Goal: Task Accomplishment & Management: Complete application form

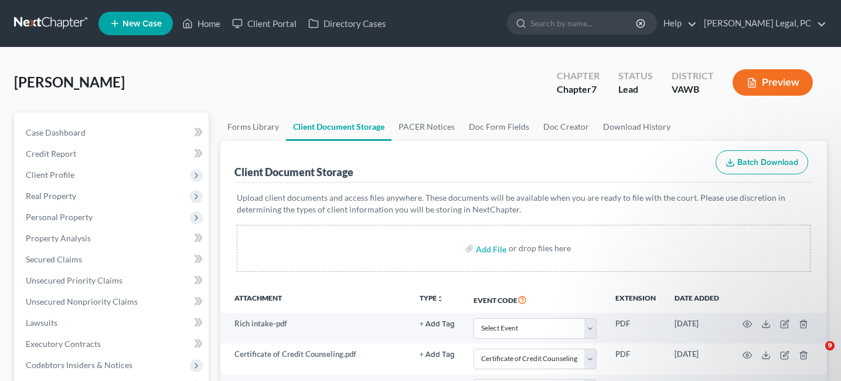
select select "0"
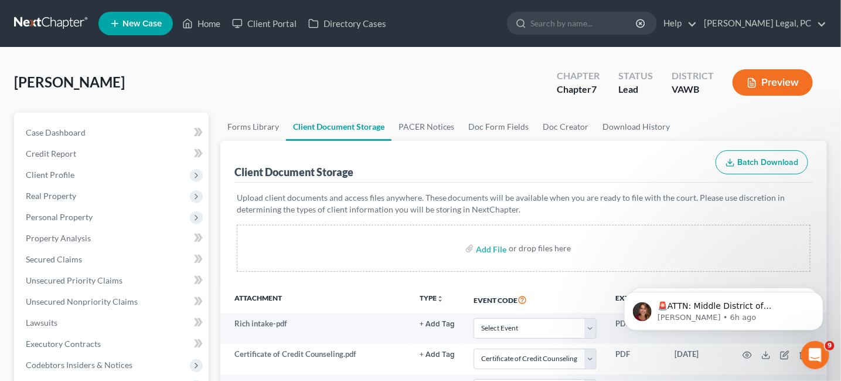
click at [63, 25] on link at bounding box center [51, 23] width 75 height 21
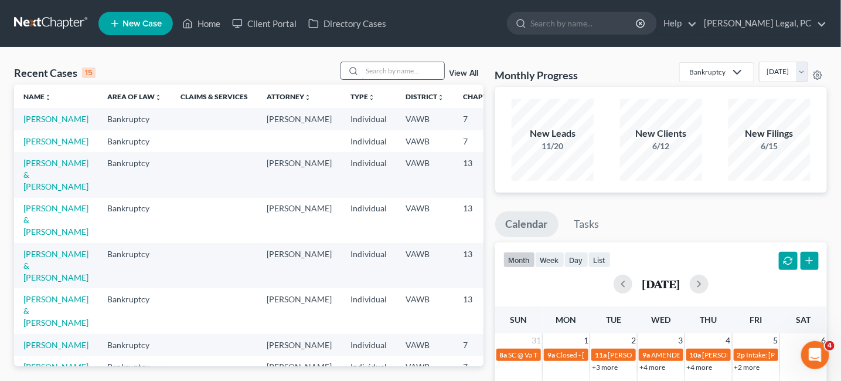
click at [386, 67] on input "search" at bounding box center [403, 70] width 82 height 17
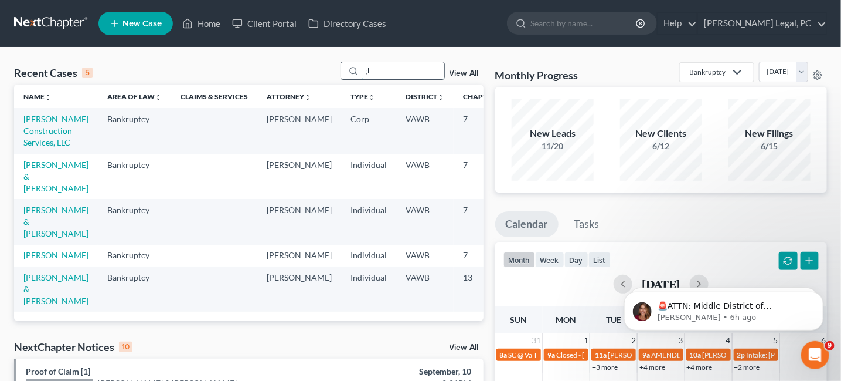
type input ";"
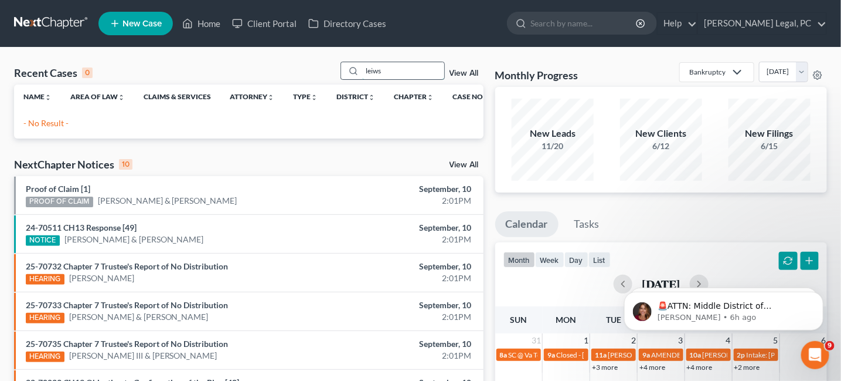
drag, startPoint x: 387, startPoint y: 73, endPoint x: 368, endPoint y: 69, distance: 19.1
click at [368, 69] on input "leiws" at bounding box center [403, 70] width 82 height 17
type input "lewis"
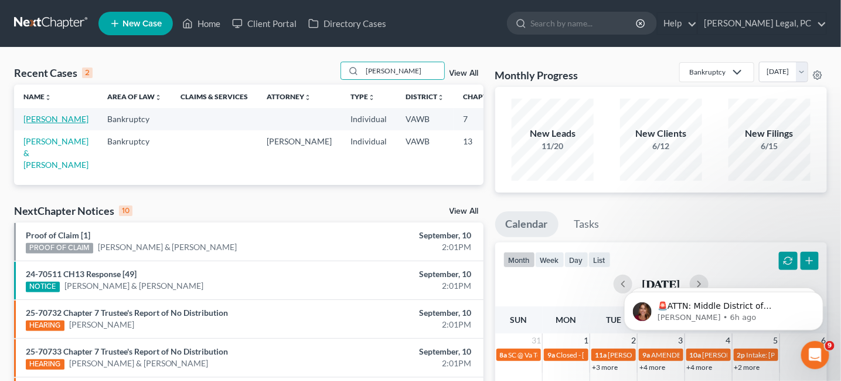
click at [38, 114] on link "[PERSON_NAME]" at bounding box center [55, 119] width 65 height 10
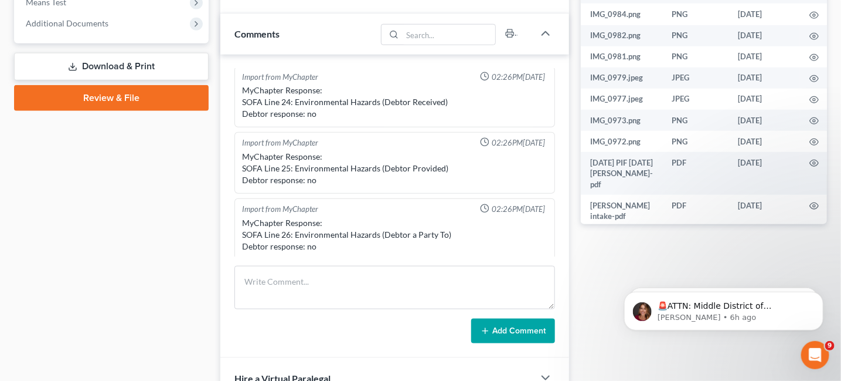
scroll to position [469, 0]
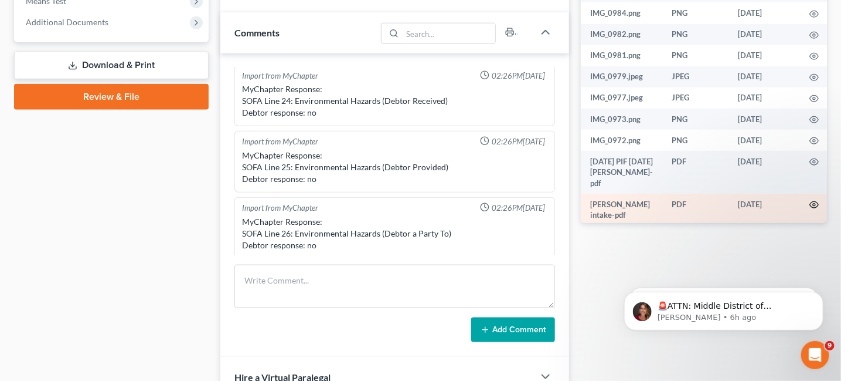
click at [810, 202] on icon "button" at bounding box center [814, 205] width 9 height 6
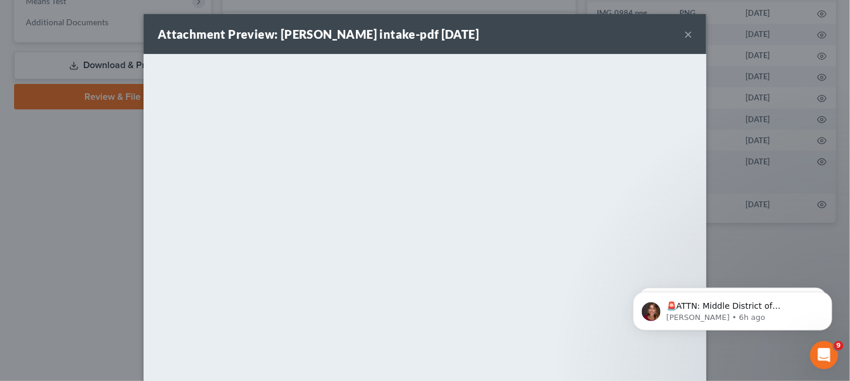
click at [685, 33] on button "×" at bounding box center [688, 34] width 8 height 14
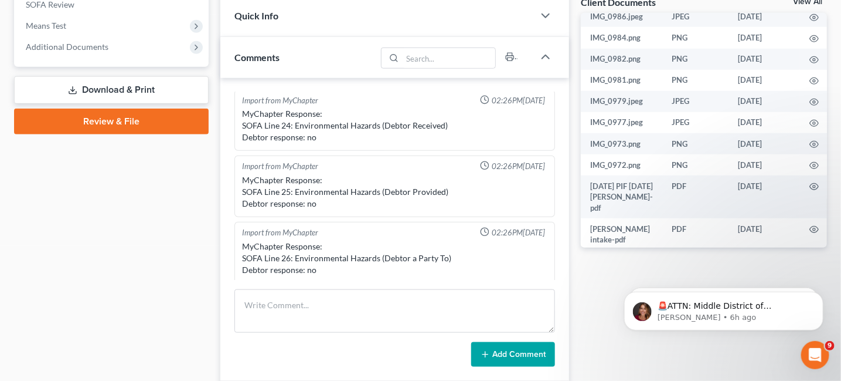
scroll to position [410, 0]
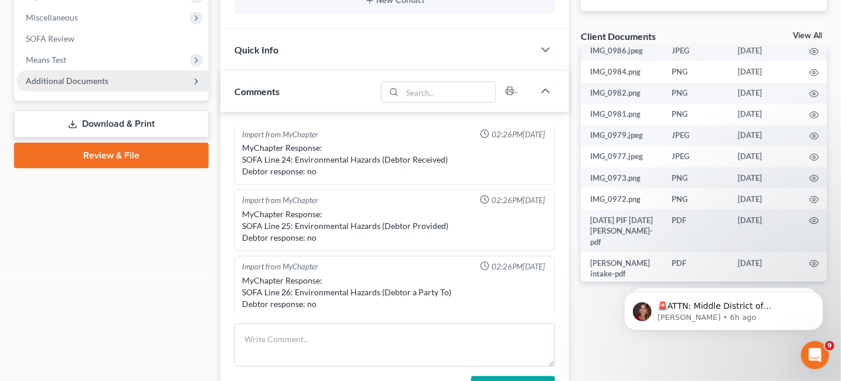
click at [74, 78] on span "Additional Documents" at bounding box center [67, 81] width 83 height 10
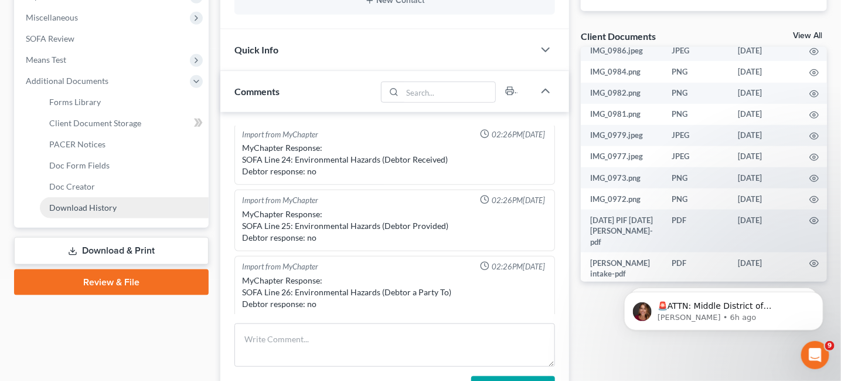
click at [113, 201] on link "Download History" at bounding box center [124, 207] width 169 height 21
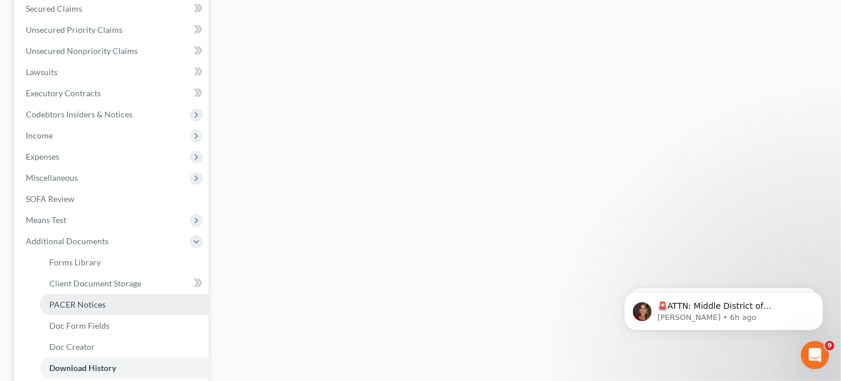
scroll to position [293, 0]
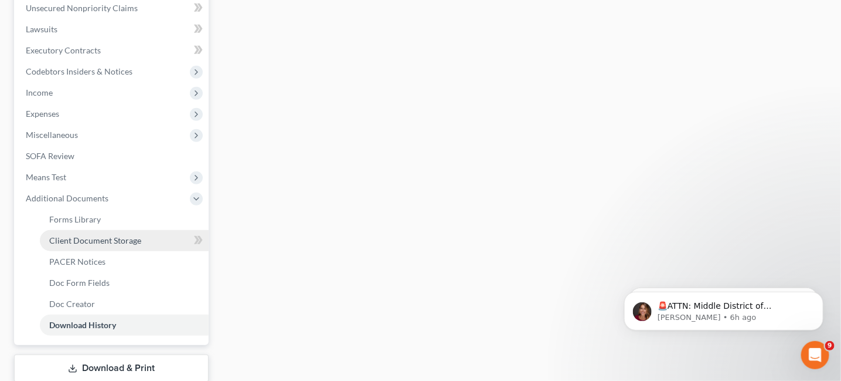
click at [97, 239] on span "Client Document Storage" at bounding box center [95, 240] width 92 height 10
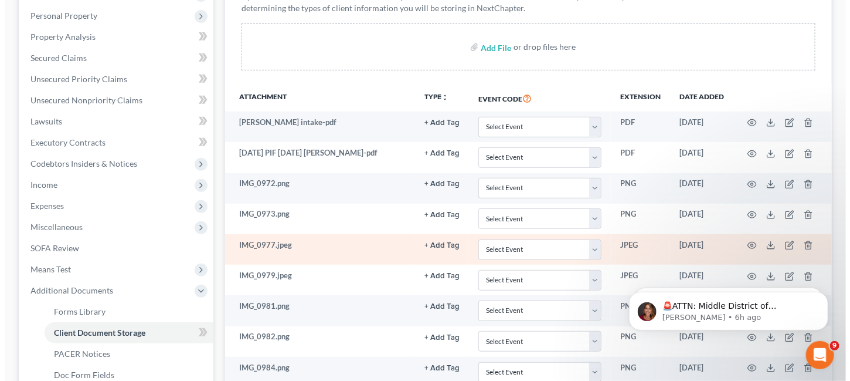
scroll to position [176, 0]
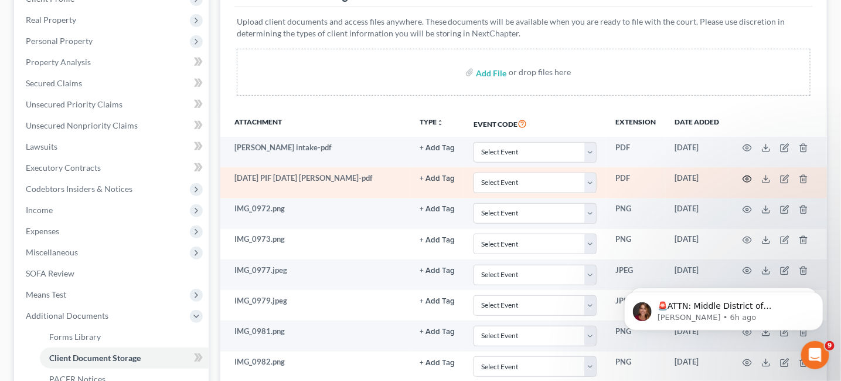
click at [749, 174] on icon "button" at bounding box center [747, 178] width 9 height 9
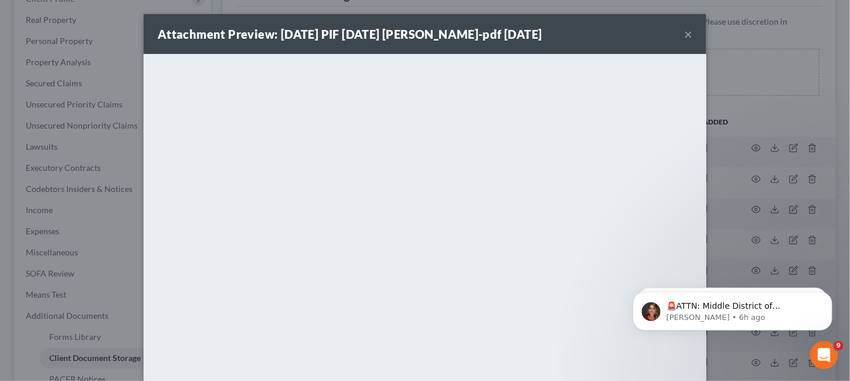
click at [676, 34] on div "Attachment Preview: 9-8-25 PIF 9-8-2025 Lewis-pdf 09/09/2025 ×" at bounding box center [425, 34] width 563 height 40
click at [678, 32] on div "Attachment Preview: 9-8-25 PIF 9-8-2025 Lewis-pdf 09/09/2025 ×" at bounding box center [425, 34] width 563 height 40
click at [684, 33] on button "×" at bounding box center [688, 34] width 8 height 14
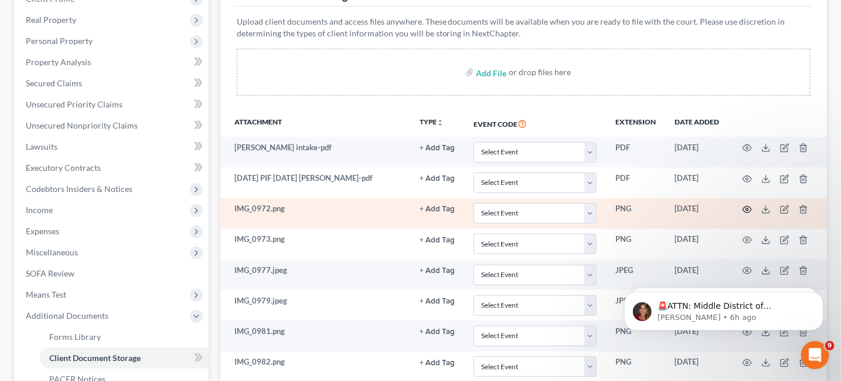
click at [749, 211] on icon "button" at bounding box center [747, 209] width 9 height 9
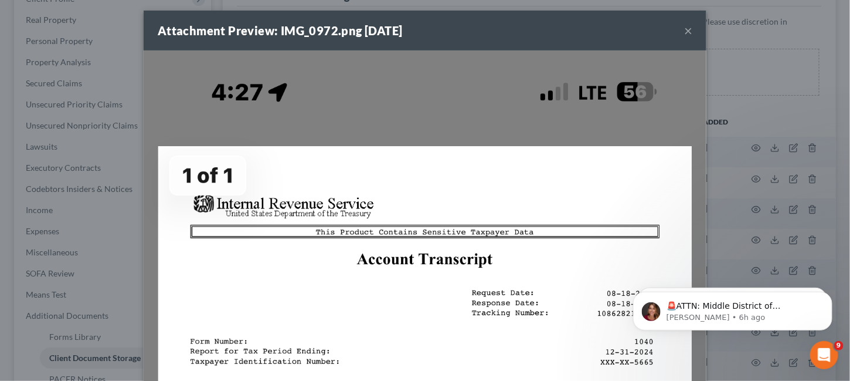
scroll to position [0, 0]
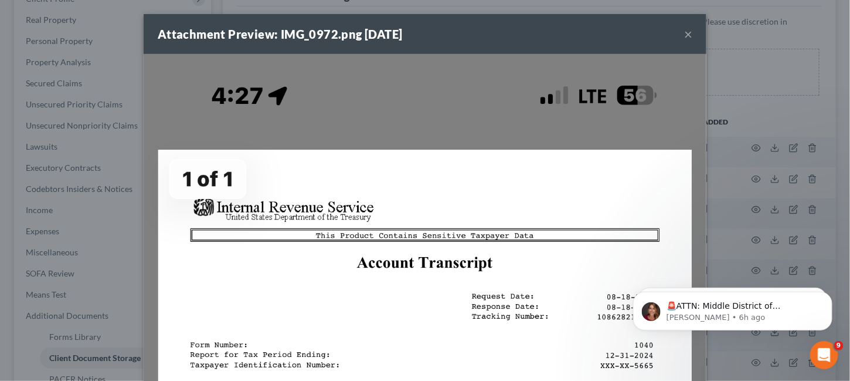
click at [686, 36] on button "×" at bounding box center [688, 34] width 8 height 14
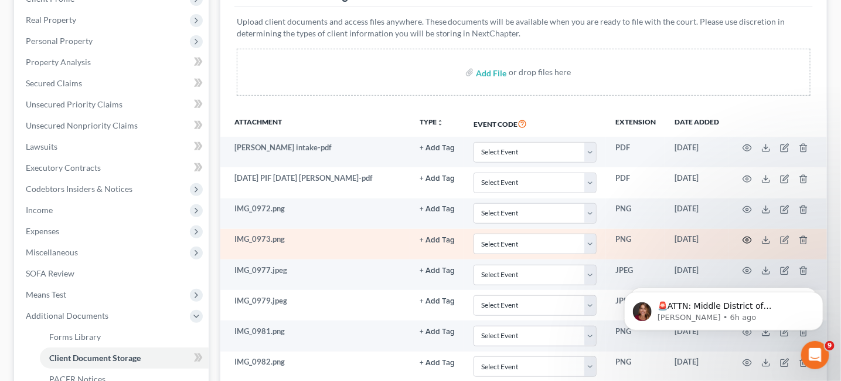
click at [749, 236] on icon "button" at bounding box center [747, 239] width 9 height 9
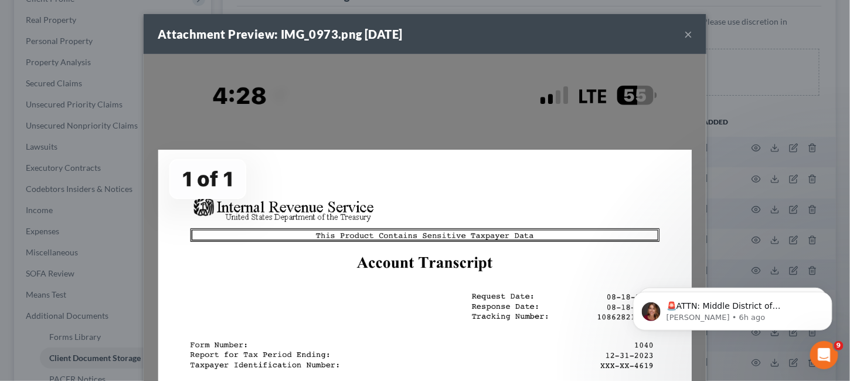
click at [686, 39] on button "×" at bounding box center [688, 34] width 8 height 14
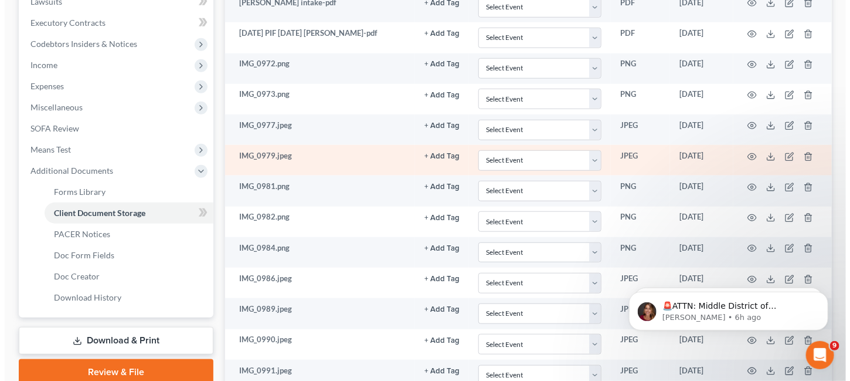
scroll to position [286, 0]
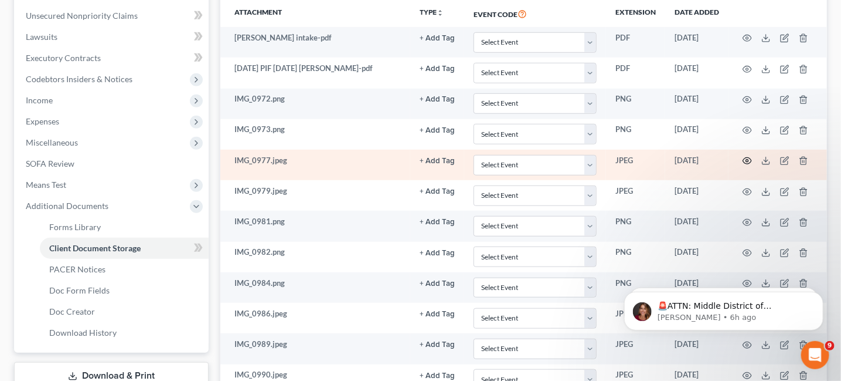
click at [752, 156] on icon "button" at bounding box center [747, 160] width 9 height 9
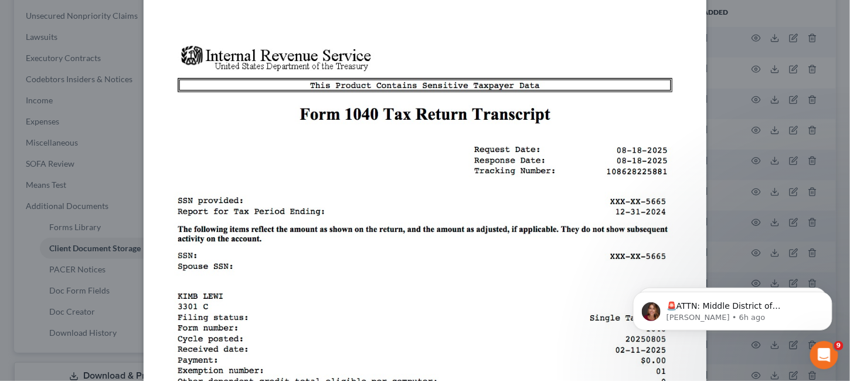
scroll to position [0, 0]
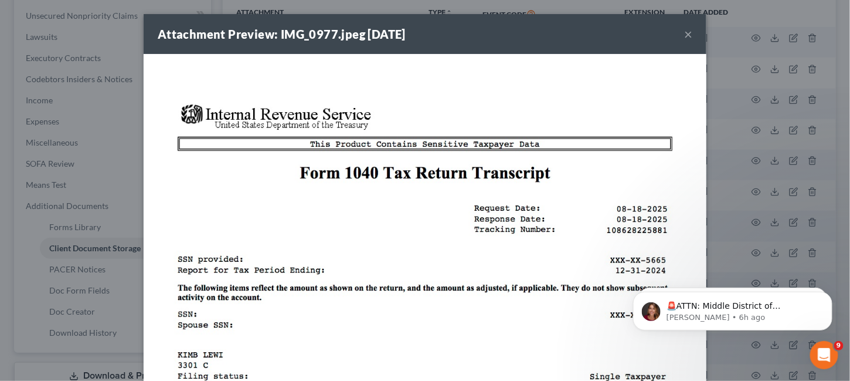
click at [686, 39] on button "×" at bounding box center [688, 34] width 8 height 14
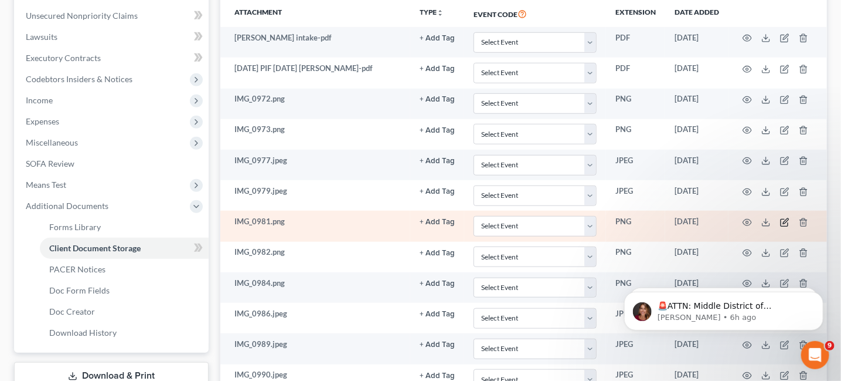
click at [785, 218] on icon "button" at bounding box center [785, 222] width 9 height 9
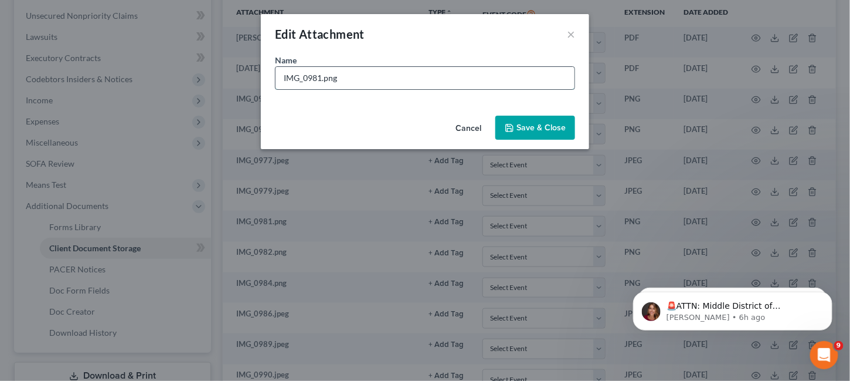
click at [350, 80] on input "IMG_0981.png" at bounding box center [425, 78] width 299 height 22
drag, startPoint x: 342, startPoint y: 77, endPoint x: 266, endPoint y: 74, distance: 76.9
click at [266, 74] on div "Name * IMG_0981.png" at bounding box center [425, 82] width 328 height 57
type input "2024 - 1040 Tax Return"
click at [554, 127] on span "Save & Close" at bounding box center [541, 128] width 49 height 10
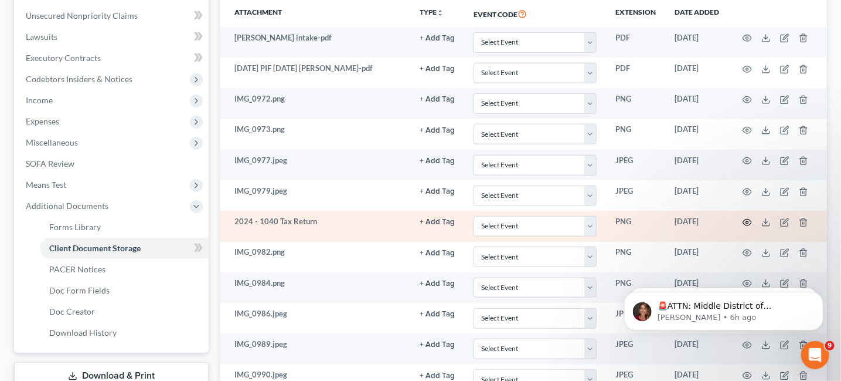
click at [748, 221] on circle "button" at bounding box center [748, 222] width 2 height 2
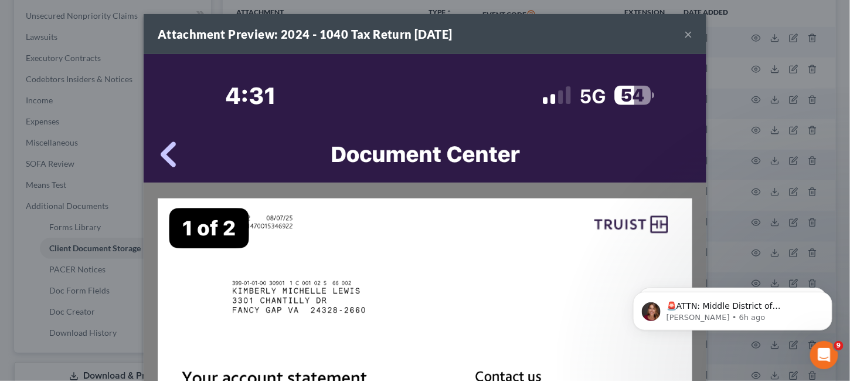
click at [686, 33] on button "×" at bounding box center [688, 34] width 8 height 14
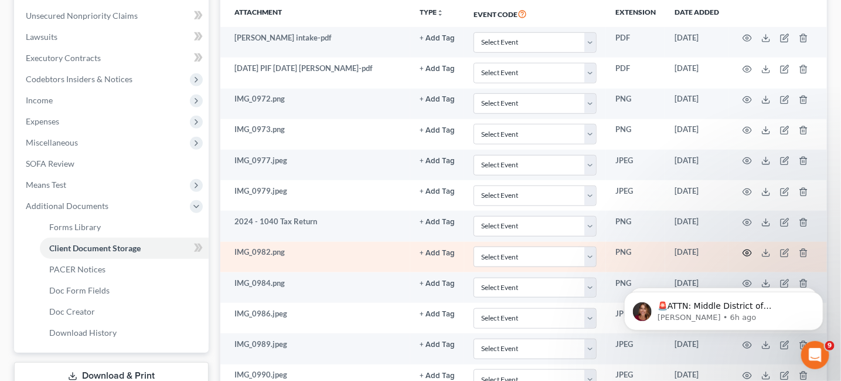
click at [748, 248] on icon "button" at bounding box center [747, 252] width 9 height 9
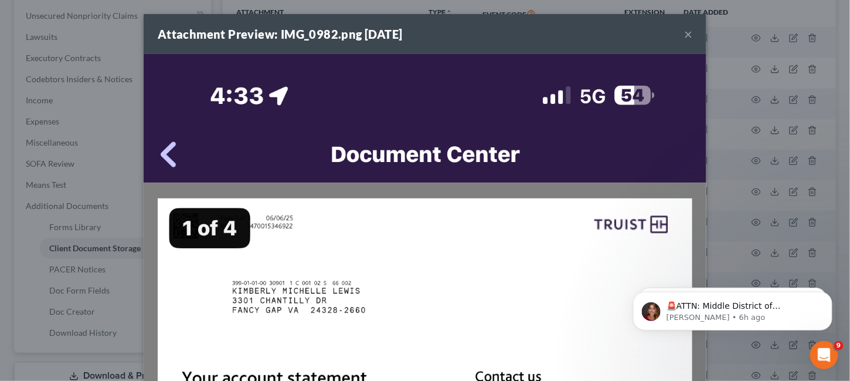
click at [684, 33] on button "×" at bounding box center [688, 34] width 8 height 14
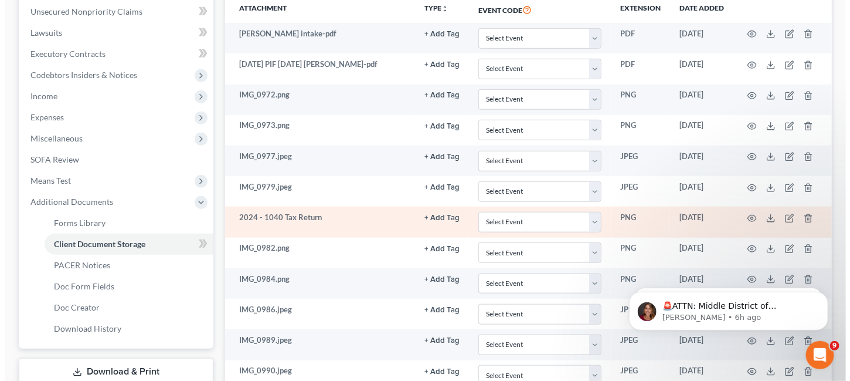
scroll to position [293, 0]
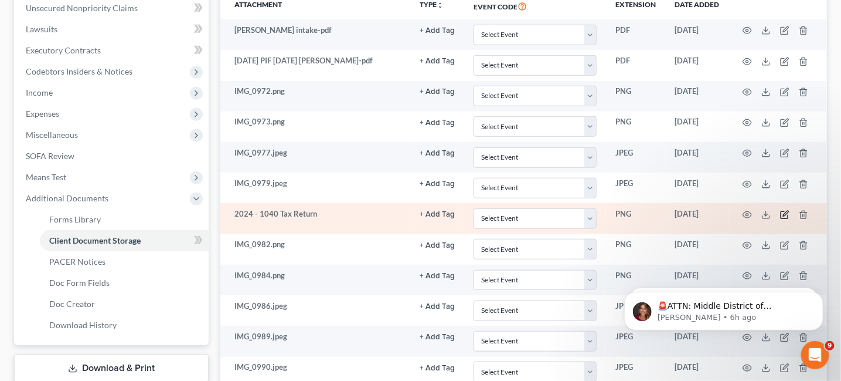
click at [783, 211] on icon "button" at bounding box center [785, 214] width 9 height 9
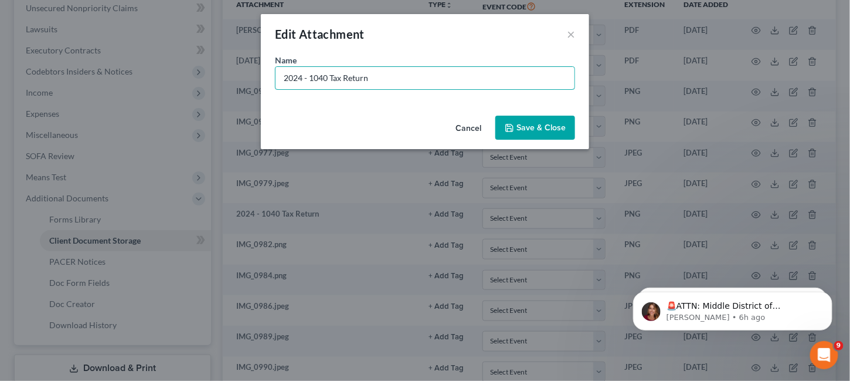
drag, startPoint x: 368, startPoint y: 80, endPoint x: 220, endPoint y: 93, distance: 148.3
click at [220, 93] on div "Edit Attachment × Name * 2024 - 1040 Tax Return Cancel Save & Close" at bounding box center [425, 190] width 850 height 381
type input "6-2025 Truist Bank stmt"
click at [510, 129] on icon "button" at bounding box center [509, 127] width 9 height 9
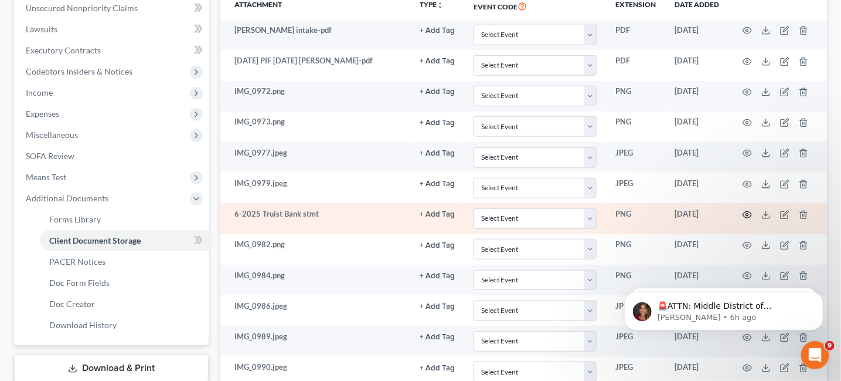
click at [751, 212] on icon "button" at bounding box center [748, 215] width 9 height 6
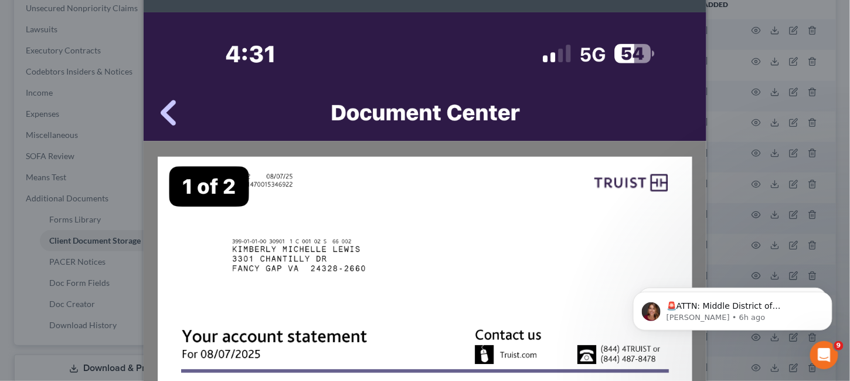
scroll to position [0, 0]
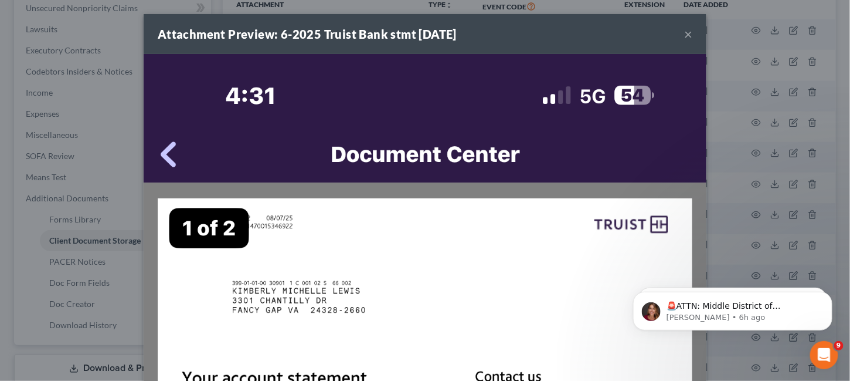
click at [689, 30] on div "Attachment Preview: 6-2025 Truist Bank stmt 09/10/2025 ×" at bounding box center [425, 34] width 563 height 40
click at [687, 32] on button "×" at bounding box center [688, 34] width 8 height 14
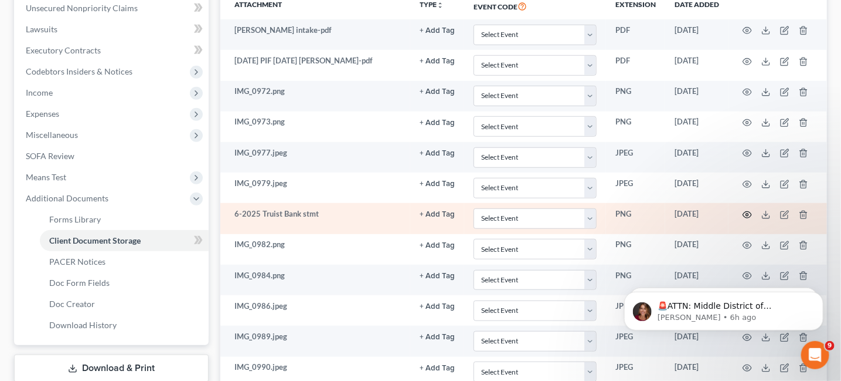
click at [748, 210] on icon "button" at bounding box center [747, 214] width 9 height 9
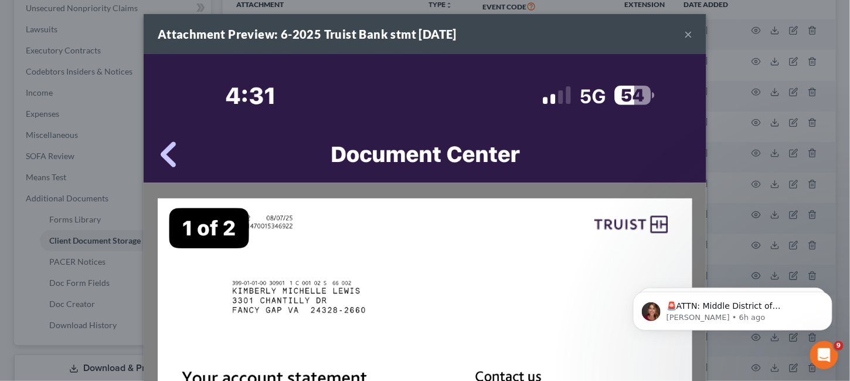
click at [684, 35] on button "×" at bounding box center [688, 34] width 8 height 14
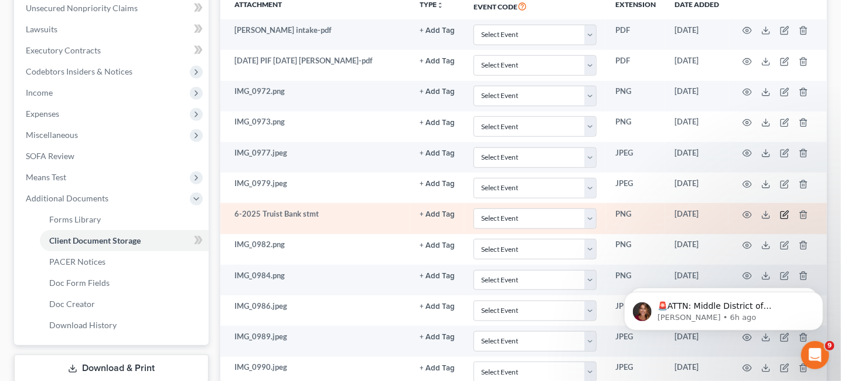
click at [784, 212] on icon "button" at bounding box center [785, 213] width 5 height 5
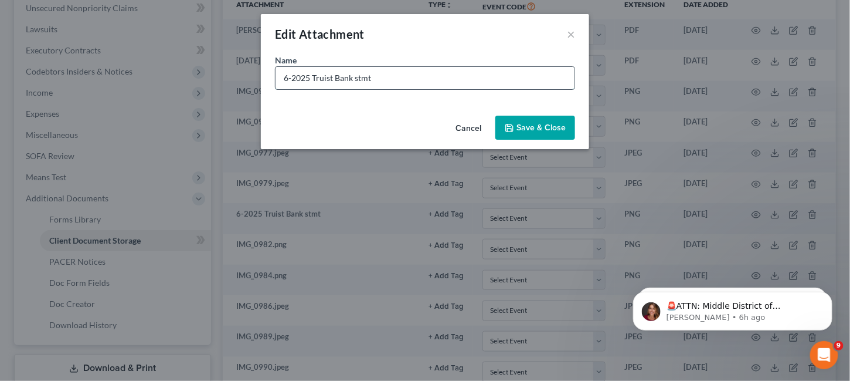
drag, startPoint x: 287, startPoint y: 77, endPoint x: 277, endPoint y: 78, distance: 10.0
click at [280, 82] on input "6-2025 Truist Bank stmt" at bounding box center [425, 78] width 299 height 22
type input "8-2025 Truist Bank stmt"
click at [525, 127] on span "Save & Close" at bounding box center [541, 128] width 49 height 10
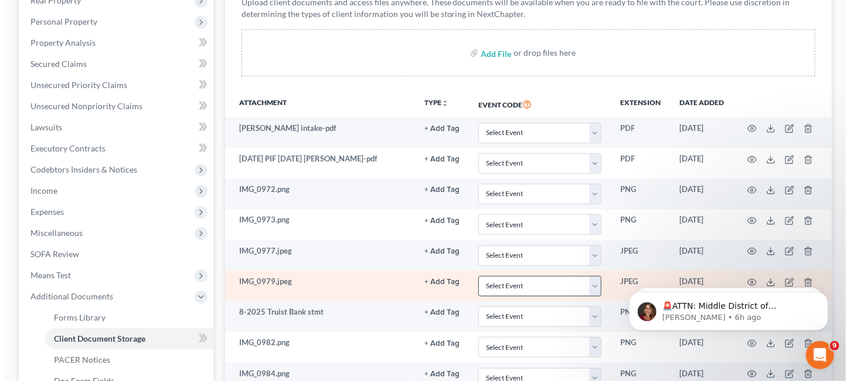
scroll to position [176, 0]
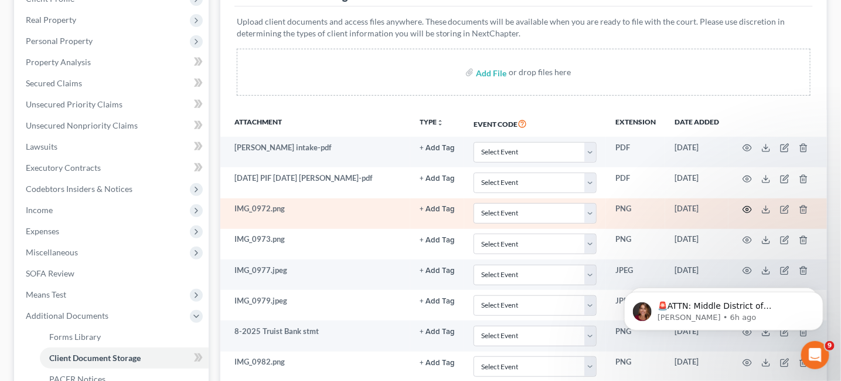
click at [748, 208] on icon "button" at bounding box center [747, 209] width 9 height 9
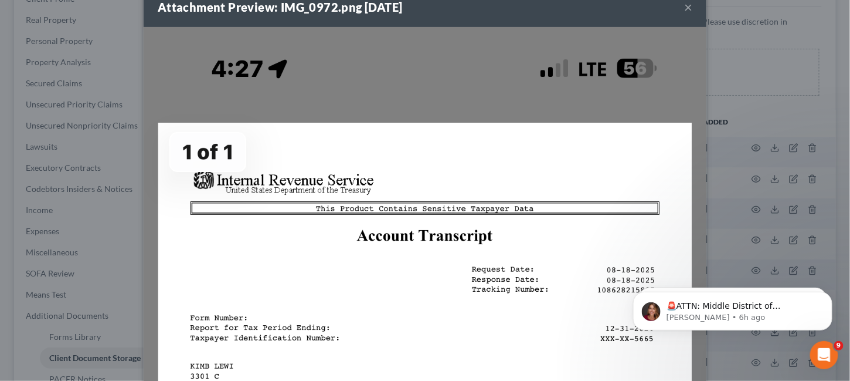
scroll to position [0, 0]
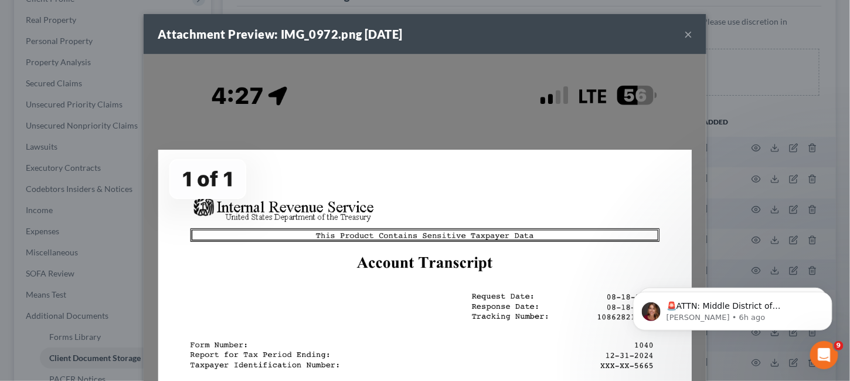
click at [689, 30] on div "Attachment Preview: IMG_0972.png 09/10/2025 ×" at bounding box center [425, 34] width 563 height 40
click at [687, 29] on button "×" at bounding box center [688, 34] width 8 height 14
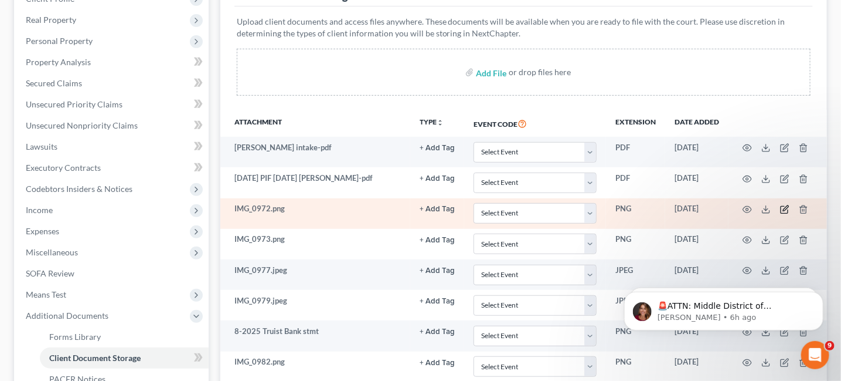
click at [785, 206] on icon "button" at bounding box center [785, 207] width 5 height 5
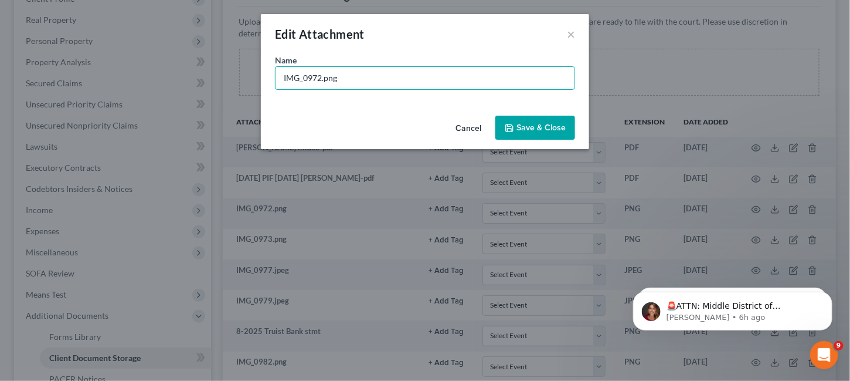
drag, startPoint x: 350, startPoint y: 78, endPoint x: 121, endPoint y: 101, distance: 229.8
click at [121, 101] on div "Edit Attachment × Name * IMG_0972.png Cancel Save & Close" at bounding box center [425, 190] width 850 height 381
type input "8-18-2025 IRS Transcript"
click at [511, 128] on icon "button" at bounding box center [509, 127] width 9 height 9
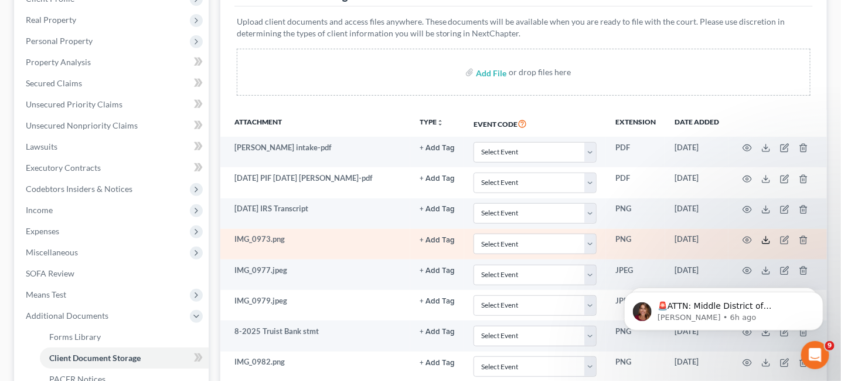
click at [763, 235] on icon at bounding box center [766, 239] width 9 height 9
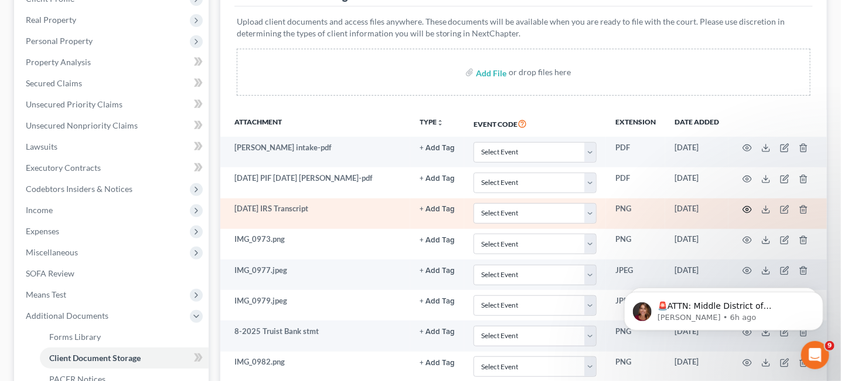
click at [747, 208] on circle "button" at bounding box center [748, 209] width 2 height 2
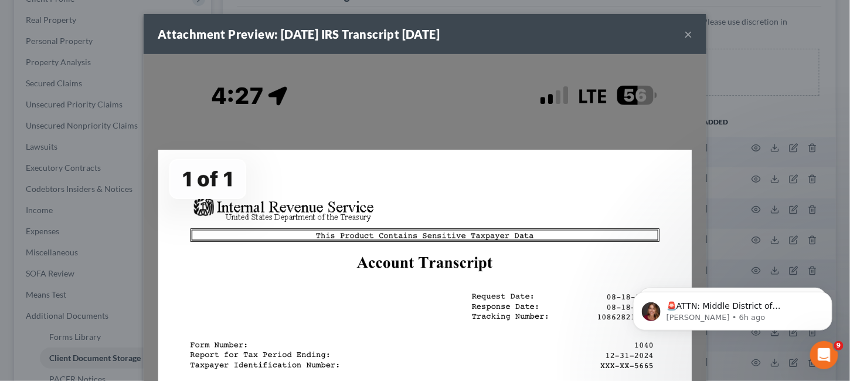
click at [686, 30] on button "×" at bounding box center [688, 34] width 8 height 14
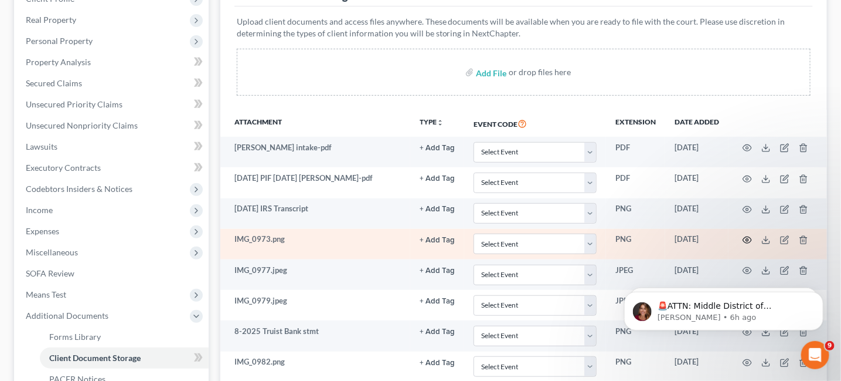
click at [748, 236] on icon "button" at bounding box center [747, 239] width 9 height 9
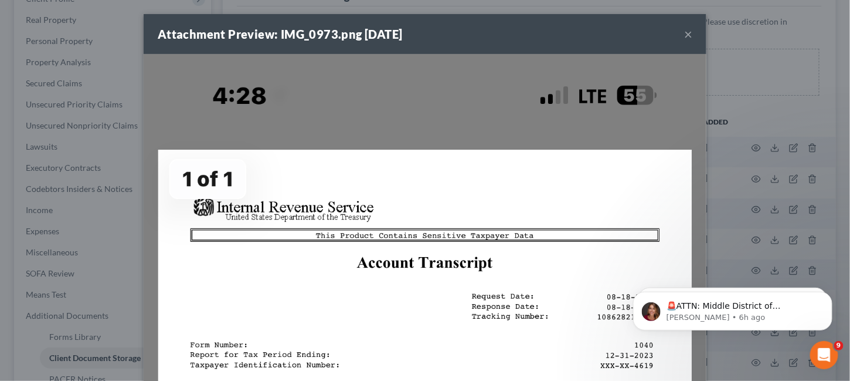
click at [686, 37] on button "×" at bounding box center [688, 34] width 8 height 14
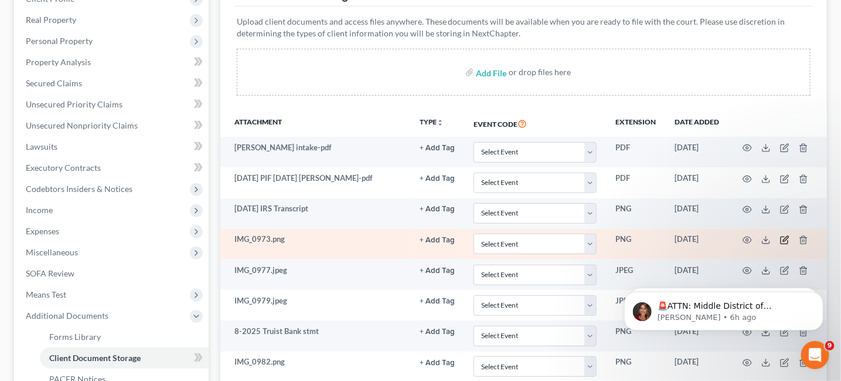
click at [782, 236] on icon "button" at bounding box center [785, 239] width 9 height 9
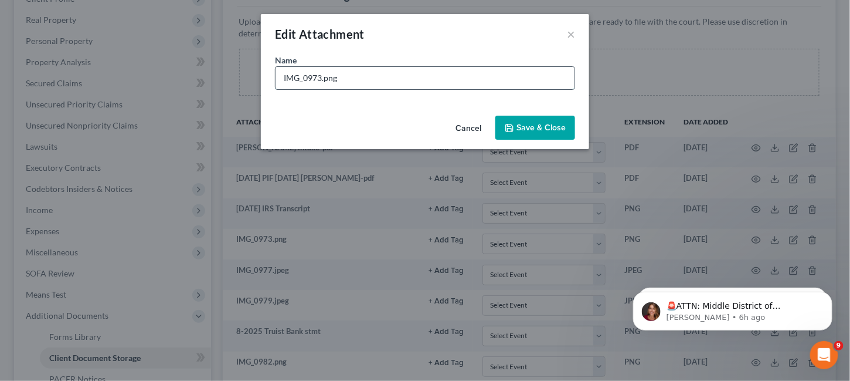
click at [292, 76] on input "IMG_0973.png" at bounding box center [425, 78] width 299 height 22
type input "I"
type input "Nov - 2024 IRS Transcript"
click at [547, 131] on button "Save & Close" at bounding box center [536, 128] width 80 height 25
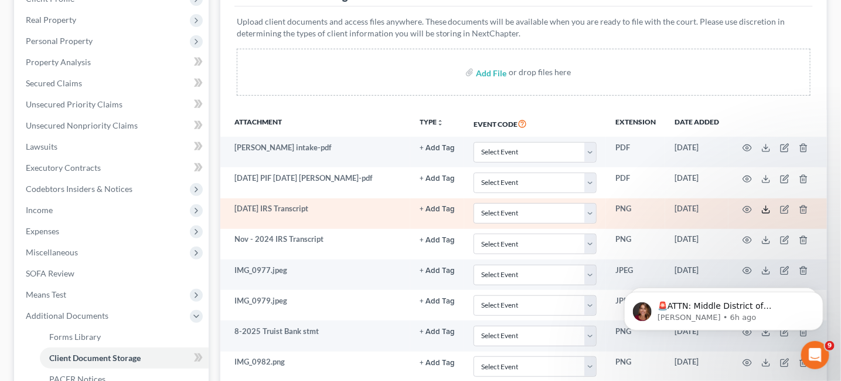
click at [769, 208] on icon at bounding box center [766, 209] width 9 height 9
click at [748, 206] on icon "button" at bounding box center [748, 209] width 9 height 6
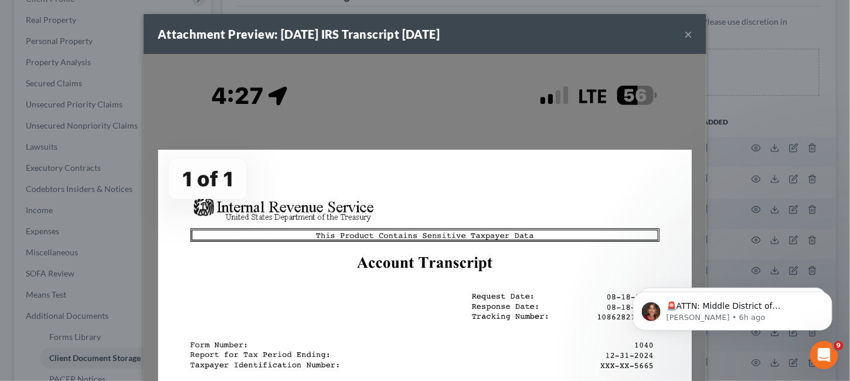
click at [684, 35] on button "×" at bounding box center [688, 34] width 8 height 14
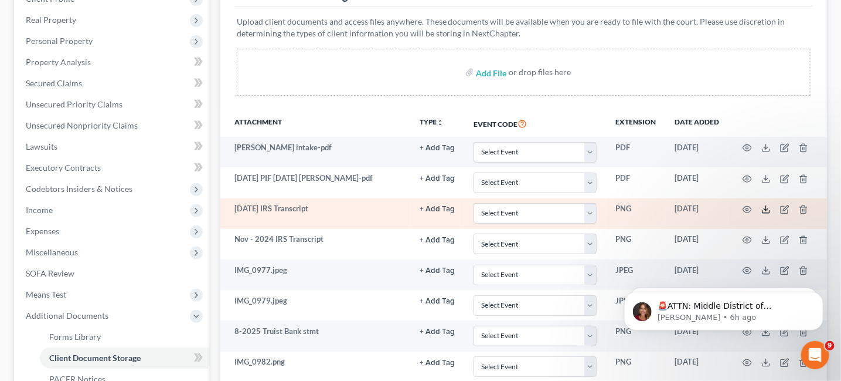
click at [766, 206] on line at bounding box center [766, 208] width 0 height 5
click at [750, 205] on icon "button" at bounding box center [747, 209] width 9 height 9
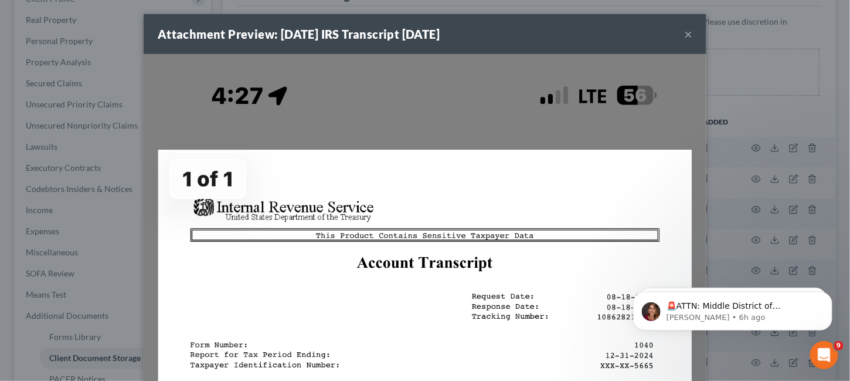
click at [684, 36] on button "×" at bounding box center [688, 34] width 8 height 14
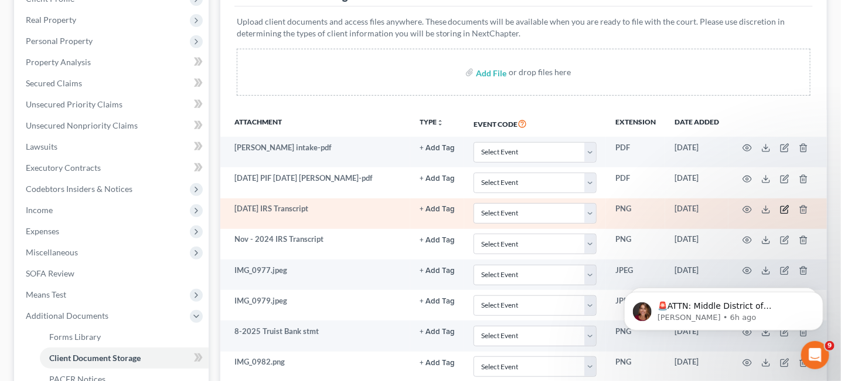
click at [787, 208] on icon "button" at bounding box center [785, 209] width 9 height 9
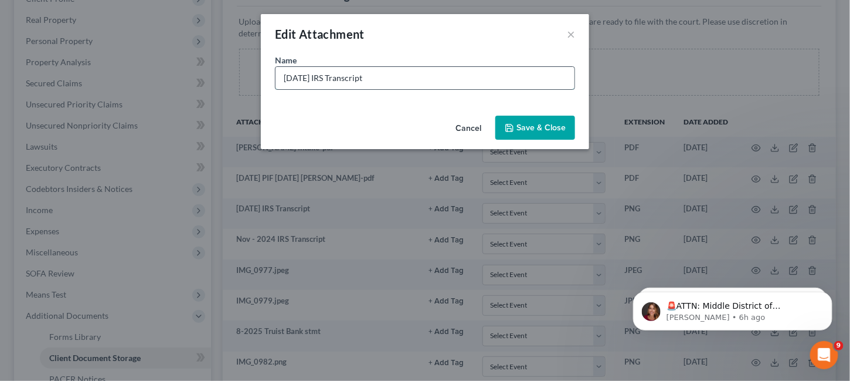
drag, startPoint x: 321, startPoint y: 73, endPoint x: 280, endPoint y: 81, distance: 41.8
click at [280, 81] on input "8-18-2025 IRS Transcript" at bounding box center [425, 78] width 299 height 22
type input "5-6-2025 IRS Transcript"
click at [513, 125] on icon "button" at bounding box center [509, 127] width 7 height 7
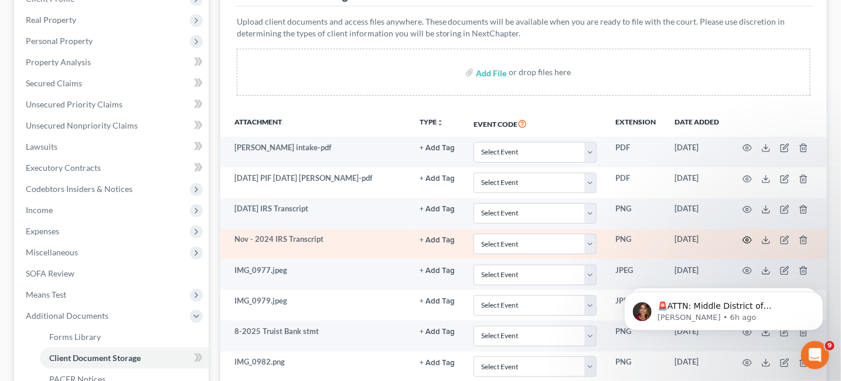
click at [745, 236] on icon "button" at bounding box center [747, 239] width 9 height 9
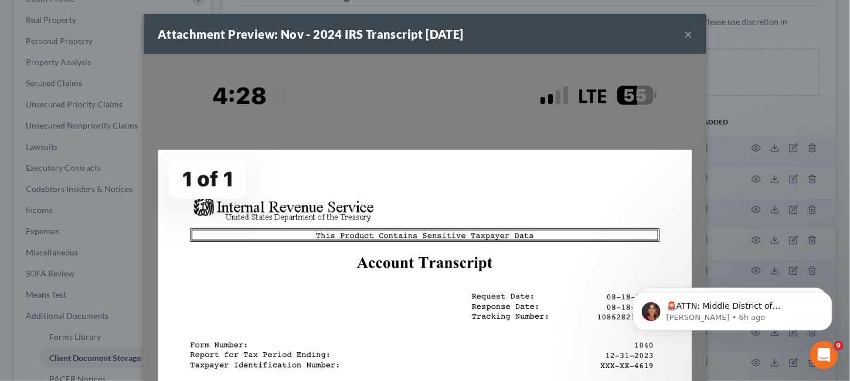
click at [684, 32] on button "×" at bounding box center [688, 34] width 8 height 14
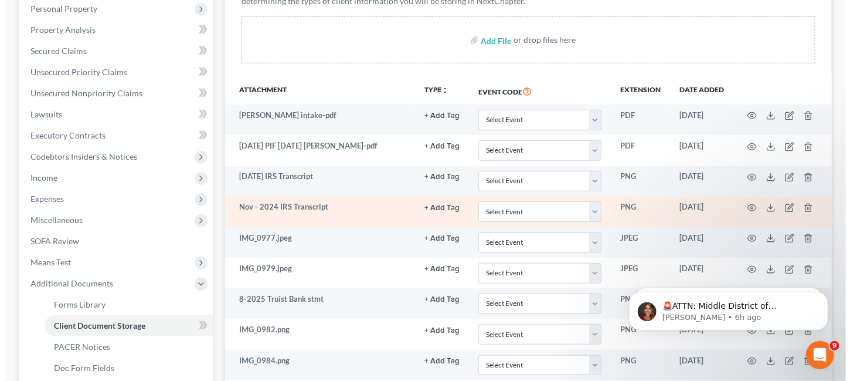
scroll to position [235, 0]
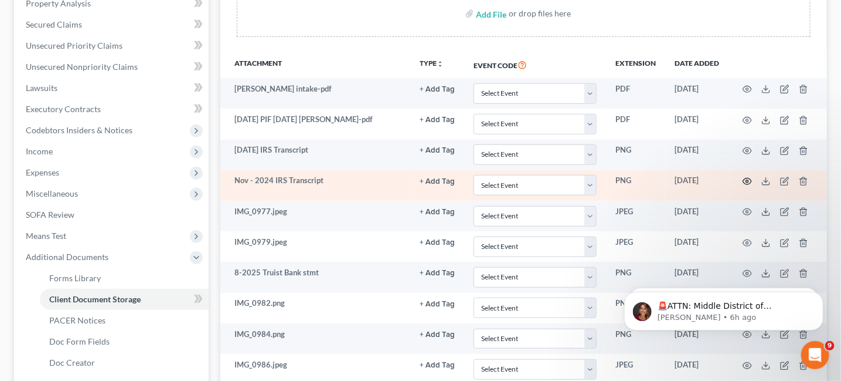
click at [747, 181] on icon "button" at bounding box center [747, 181] width 9 height 9
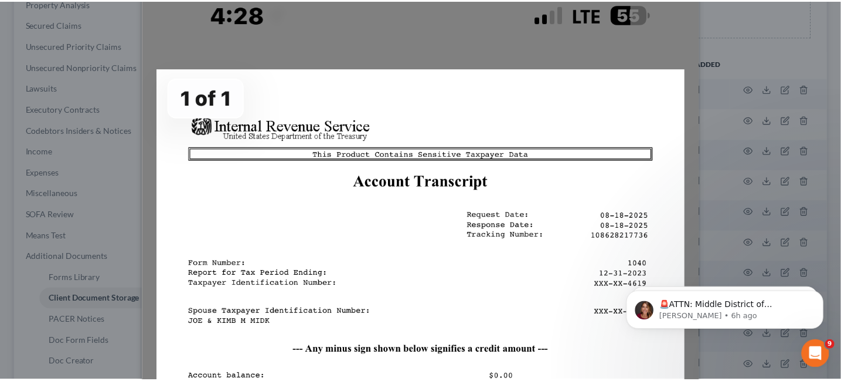
scroll to position [0, 0]
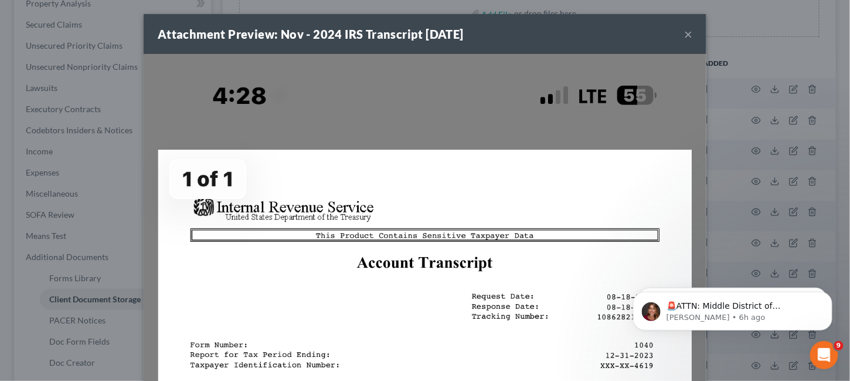
click at [684, 38] on button "×" at bounding box center [688, 34] width 8 height 14
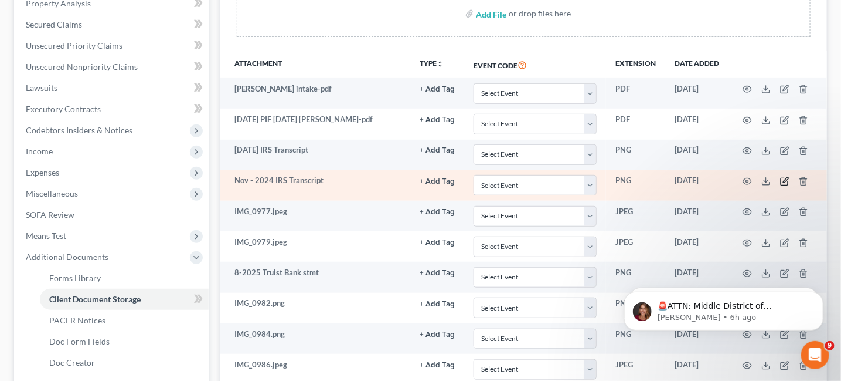
click at [783, 182] on icon "button" at bounding box center [785, 181] width 9 height 9
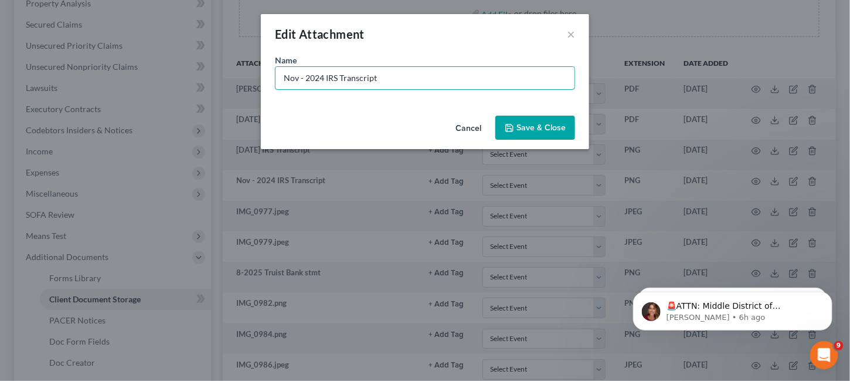
drag, startPoint x: 302, startPoint y: 78, endPoint x: 252, endPoint y: 73, distance: 50.1
click at [252, 73] on div "Edit Attachment × Name * Nov - 2024 IRS Transcript Cancel Save & Close" at bounding box center [425, 190] width 850 height 381
type input "11-25-2024 IRS Transcript"
click at [535, 129] on span "Save & Close" at bounding box center [541, 128] width 49 height 10
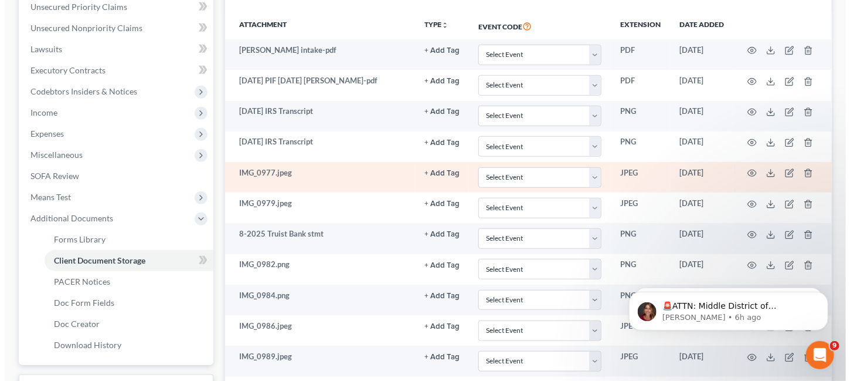
scroll to position [293, 0]
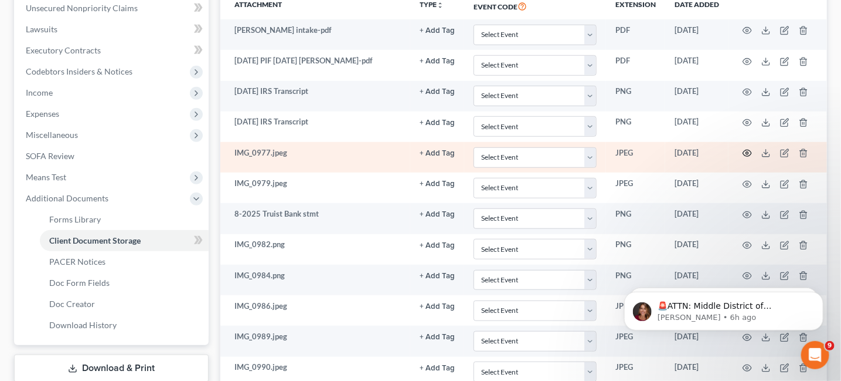
click at [748, 152] on circle "button" at bounding box center [748, 153] width 2 height 2
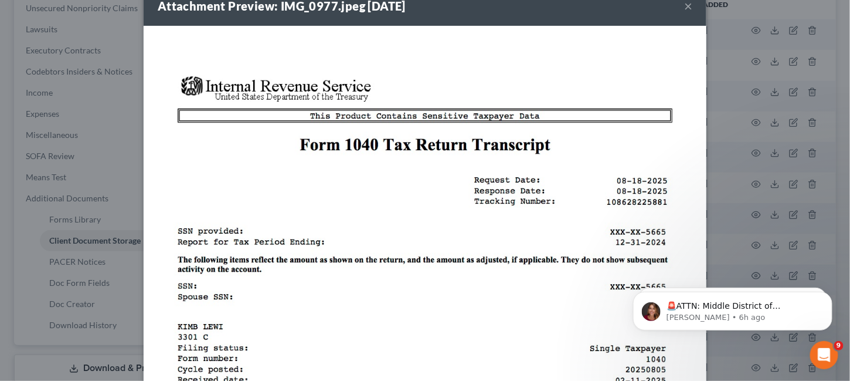
scroll to position [0, 0]
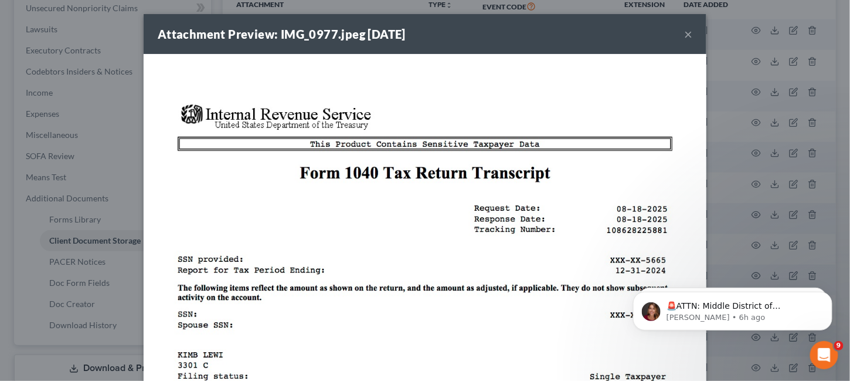
click at [684, 32] on button "×" at bounding box center [688, 34] width 8 height 14
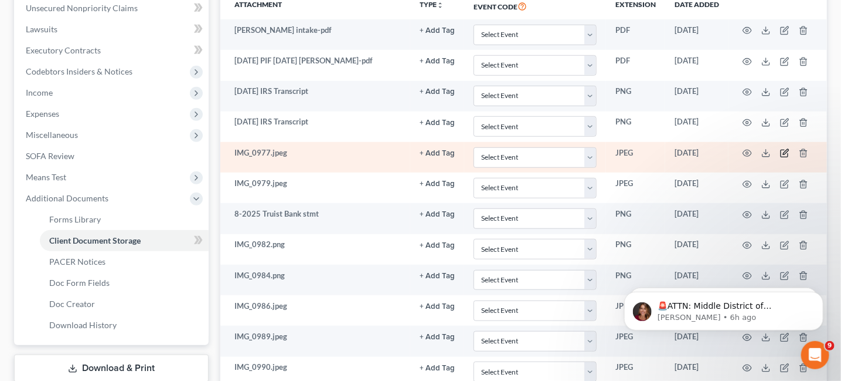
click at [782, 150] on icon "button" at bounding box center [784, 153] width 7 height 7
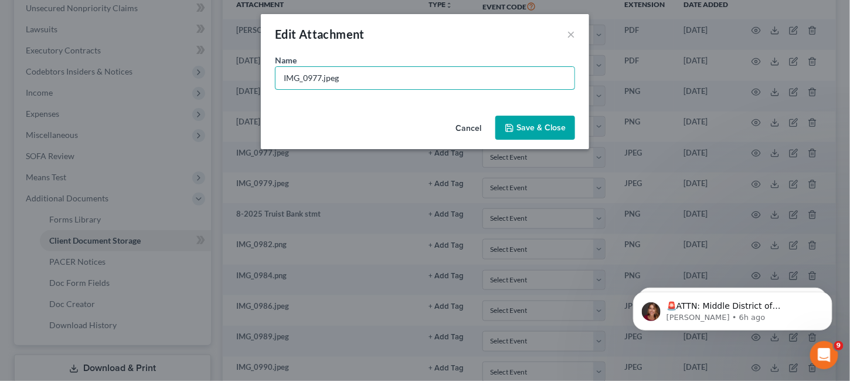
drag, startPoint x: 368, startPoint y: 77, endPoint x: 193, endPoint y: 55, distance: 176.1
click at [192, 54] on div "Edit Attachment × Name * IMG_0977.jpeg Cancel Save & Close" at bounding box center [425, 190] width 850 height 381
type input "2024 - 1040 Form"
click at [536, 123] on span "Save & Close" at bounding box center [541, 128] width 49 height 10
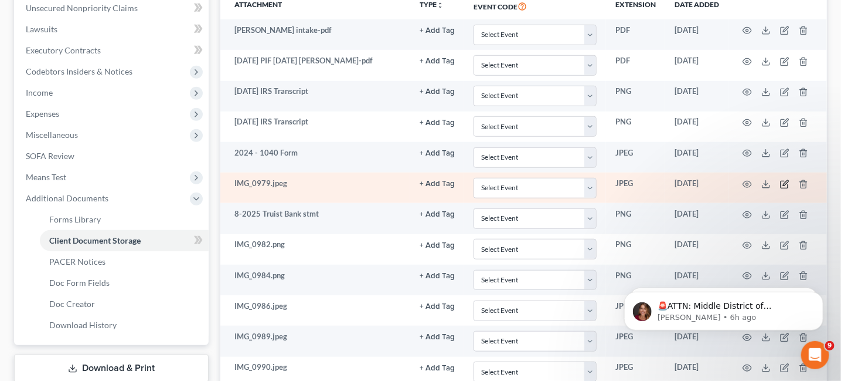
click at [785, 181] on icon "button" at bounding box center [785, 182] width 5 height 5
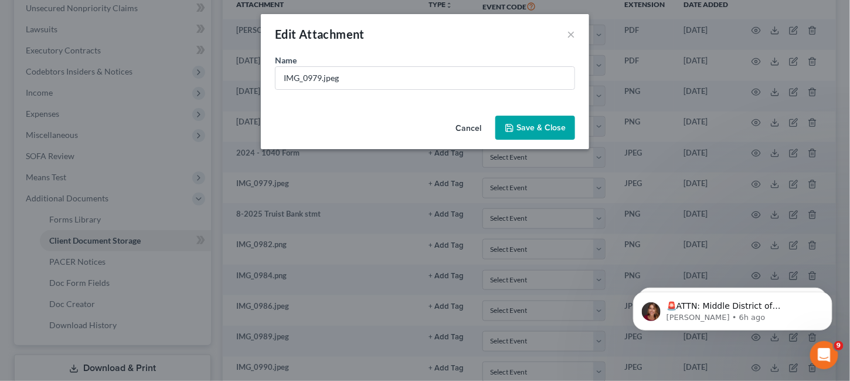
click at [565, 30] on div "Edit Attachment ×" at bounding box center [425, 34] width 328 height 40
click at [569, 36] on button "×" at bounding box center [571, 34] width 8 height 14
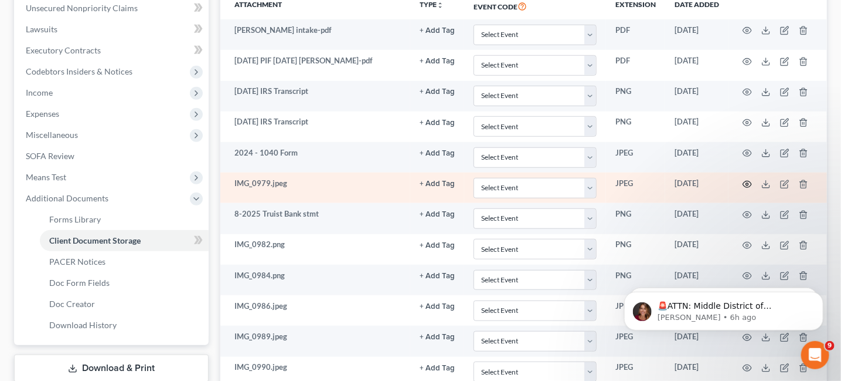
click at [747, 179] on icon "button" at bounding box center [747, 183] width 9 height 9
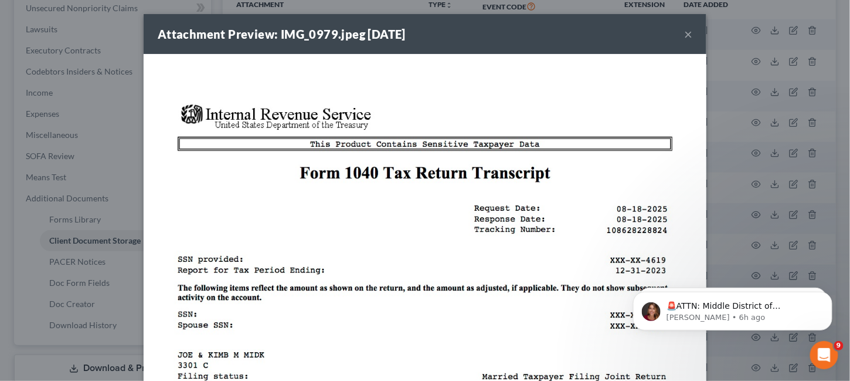
click at [684, 37] on button "×" at bounding box center [688, 34] width 8 height 14
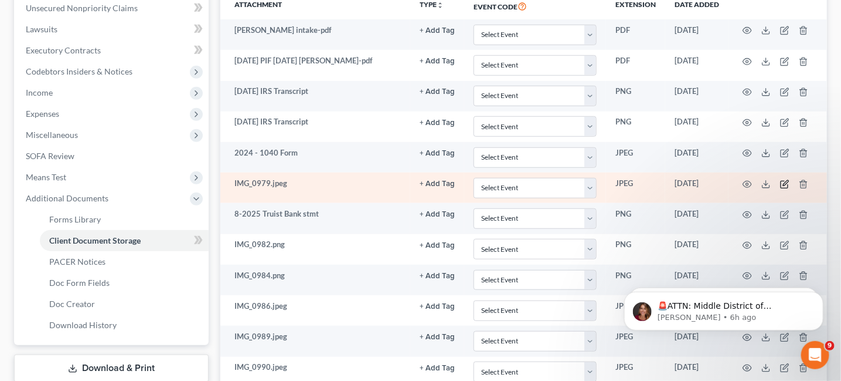
click at [785, 179] on icon "button" at bounding box center [785, 183] width 9 height 9
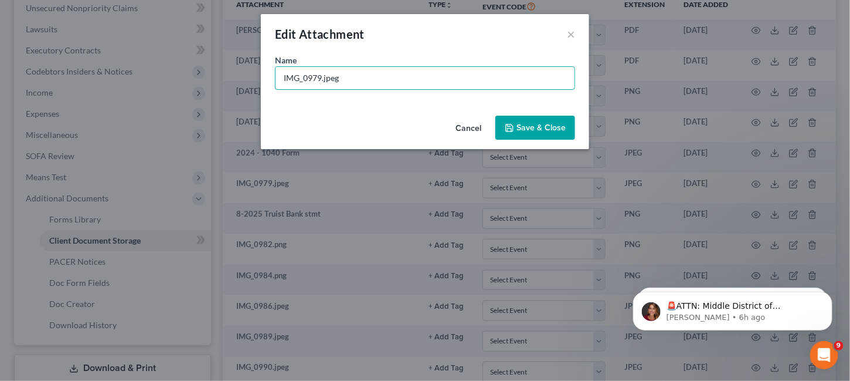
drag, startPoint x: 376, startPoint y: 77, endPoint x: 249, endPoint y: 64, distance: 128.0
click at [256, 66] on div "Edit Attachment × Name * IMG_0979.jpeg Cancel Save & Close" at bounding box center [425, 190] width 850 height 381
type input "2025 - 1040 Form IRS Transcript"
drag, startPoint x: 544, startPoint y: 129, endPoint x: 487, endPoint y: 141, distance: 58.7
click at [544, 128] on span "Save & Close" at bounding box center [541, 128] width 49 height 10
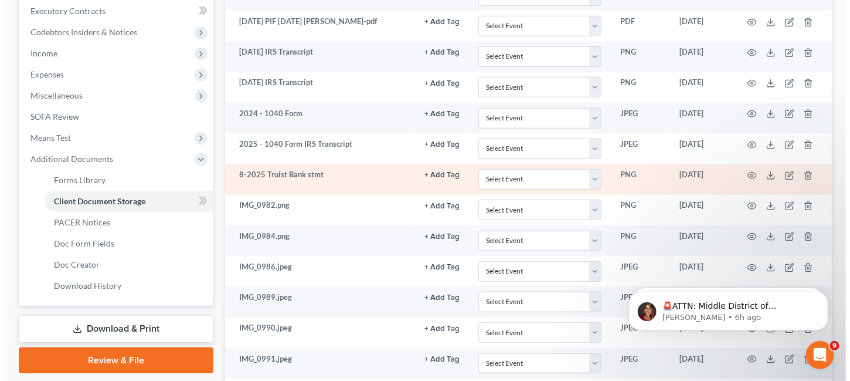
scroll to position [352, 0]
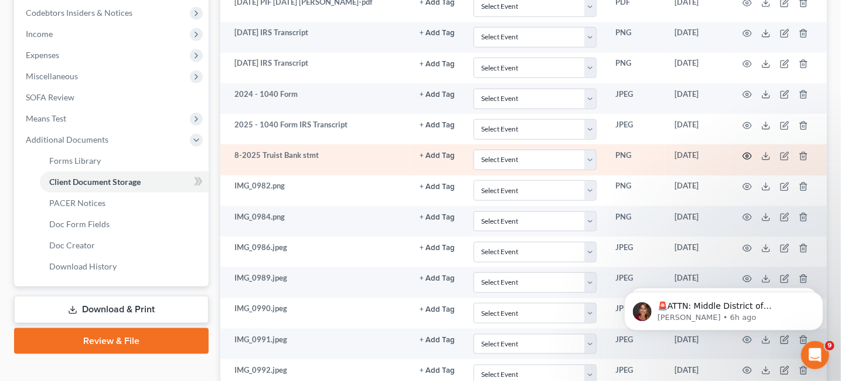
click at [749, 151] on icon "button" at bounding box center [747, 155] width 9 height 9
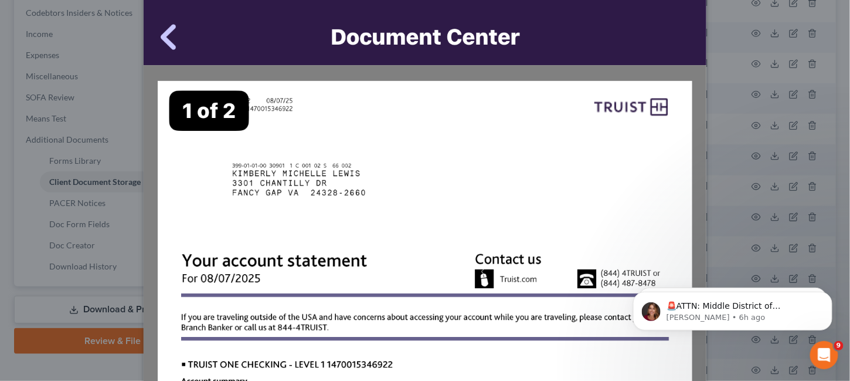
scroll to position [0, 0]
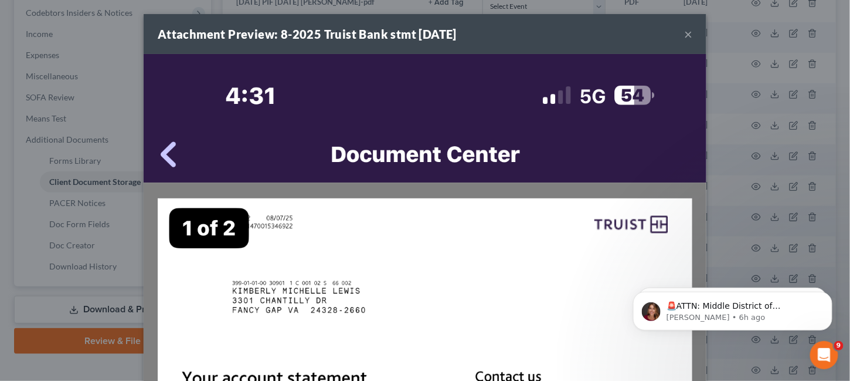
click at [685, 27] on button "×" at bounding box center [688, 34] width 8 height 14
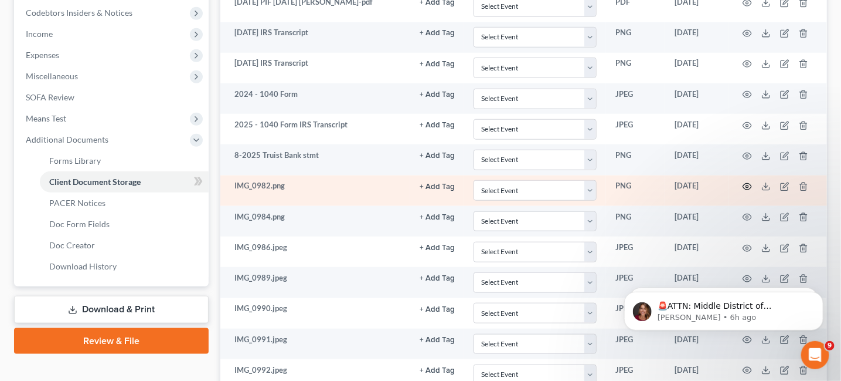
click at [747, 182] on icon "button" at bounding box center [747, 186] width 9 height 9
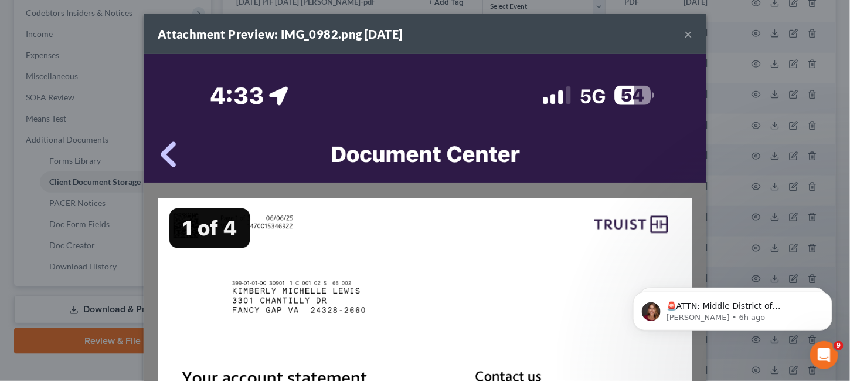
click at [684, 24] on div "Attachment Preview: IMG_0982.png 09/10/2025 ×" at bounding box center [425, 34] width 563 height 40
click at [684, 30] on button "×" at bounding box center [688, 34] width 8 height 14
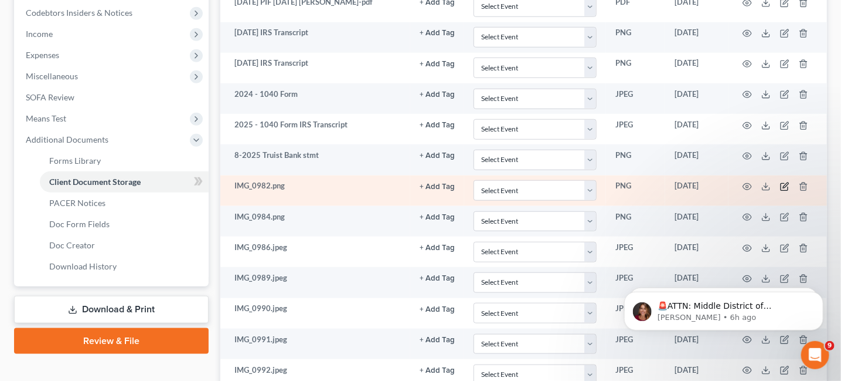
click at [783, 183] on icon "button" at bounding box center [785, 186] width 9 height 9
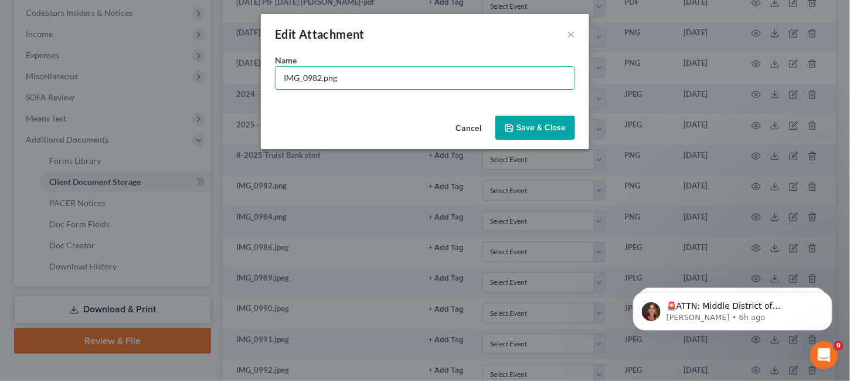
drag, startPoint x: 366, startPoint y: 82, endPoint x: 235, endPoint y: 79, distance: 131.4
click at [236, 81] on div "Edit Attachment × Name * IMG_0982.png Cancel Save & Close" at bounding box center [425, 190] width 850 height 381
type input "-"
type input "6-6-2025 Truist Bank stmt"
click at [537, 124] on span "Save & Close" at bounding box center [541, 128] width 49 height 10
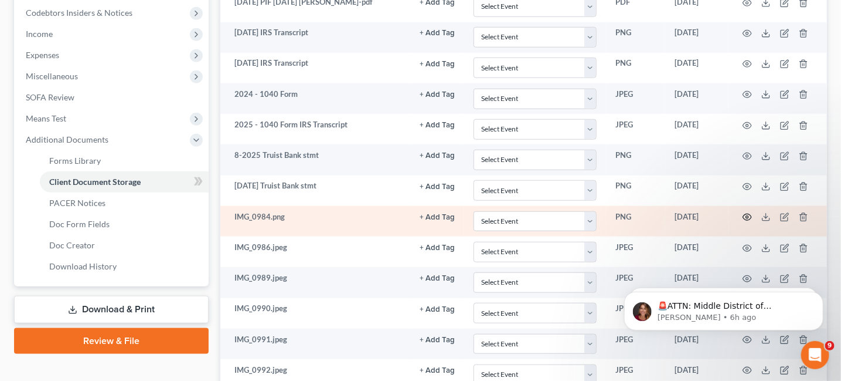
click at [749, 212] on icon "button" at bounding box center [747, 216] width 9 height 9
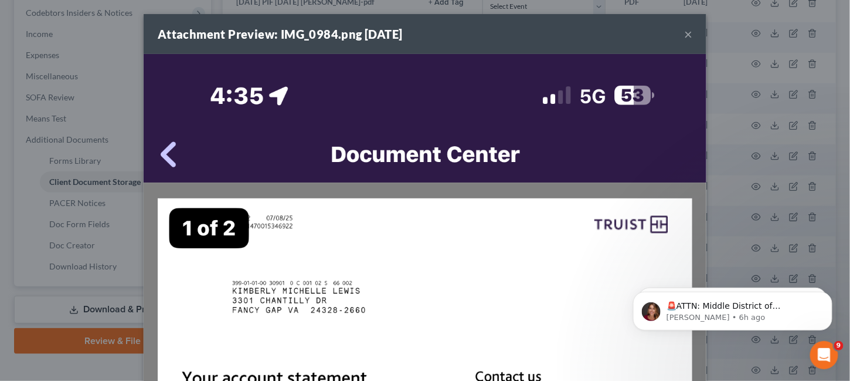
click at [678, 34] on div "Attachment Preview: IMG_0984.png 09/10/2025 ×" at bounding box center [425, 34] width 563 height 40
click at [684, 36] on button "×" at bounding box center [688, 34] width 8 height 14
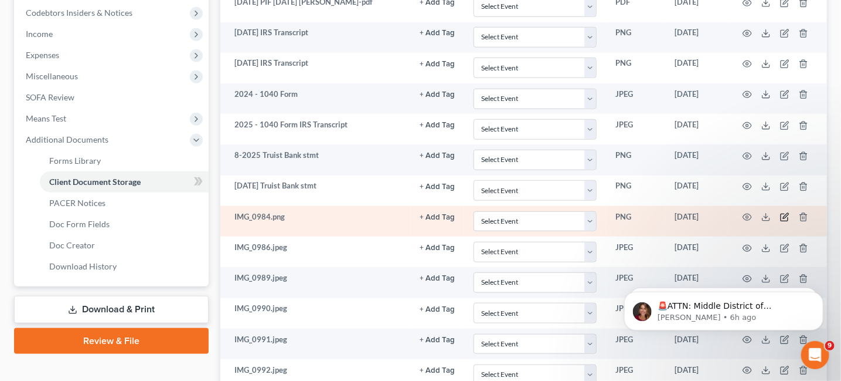
click at [786, 213] on icon "button" at bounding box center [785, 215] width 5 height 5
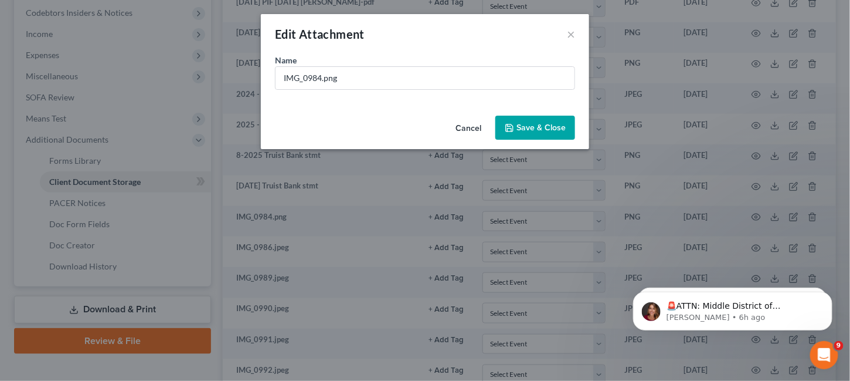
click at [566, 36] on div "Edit Attachment ×" at bounding box center [425, 34] width 328 height 40
click at [565, 39] on div "Edit Attachment ×" at bounding box center [425, 34] width 328 height 40
click at [570, 35] on button "×" at bounding box center [571, 34] width 8 height 14
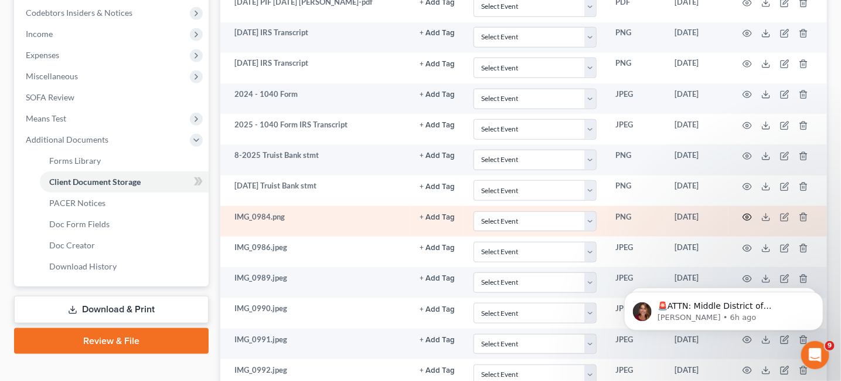
click at [748, 214] on icon "button" at bounding box center [748, 217] width 9 height 6
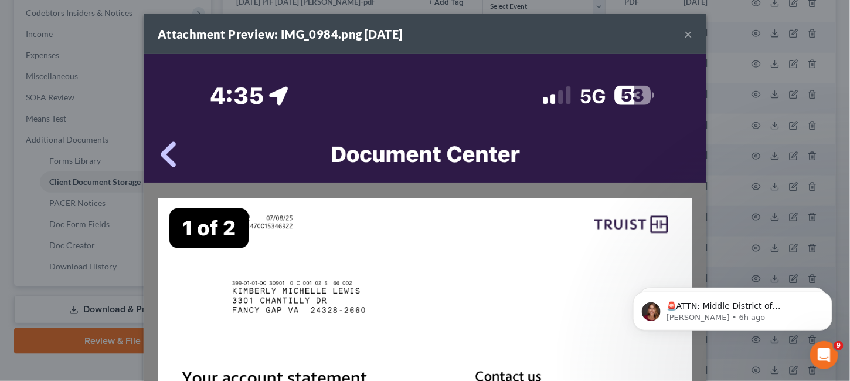
click at [686, 36] on button "×" at bounding box center [688, 34] width 8 height 14
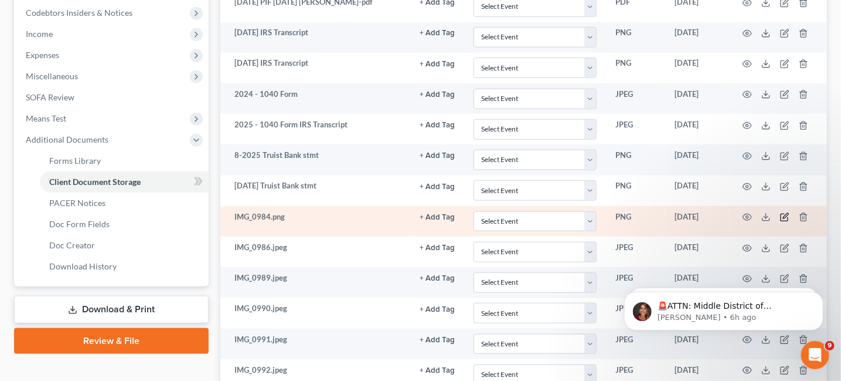
click at [783, 212] on icon "button" at bounding box center [785, 216] width 9 height 9
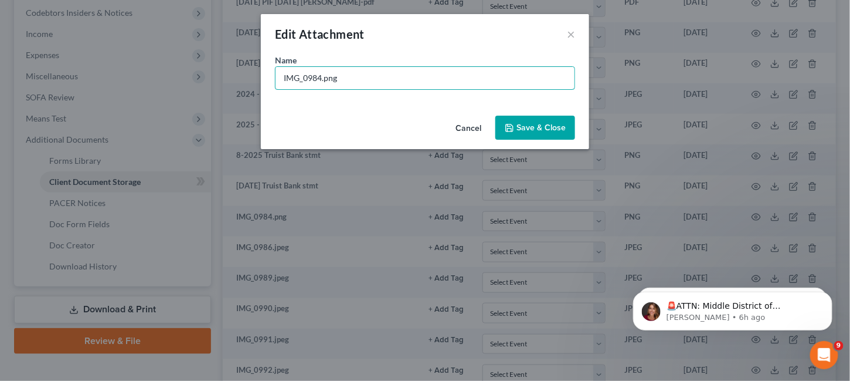
drag, startPoint x: 338, startPoint y: 79, endPoint x: 260, endPoint y: 79, distance: 78.0
click at [249, 96] on div "Edit Attachment × Name * IMG_0984.png Cancel Save & Close" at bounding box center [425, 190] width 850 height 381
type input "7-8-2025 Truist bank stmt"
drag, startPoint x: 532, startPoint y: 124, endPoint x: 501, endPoint y: 139, distance: 34.6
click at [530, 123] on span "Save & Close" at bounding box center [541, 128] width 49 height 10
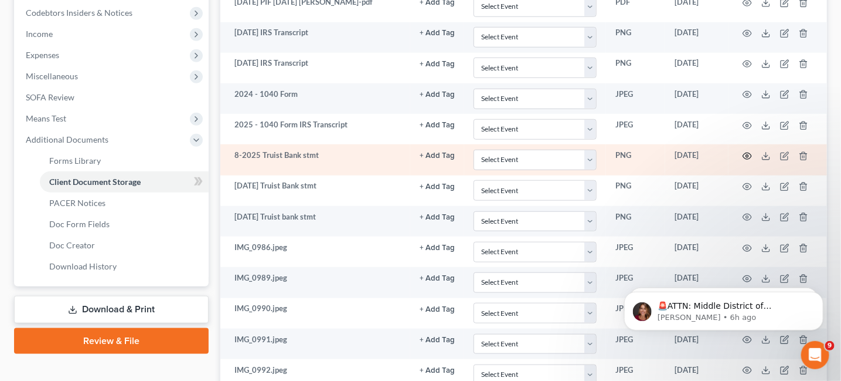
click at [748, 155] on circle "button" at bounding box center [748, 156] width 2 height 2
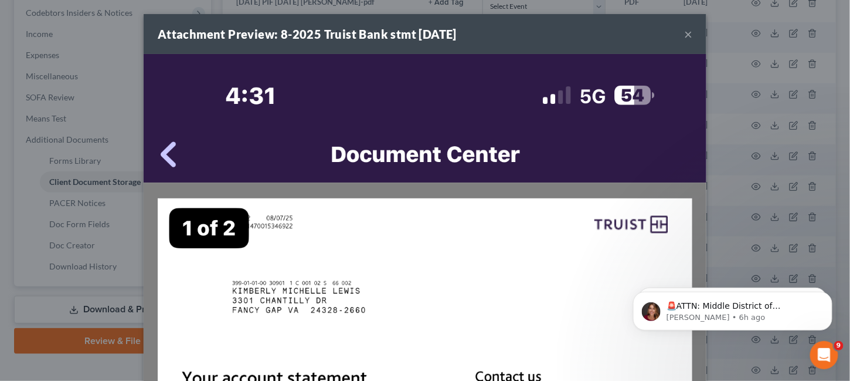
click at [685, 28] on button "×" at bounding box center [688, 34] width 8 height 14
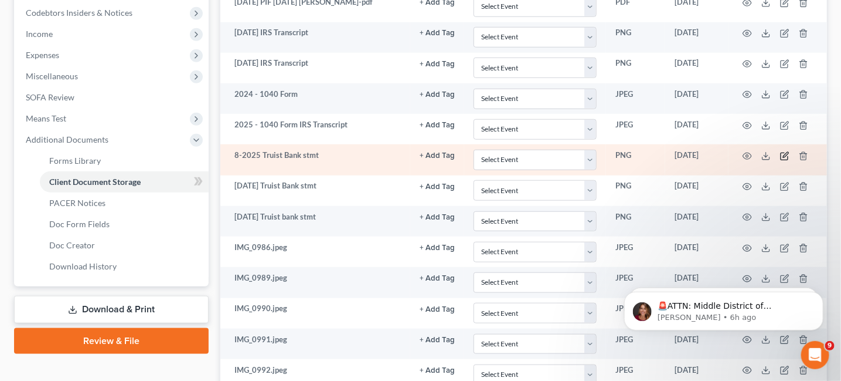
click at [782, 154] on icon "button" at bounding box center [785, 155] width 9 height 9
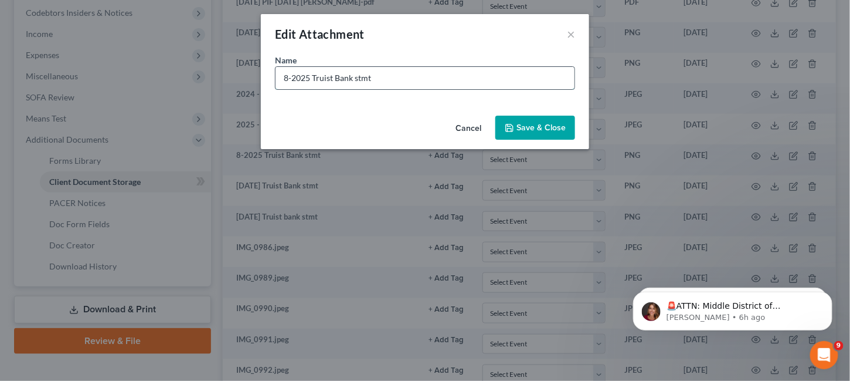
click at [293, 77] on input "8-2025 Truist Bank stmt" at bounding box center [425, 78] width 299 height 22
type input "8-7-2025 Truist Bank stmt"
click at [517, 136] on button "Save & Close" at bounding box center [536, 128] width 80 height 25
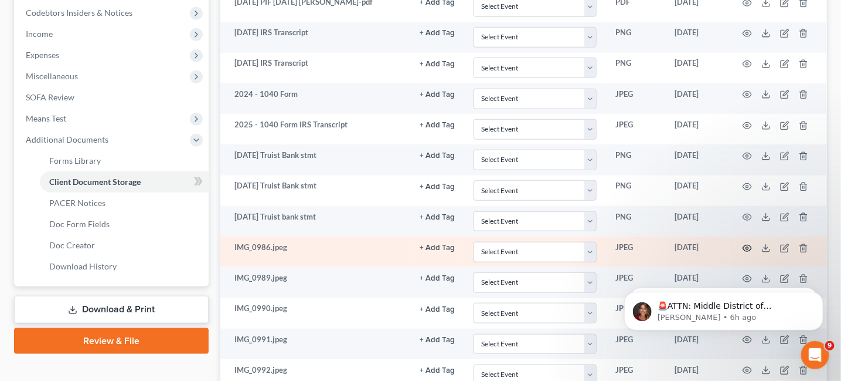
click at [747, 245] on icon "button" at bounding box center [747, 247] width 9 height 9
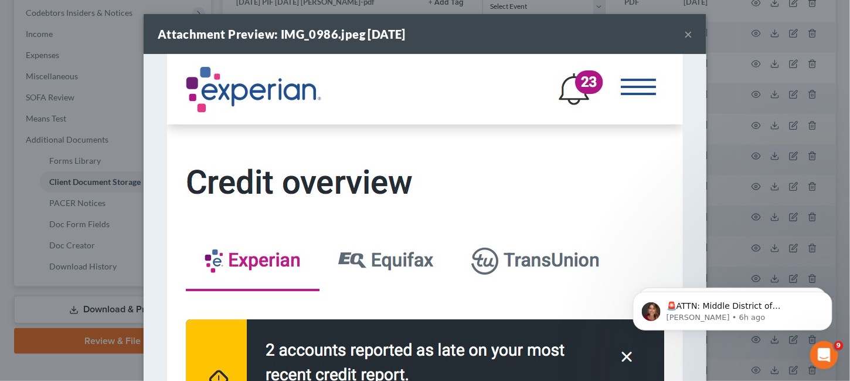
click at [685, 35] on button "×" at bounding box center [688, 34] width 8 height 14
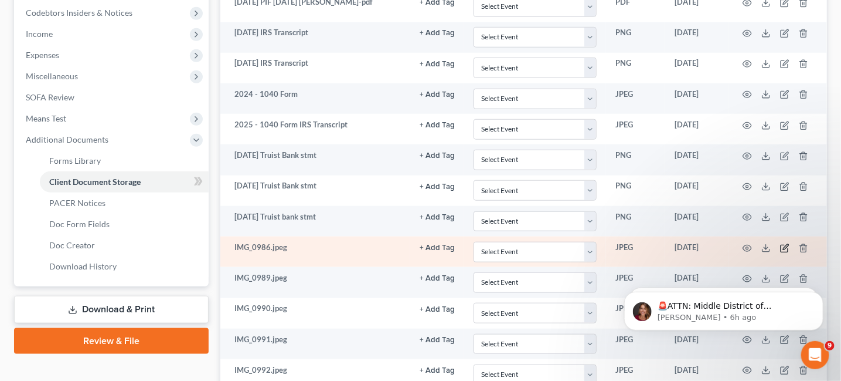
click at [781, 245] on icon "button" at bounding box center [784, 248] width 7 height 7
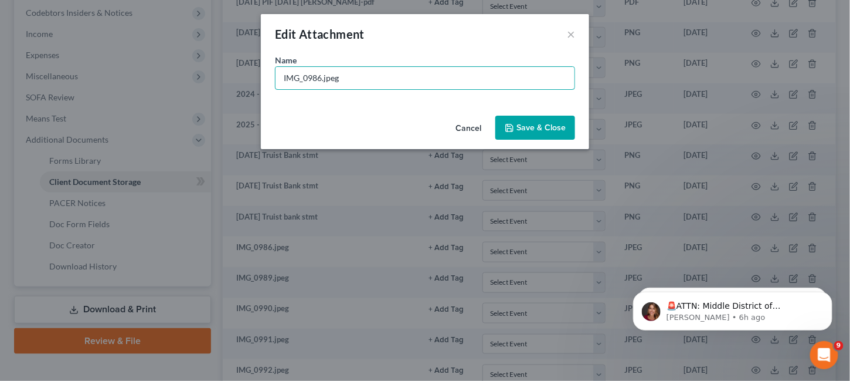
drag, startPoint x: 348, startPoint y: 75, endPoint x: 205, endPoint y: 55, distance: 144.5
click at [208, 61] on div "Edit Attachment × Name * IMG_0986.jpeg Cancel Save & Close" at bounding box center [425, 190] width 850 height 381
type input "Credit Score"
click at [541, 124] on span "Save & Close" at bounding box center [541, 128] width 49 height 10
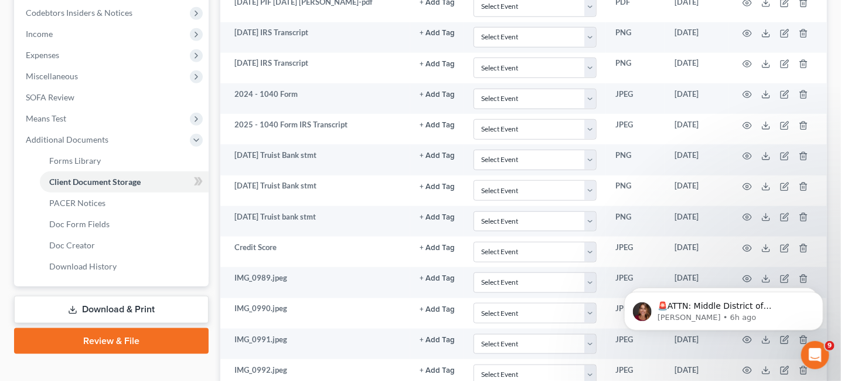
click at [744, 273] on body "🚨ATTN: Middle District of Florida The court has added a new Credit Counseling F…" at bounding box center [723, 307] width 225 height 73
click at [739, 271] on body "🚨ATTN: Middle District of Florida The court has added a new Credit Counseling F…" at bounding box center [723, 307] width 225 height 73
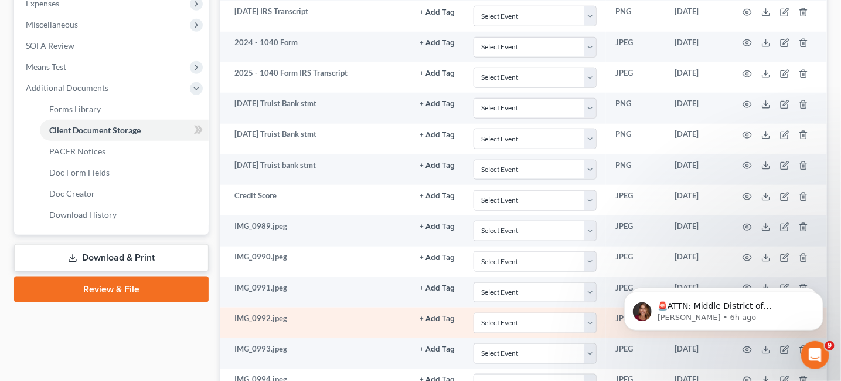
scroll to position [469, 0]
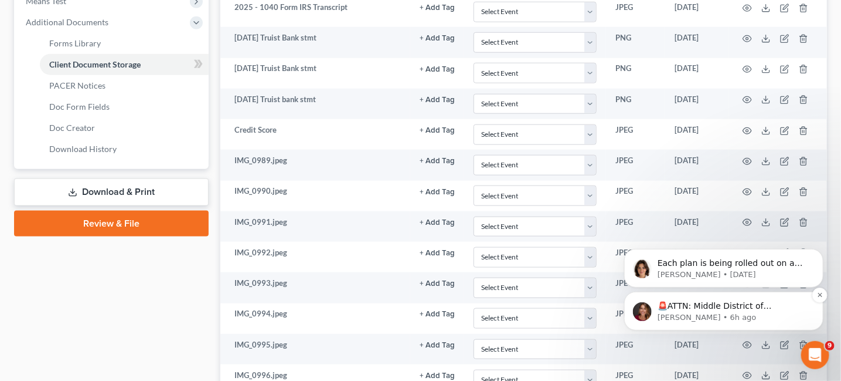
click at [728, 315] on p "Katie • 6h ago" at bounding box center [732, 316] width 151 height 11
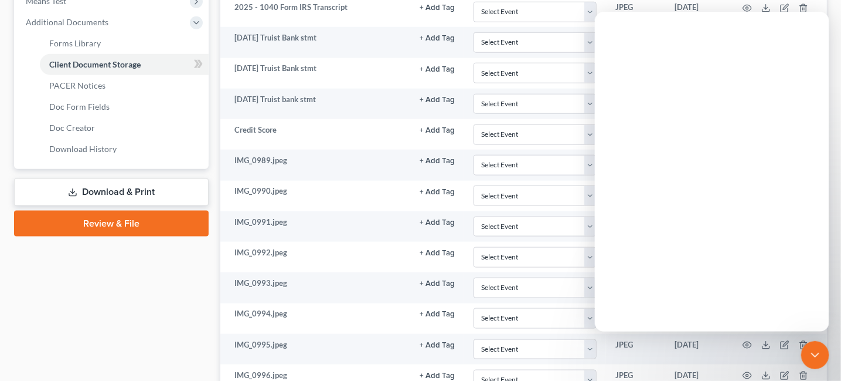
scroll to position [0, 0]
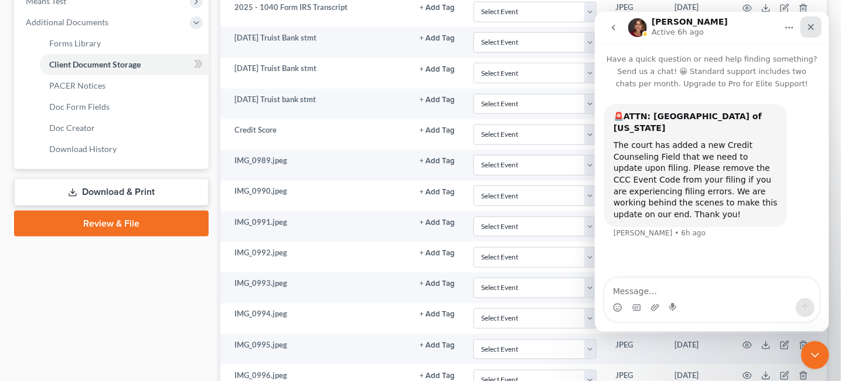
click at [810, 25] on icon "Close" at bounding box center [810, 26] width 9 height 9
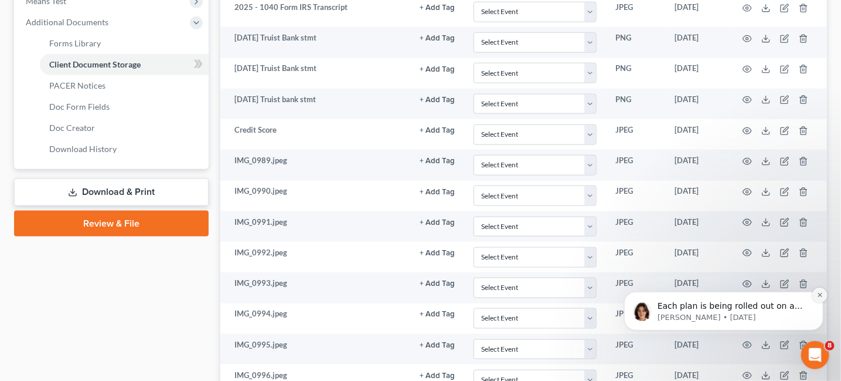
click at [819, 294] on icon "Dismiss notification" at bounding box center [820, 294] width 6 height 6
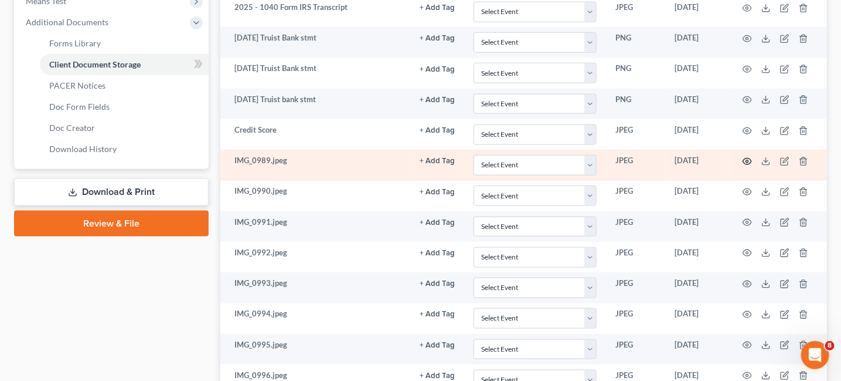
click at [745, 158] on icon "button" at bounding box center [747, 161] width 9 height 9
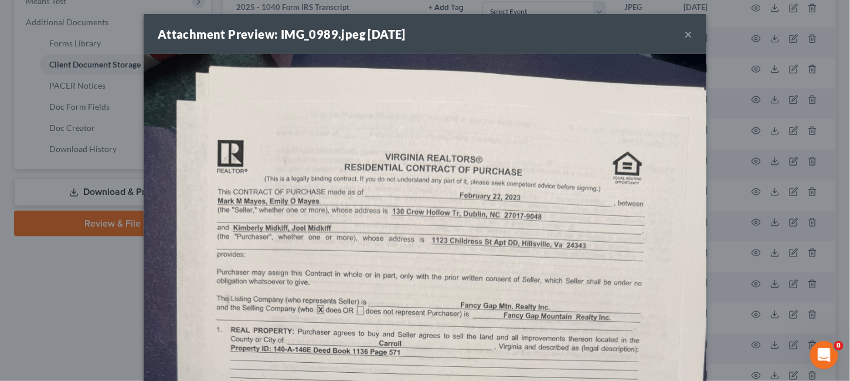
click at [686, 35] on button "×" at bounding box center [688, 34] width 8 height 14
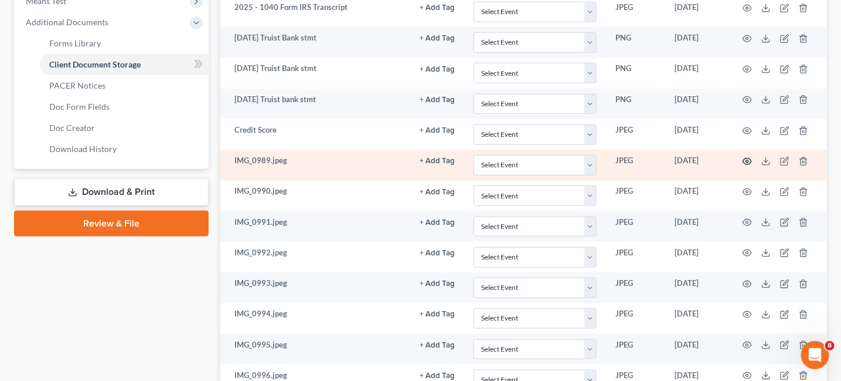
click at [750, 157] on icon "button" at bounding box center [747, 161] width 9 height 9
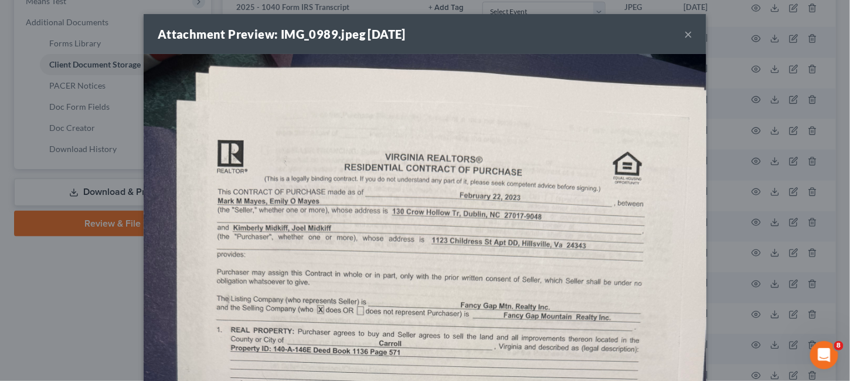
click at [687, 36] on button "×" at bounding box center [688, 34] width 8 height 14
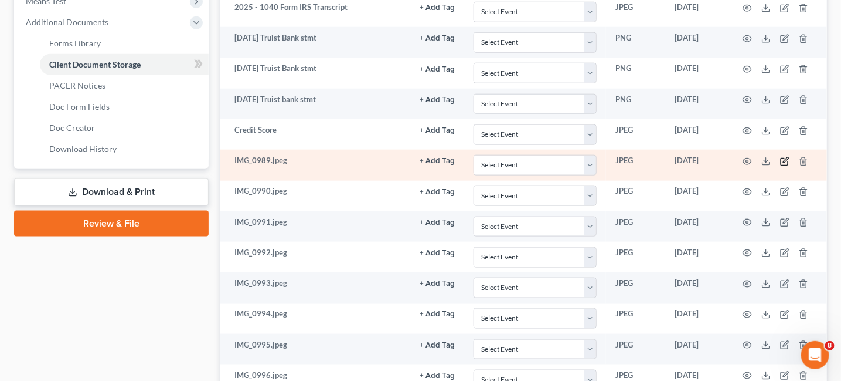
click at [783, 157] on icon "button" at bounding box center [785, 161] width 9 height 9
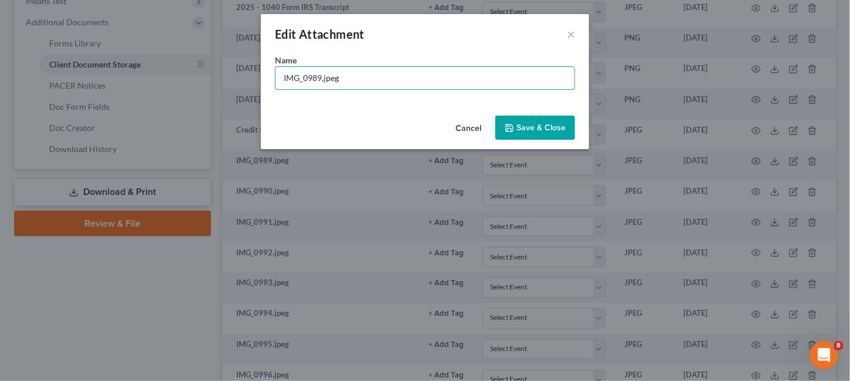
drag, startPoint x: 364, startPoint y: 75, endPoint x: 150, endPoint y: 79, distance: 214.7
click at [152, 80] on div "Edit Attachment × Name * IMG_0989.jpeg Cancel Save & Close" at bounding box center [425, 190] width 850 height 381
type input "2-2-23 purchase contract - 1123 Childress Street Apt DD, Hillsville VA 24343"
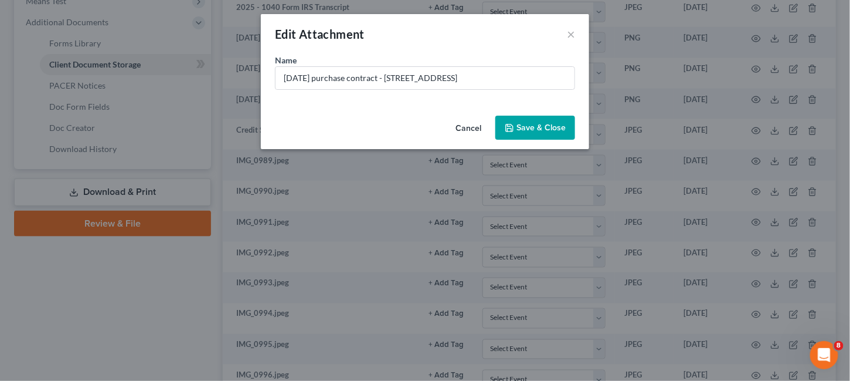
click at [543, 131] on span "Save & Close" at bounding box center [541, 128] width 49 height 10
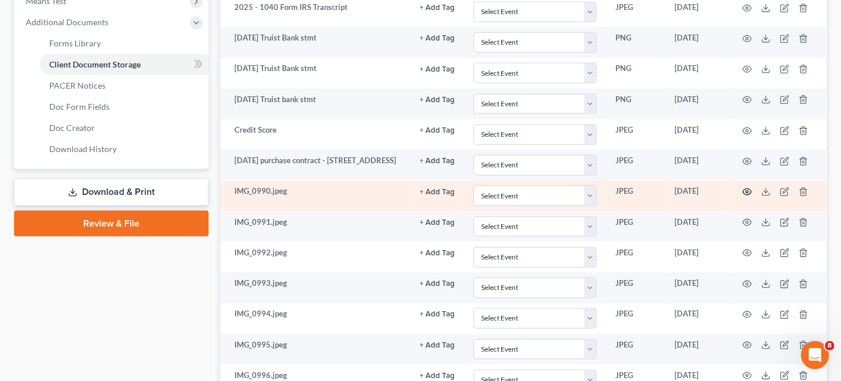
click at [748, 189] on icon "button" at bounding box center [747, 191] width 9 height 9
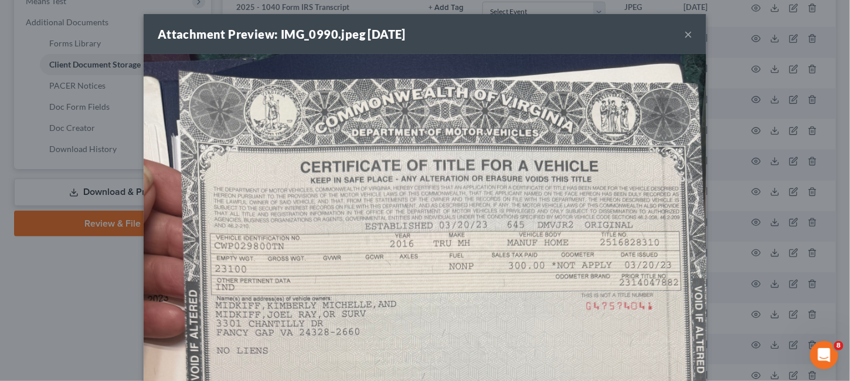
click at [684, 38] on button "×" at bounding box center [688, 34] width 8 height 14
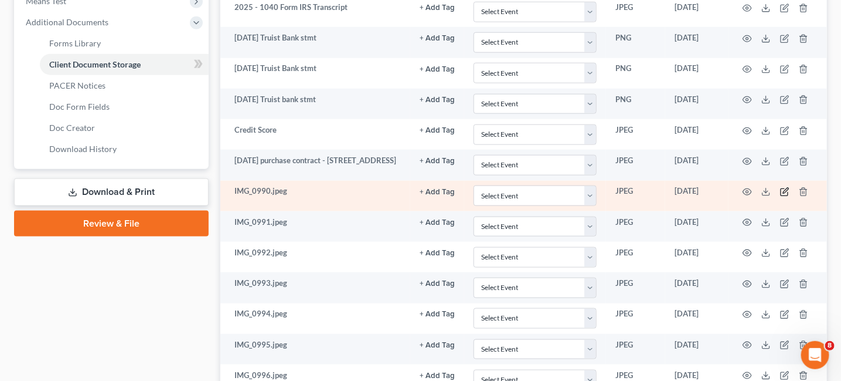
click at [785, 188] on icon "button" at bounding box center [785, 190] width 5 height 5
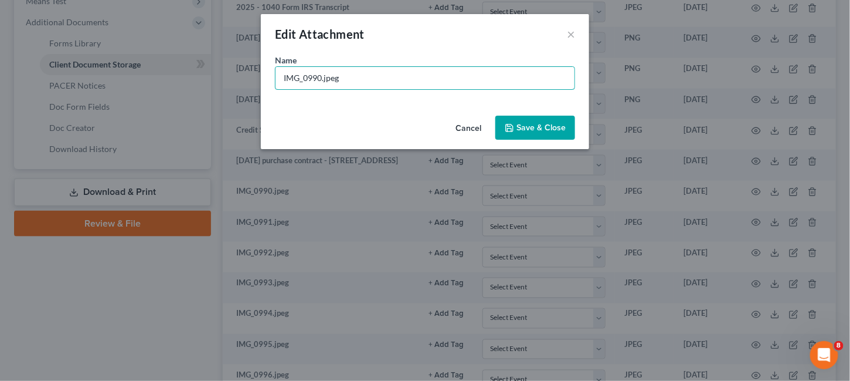
drag, startPoint x: 352, startPoint y: 72, endPoint x: 148, endPoint y: 87, distance: 204.6
click at [153, 93] on div "Edit Attachment × Name * IMG_0990.jpeg Cancel Save & Close" at bounding box center [425, 190] width 850 height 381
type input "2016 mobile home title"
click at [507, 123] on icon "button" at bounding box center [509, 127] width 9 height 9
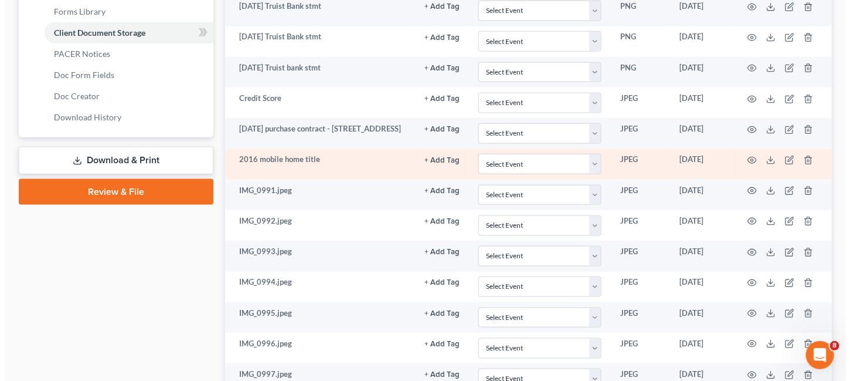
scroll to position [528, 0]
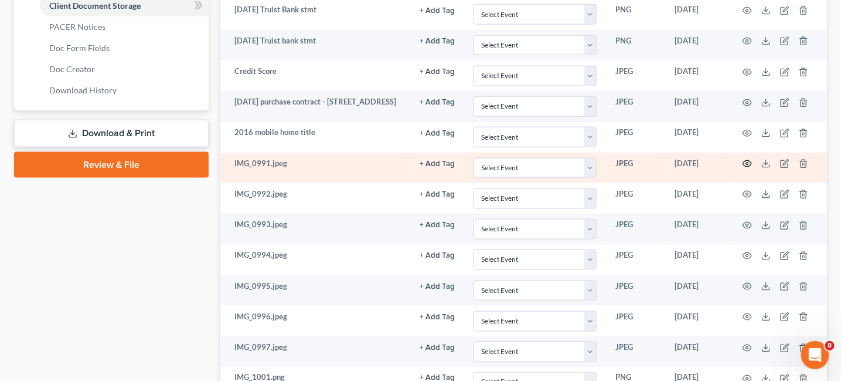
click at [751, 159] on icon "button" at bounding box center [747, 163] width 9 height 9
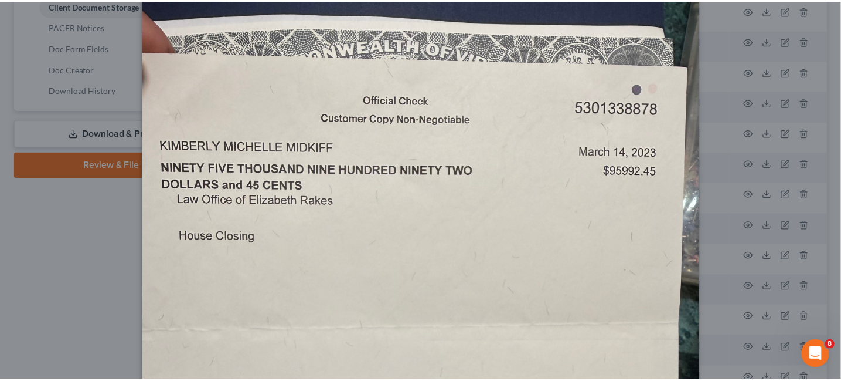
scroll to position [0, 0]
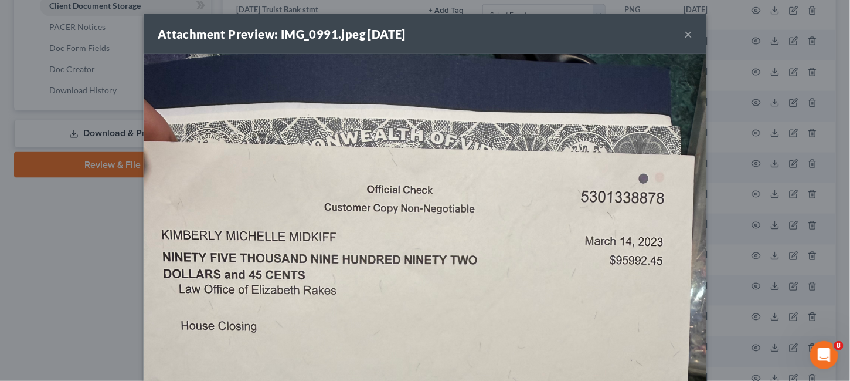
click at [684, 39] on button "×" at bounding box center [688, 34] width 8 height 14
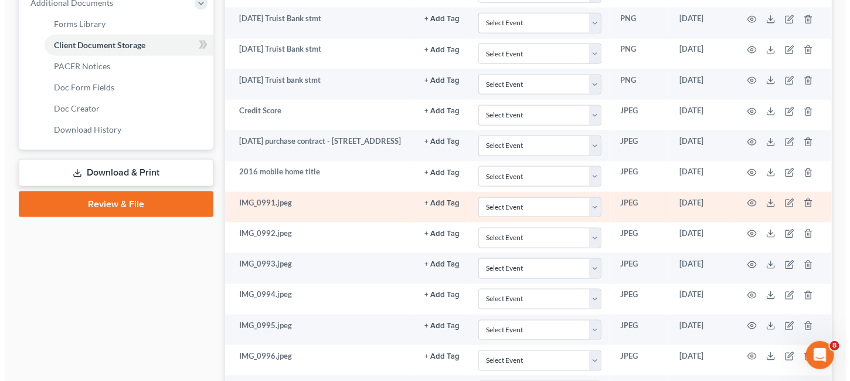
scroll to position [469, 0]
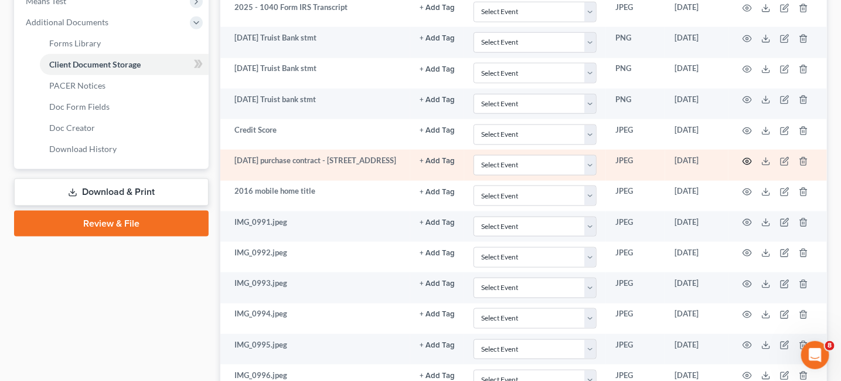
click at [745, 158] on icon "button" at bounding box center [747, 161] width 9 height 9
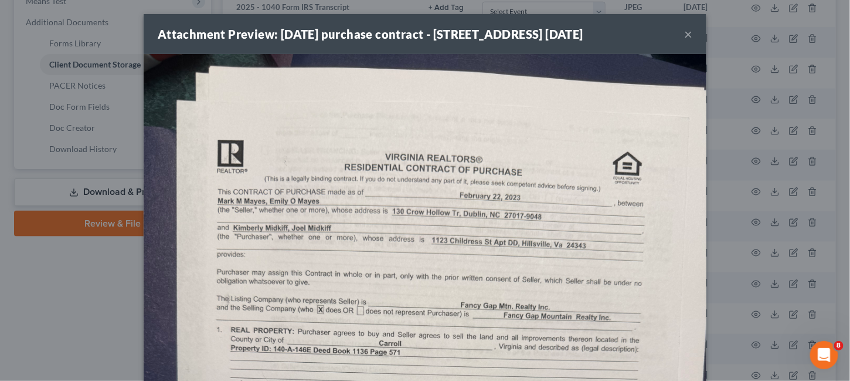
click at [684, 41] on button "×" at bounding box center [688, 34] width 8 height 14
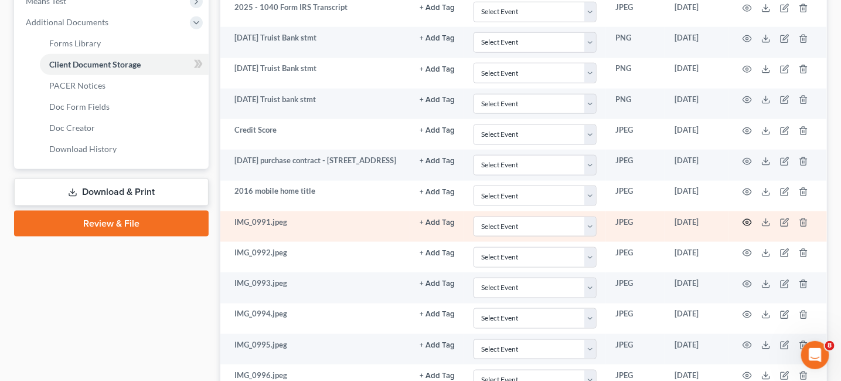
click at [750, 218] on icon "button" at bounding box center [747, 222] width 9 height 9
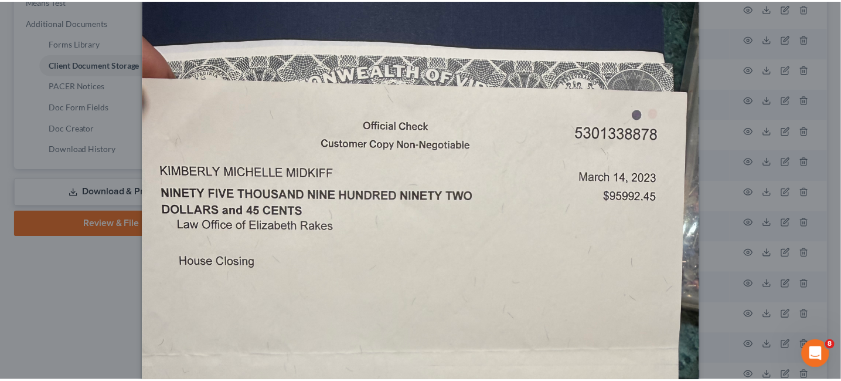
scroll to position [0, 0]
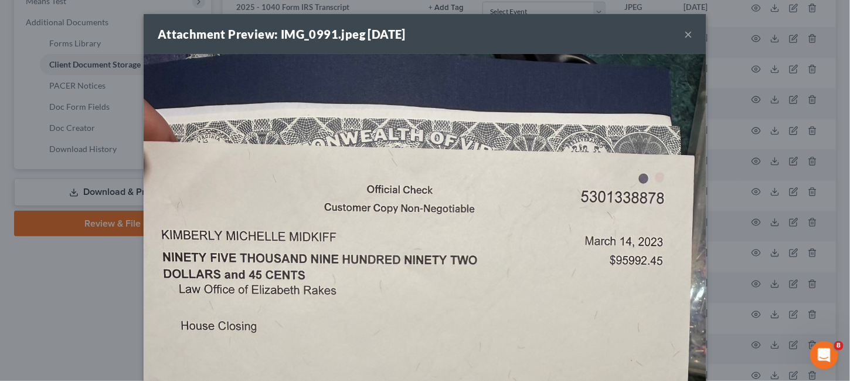
click at [684, 31] on button "×" at bounding box center [688, 34] width 8 height 14
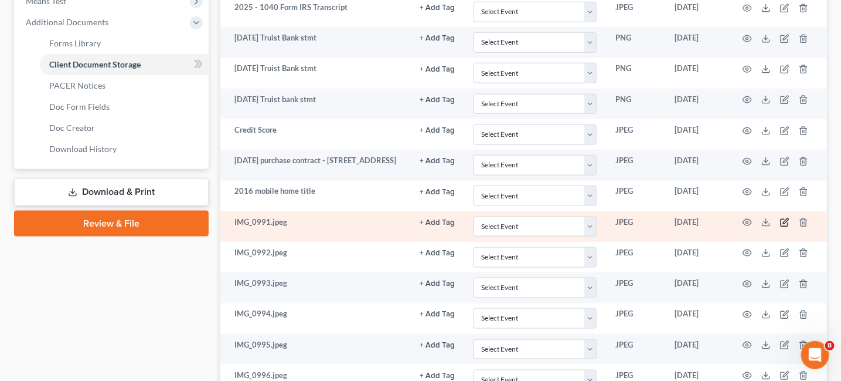
click at [783, 218] on icon "button" at bounding box center [785, 222] width 9 height 9
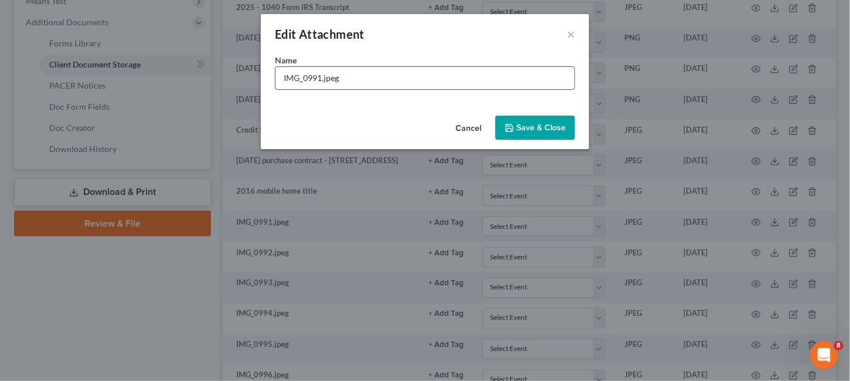
click at [304, 77] on input "IMG_0991.jpeg" at bounding box center [425, 78] width 299 height 22
type input "I"
type input "3-14-23 proceeds check"
click at [498, 127] on button "Save & Close" at bounding box center [536, 128] width 80 height 25
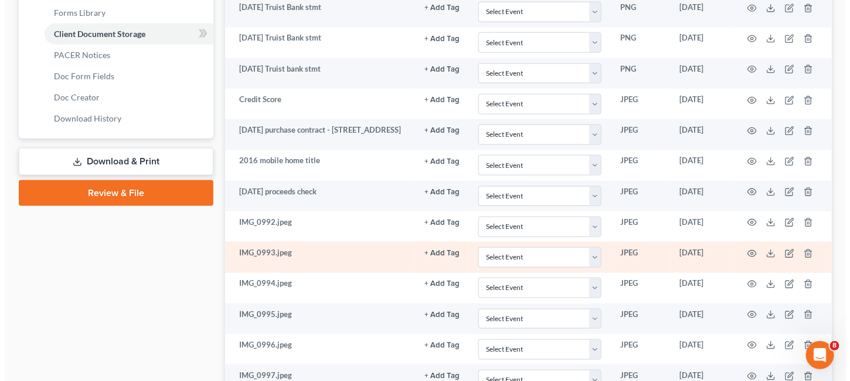
scroll to position [528, 0]
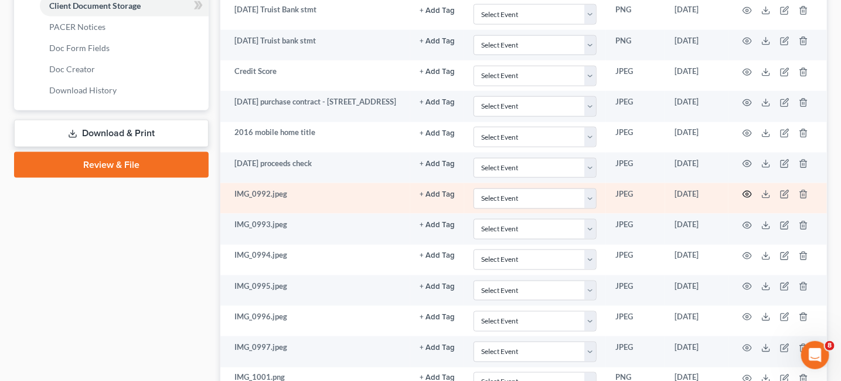
click at [747, 189] on icon "button" at bounding box center [747, 193] width 9 height 9
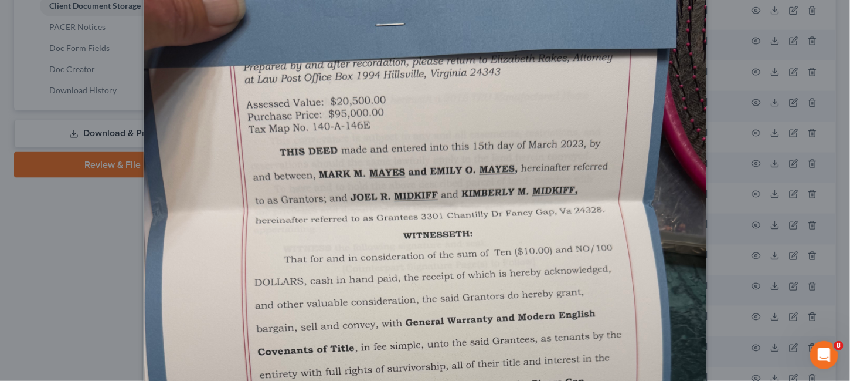
scroll to position [0, 0]
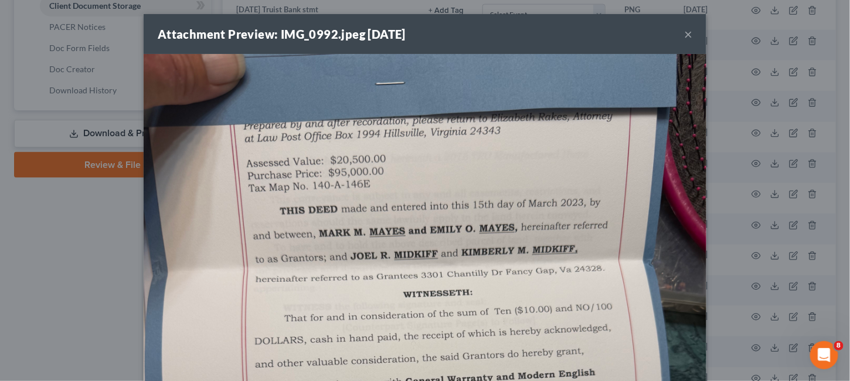
click at [687, 33] on button "×" at bounding box center [688, 34] width 8 height 14
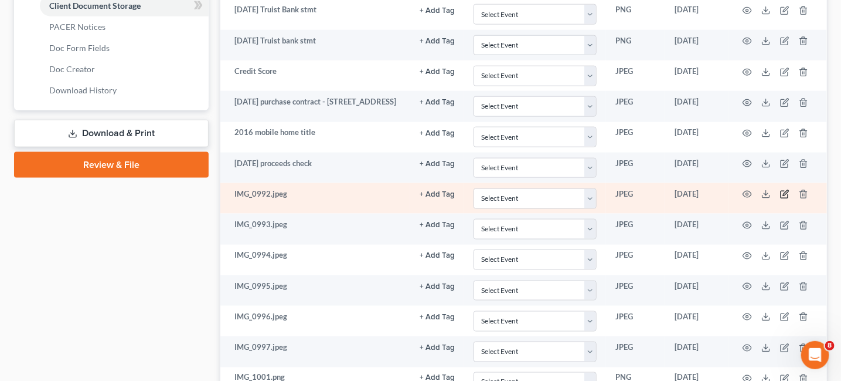
click at [782, 189] on icon "button" at bounding box center [785, 193] width 9 height 9
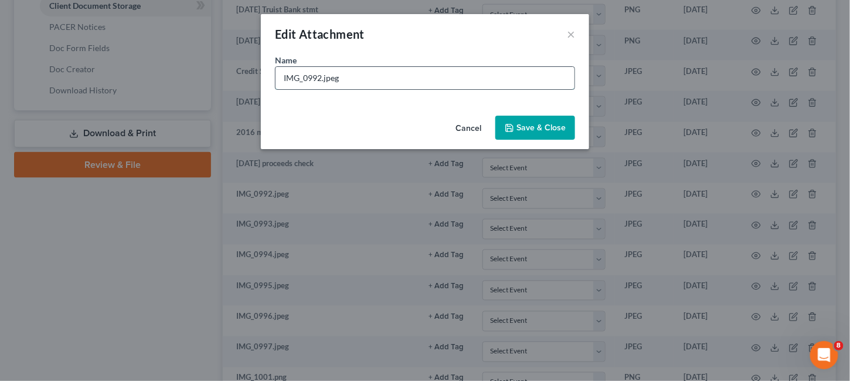
click at [298, 77] on input "IMG_0992.jpeg" at bounding box center [425, 78] width 299 height 22
drag, startPoint x: 341, startPoint y: 82, endPoint x: 274, endPoint y: 60, distance: 69.7
click at [276, 67] on input "IMG_0992.jpeg" at bounding box center [425, 78] width 299 height 22
type input "Deed - Lewis"
click at [555, 130] on span "Save & Close" at bounding box center [541, 128] width 49 height 10
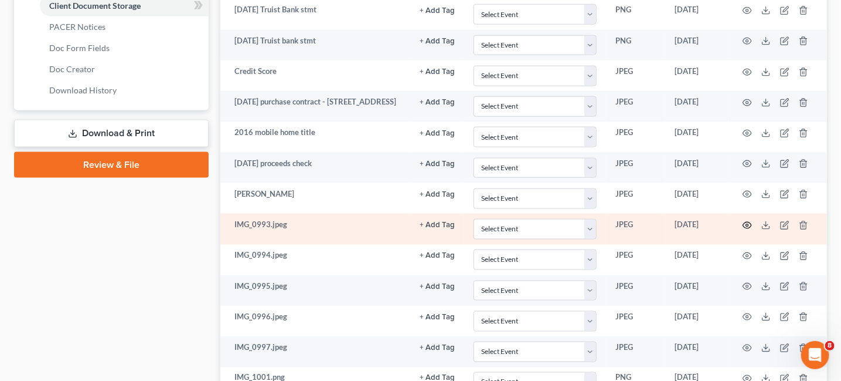
click at [749, 222] on icon "button" at bounding box center [747, 224] width 9 height 9
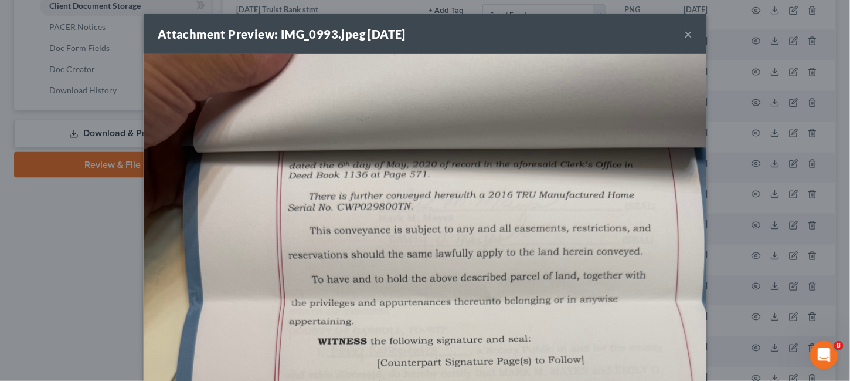
click at [684, 31] on button "×" at bounding box center [688, 34] width 8 height 14
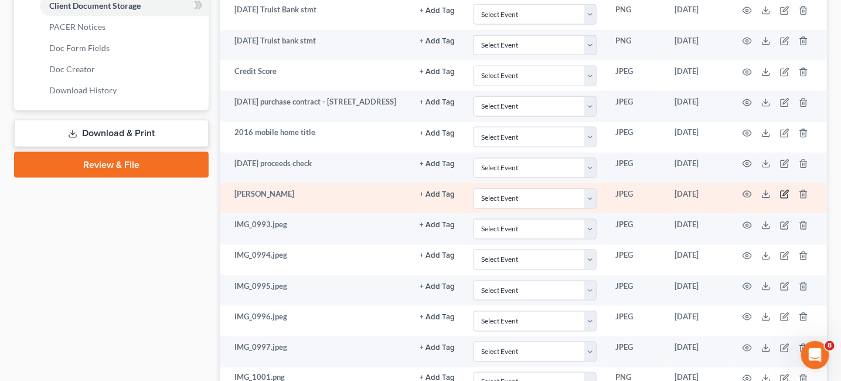
click at [783, 192] on icon "button" at bounding box center [785, 193] width 5 height 5
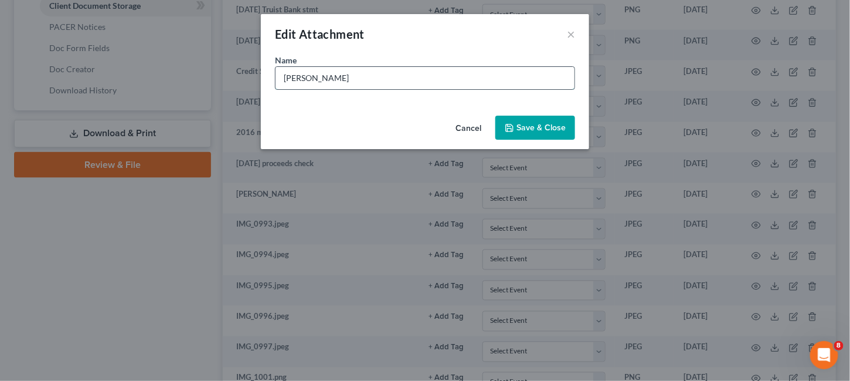
click at [303, 80] on input "Deed - Lewis" at bounding box center [425, 78] width 299 height 22
type input "Deed page 1 - Lewis"
click at [566, 126] on button "Save & Close" at bounding box center [536, 128] width 80 height 25
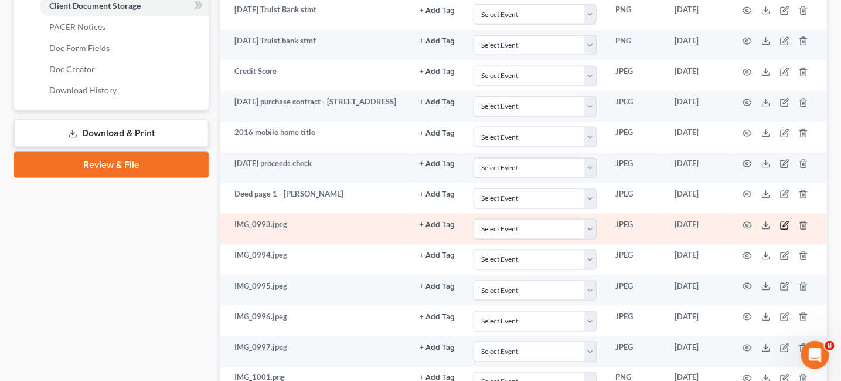
click at [781, 222] on icon "button" at bounding box center [785, 224] width 9 height 9
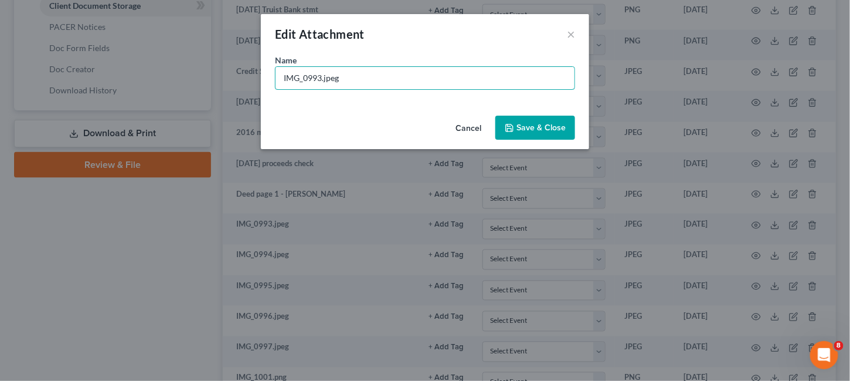
drag, startPoint x: 338, startPoint y: 77, endPoint x: 155, endPoint y: 103, distance: 184.7
click at [154, 110] on div "Edit Attachment × Name * IMG_0993.jpeg Cancel Save & Close" at bounding box center [425, 190] width 850 height 381
type input "Deed page 2"
click at [548, 133] on button "Save & Close" at bounding box center [536, 128] width 80 height 25
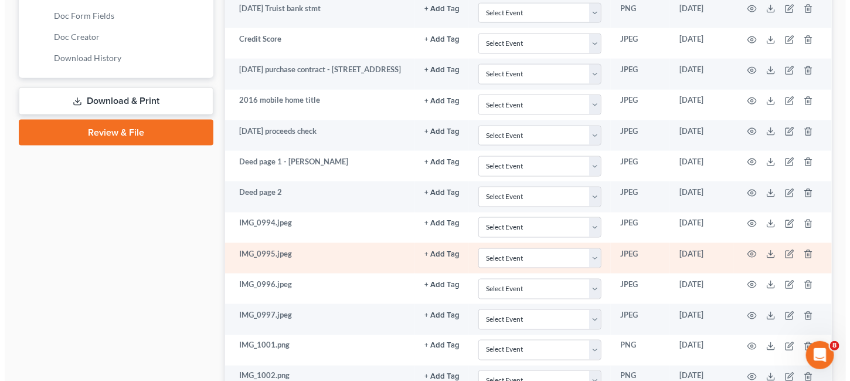
scroll to position [586, 0]
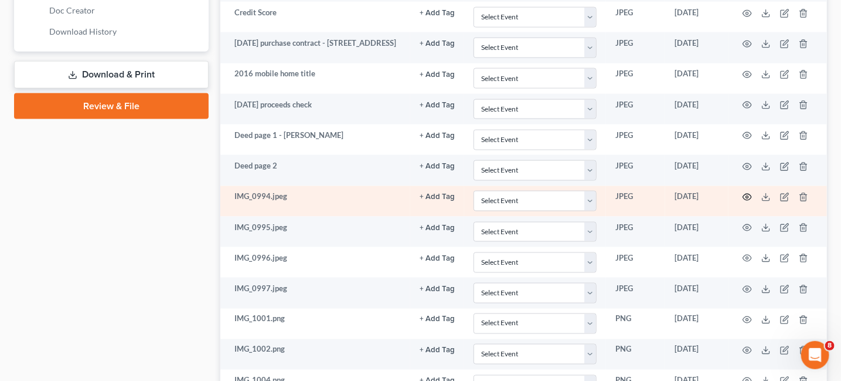
click at [748, 196] on circle "button" at bounding box center [748, 197] width 2 height 2
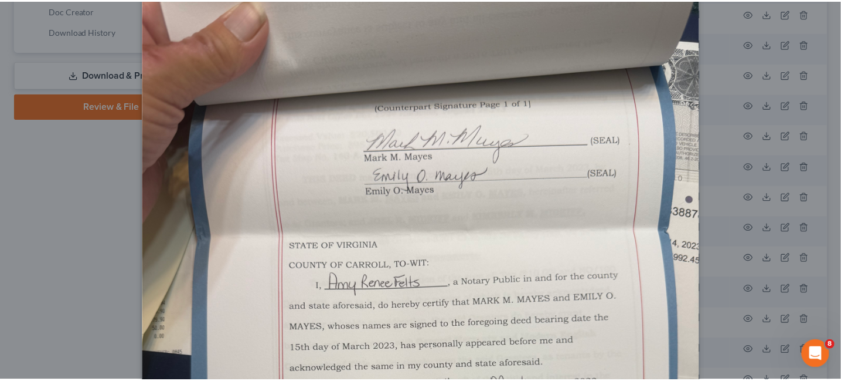
scroll to position [0, 0]
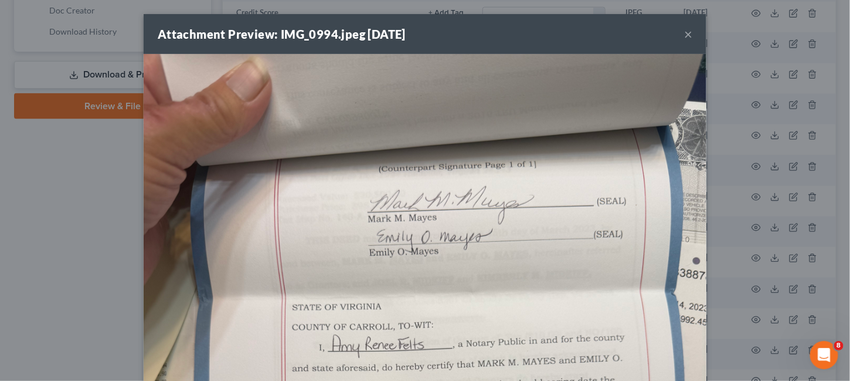
click at [685, 38] on button "×" at bounding box center [688, 34] width 8 height 14
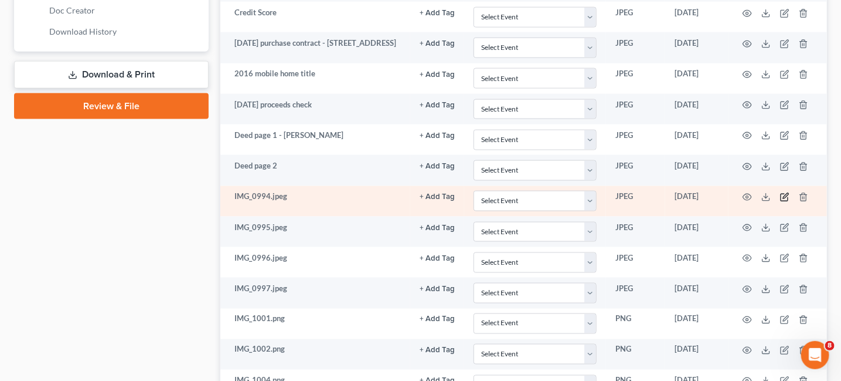
click at [788, 196] on icon "button" at bounding box center [784, 197] width 7 height 7
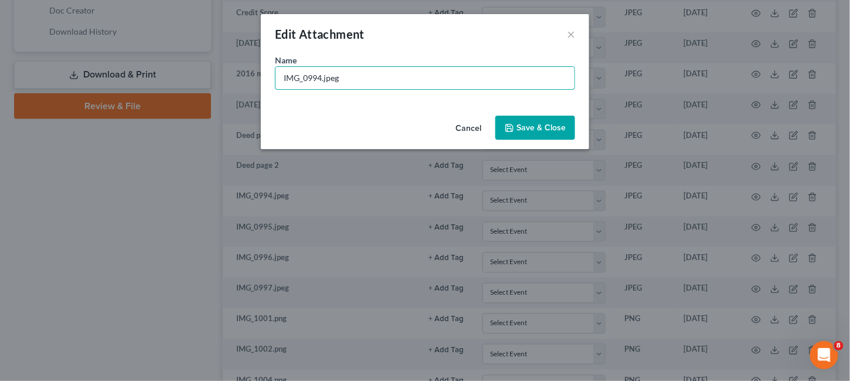
drag, startPoint x: 364, startPoint y: 72, endPoint x: 182, endPoint y: 53, distance: 182.8
click at [182, 53] on div "Edit Attachment × Name * IMG_0994.jpeg Cancel Save & Close" at bounding box center [425, 190] width 850 height 381
type input "Deed page 3"
click at [557, 133] on button "Save & Close" at bounding box center [536, 128] width 80 height 25
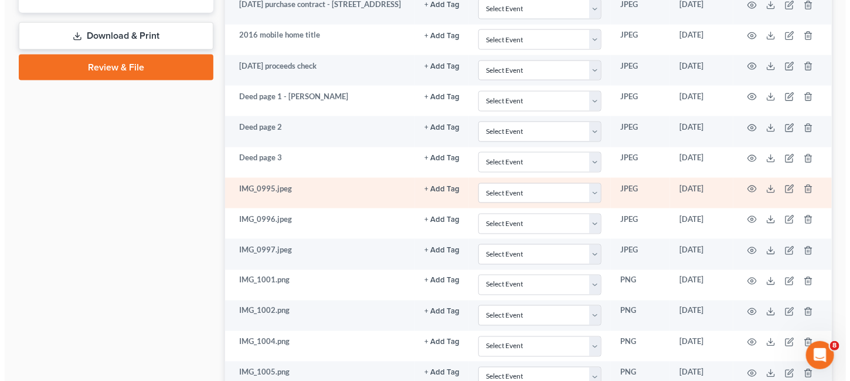
scroll to position [645, 0]
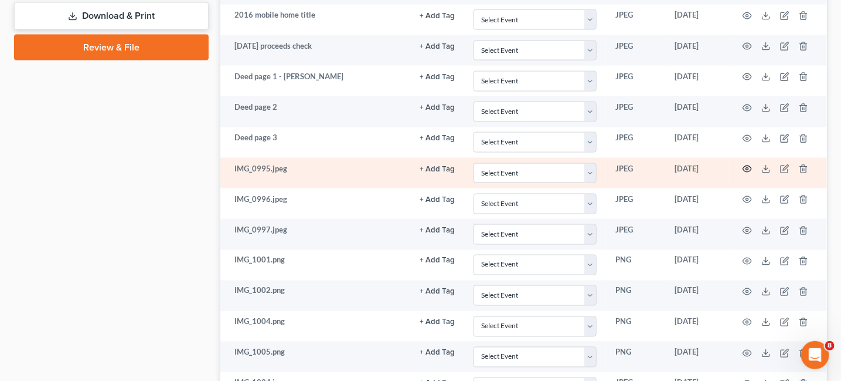
click at [748, 168] on circle "button" at bounding box center [748, 169] width 2 height 2
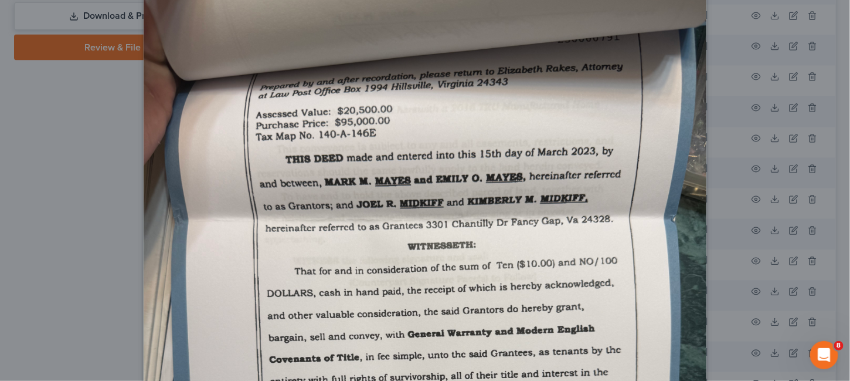
scroll to position [0, 0]
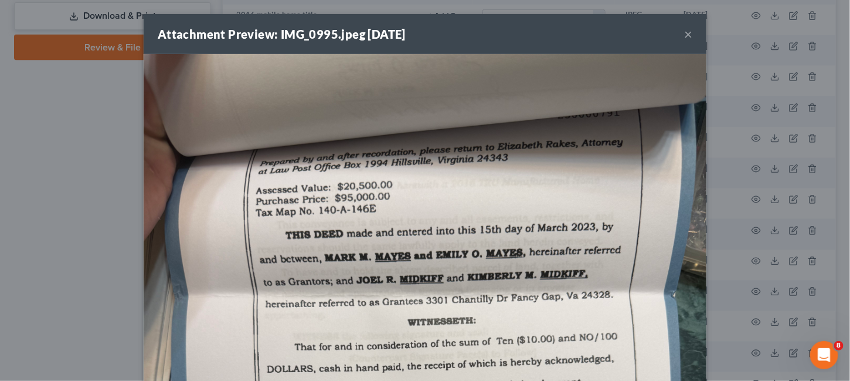
click at [684, 39] on button "×" at bounding box center [688, 34] width 8 height 14
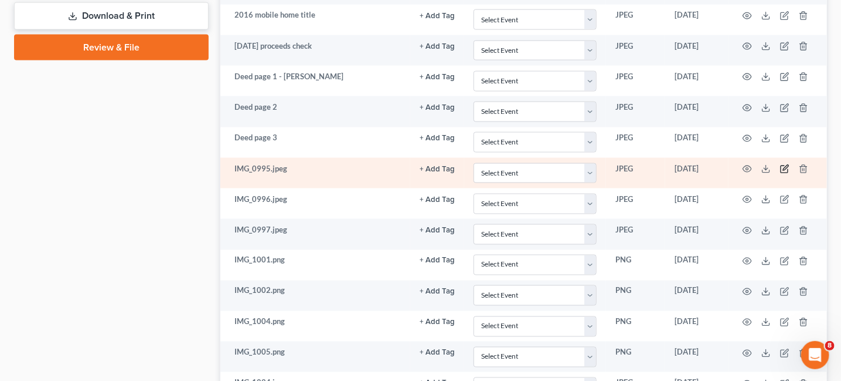
click at [781, 167] on icon "button" at bounding box center [785, 168] width 9 height 9
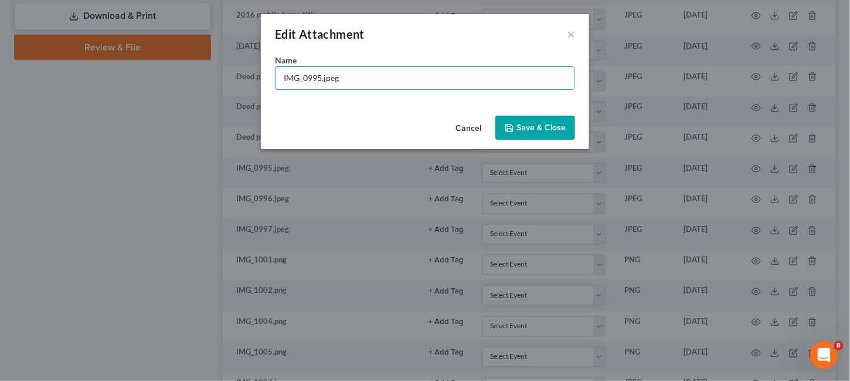
drag, startPoint x: 375, startPoint y: 74, endPoint x: 142, endPoint y: 69, distance: 232.9
click at [149, 83] on div "Edit Attachment × Name * IMG_0995.jpeg Cancel Save & Close" at bounding box center [425, 190] width 850 height 381
type input "Deed Page 1"
click at [532, 120] on button "Save & Close" at bounding box center [536, 128] width 80 height 25
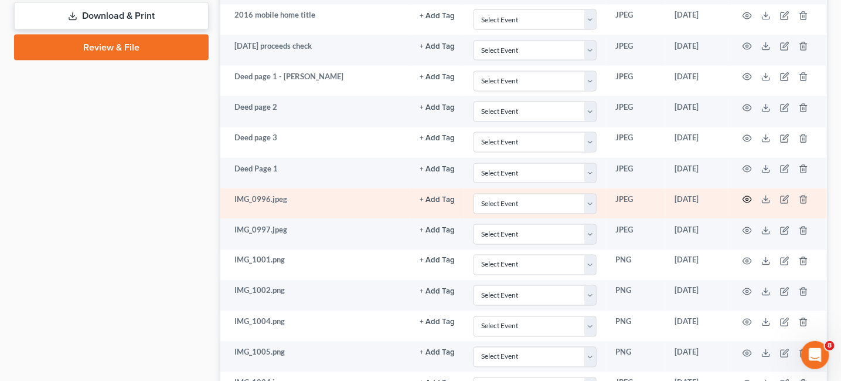
click at [749, 195] on icon "button" at bounding box center [747, 199] width 9 height 9
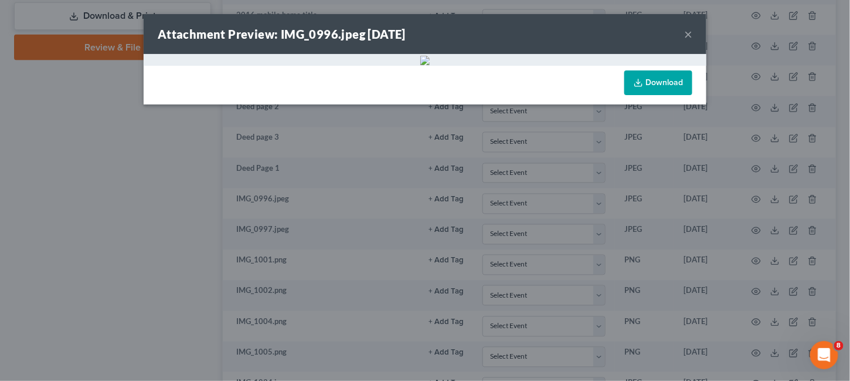
click at [684, 31] on button "×" at bounding box center [688, 34] width 8 height 14
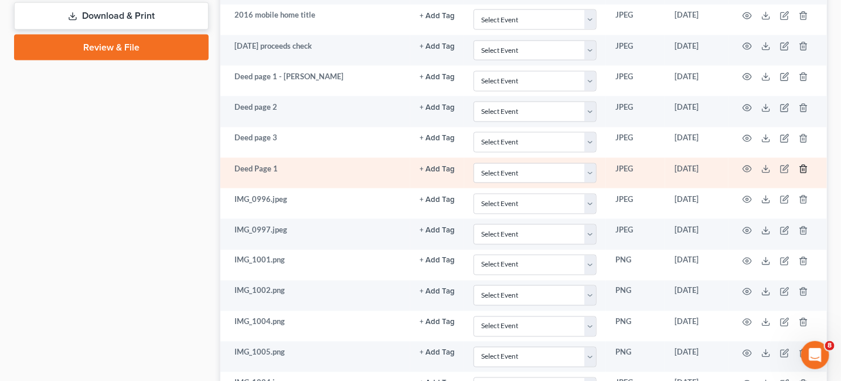
click at [803, 168] on icon "button" at bounding box center [803, 168] width 9 height 9
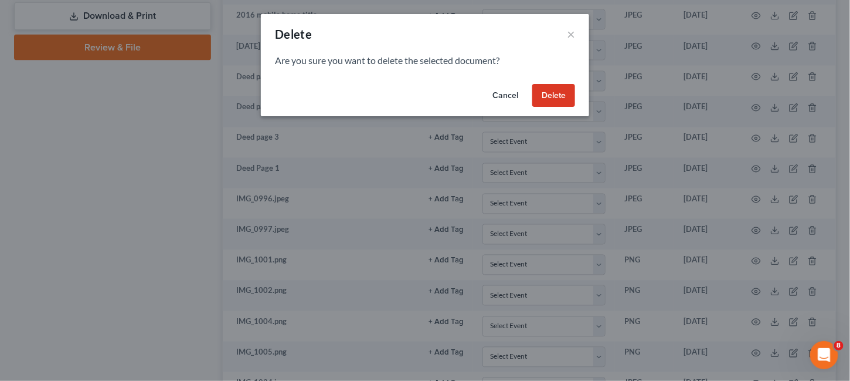
click at [553, 101] on button "Delete" at bounding box center [553, 95] width 43 height 23
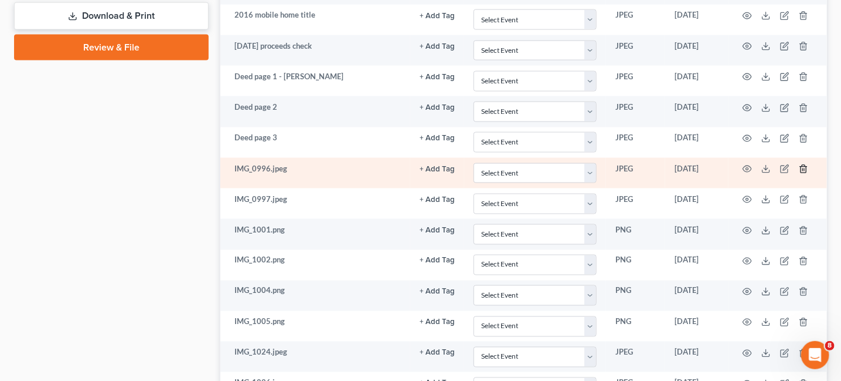
click at [802, 164] on icon "button" at bounding box center [803, 168] width 9 height 9
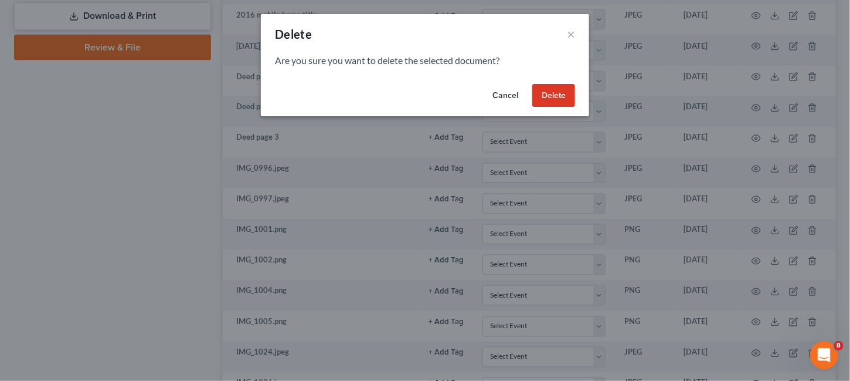
click at [507, 97] on button "Cancel" at bounding box center [505, 95] width 45 height 23
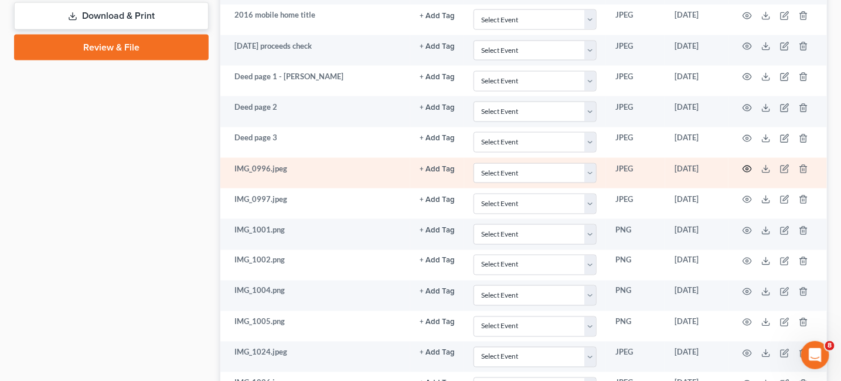
click at [749, 165] on icon "button" at bounding box center [747, 168] width 9 height 9
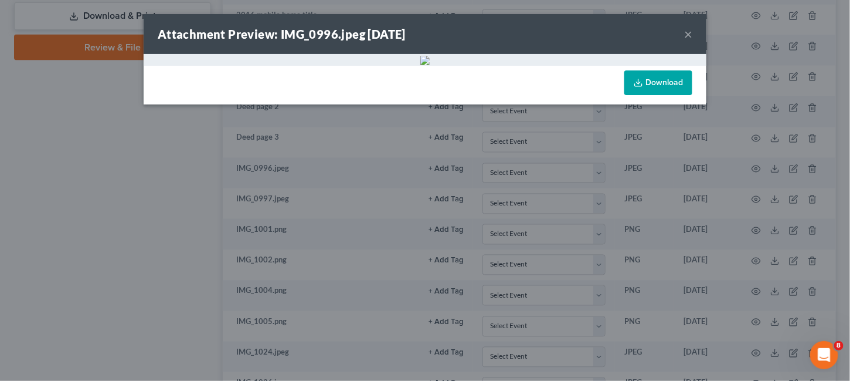
click at [686, 35] on button "×" at bounding box center [688, 34] width 8 height 14
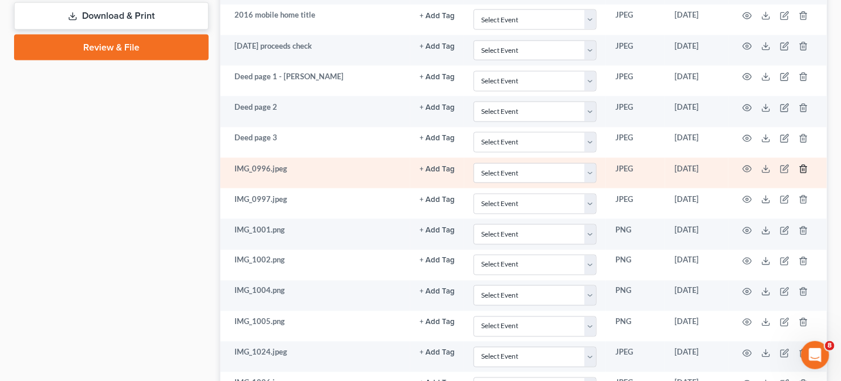
click at [804, 164] on icon "button" at bounding box center [803, 168] width 9 height 9
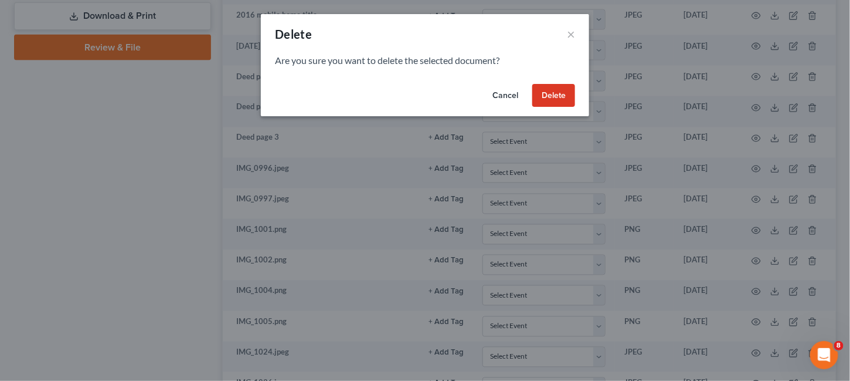
click at [564, 100] on button "Delete" at bounding box center [553, 95] width 43 height 23
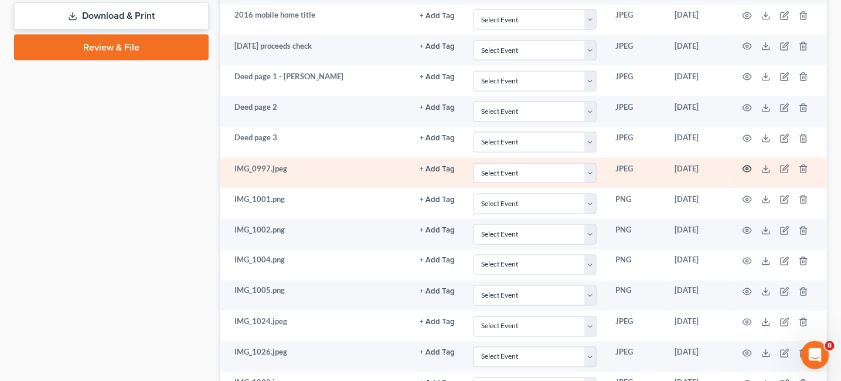
click at [748, 166] on icon "button" at bounding box center [748, 169] width 9 height 6
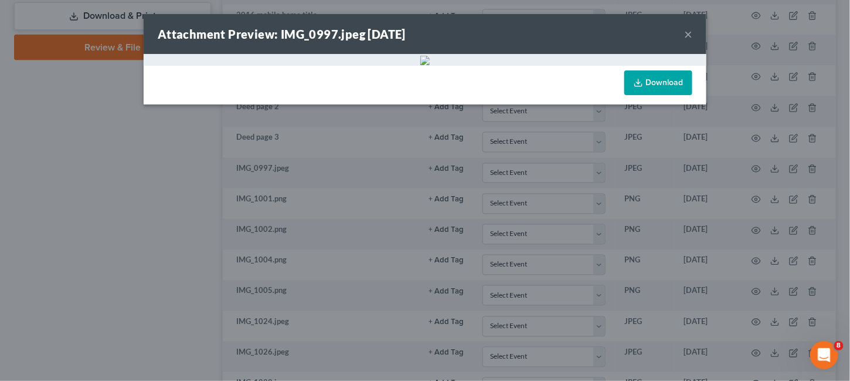
click at [684, 35] on button "×" at bounding box center [688, 34] width 8 height 14
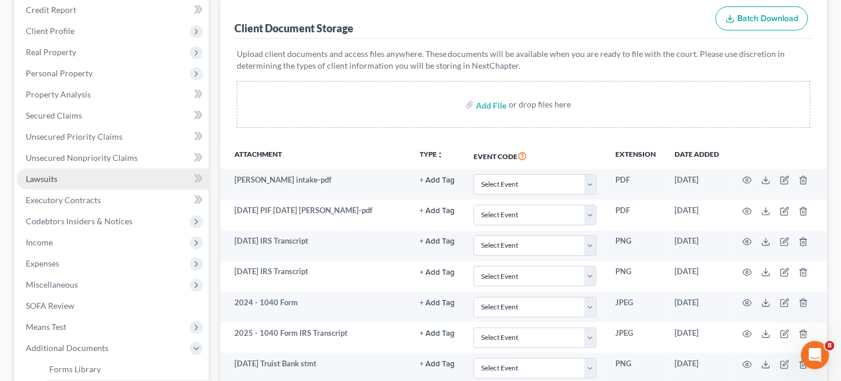
scroll to position [84, 0]
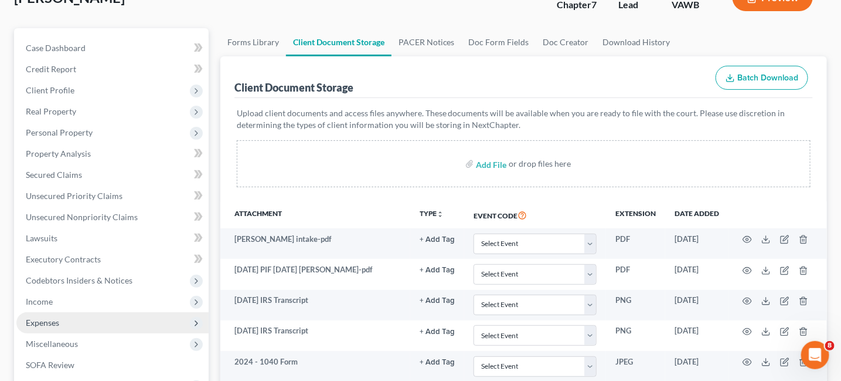
click at [38, 320] on span "Expenses" at bounding box center [42, 322] width 33 height 10
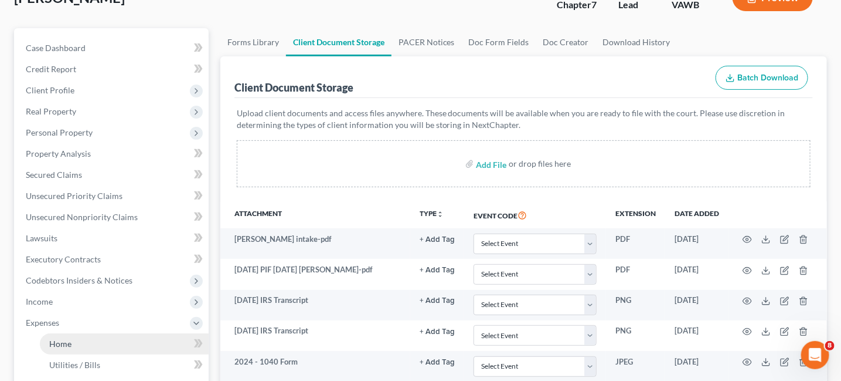
click at [60, 345] on span "Home" at bounding box center [60, 343] width 22 height 10
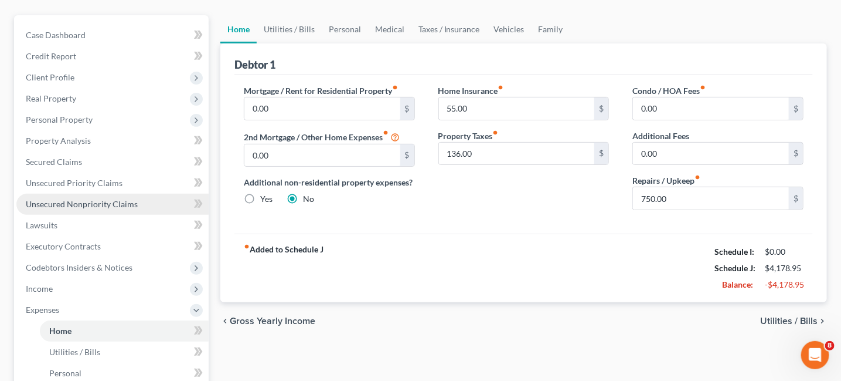
scroll to position [117, 0]
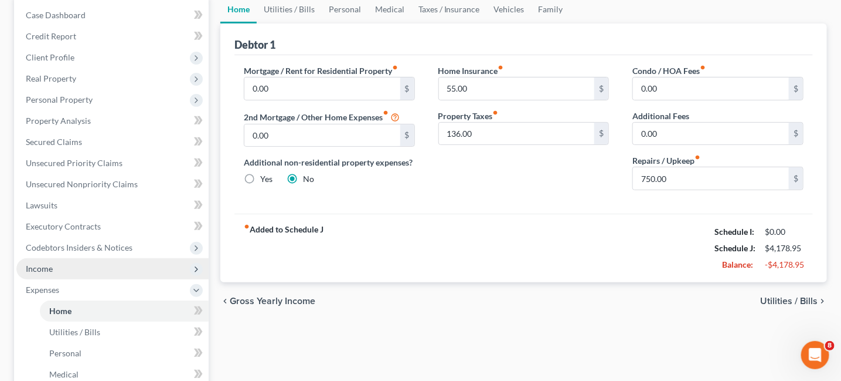
click at [43, 272] on span "Income" at bounding box center [39, 268] width 27 height 10
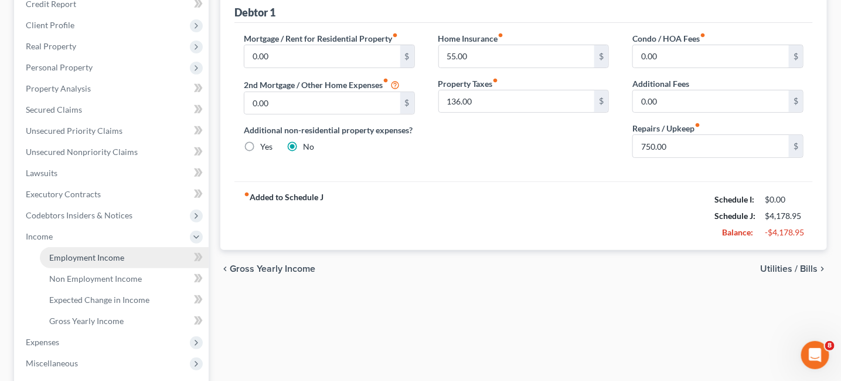
scroll to position [235, 0]
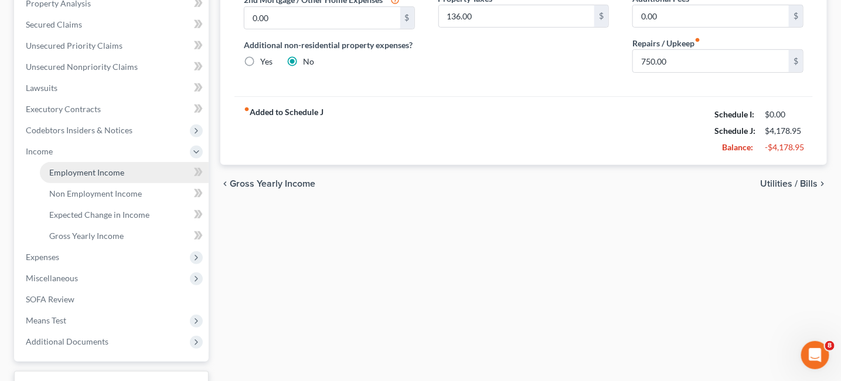
drag, startPoint x: 76, startPoint y: 171, endPoint x: 91, endPoint y: 173, distance: 15.3
click at [76, 171] on span "Employment Income" at bounding box center [86, 172] width 75 height 10
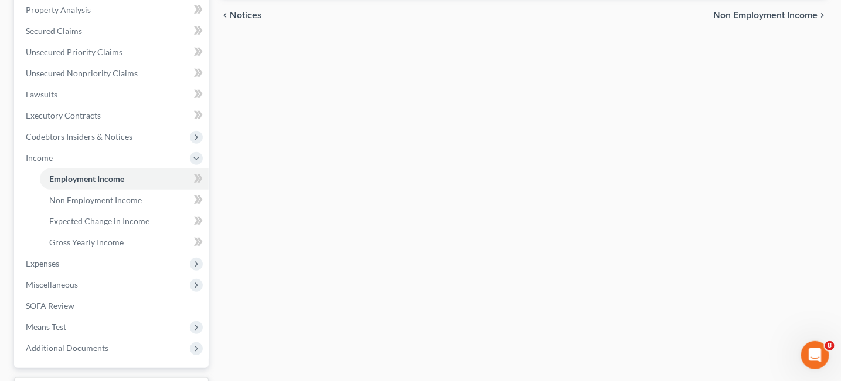
scroll to position [235, 0]
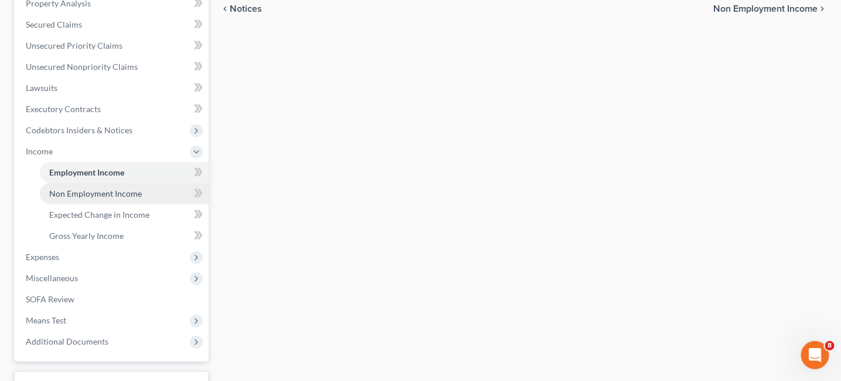
click at [92, 194] on span "Non Employment Income" at bounding box center [95, 193] width 93 height 10
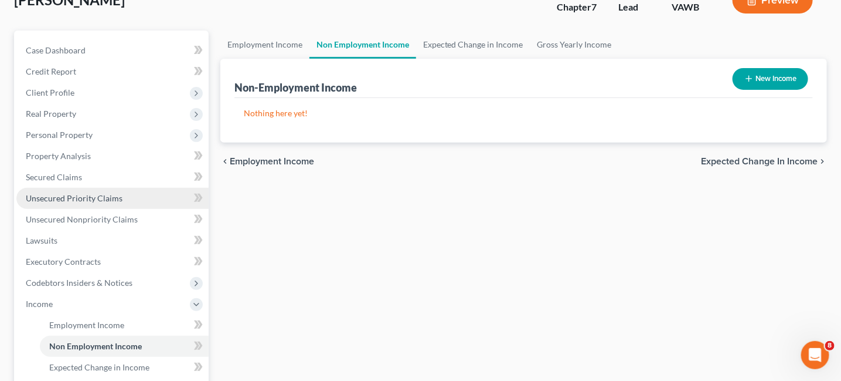
scroll to position [176, 0]
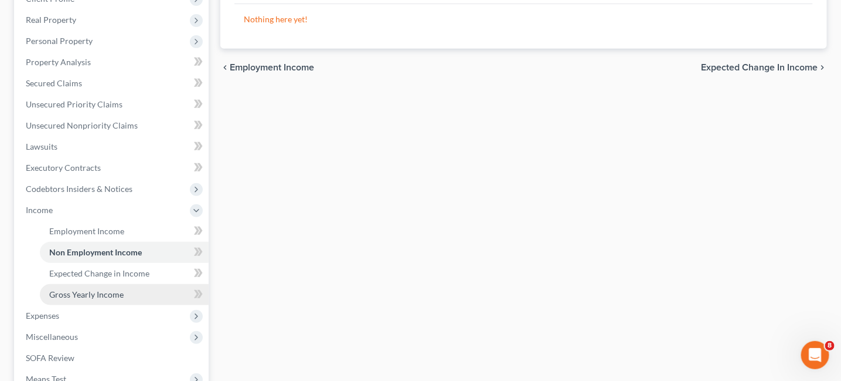
click at [66, 294] on span "Gross Yearly Income" at bounding box center [86, 294] width 74 height 10
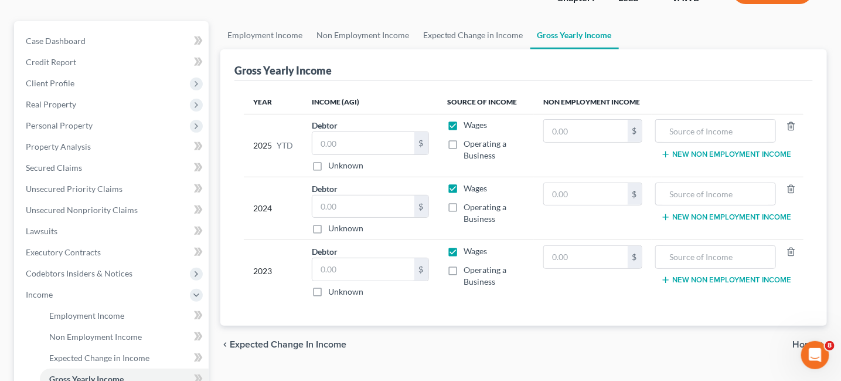
scroll to position [117, 0]
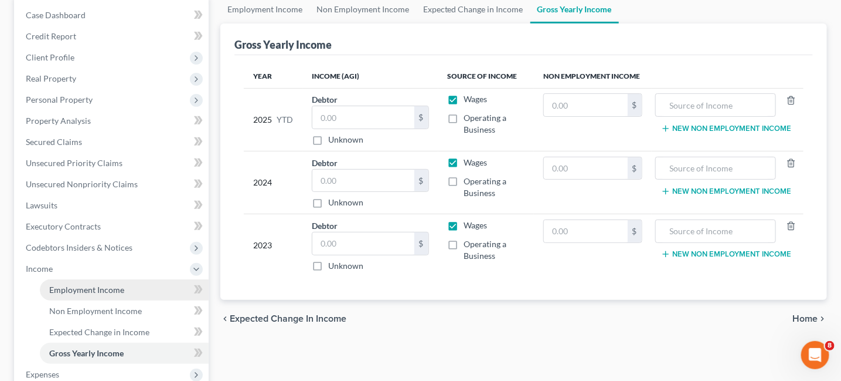
click at [101, 291] on span "Employment Income" at bounding box center [86, 289] width 75 height 10
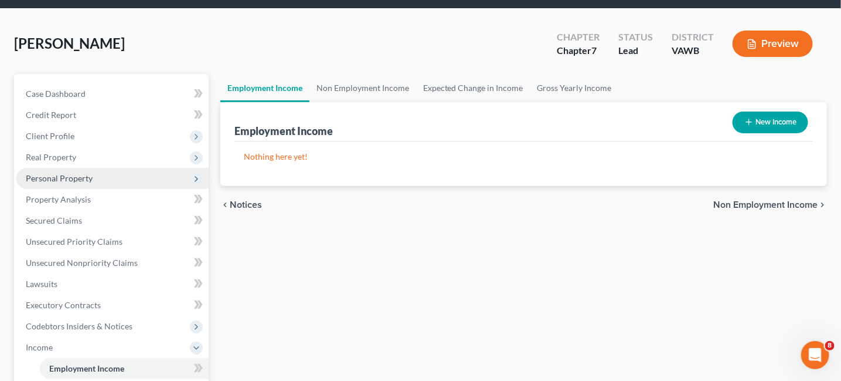
scroll to position [59, 0]
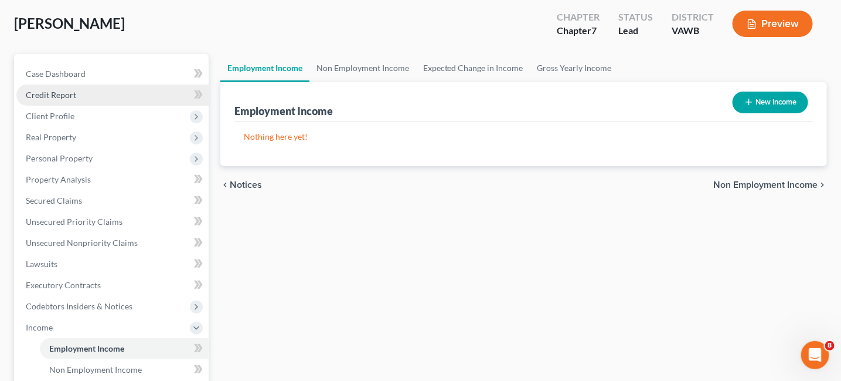
click at [67, 100] on link "Credit Report" at bounding box center [112, 94] width 192 height 21
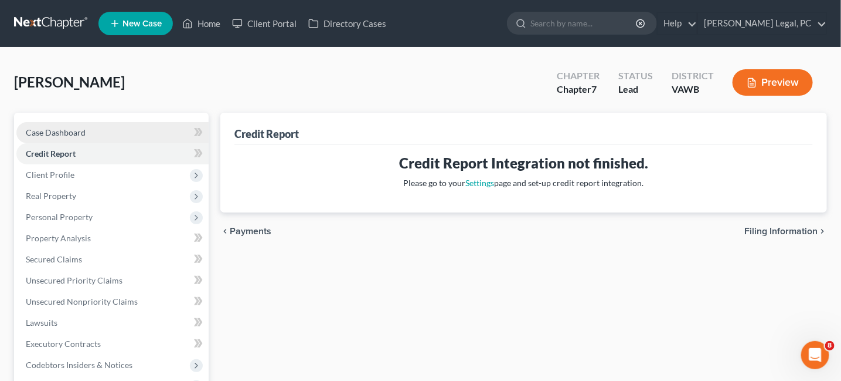
click at [69, 135] on span "Case Dashboard" at bounding box center [56, 132] width 60 height 10
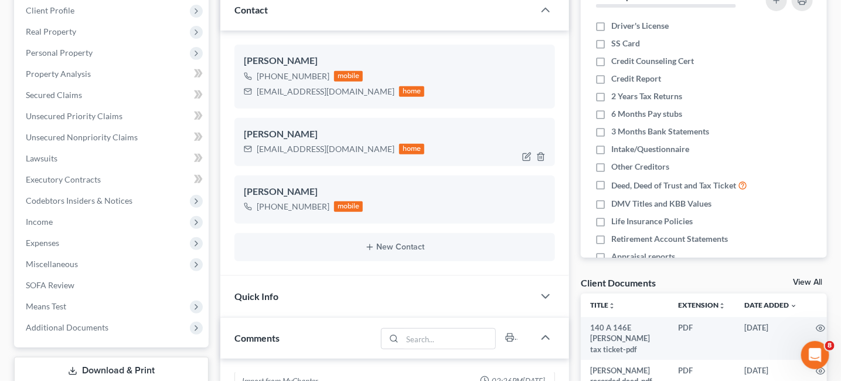
scroll to position [235, 0]
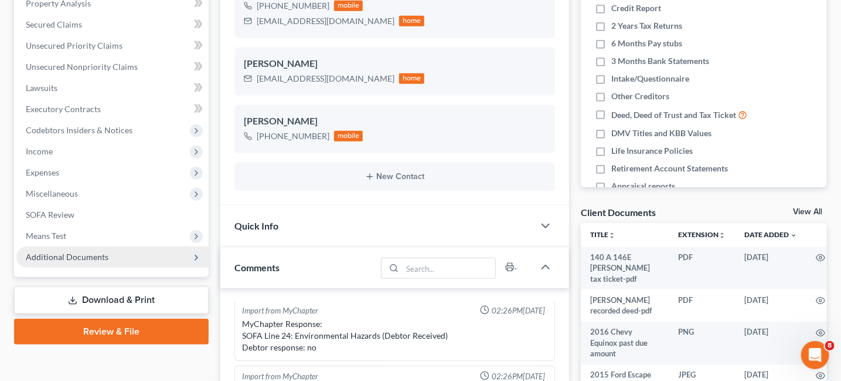
click at [75, 262] on span "Additional Documents" at bounding box center [112, 256] width 192 height 21
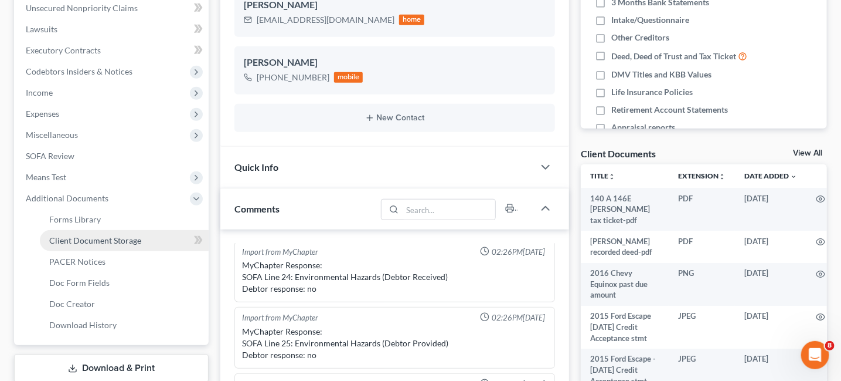
click at [123, 238] on span "Client Document Storage" at bounding box center [95, 240] width 92 height 10
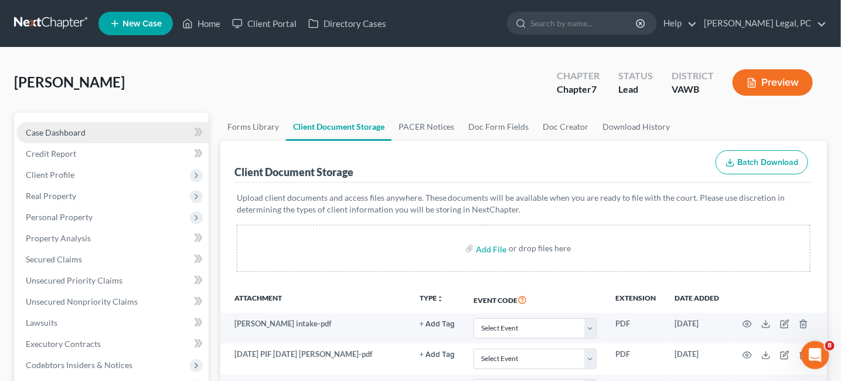
click at [63, 133] on span "Case Dashboard" at bounding box center [56, 132] width 60 height 10
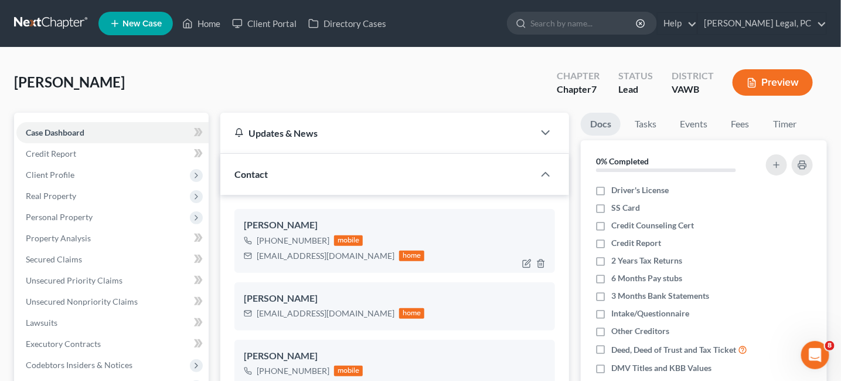
scroll to position [297, 0]
drag, startPoint x: 257, startPoint y: 254, endPoint x: 358, endPoint y: 260, distance: 101.6
click at [358, 260] on div "kimmi7michelle7@gmail.com" at bounding box center [326, 256] width 138 height 12
copy div "kimmi7michelle7@gmail.com"
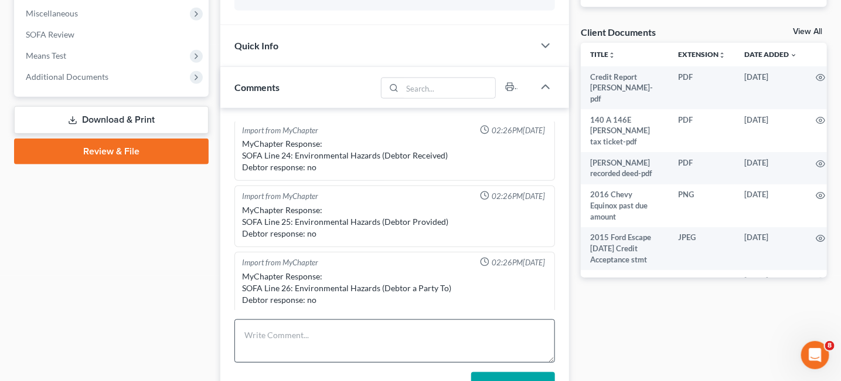
scroll to position [469, 0]
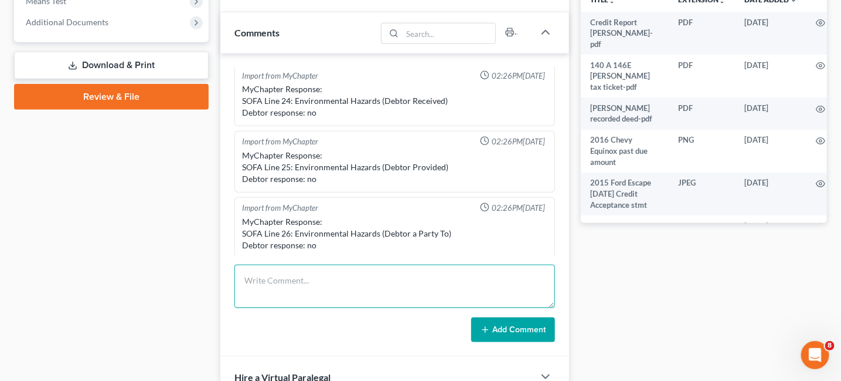
click at [321, 276] on textarea at bounding box center [395, 285] width 321 height 43
paste textarea "Ms. Lewis Here is the webiste for the DMV to obtain a transcript of title https…"
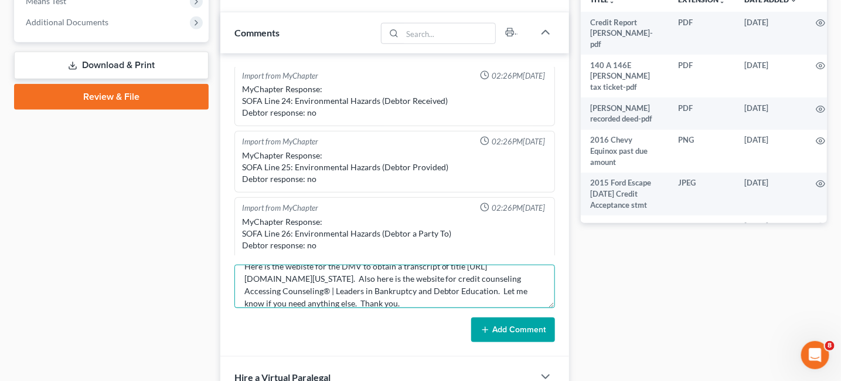
type textarea "Ms. Lewis Here is the webiste for the DMV to obtain a transcript of title https…"
click at [524, 325] on button "Add Comment" at bounding box center [513, 329] width 84 height 25
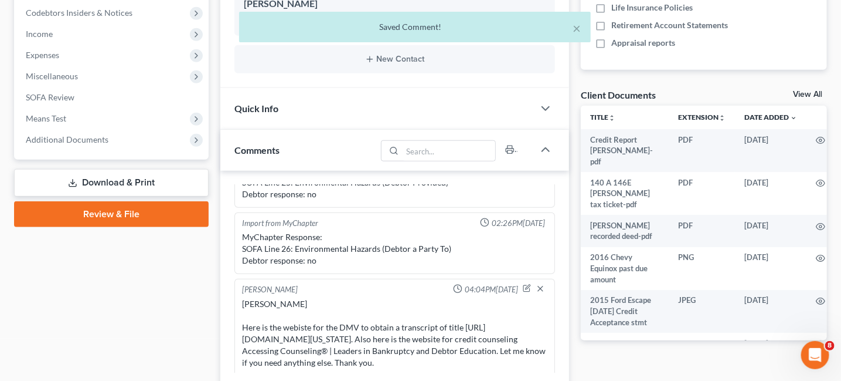
scroll to position [528, 0]
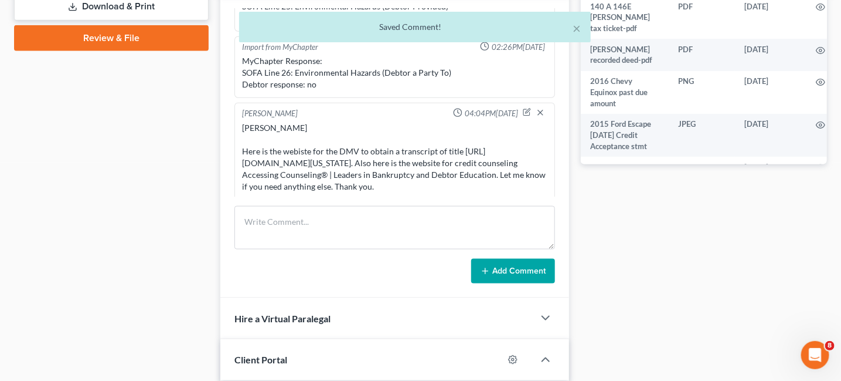
click at [151, 242] on div "Case Dashboard Payments Invoices Payments Payments Credit Report Client Profile" at bounding box center [111, 40] width 206 height 910
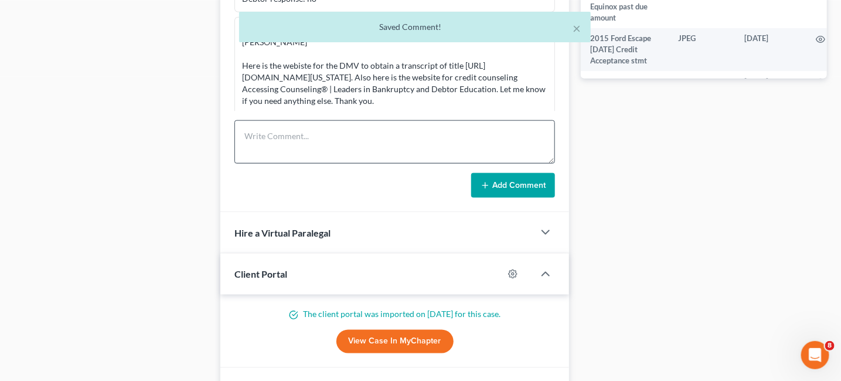
scroll to position [566, 0]
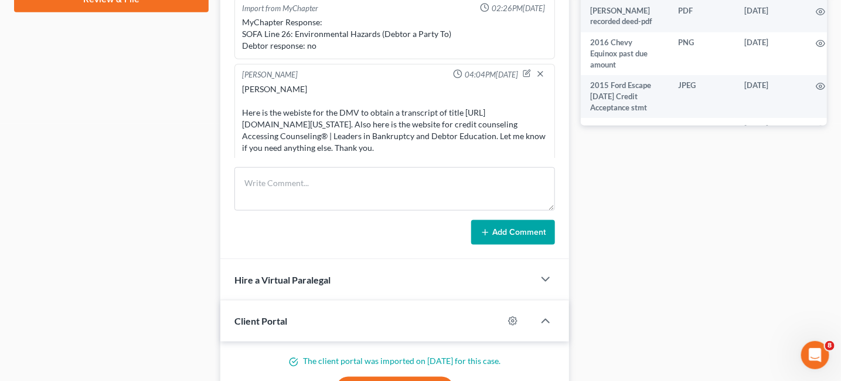
click at [508, 142] on div "Ms. Lewis Here is the webiste for the DMV to obtain a transcript of title https…" at bounding box center [395, 118] width 306 height 70
click at [523, 69] on icon "button" at bounding box center [527, 73] width 8 height 8
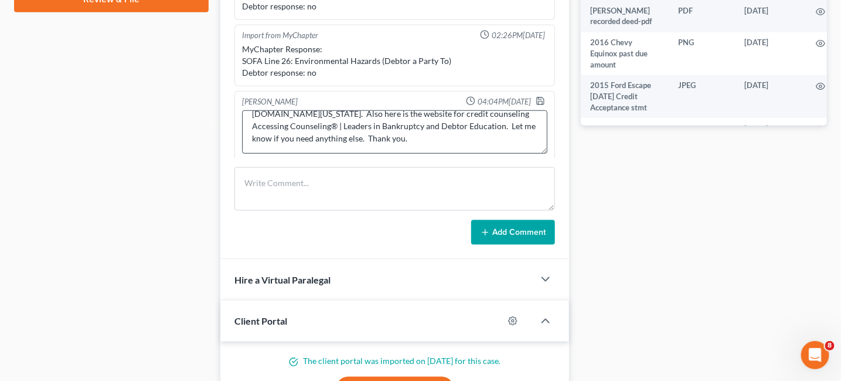
scroll to position [61, 0]
drag, startPoint x: 359, startPoint y: 128, endPoint x: 371, endPoint y: 126, distance: 12.5
click at [359, 128] on textarea "Ms. Lewis Here is the webiste for the DMV to obtain a transcript of title https…" at bounding box center [395, 131] width 306 height 43
paste textarea "Hope Ingram, Legal Assistant"
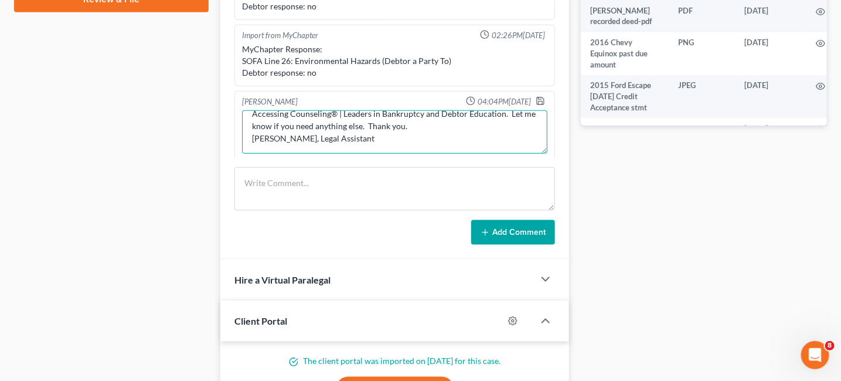
click at [247, 125] on textarea "Ms. Lewis Here is the webiste for the DMV to obtain a transcript of title https…" at bounding box center [395, 131] width 306 height 43
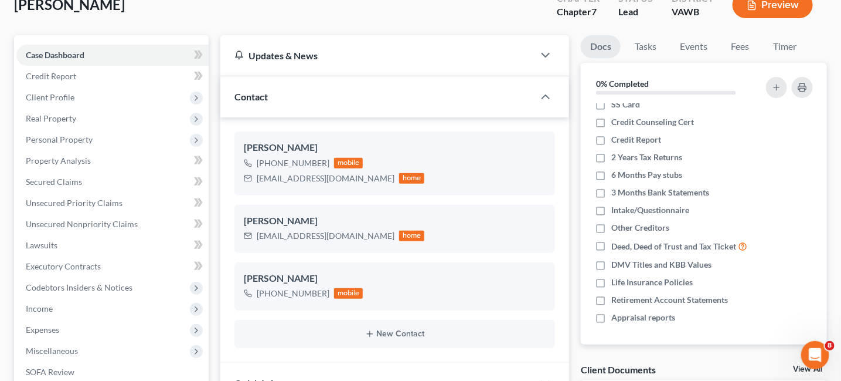
scroll to position [39, 0]
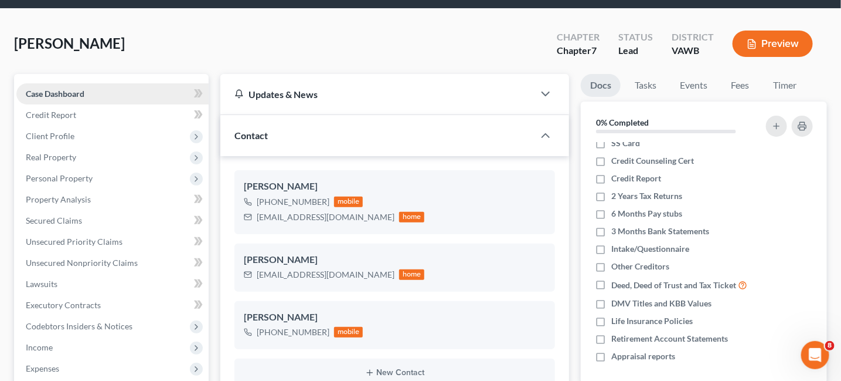
type textarea "Ms. Lewis Here is the webiste for the DMV to obtain a transcript of title https…"
click at [49, 89] on span "Case Dashboard" at bounding box center [55, 94] width 59 height 10
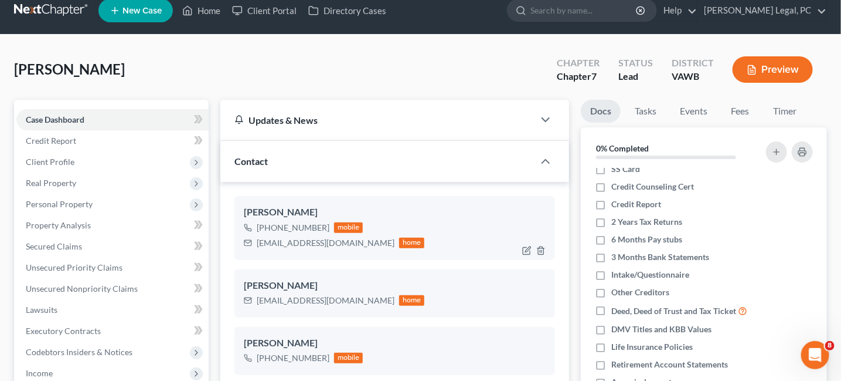
scroll to position [0, 0]
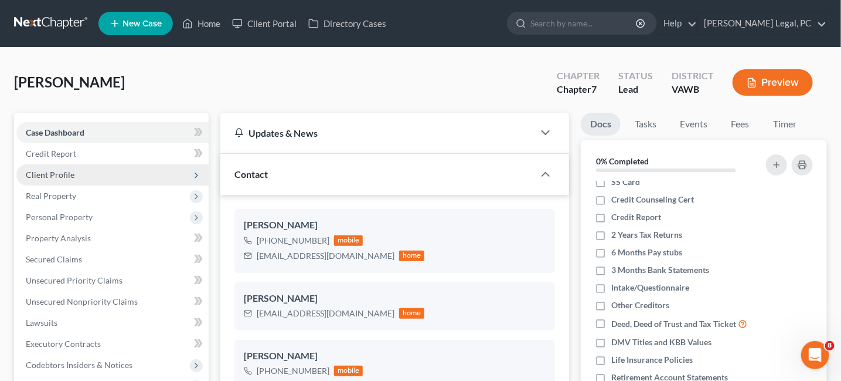
click at [50, 173] on span "Client Profile" at bounding box center [50, 174] width 49 height 10
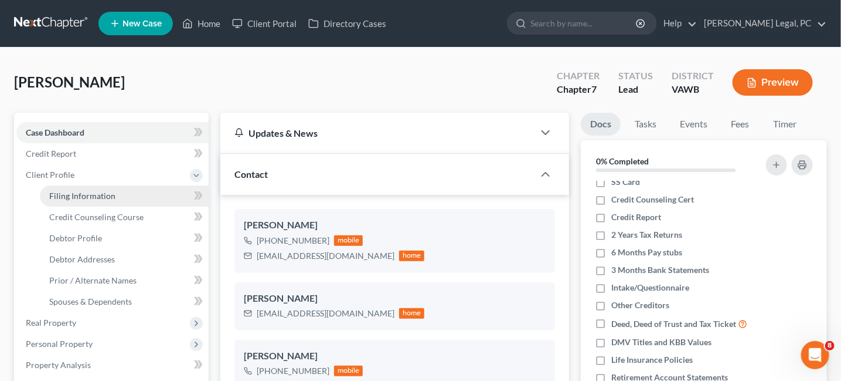
click at [70, 194] on span "Filing Information" at bounding box center [82, 196] width 66 height 10
select select "1"
select select "0"
select select "48"
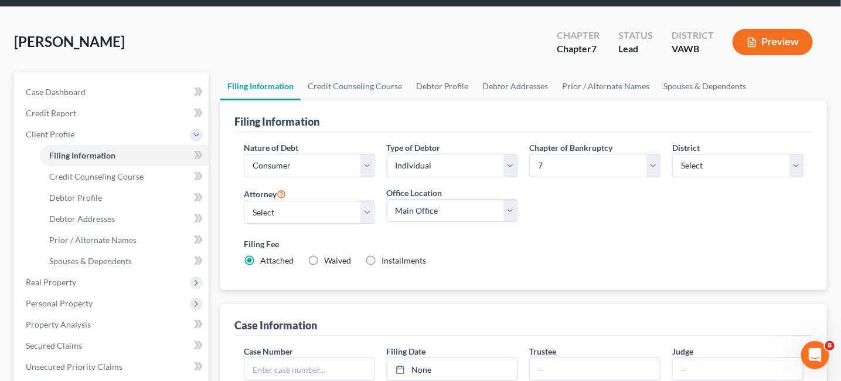
scroll to position [59, 0]
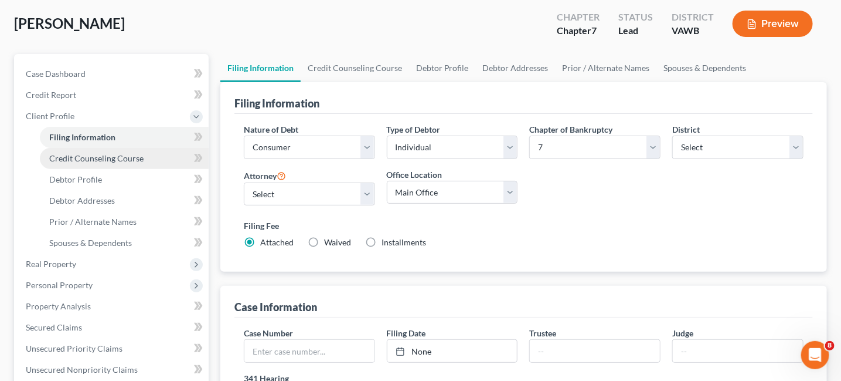
click at [67, 165] on link "Credit Counseling Course" at bounding box center [124, 158] width 169 height 21
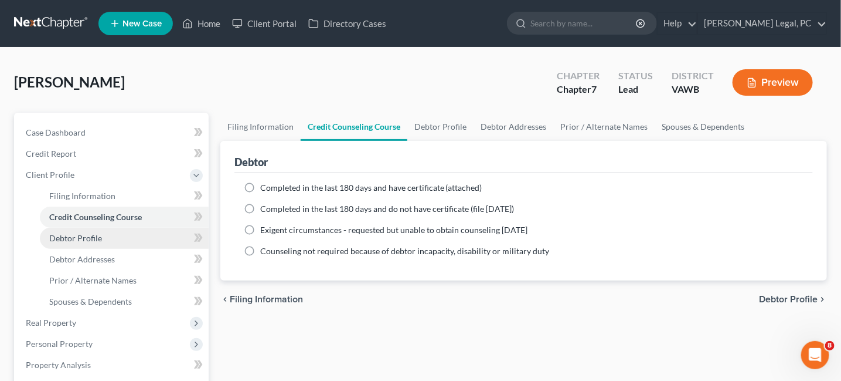
click at [88, 247] on link "Debtor Profile" at bounding box center [124, 238] width 169 height 21
select select "2"
select select "0"
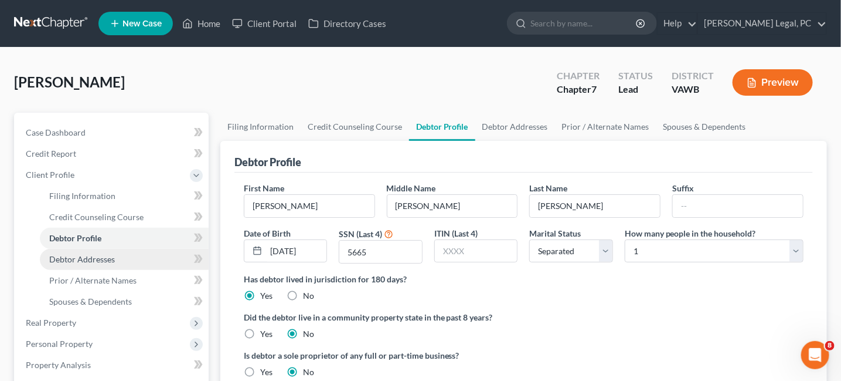
click at [84, 261] on span "Debtor Addresses" at bounding box center [82, 259] width 66 height 10
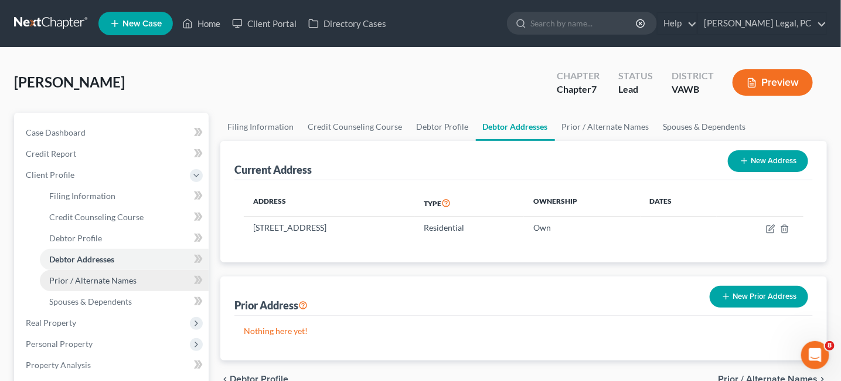
click at [84, 275] on span "Prior / Alternate Names" at bounding box center [92, 280] width 87 height 10
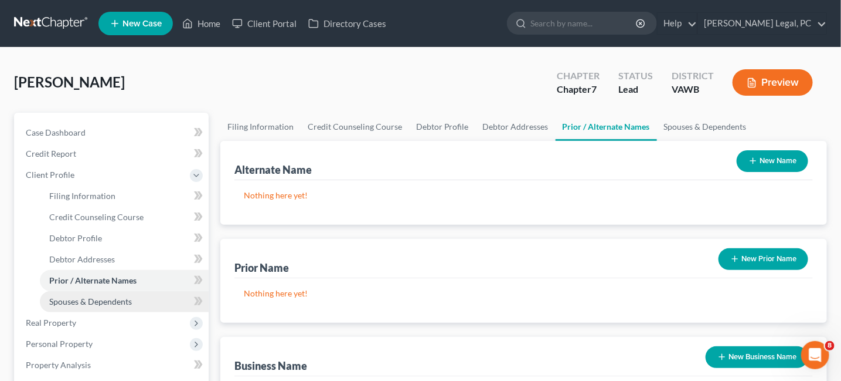
click at [84, 306] on link "Spouses & Dependents" at bounding box center [124, 301] width 169 height 21
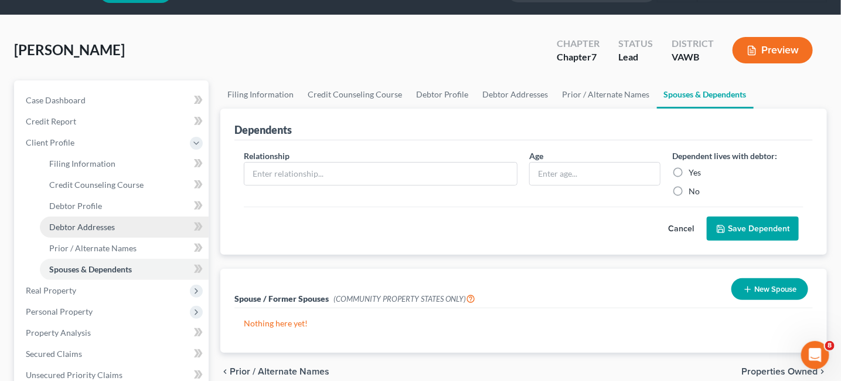
scroll to position [59, 0]
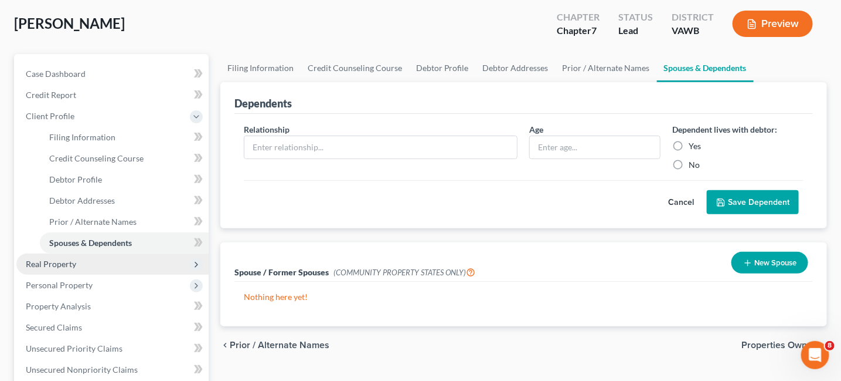
click at [70, 264] on span "Real Property" at bounding box center [51, 264] width 50 height 10
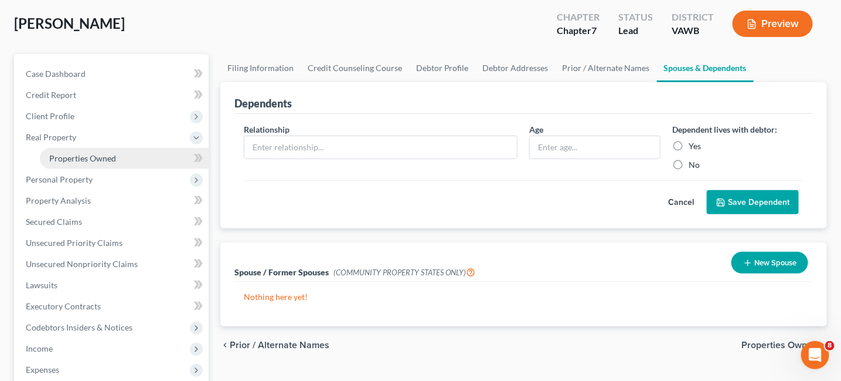
click at [88, 160] on span "Properties Owned" at bounding box center [82, 158] width 67 height 10
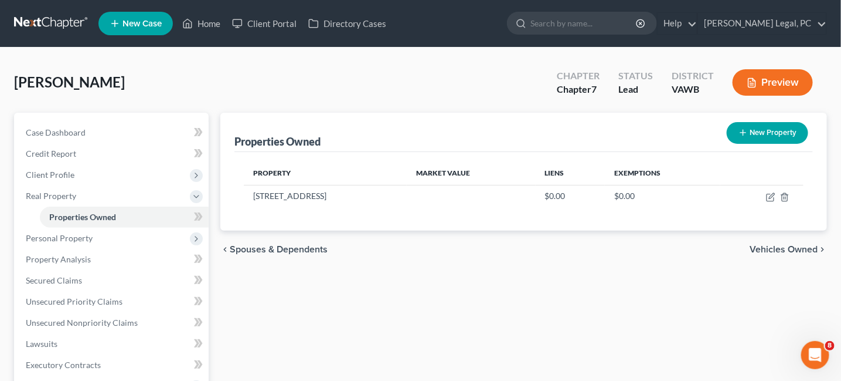
click at [55, 15] on link at bounding box center [51, 23] width 75 height 21
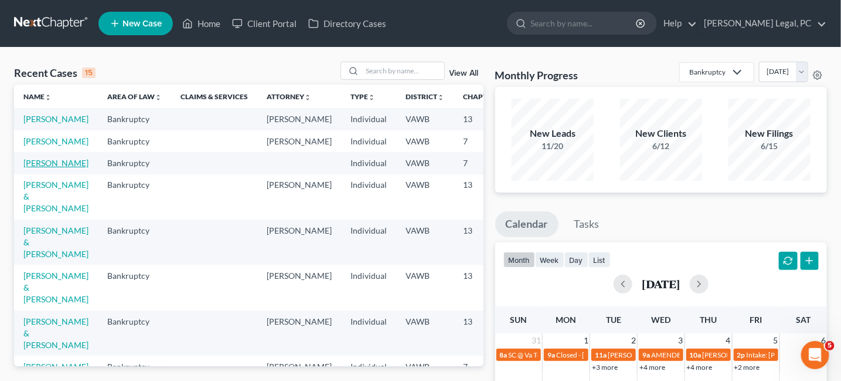
click at [40, 168] on link "[PERSON_NAME]" at bounding box center [55, 163] width 65 height 10
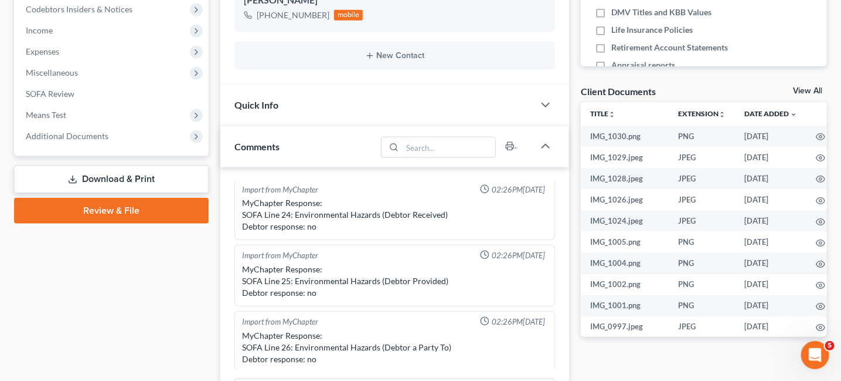
scroll to position [410, 0]
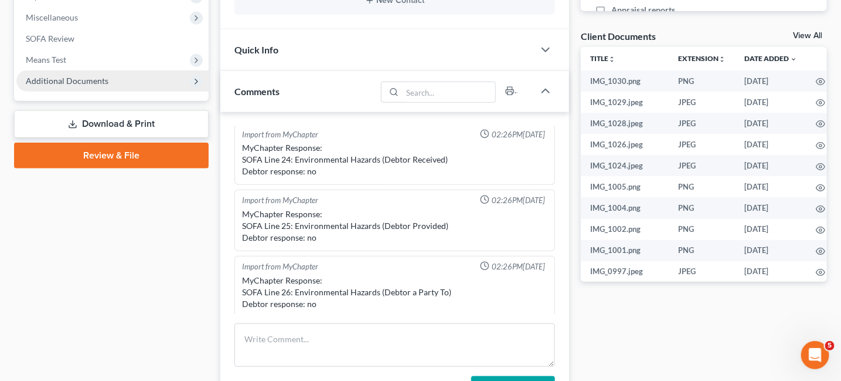
click at [104, 87] on span "Additional Documents" at bounding box center [112, 80] width 192 height 21
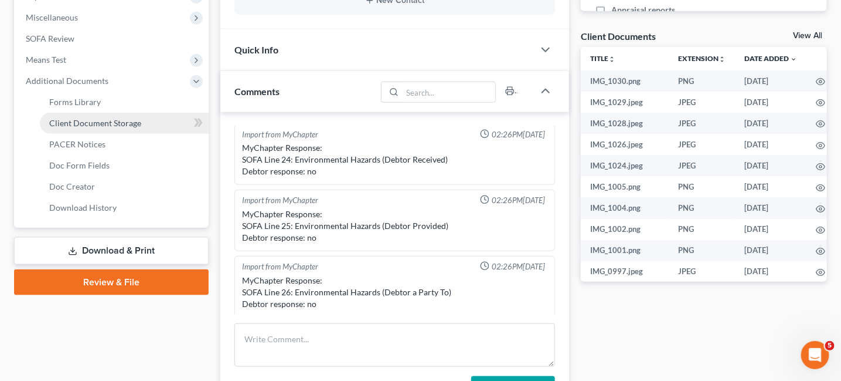
click at [128, 124] on span "Client Document Storage" at bounding box center [95, 123] width 92 height 10
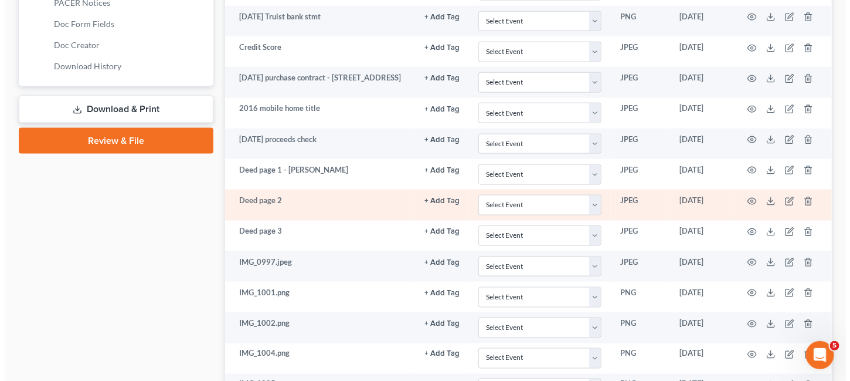
scroll to position [586, 0]
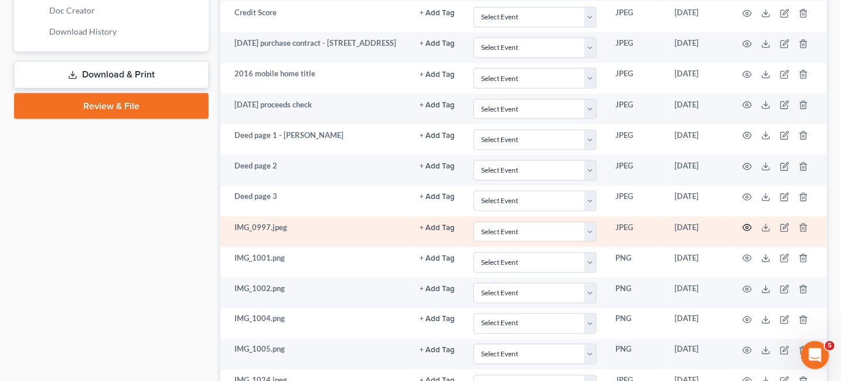
click at [748, 226] on icon "button" at bounding box center [747, 227] width 9 height 9
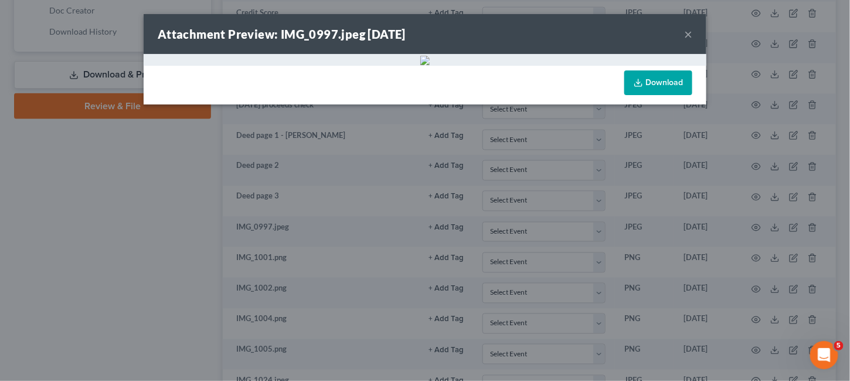
click at [685, 40] on button "×" at bounding box center [688, 34] width 8 height 14
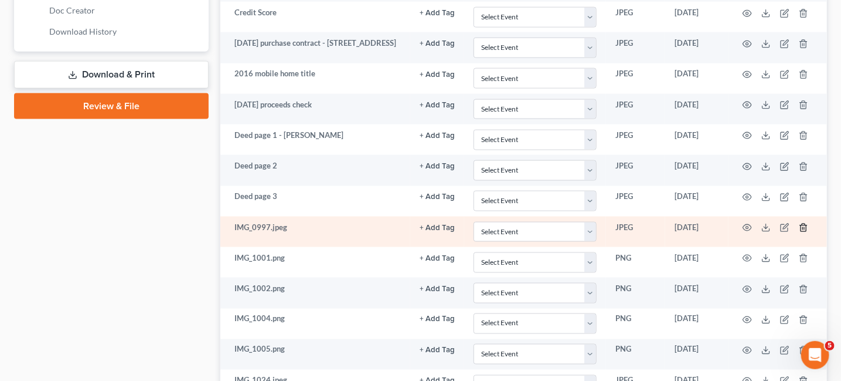
click at [800, 223] on icon "button" at bounding box center [803, 227] width 9 height 9
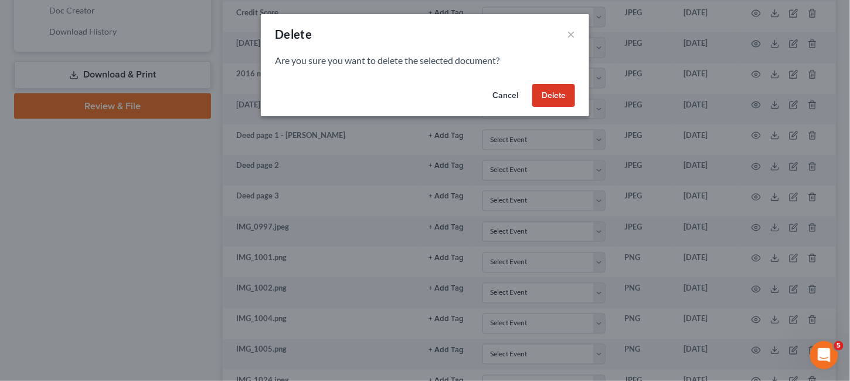
click at [553, 100] on button "Delete" at bounding box center [553, 95] width 43 height 23
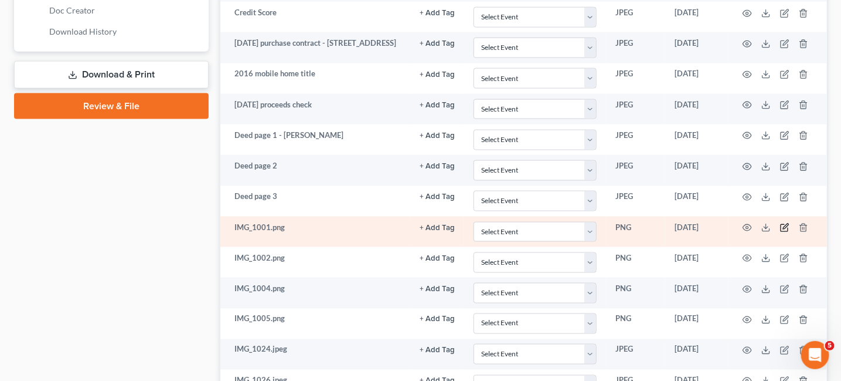
click at [786, 223] on icon "button" at bounding box center [785, 227] width 9 height 9
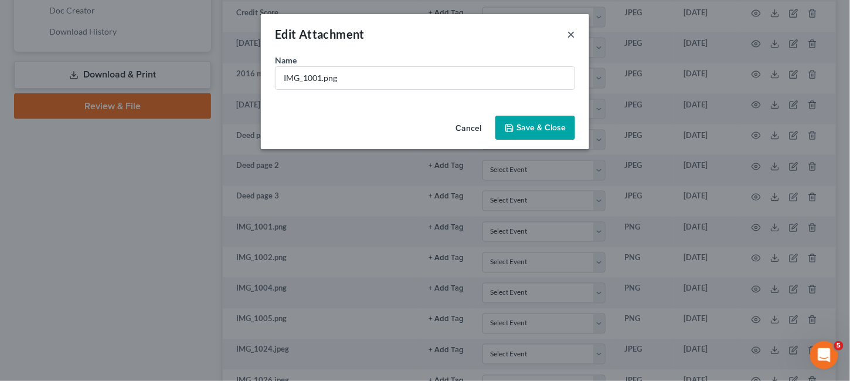
click at [572, 36] on button "×" at bounding box center [571, 34] width 8 height 14
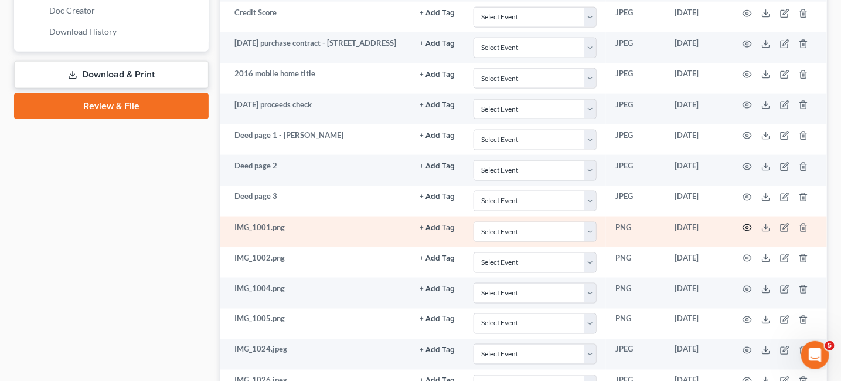
click at [747, 227] on icon "button" at bounding box center [747, 227] width 9 height 9
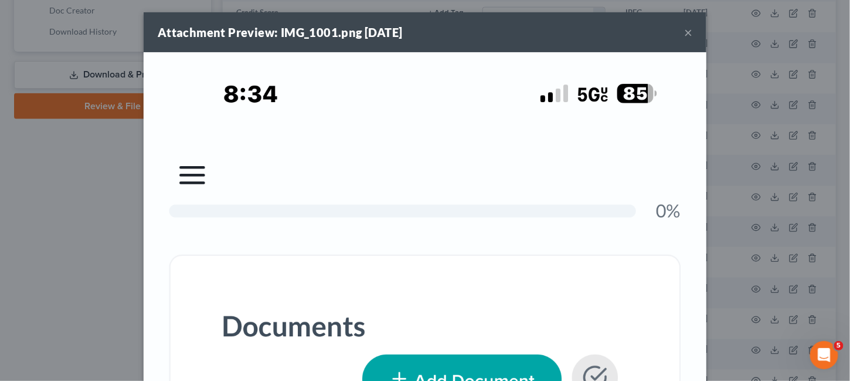
scroll to position [0, 0]
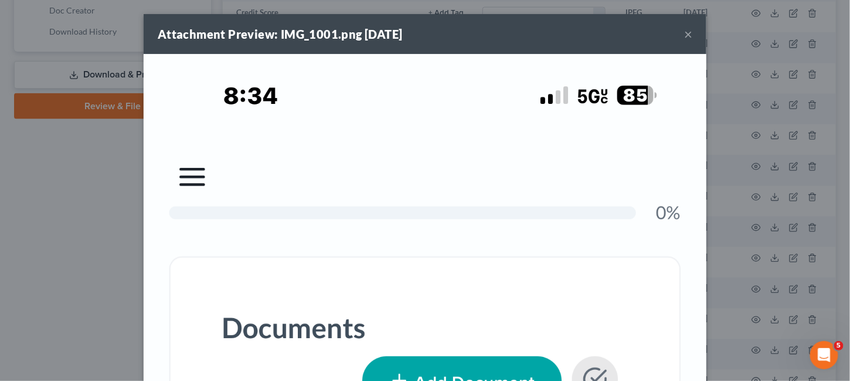
click at [684, 34] on button "×" at bounding box center [688, 34] width 8 height 14
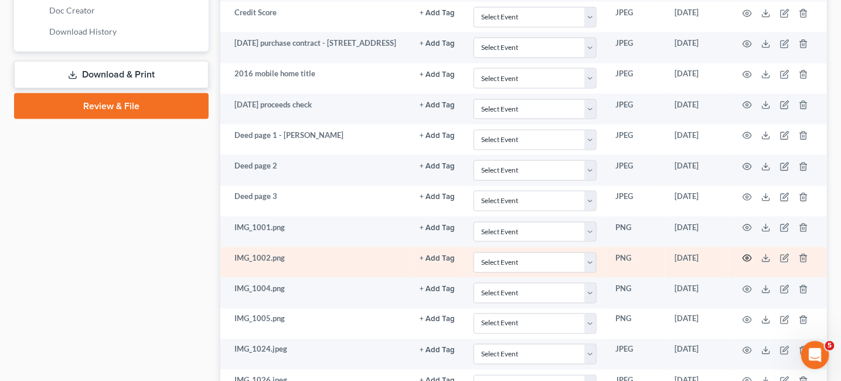
click at [748, 257] on icon "button" at bounding box center [748, 258] width 9 height 6
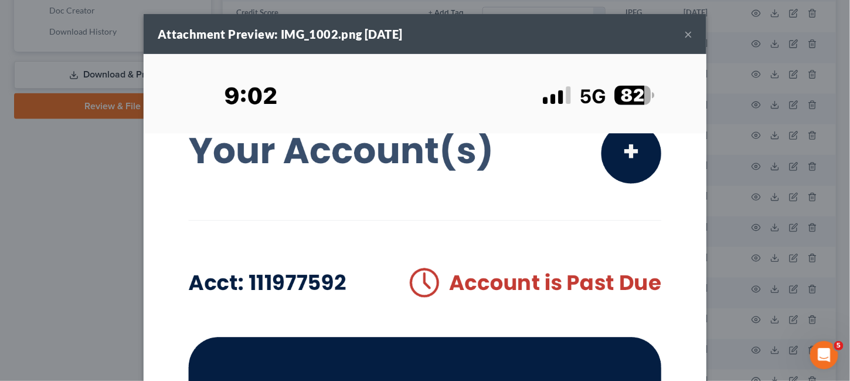
drag, startPoint x: 687, startPoint y: 32, endPoint x: 646, endPoint y: 89, distance: 70.6
click at [687, 31] on button "×" at bounding box center [688, 34] width 8 height 14
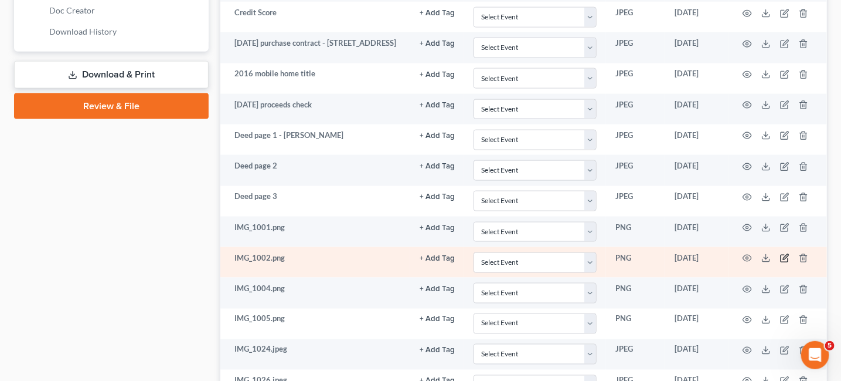
click at [786, 255] on icon "button" at bounding box center [785, 257] width 5 height 5
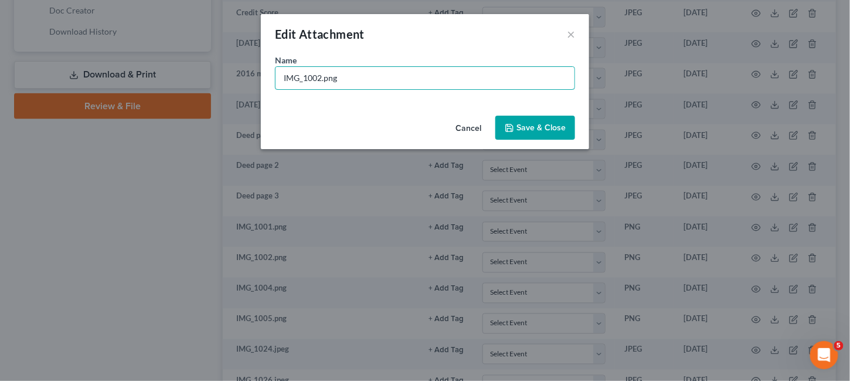
drag, startPoint x: 372, startPoint y: 86, endPoint x: 195, endPoint y: 69, distance: 177.9
click at [211, 80] on div "Edit Attachment × Name * IMG_1002.png Cancel Save & Close" at bounding box center [425, 190] width 850 height 381
type input "2015 Ford Escape payoff"
click at [511, 130] on icon "button" at bounding box center [509, 127] width 9 height 9
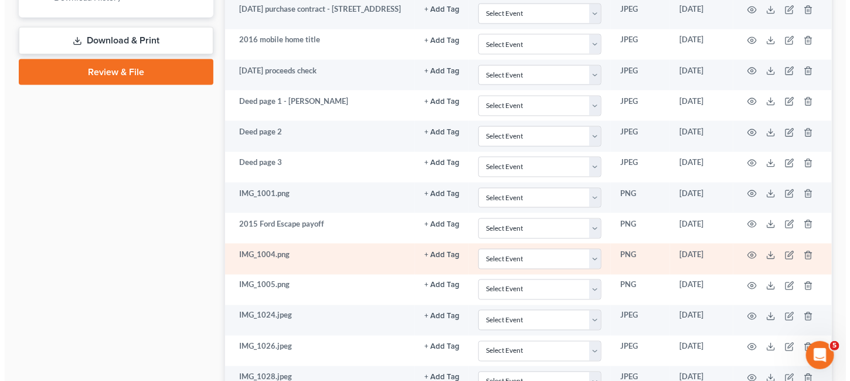
scroll to position [645, 0]
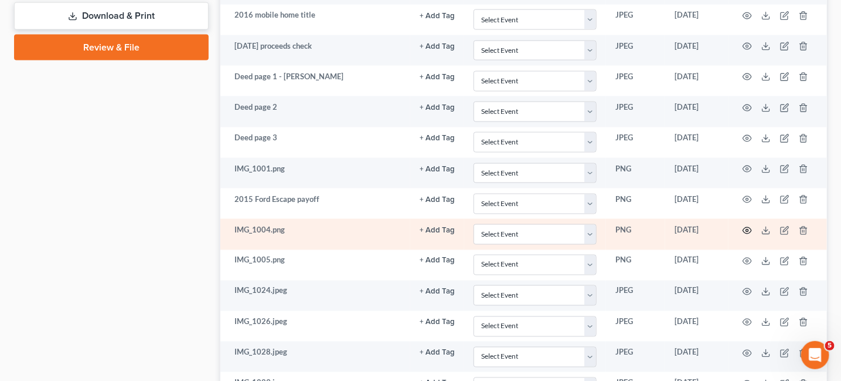
click at [749, 227] on icon "button" at bounding box center [747, 230] width 9 height 9
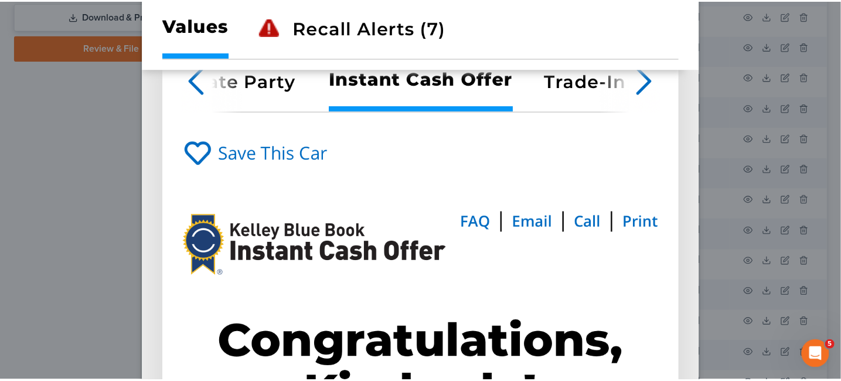
scroll to position [0, 0]
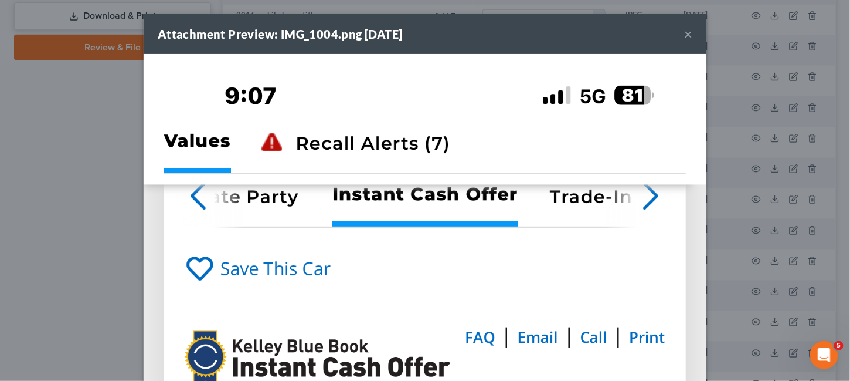
click at [684, 32] on button "×" at bounding box center [688, 34] width 8 height 14
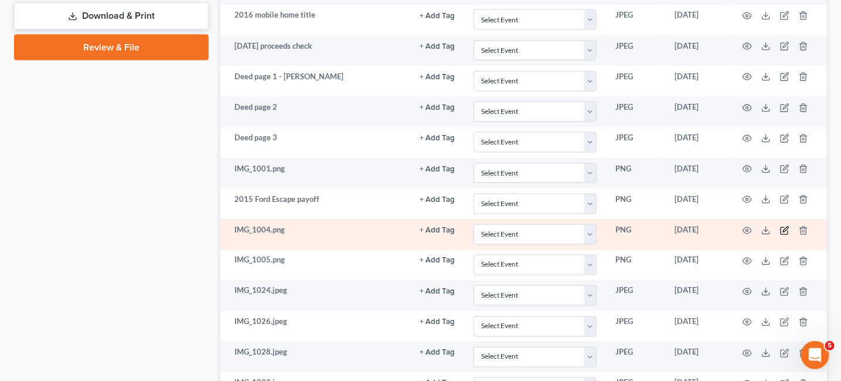
click at [783, 226] on icon "button" at bounding box center [785, 230] width 9 height 9
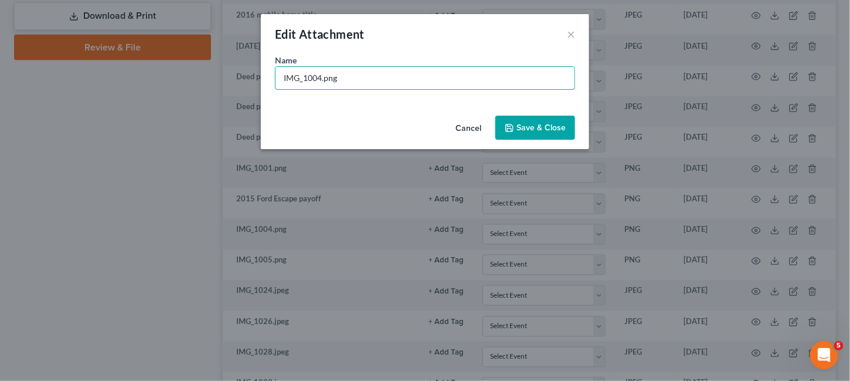
drag, startPoint x: 344, startPoint y: 81, endPoint x: 188, endPoint y: 93, distance: 156.4
click at [188, 93] on div "Edit Attachment × Name * IMG_1004.png Cancel Save & Close" at bounding box center [425, 190] width 850 height 381
type input "KBB 2015 Ford Escape"
click at [522, 123] on span "Save & Close" at bounding box center [541, 128] width 49 height 10
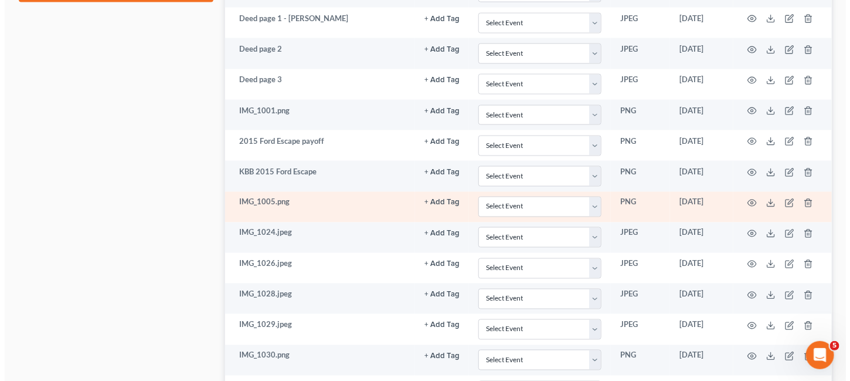
scroll to position [762, 0]
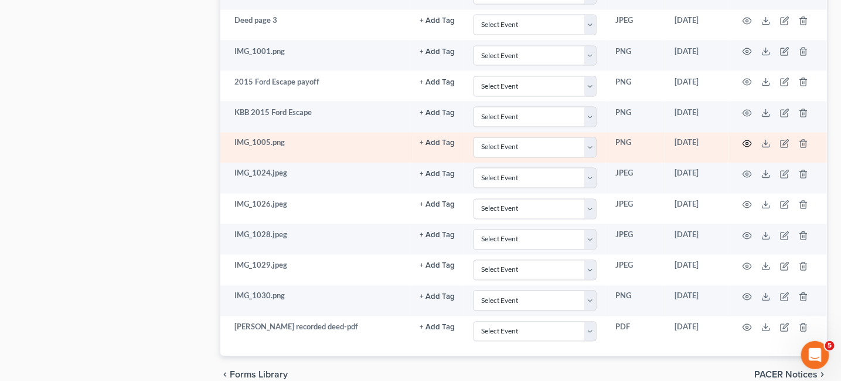
click at [750, 139] on icon "button" at bounding box center [747, 143] width 9 height 9
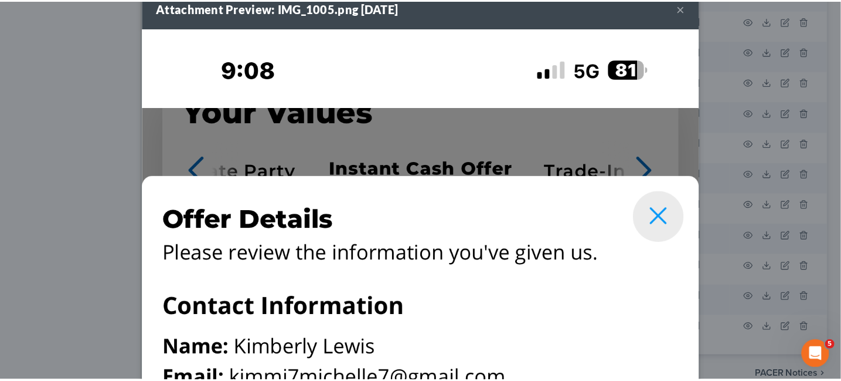
scroll to position [0, 0]
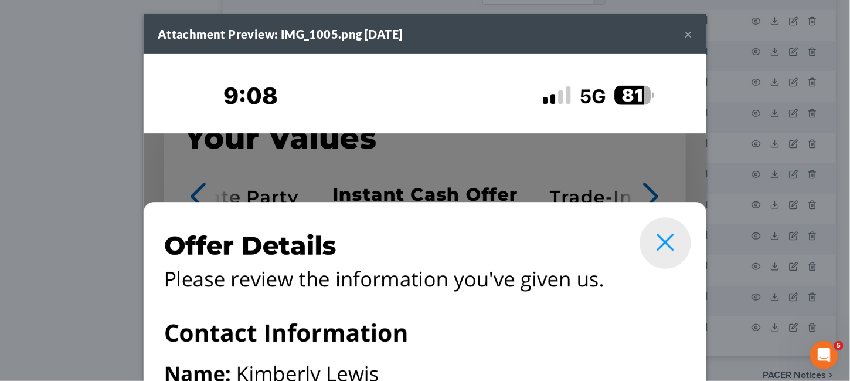
click at [686, 31] on button "×" at bounding box center [688, 34] width 8 height 14
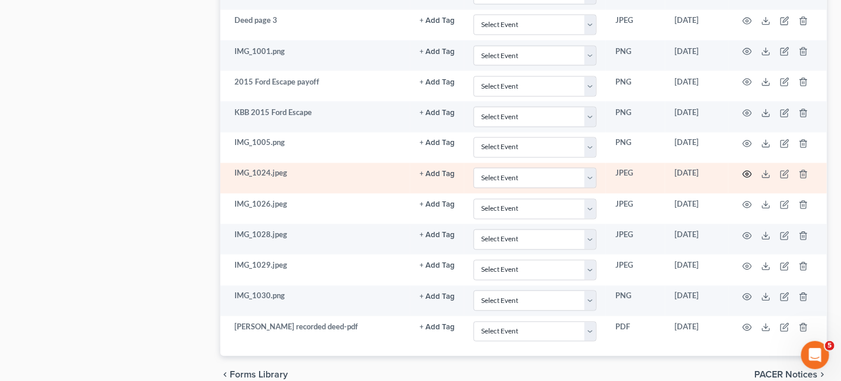
click at [747, 173] on circle "button" at bounding box center [748, 174] width 2 height 2
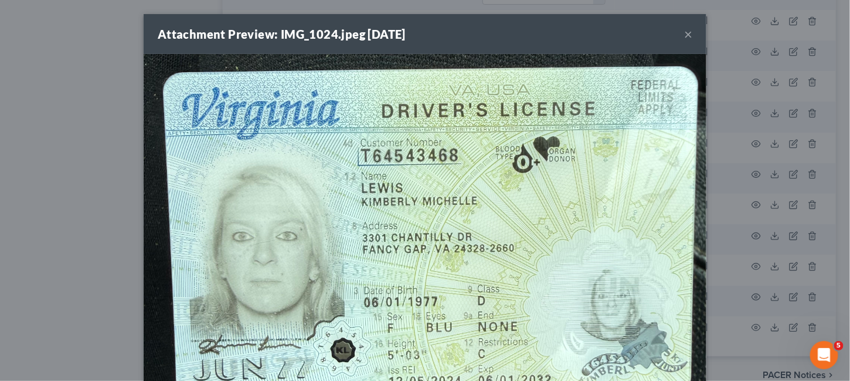
click at [685, 38] on button "×" at bounding box center [688, 34] width 8 height 14
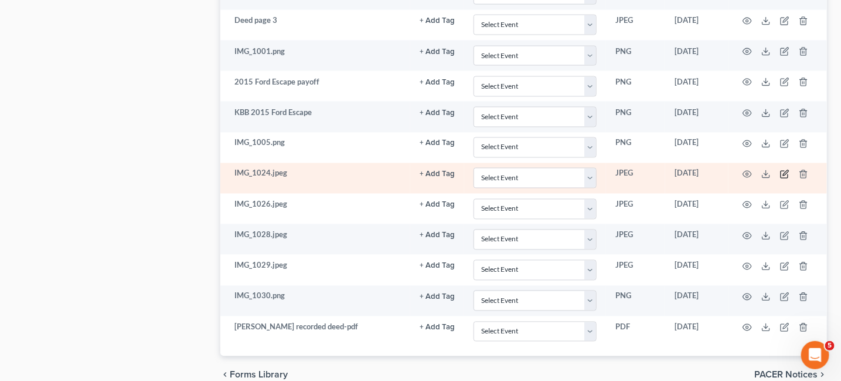
click at [783, 172] on icon "button" at bounding box center [785, 173] width 9 height 9
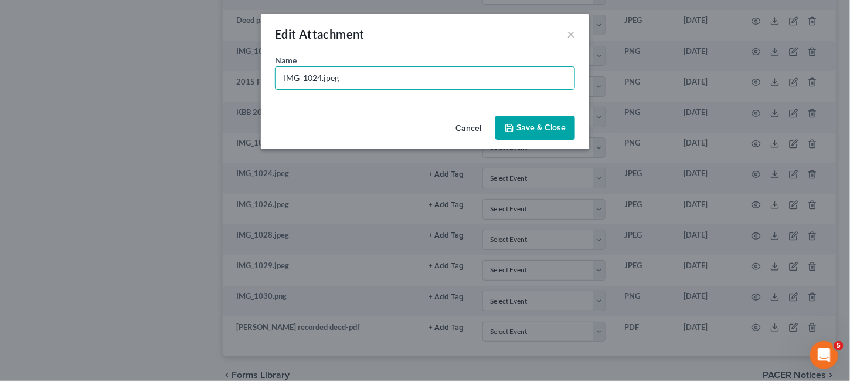
drag, startPoint x: 362, startPoint y: 82, endPoint x: 207, endPoint y: 87, distance: 155.5
click at [207, 88] on div "Edit Attachment × Name * IMG_1024.jpeg Cancel Save & Close" at bounding box center [425, 190] width 850 height 381
type input "DL"
click at [538, 126] on span "Save & Close" at bounding box center [541, 128] width 49 height 10
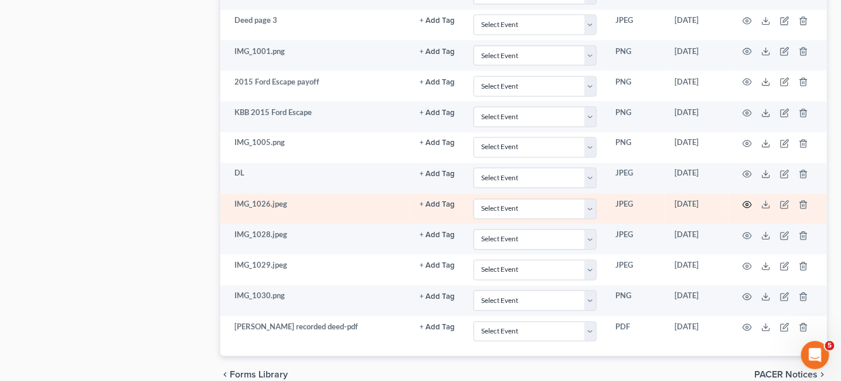
click at [745, 201] on icon "button" at bounding box center [747, 204] width 9 height 9
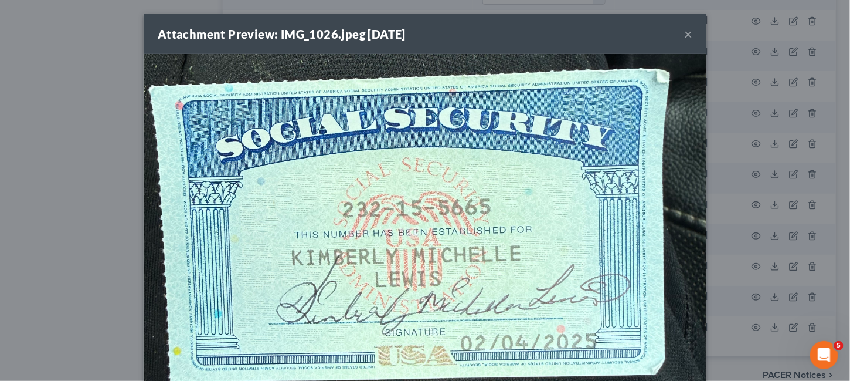
click at [684, 30] on button "×" at bounding box center [688, 34] width 8 height 14
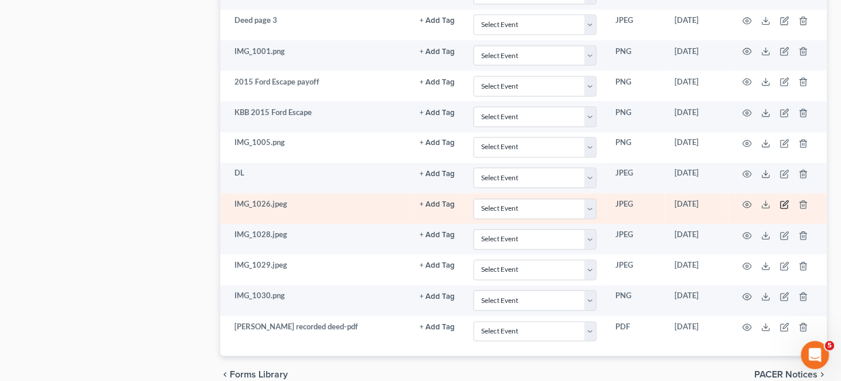
click at [782, 203] on icon "button" at bounding box center [784, 205] width 7 height 7
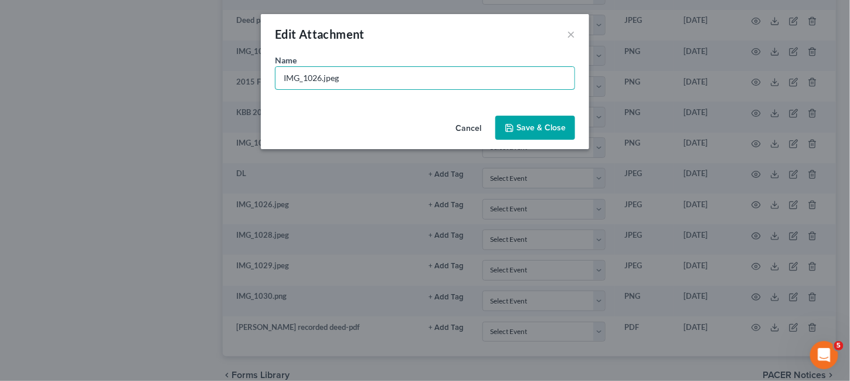
drag, startPoint x: 350, startPoint y: 80, endPoint x: 192, endPoint y: 104, distance: 158.9
click at [192, 104] on div "Edit Attachment × Name * IMG_1026.jpeg Cancel Save & Close" at bounding box center [425, 190] width 850 height 381
type input "SS card"
click at [554, 126] on span "Save & Close" at bounding box center [541, 128] width 49 height 10
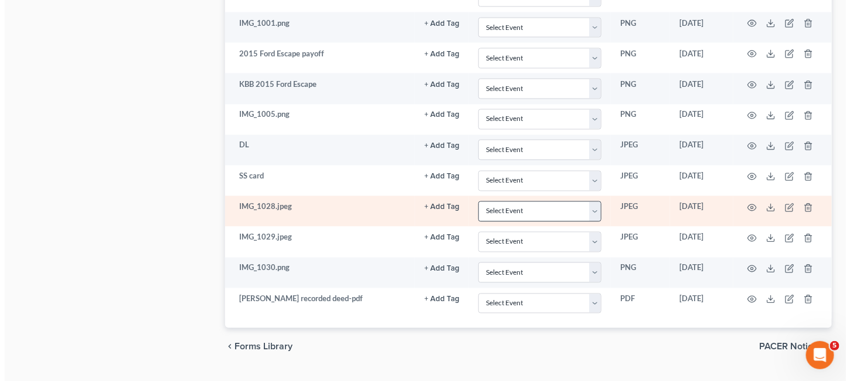
scroll to position [813, 0]
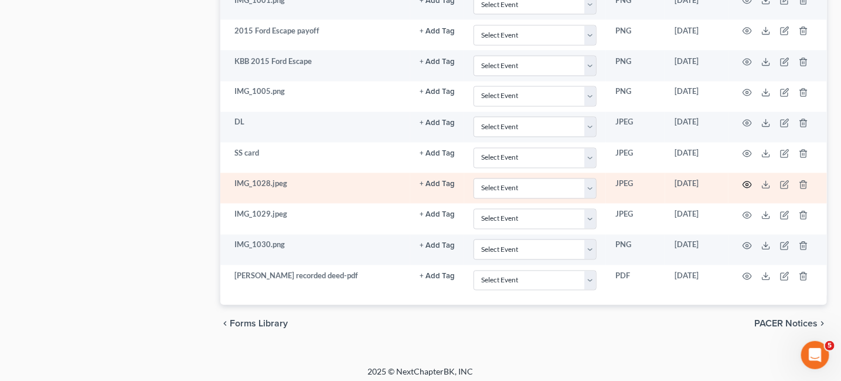
click at [745, 180] on icon "button" at bounding box center [747, 184] width 9 height 9
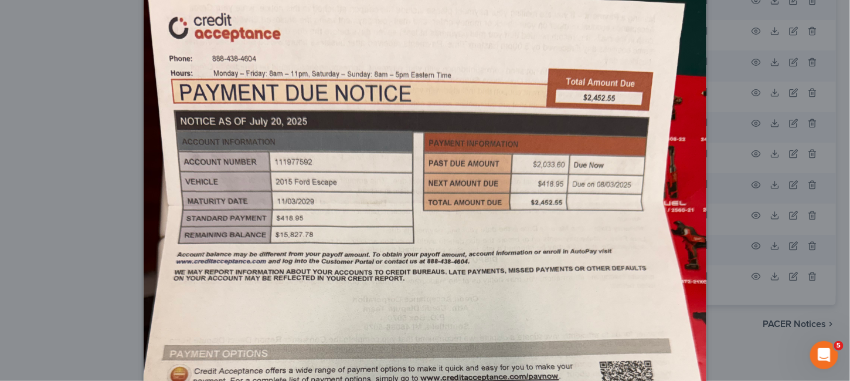
scroll to position [0, 0]
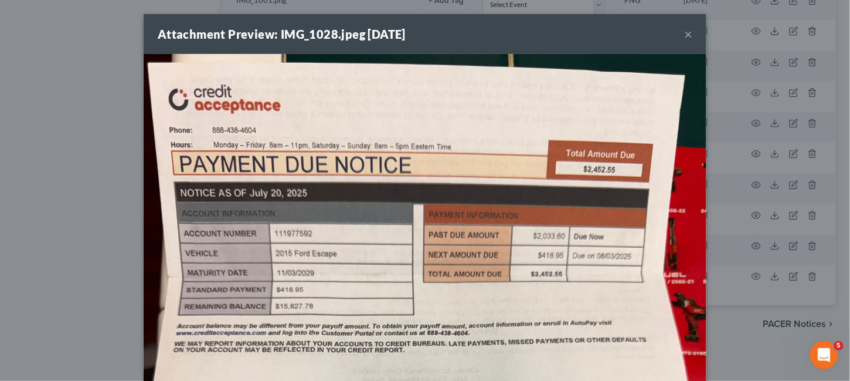
click at [676, 38] on div "Attachment Preview: IMG_1028.jpeg 09/10/2025 ×" at bounding box center [425, 34] width 563 height 40
click at [684, 33] on button "×" at bounding box center [688, 34] width 8 height 14
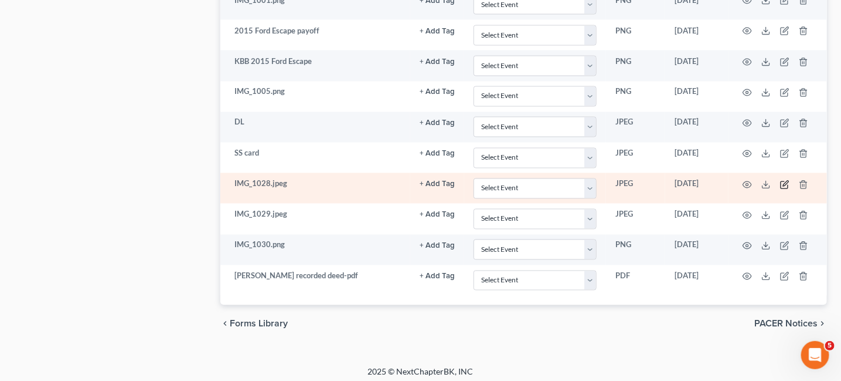
click at [789, 180] on icon "button" at bounding box center [785, 184] width 9 height 9
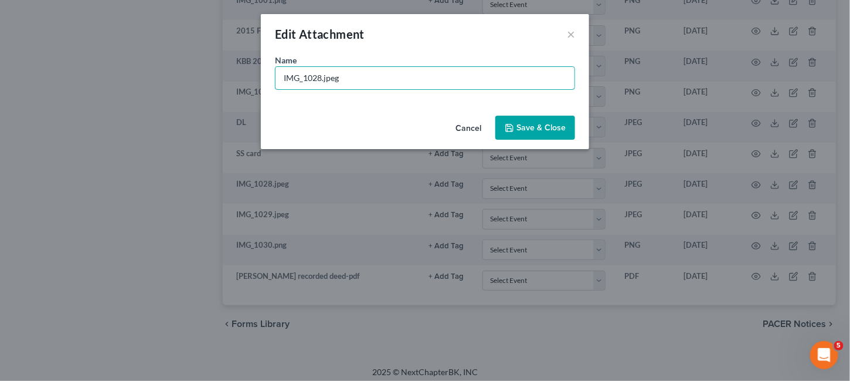
drag, startPoint x: 378, startPoint y: 82, endPoint x: 222, endPoint y: 80, distance: 156.6
click at [224, 83] on div "Edit Attachment × Name * IMG_1028.jpeg Cancel Save & Close" at bounding box center [425, 190] width 850 height 381
type input "2015 Ford Escape -"
click at [511, 120] on button "Save & Close" at bounding box center [536, 128] width 80 height 25
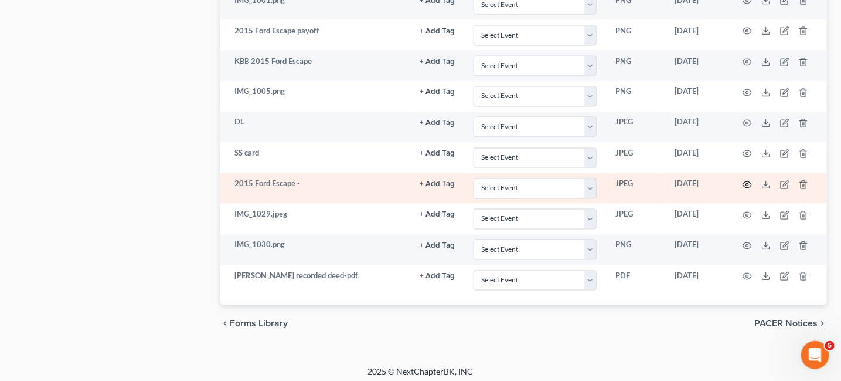
click at [751, 180] on icon "button" at bounding box center [747, 184] width 9 height 9
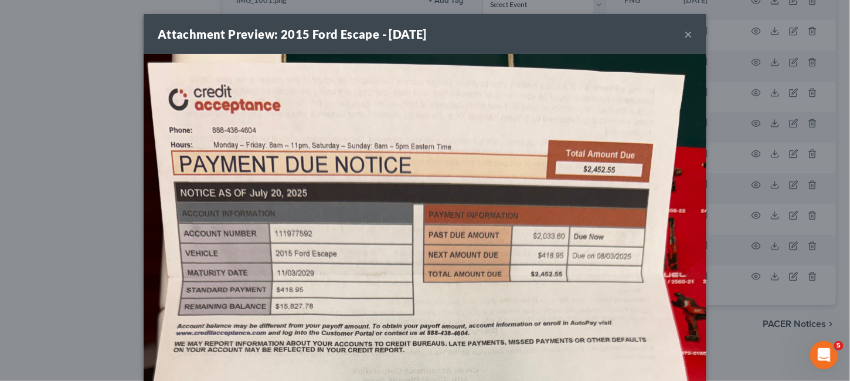
click at [688, 36] on div "Attachment Preview: 2015 Ford Escape - 09/10/2025 ×" at bounding box center [425, 34] width 563 height 40
click at [686, 36] on button "×" at bounding box center [688, 34] width 8 height 14
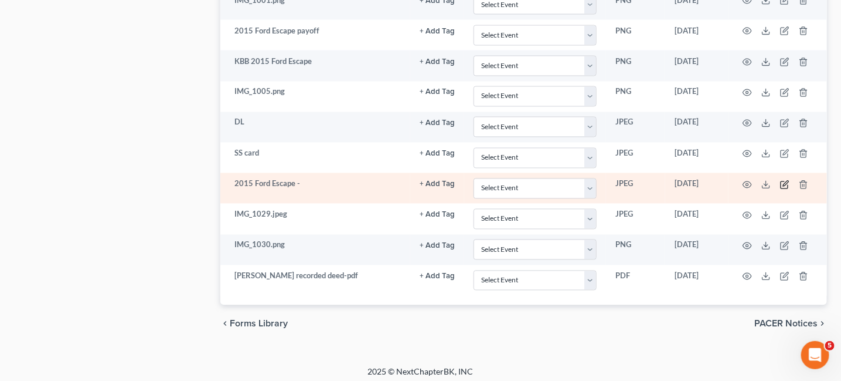
click at [783, 180] on icon "button" at bounding box center [785, 184] width 9 height 9
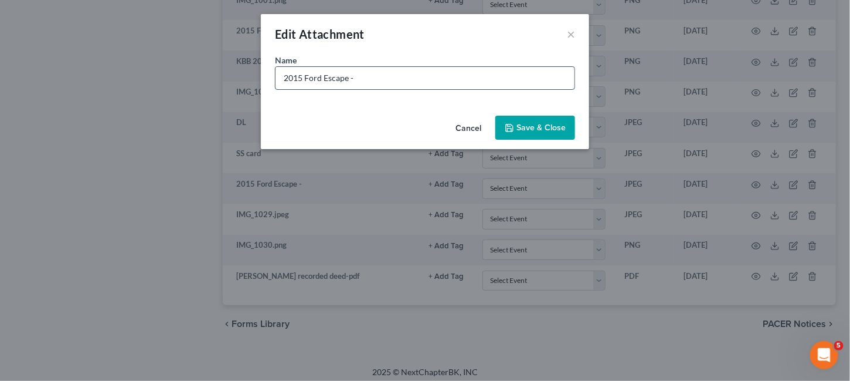
click at [375, 74] on input "2015 Ford Escape -" at bounding box center [425, 78] width 299 height 22
type input "2015 Ford Escape - Credit Acceptance stmt"
click at [507, 130] on icon "button" at bounding box center [509, 127] width 9 height 9
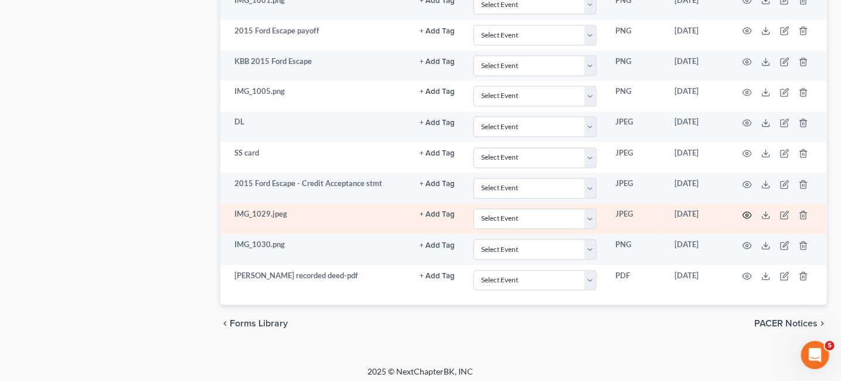
click at [747, 211] on icon "button" at bounding box center [747, 215] width 9 height 9
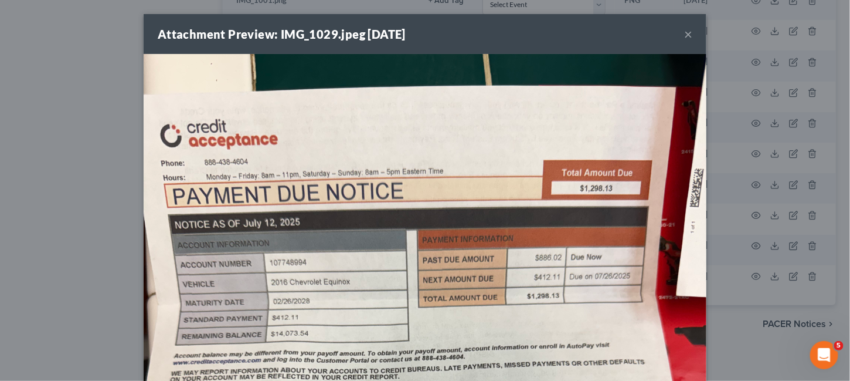
click at [684, 36] on button "×" at bounding box center [688, 34] width 8 height 14
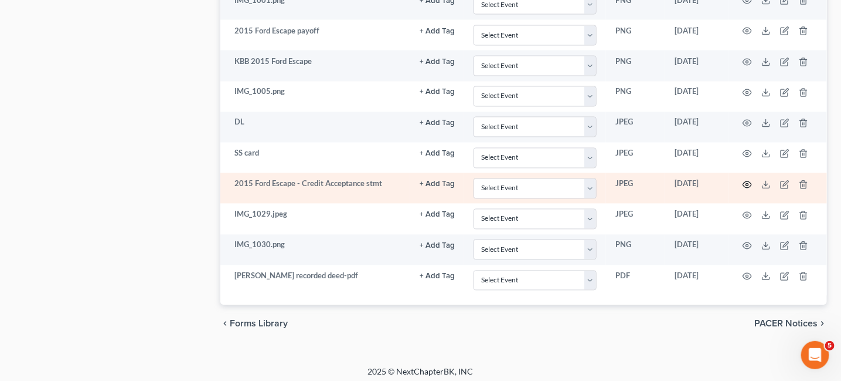
click at [746, 180] on icon "button" at bounding box center [747, 184] width 9 height 9
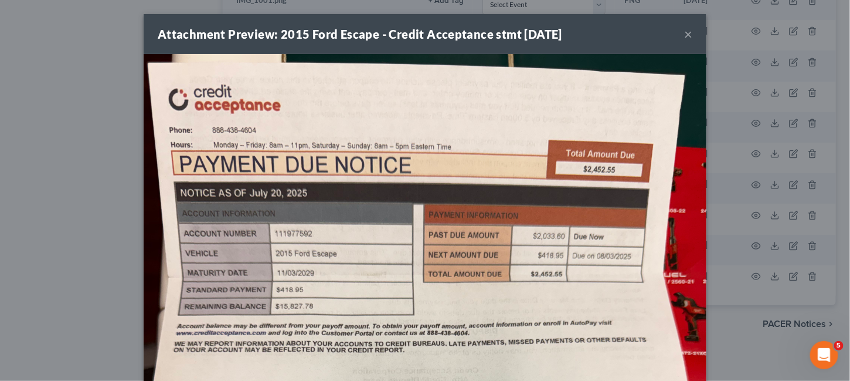
click at [680, 42] on div "Attachment Preview: 2015 Ford Escape - Credit Acceptance stmt 09/10/2025 ×" at bounding box center [425, 34] width 563 height 40
click at [684, 37] on button "×" at bounding box center [688, 34] width 8 height 14
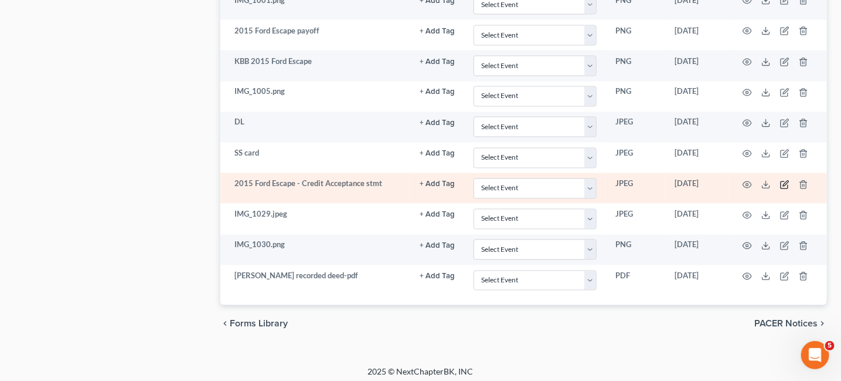
click at [782, 181] on icon "button" at bounding box center [785, 184] width 9 height 9
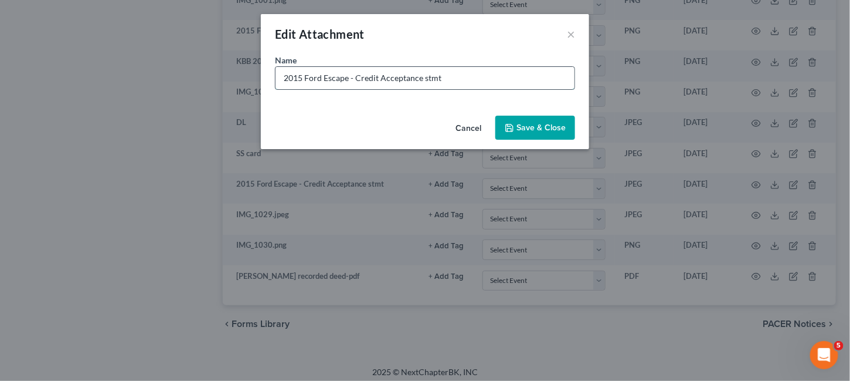
click at [355, 79] on input "2015 Ford Escape - Credit Acceptance stmt" at bounding box center [425, 78] width 299 height 22
type input "2015 Ford Escape - 8-3-25 Credit Acceptance stmt"
click at [521, 131] on span "Save & Close" at bounding box center [541, 128] width 49 height 10
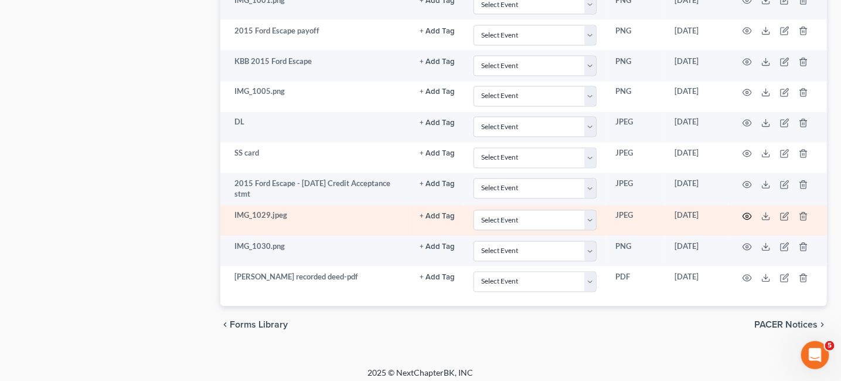
click at [750, 214] on icon "button" at bounding box center [747, 216] width 9 height 9
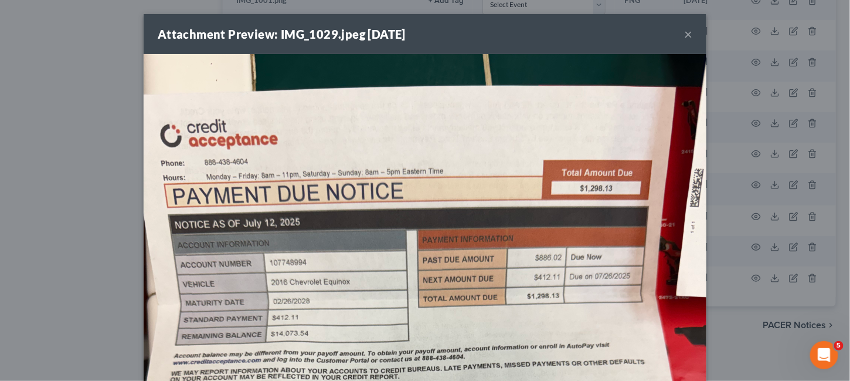
click at [687, 39] on button "×" at bounding box center [688, 34] width 8 height 14
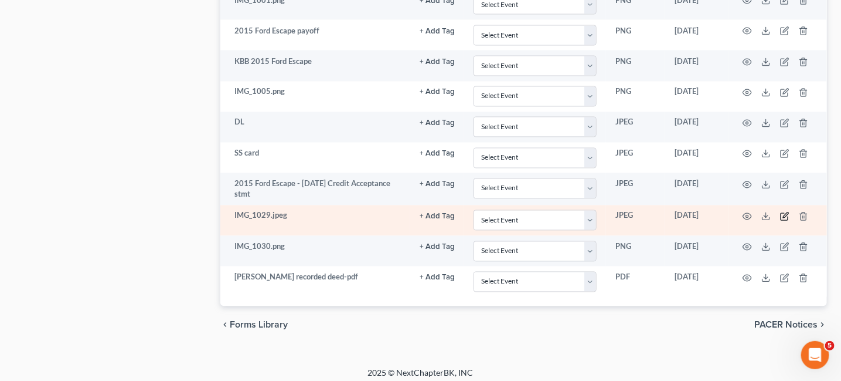
click at [785, 212] on icon "button" at bounding box center [785, 216] width 9 height 9
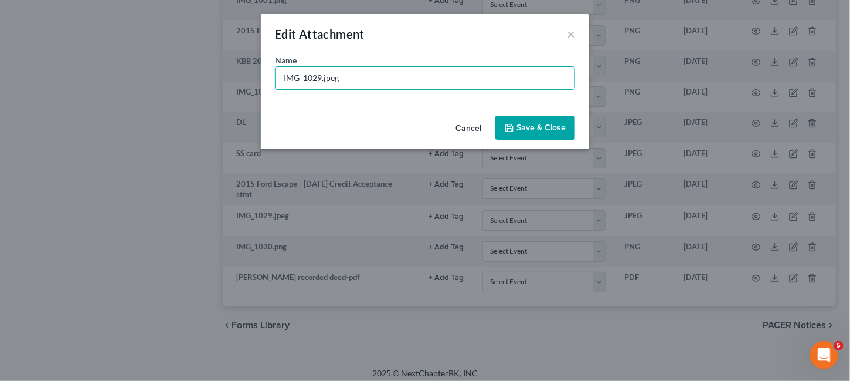
drag, startPoint x: 354, startPoint y: 82, endPoint x: 144, endPoint y: 53, distance: 211.8
click at [142, 95] on div "Edit Attachment × Name * IMG_1029.jpeg Cancel Save & Close" at bounding box center [425, 190] width 850 height 381
type input "2015 Ford Escape 7-26-25 Credit Acceptance stmt"
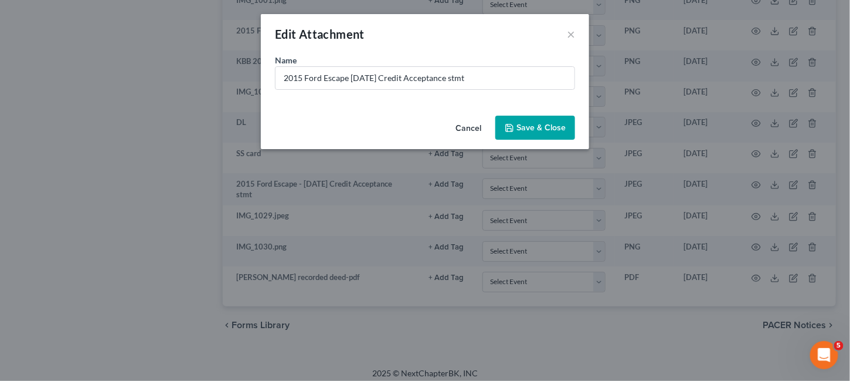
click at [572, 125] on button "Save & Close" at bounding box center [536, 128] width 80 height 25
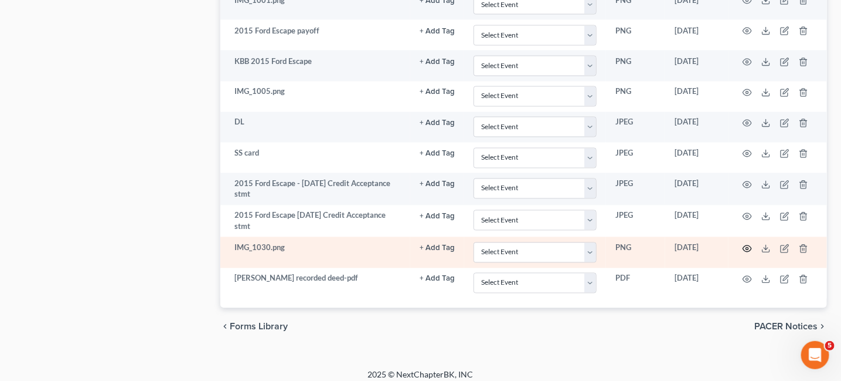
click at [747, 245] on icon "button" at bounding box center [747, 248] width 9 height 9
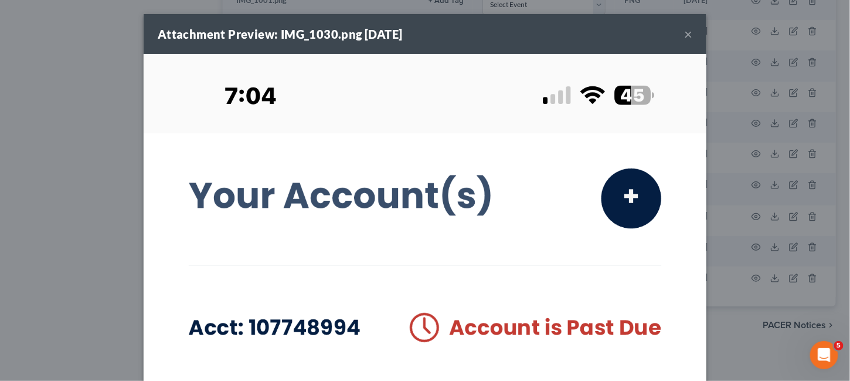
click at [684, 35] on button "×" at bounding box center [688, 34] width 8 height 14
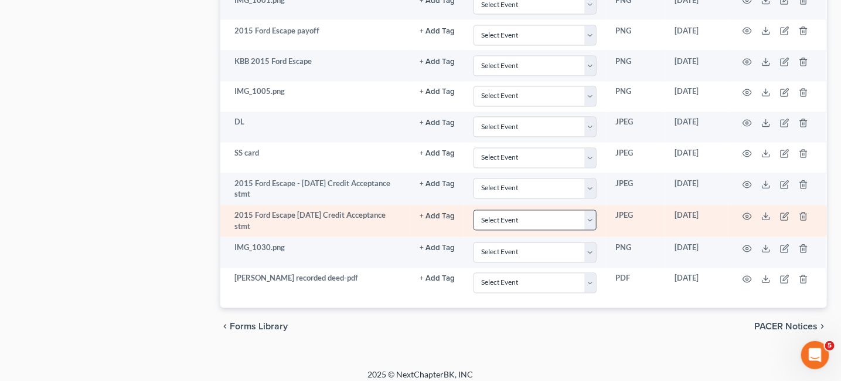
scroll to position [816, 0]
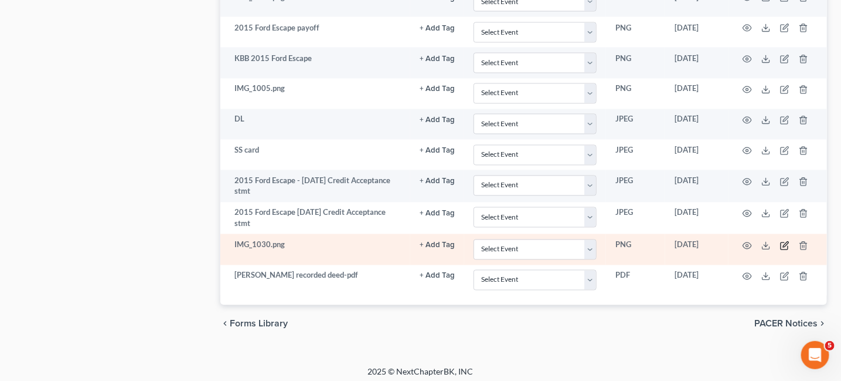
click at [784, 241] on icon "button" at bounding box center [785, 245] width 9 height 9
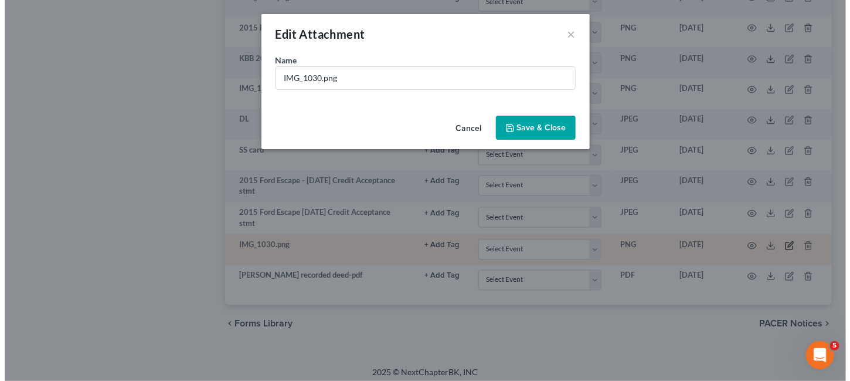
scroll to position [813, 0]
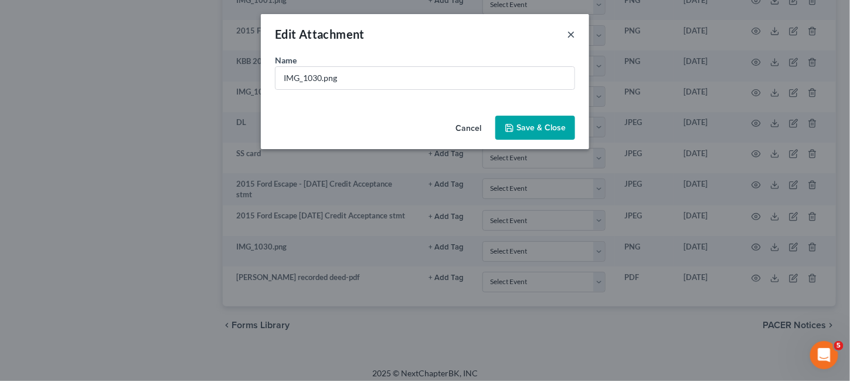
click at [568, 37] on button "×" at bounding box center [571, 34] width 8 height 14
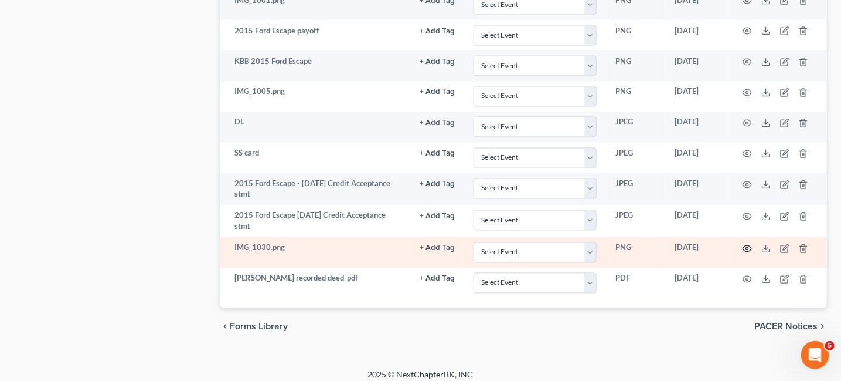
click at [748, 245] on icon "button" at bounding box center [748, 248] width 9 height 6
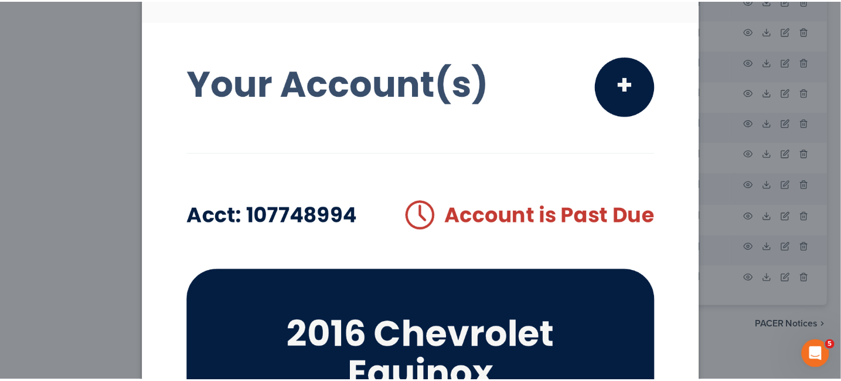
scroll to position [0, 0]
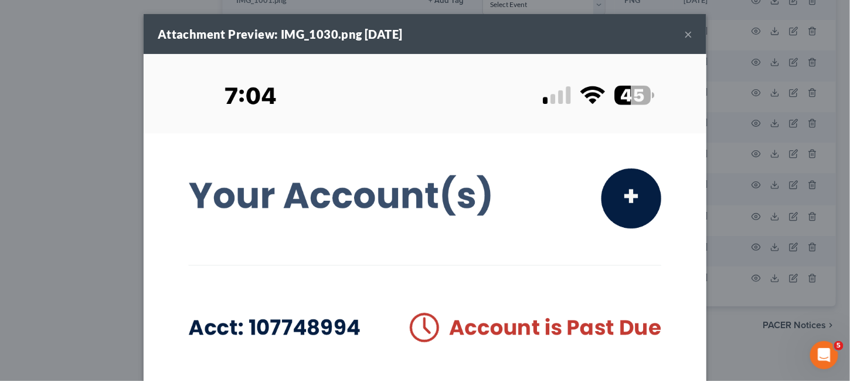
click at [688, 28] on button "×" at bounding box center [688, 34] width 8 height 14
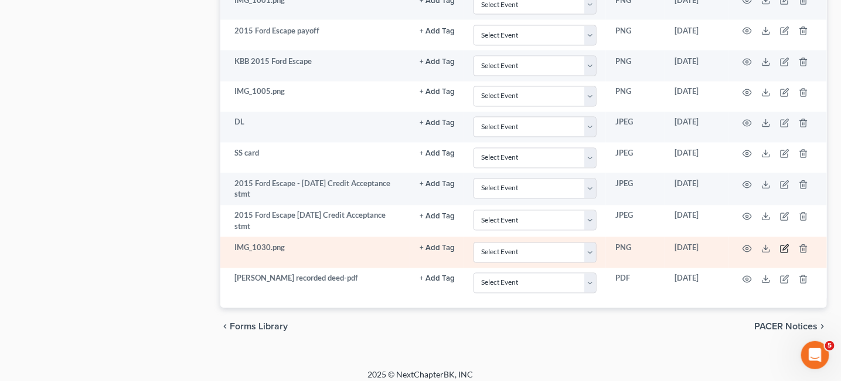
click at [792, 240] on td at bounding box center [778, 252] width 99 height 30
click at [788, 245] on icon "button" at bounding box center [785, 247] width 5 height 5
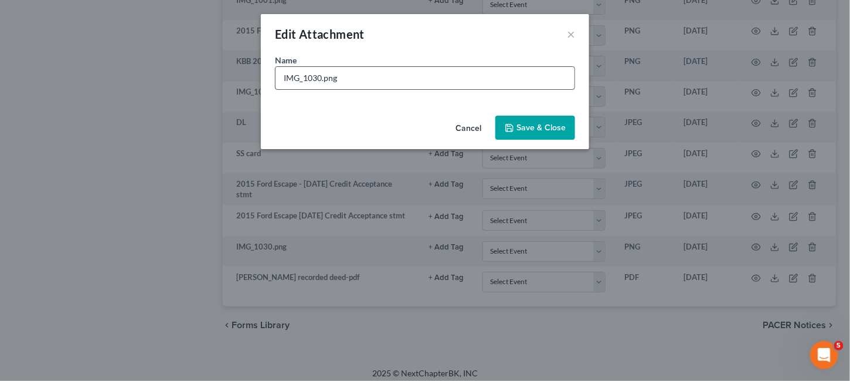
click at [325, 76] on input "IMG_1030.png" at bounding box center [425, 78] width 299 height 22
drag, startPoint x: 348, startPoint y: 76, endPoint x: 94, endPoint y: 110, distance: 256.7
click at [97, 113] on div "Edit Attachment × Name * IMG_1030.png Cancel Save & Close" at bounding box center [425, 190] width 850 height 381
type input "2016 Chevy Equinox past due amount"
click at [517, 127] on button "Save & Close" at bounding box center [536, 128] width 80 height 25
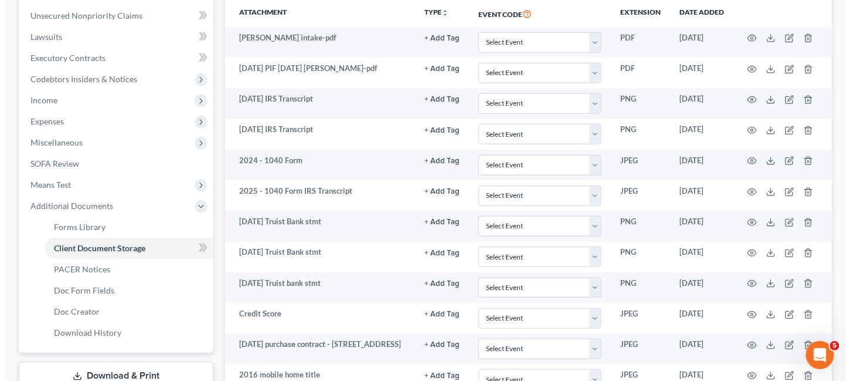
scroll to position [227, 0]
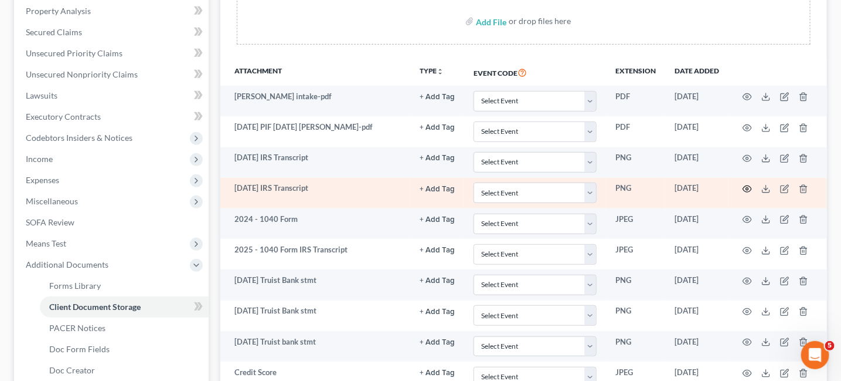
click at [749, 188] on circle "button" at bounding box center [748, 189] width 2 height 2
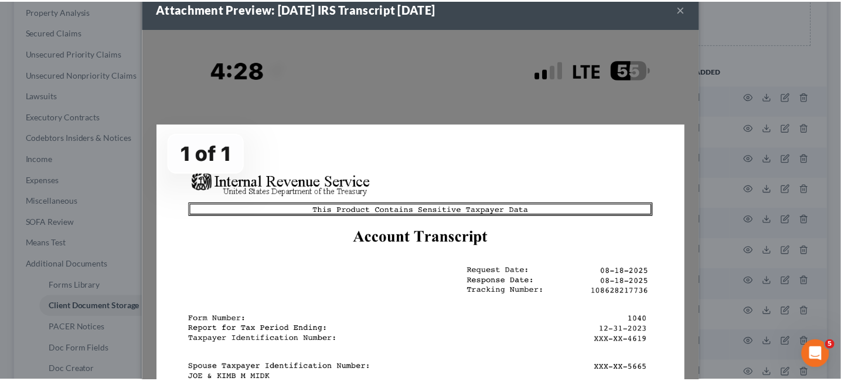
scroll to position [0, 0]
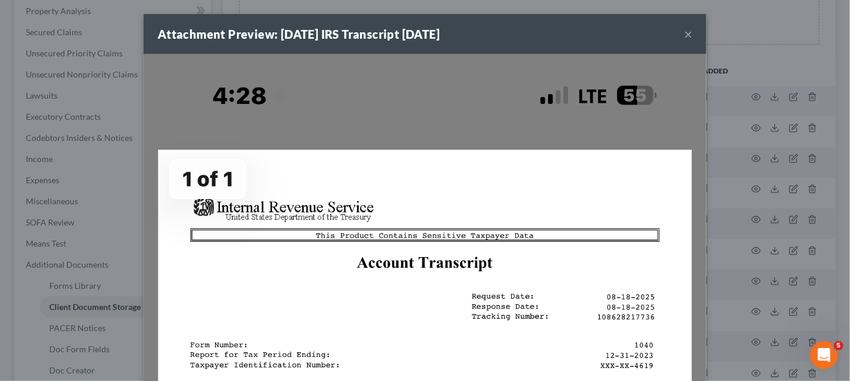
click at [687, 33] on button "×" at bounding box center [688, 34] width 8 height 14
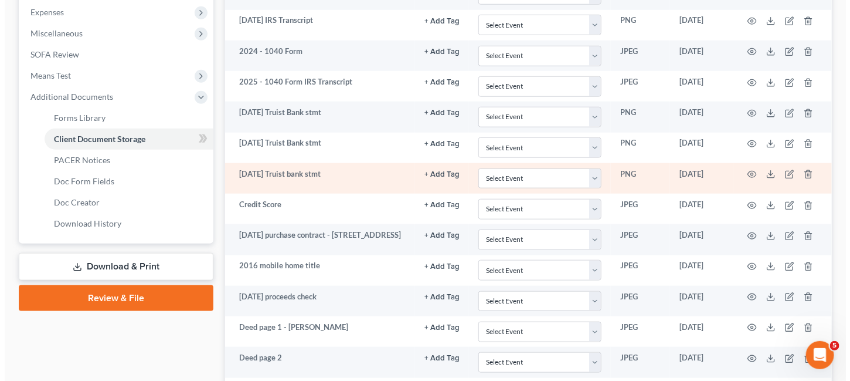
scroll to position [462, 0]
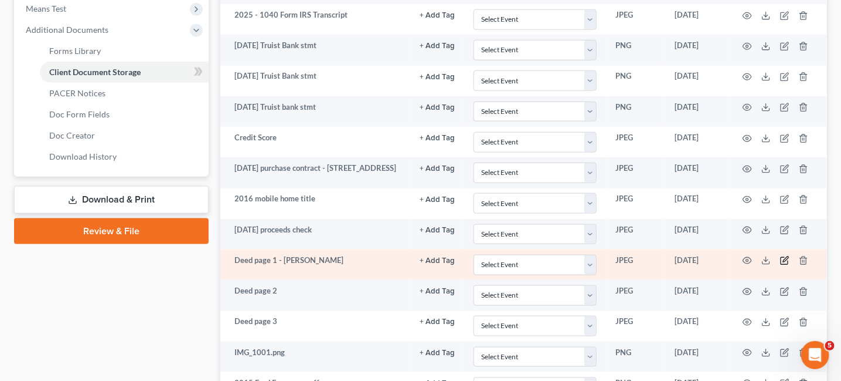
click at [783, 256] on icon "button" at bounding box center [785, 260] width 9 height 9
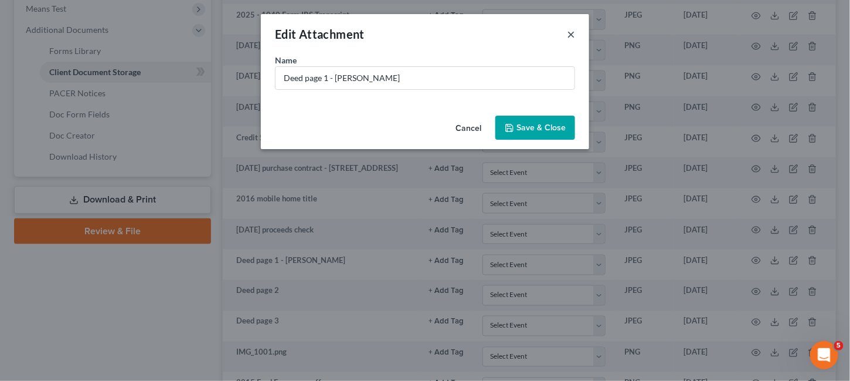
click at [571, 33] on button "×" at bounding box center [571, 34] width 8 height 14
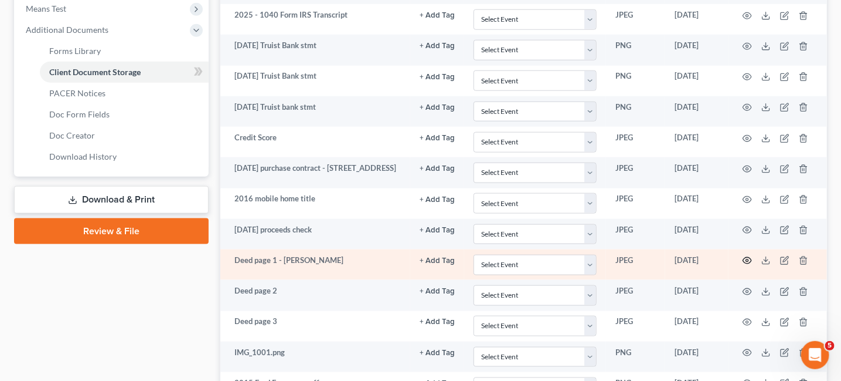
click at [747, 259] on circle "button" at bounding box center [748, 260] width 2 height 2
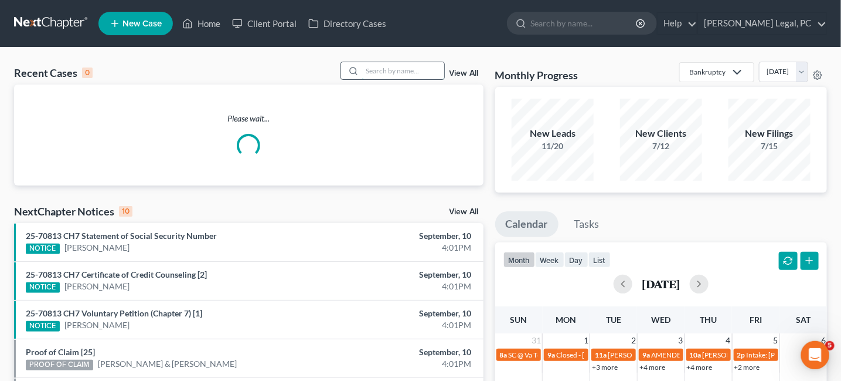
click at [396, 73] on input "search" at bounding box center [403, 70] width 82 height 17
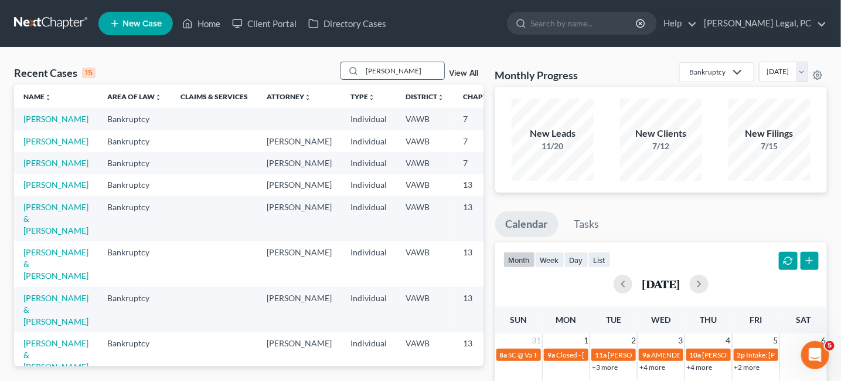
type input "crigger"
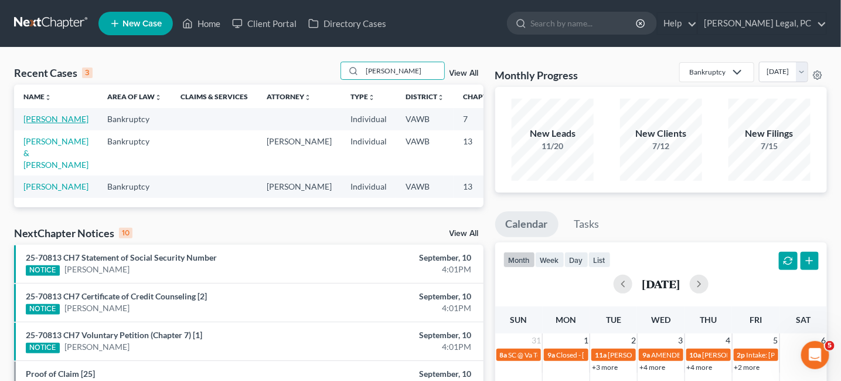
click at [39, 114] on link "Crigger, Kallie" at bounding box center [55, 119] width 65 height 10
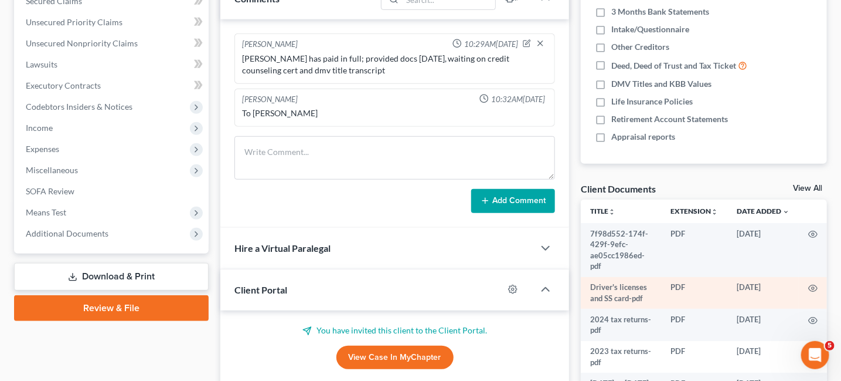
scroll to position [352, 0]
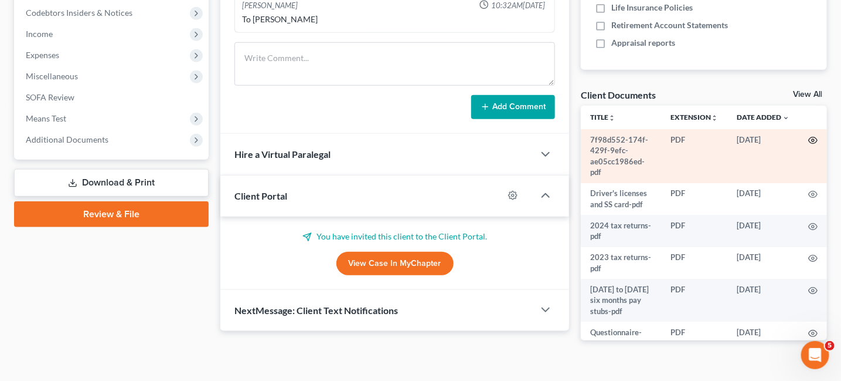
click at [809, 138] on icon "button" at bounding box center [813, 139] width 9 height 9
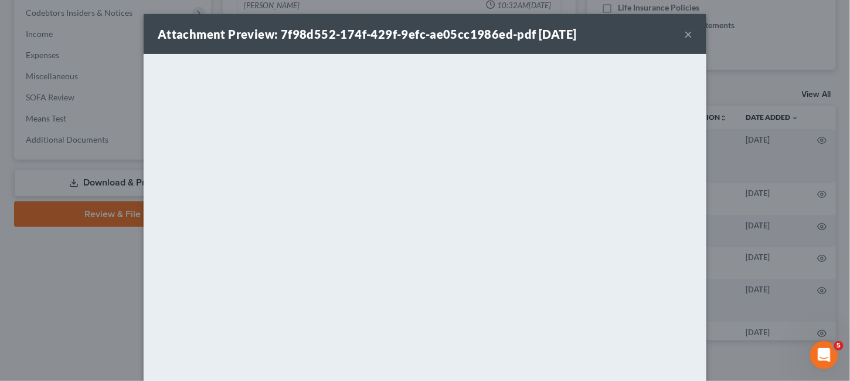
click at [684, 37] on button "×" at bounding box center [688, 34] width 8 height 14
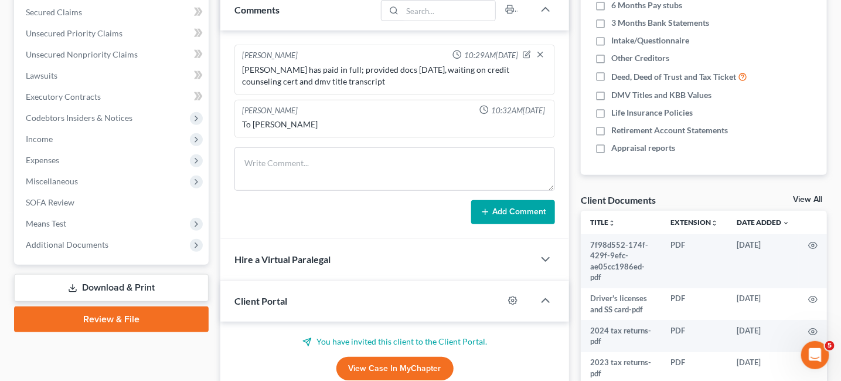
scroll to position [293, 0]
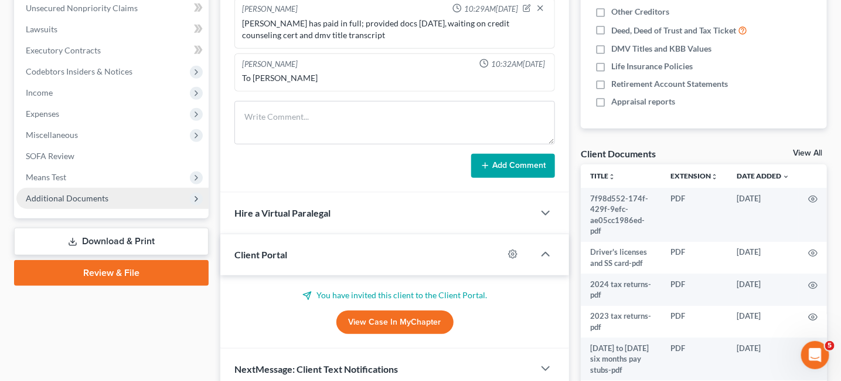
click at [80, 199] on span "Additional Documents" at bounding box center [67, 198] width 83 height 10
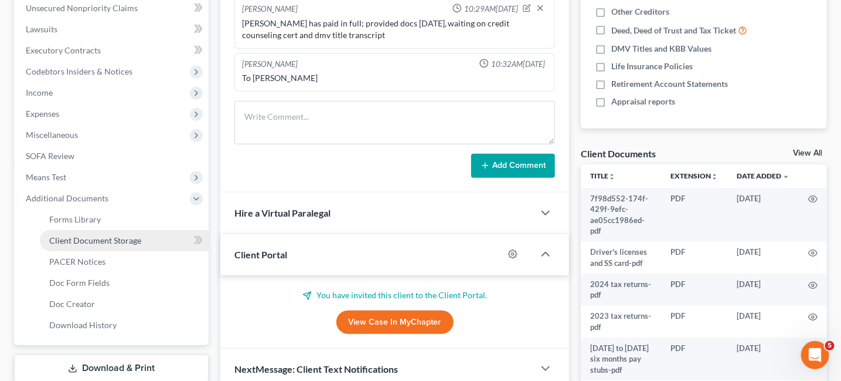
click at [79, 242] on span "Client Document Storage" at bounding box center [95, 240] width 92 height 10
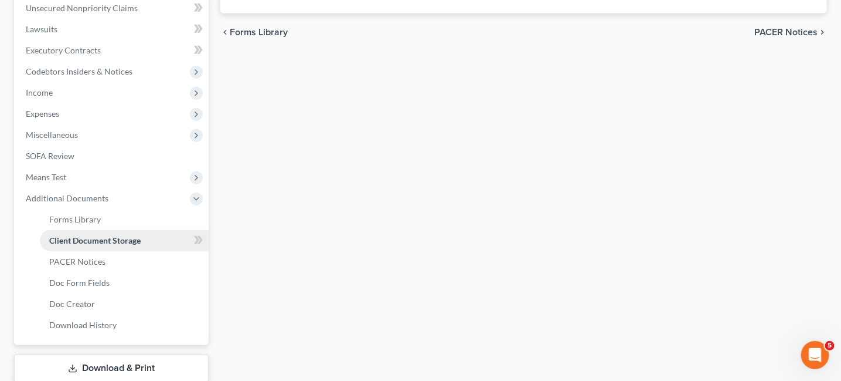
select select "0"
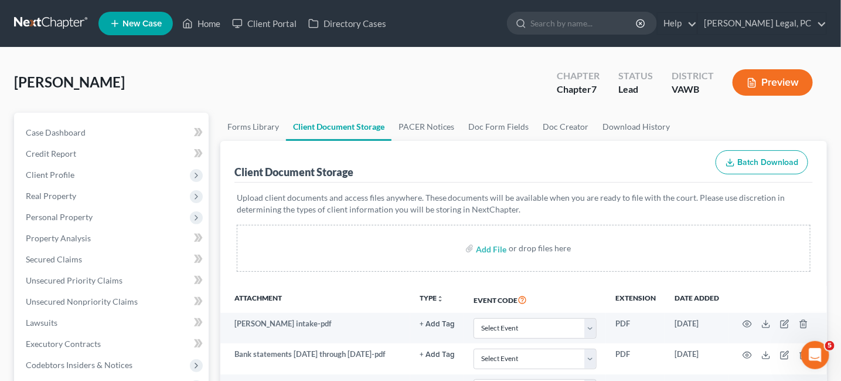
click at [20, 19] on link at bounding box center [51, 23] width 75 height 21
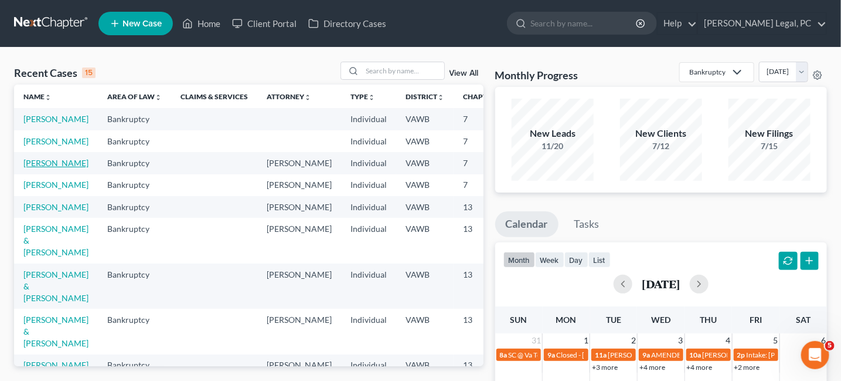
click at [50, 168] on link "[PERSON_NAME]" at bounding box center [55, 163] width 65 height 10
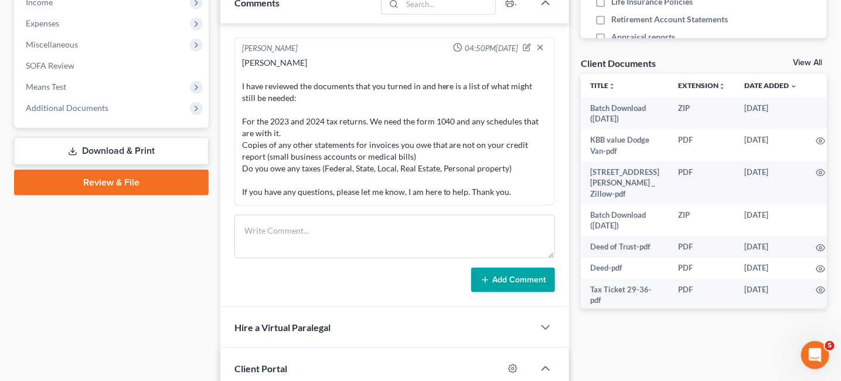
scroll to position [410, 0]
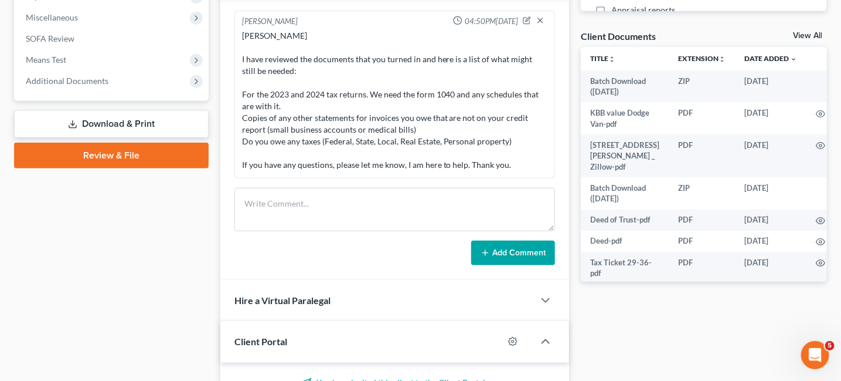
click at [521, 155] on div "[PERSON_NAME] I have reviewed the documents that you turned in and here is a li…" at bounding box center [395, 100] width 306 height 141
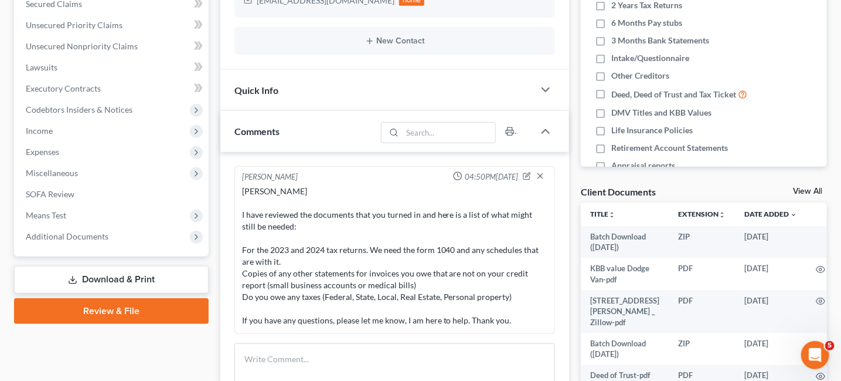
scroll to position [0, 0]
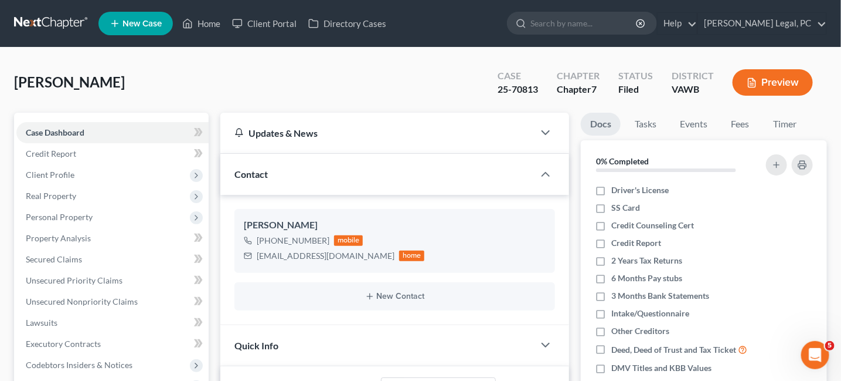
click at [50, 28] on link at bounding box center [51, 23] width 75 height 21
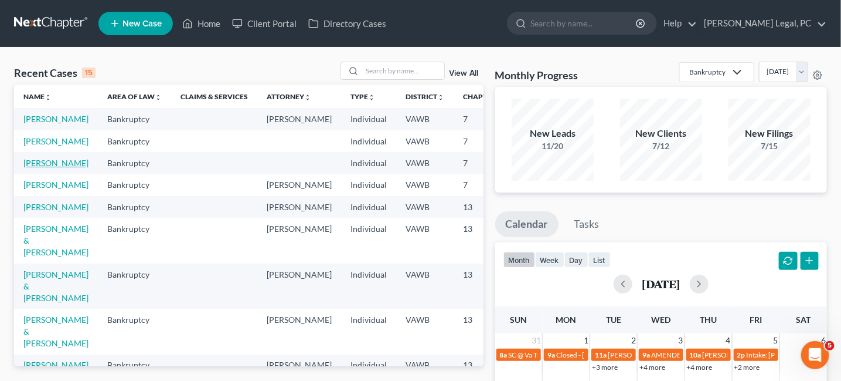
click at [31, 168] on link "[PERSON_NAME]" at bounding box center [55, 163] width 65 height 10
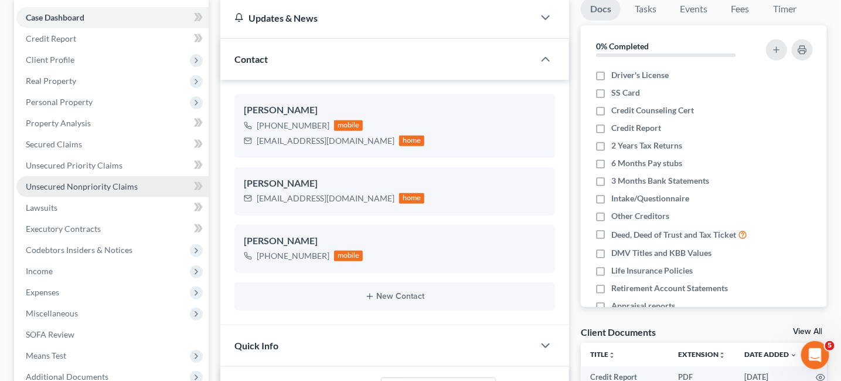
scroll to position [117, 0]
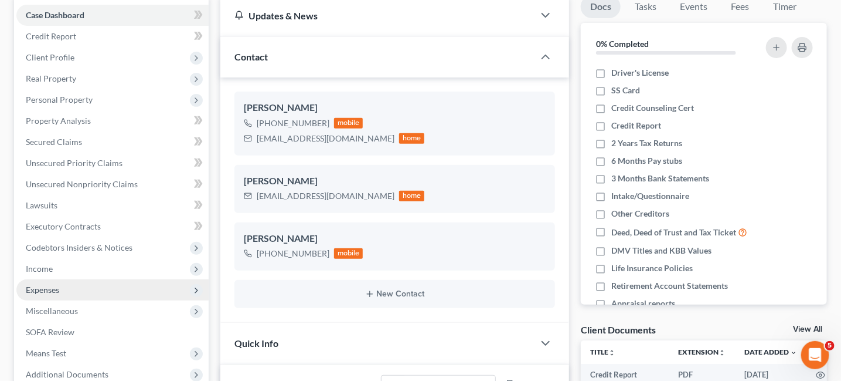
click at [49, 286] on span "Expenses" at bounding box center [42, 289] width 33 height 10
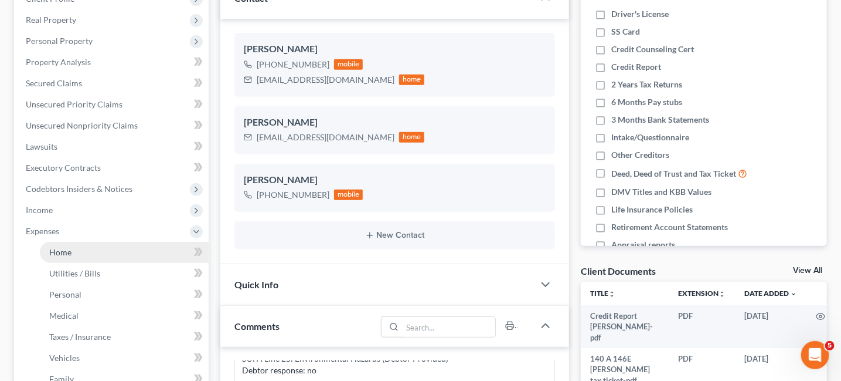
click at [104, 247] on link "Home" at bounding box center [124, 252] width 169 height 21
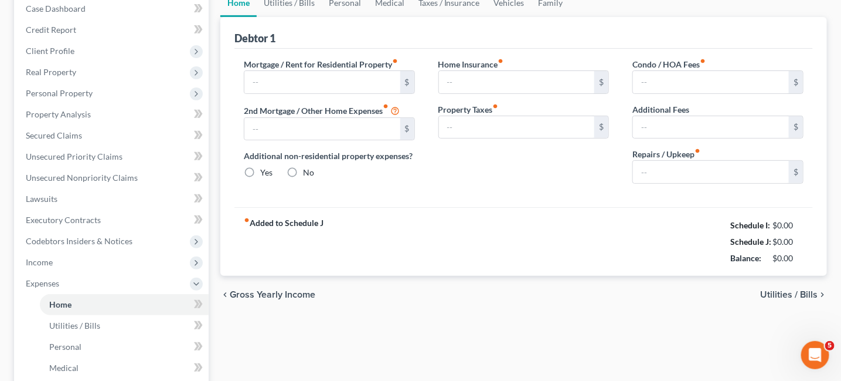
type input "0.00"
radio input "true"
type input "55.00"
type input "136.00"
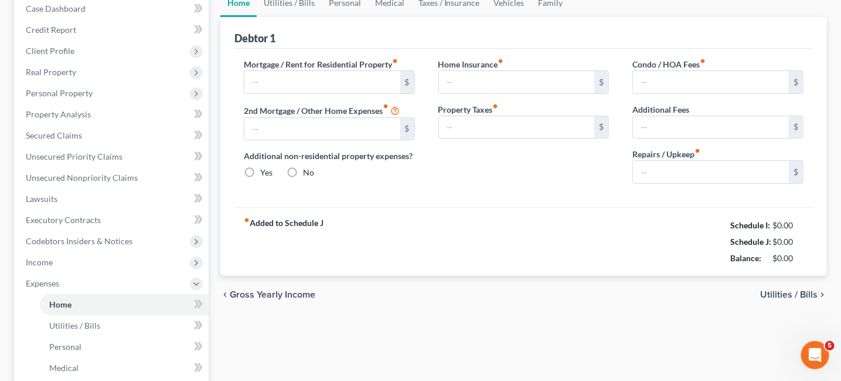
type input "0.00"
type input "750.00"
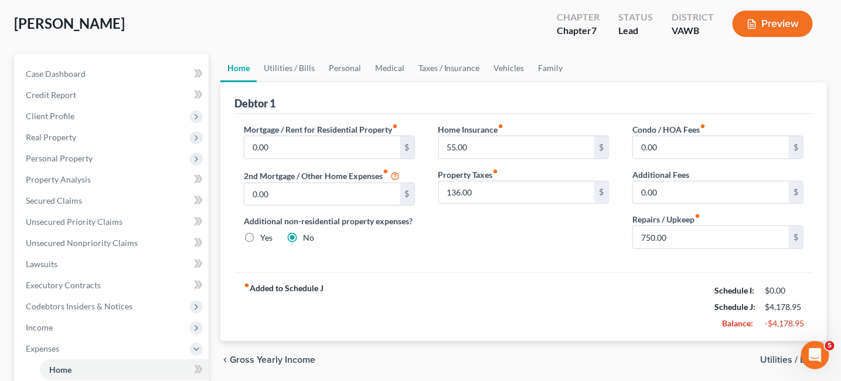
scroll to position [117, 0]
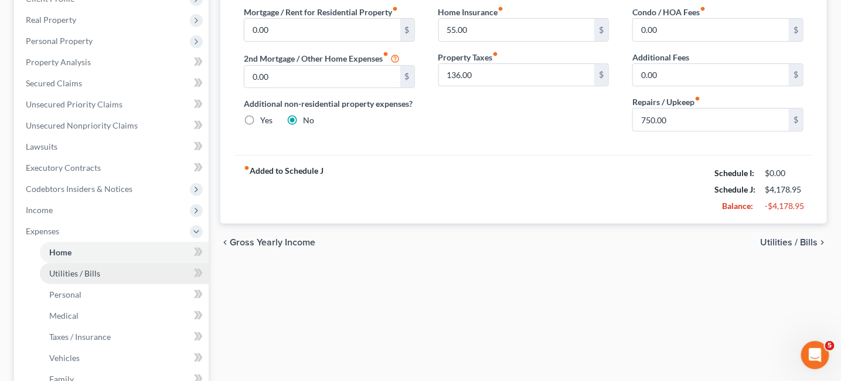
click at [103, 269] on link "Utilities / Bills" at bounding box center [124, 273] width 169 height 21
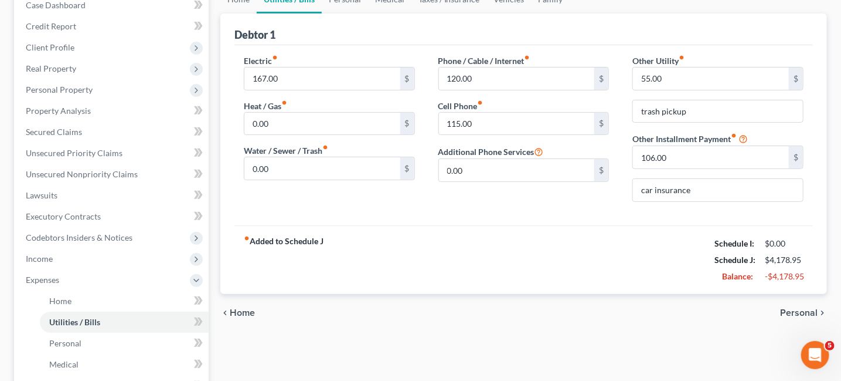
scroll to position [176, 0]
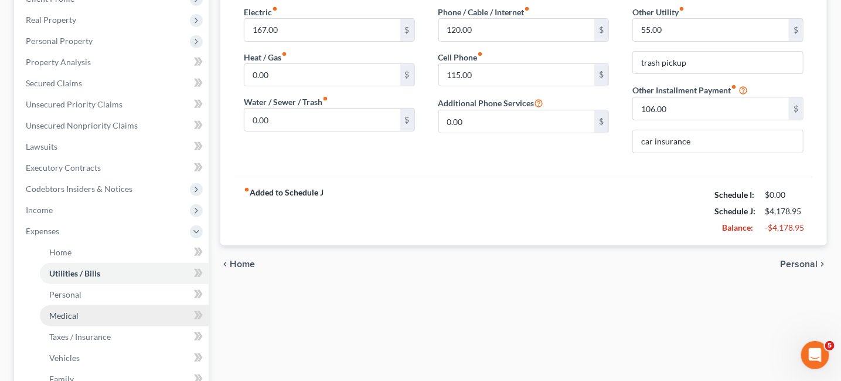
click at [84, 313] on link "Medical" at bounding box center [124, 315] width 169 height 21
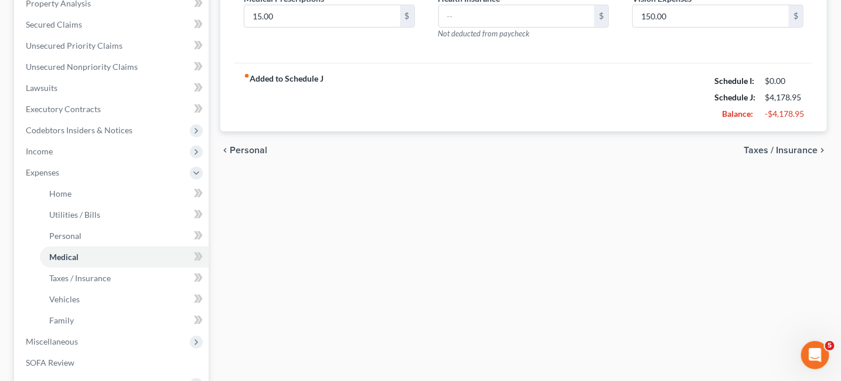
scroll to position [176, 0]
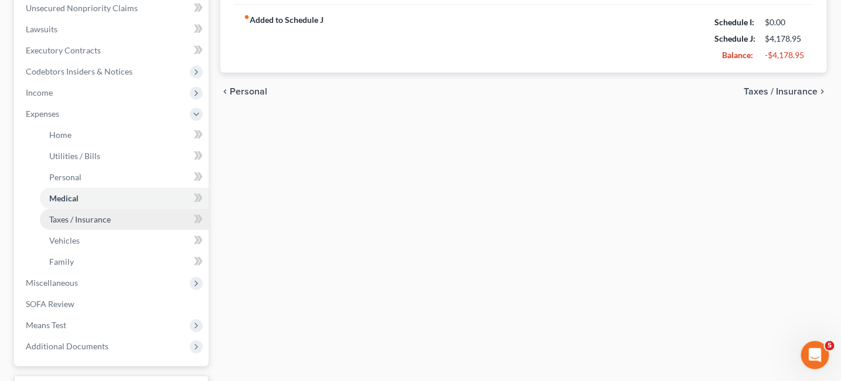
click at [105, 219] on span "Taxes / Insurance" at bounding box center [80, 219] width 62 height 10
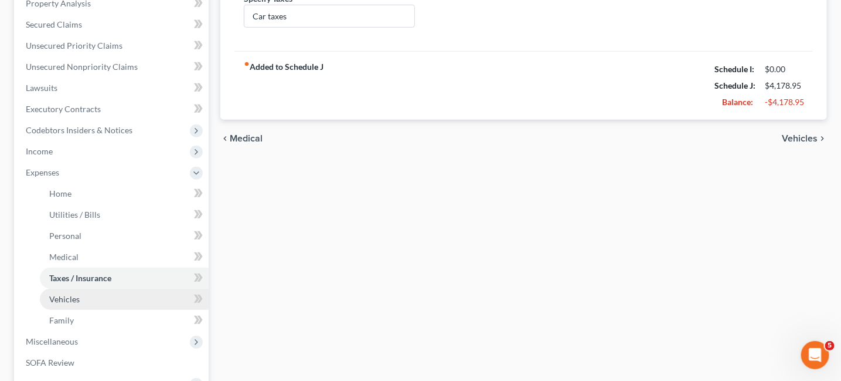
click at [86, 304] on link "Vehicles" at bounding box center [124, 299] width 169 height 21
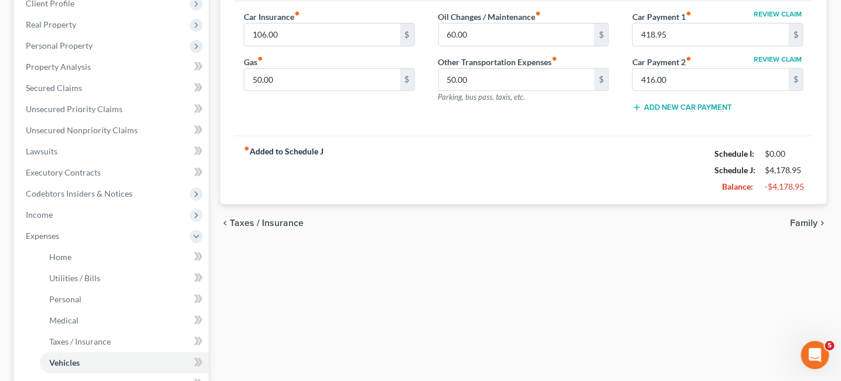
scroll to position [235, 0]
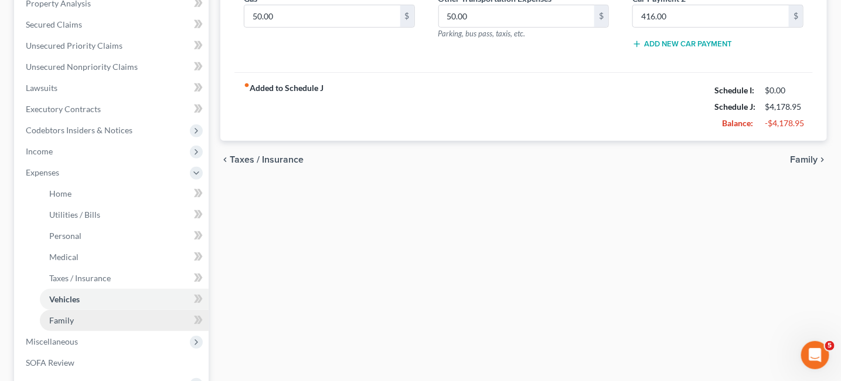
click at [89, 317] on link "Family" at bounding box center [124, 320] width 169 height 21
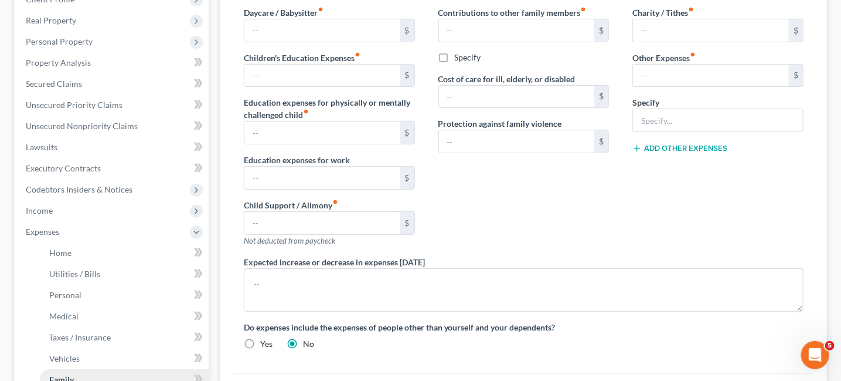
scroll to position [235, 0]
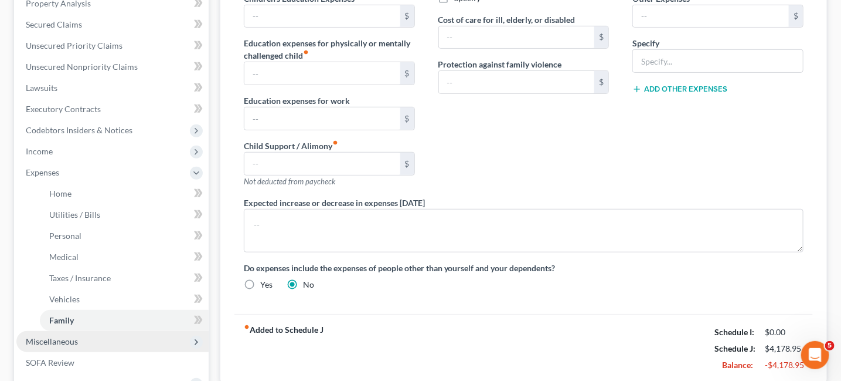
click at [61, 336] on span "Miscellaneous" at bounding box center [52, 341] width 52 height 10
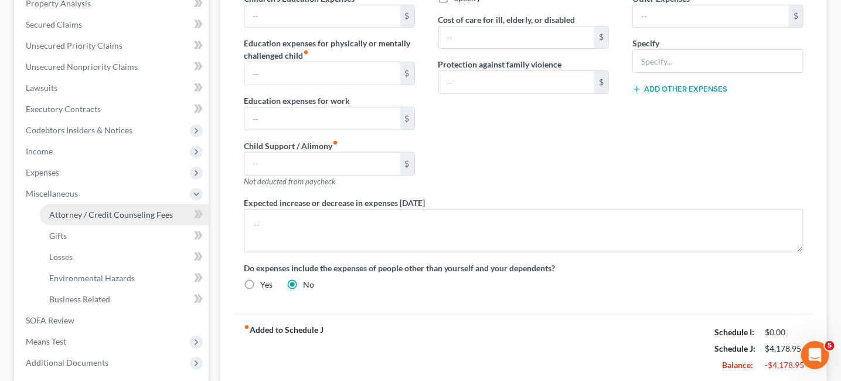
click at [101, 211] on span "Attorney / Credit Counseling Fees" at bounding box center [111, 214] width 124 height 10
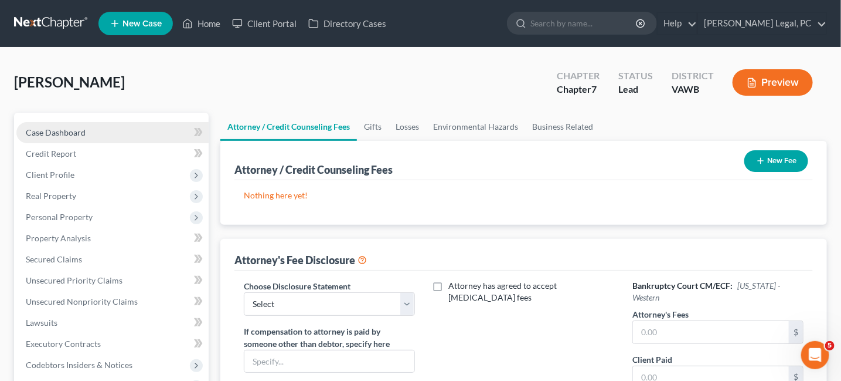
click at [55, 134] on span "Case Dashboard" at bounding box center [56, 132] width 60 height 10
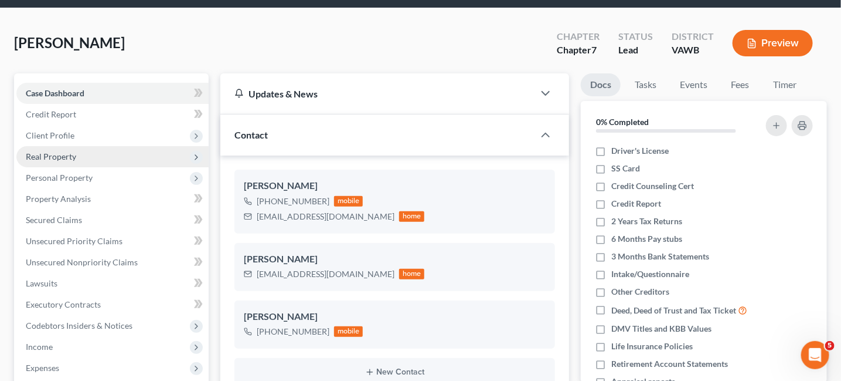
scroll to position [59, 0]
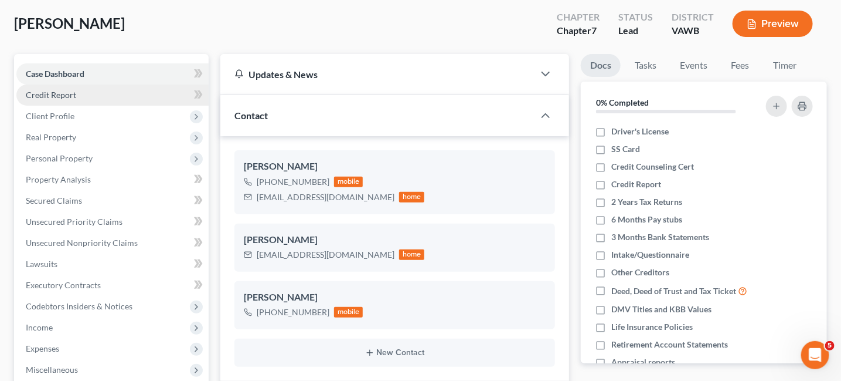
click at [71, 93] on span "Credit Report" at bounding box center [51, 95] width 50 height 10
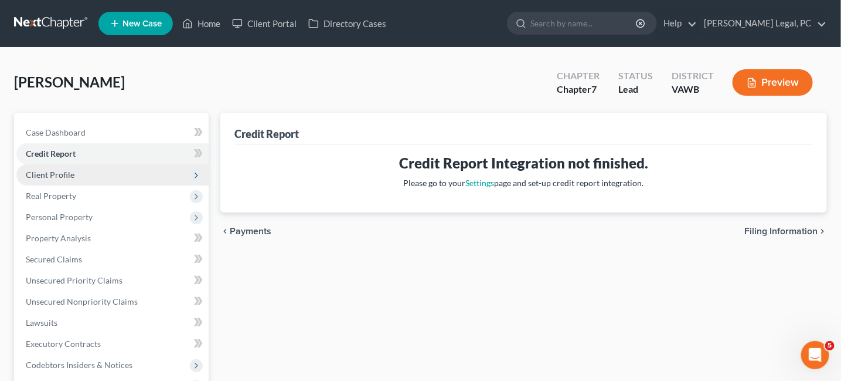
click at [71, 178] on span "Client Profile" at bounding box center [50, 174] width 49 height 10
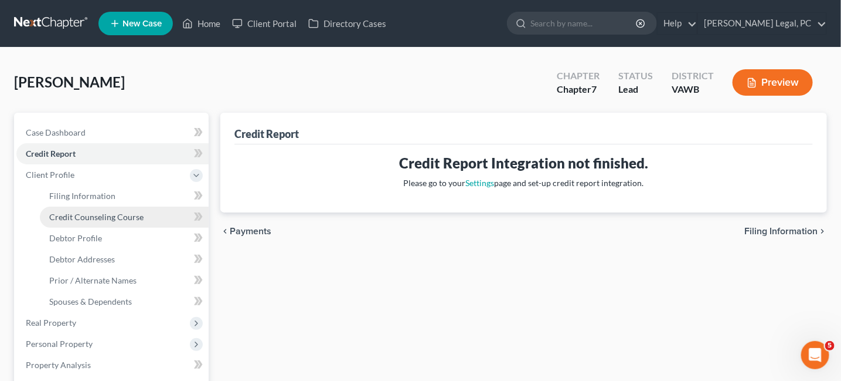
click at [77, 220] on span "Credit Counseling Course" at bounding box center [96, 217] width 94 height 10
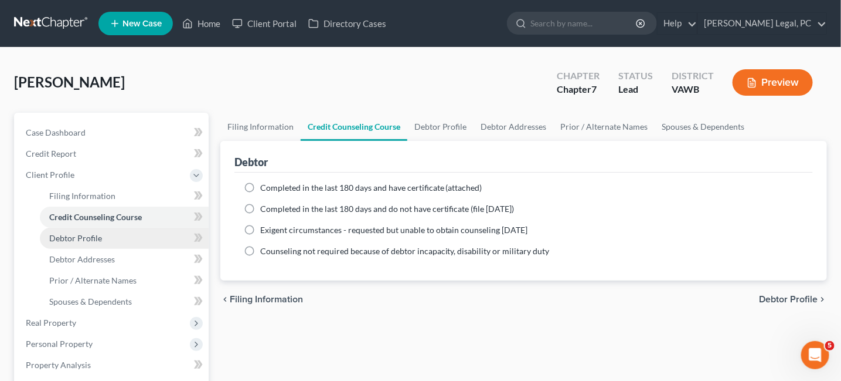
click at [77, 243] on link "Debtor Profile" at bounding box center [124, 238] width 169 height 21
select select "2"
select select "0"
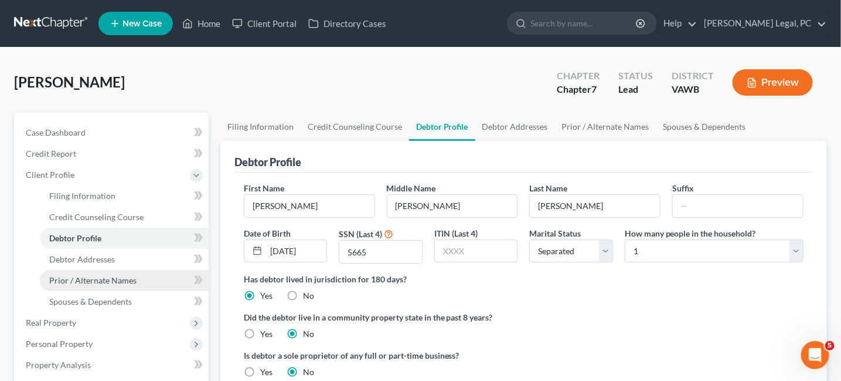
click at [104, 279] on span "Prior / Alternate Names" at bounding box center [92, 280] width 87 height 10
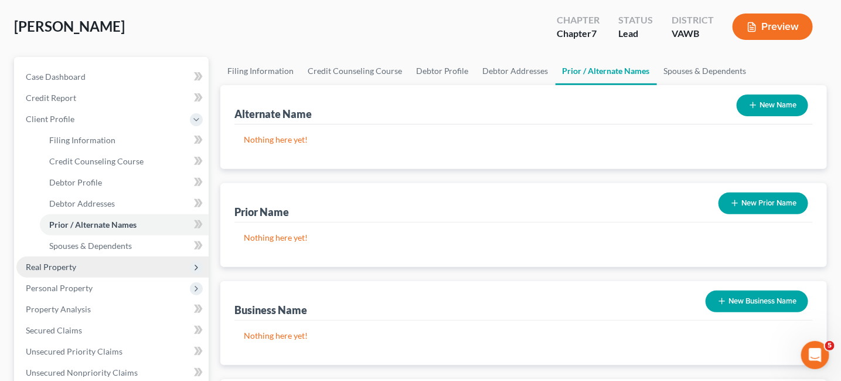
scroll to position [59, 0]
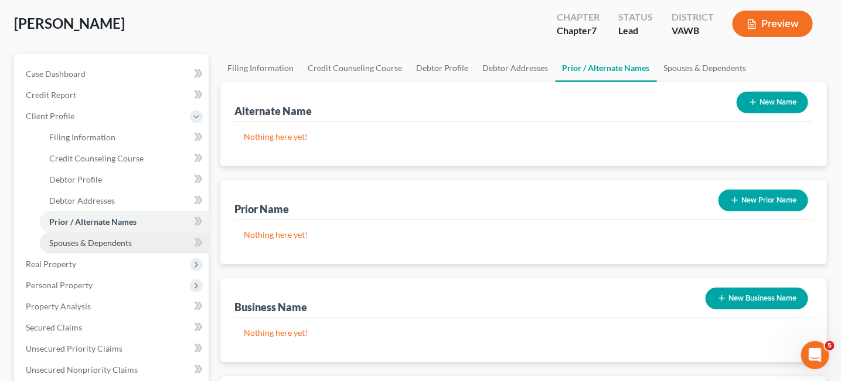
click at [100, 237] on span "Spouses & Dependents" at bounding box center [90, 242] width 83 height 10
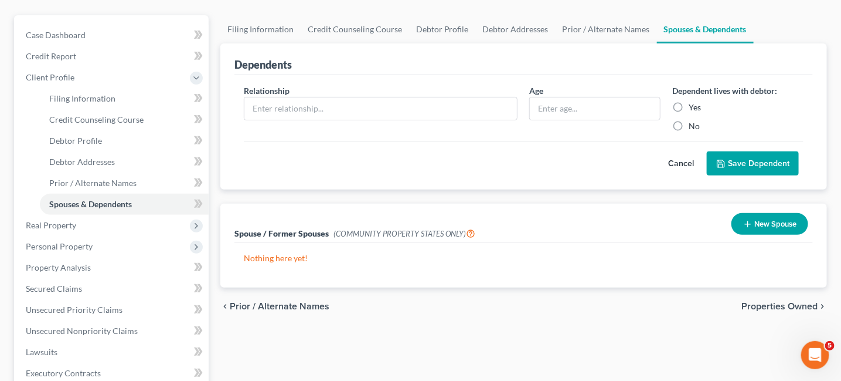
scroll to position [117, 0]
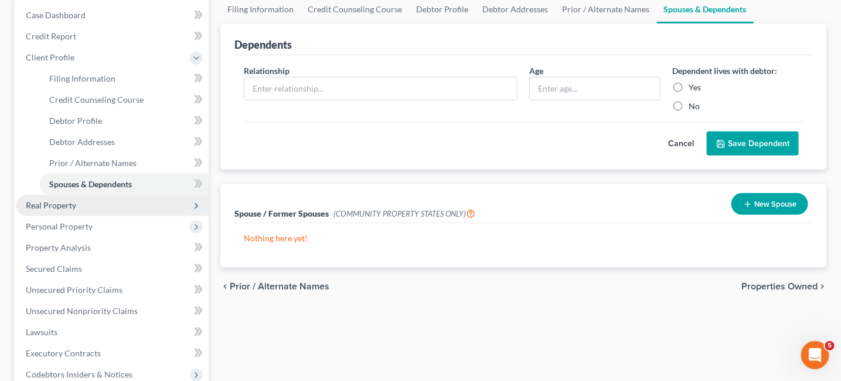
click at [76, 205] on span "Real Property" at bounding box center [112, 205] width 192 height 21
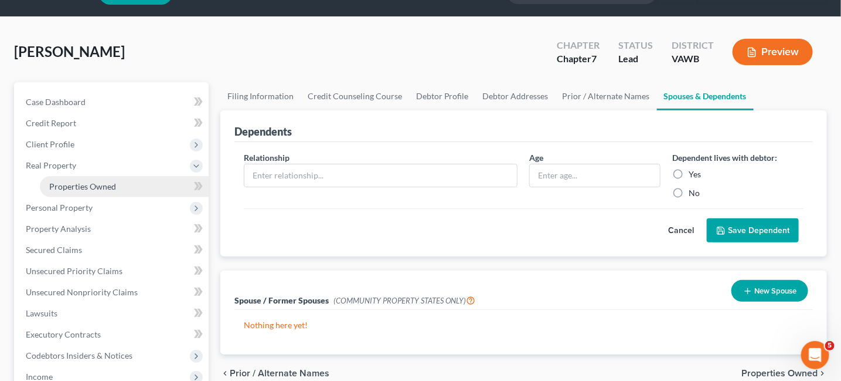
scroll to position [0, 0]
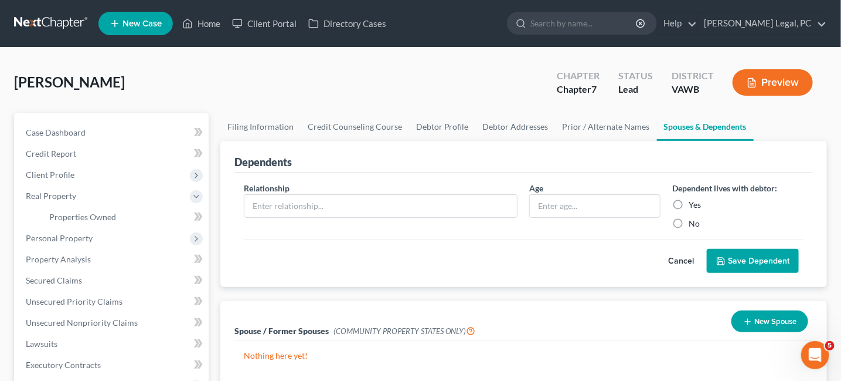
click at [53, 24] on link at bounding box center [51, 23] width 75 height 21
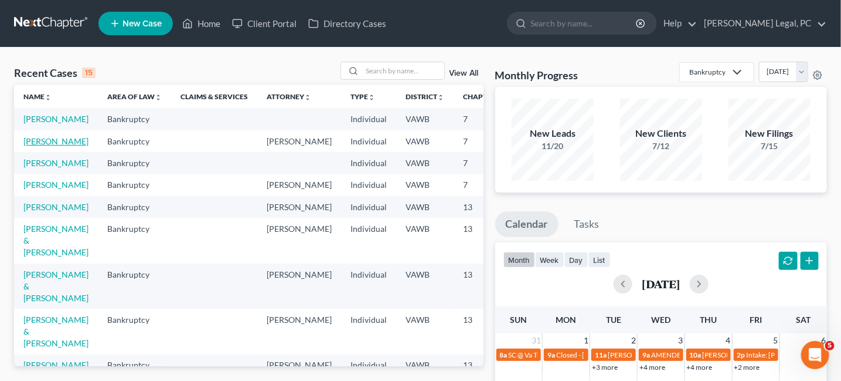
click at [43, 146] on link "[PERSON_NAME]" at bounding box center [55, 141] width 65 height 10
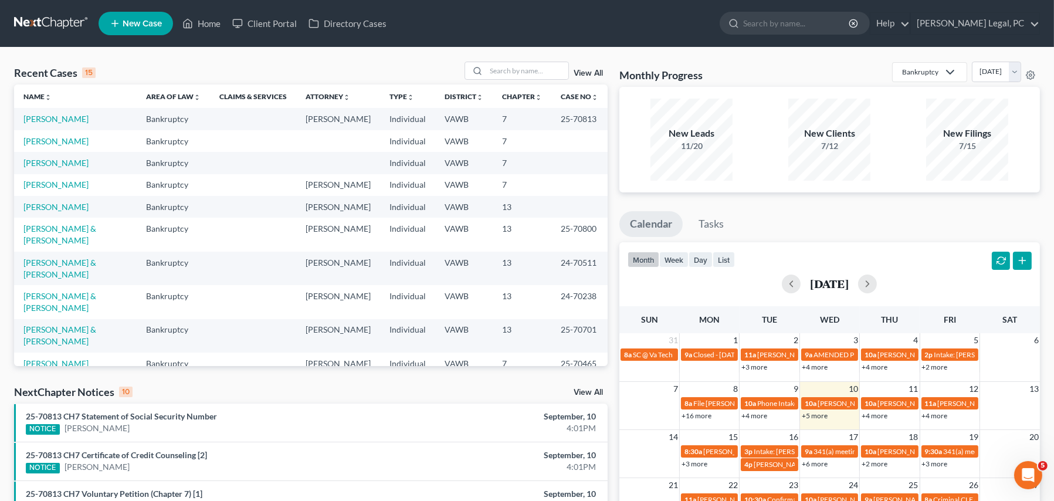
click at [116, 15] on link "New Case" at bounding box center [136, 23] width 74 height 23
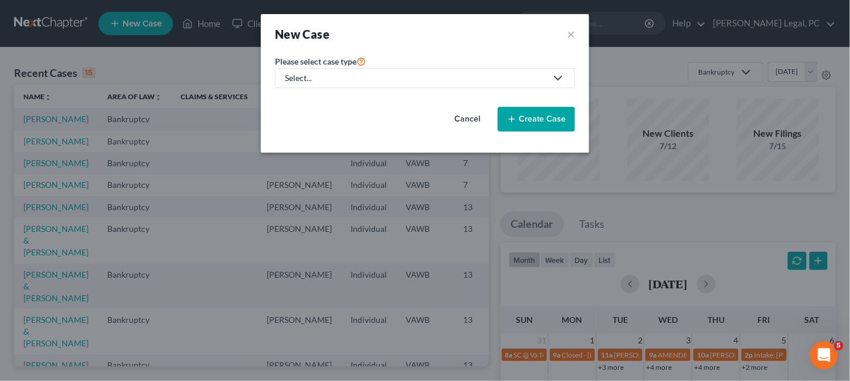
click at [564, 80] on icon at bounding box center [558, 78] width 14 height 14
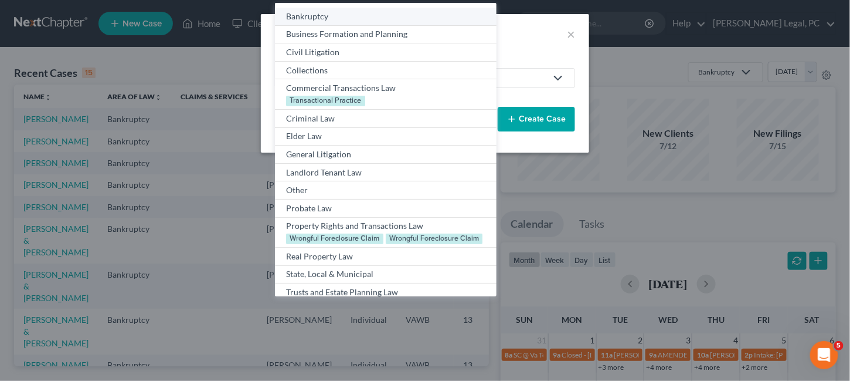
click at [297, 12] on div "Bankruptcy" at bounding box center [385, 17] width 199 height 12
select select "84"
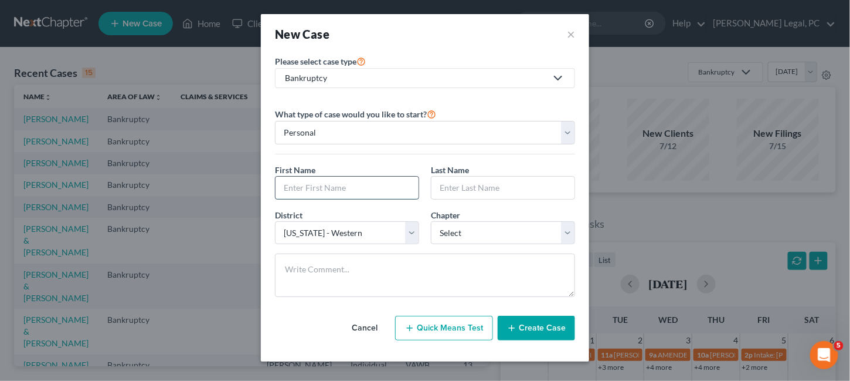
drag, startPoint x: 307, startPoint y: 188, endPoint x: 307, endPoint y: 179, distance: 8.8
click at [307, 179] on input "text" at bounding box center [347, 188] width 143 height 22
type input "A"
type input "[PERSON_NAME]"
type input "Lamb"
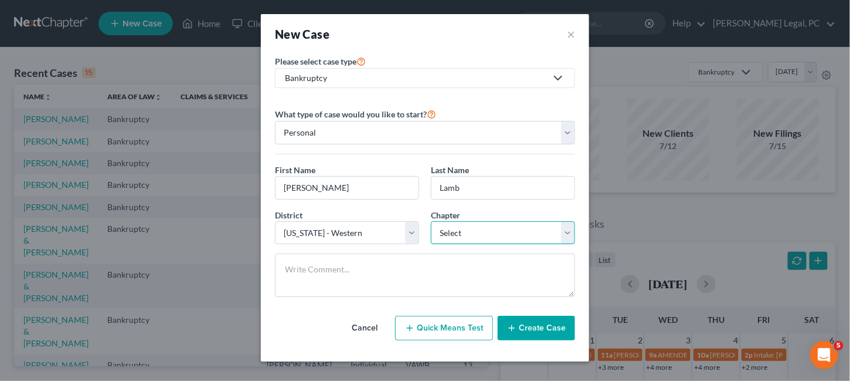
click at [442, 240] on select "Select 7 11 12 13" at bounding box center [503, 232] width 144 height 23
select select "0"
click at [431, 221] on select "Select 7 11 12 13" at bounding box center [503, 232] width 144 height 23
click at [529, 324] on button "Create Case" at bounding box center [536, 327] width 77 height 25
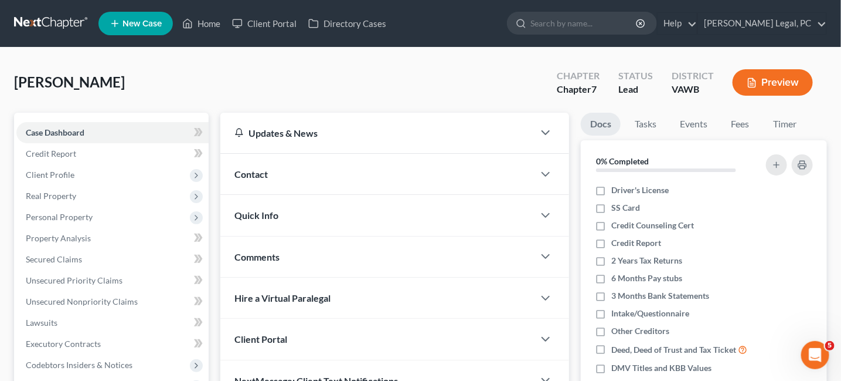
click at [265, 179] on div "Contact" at bounding box center [377, 174] width 314 height 40
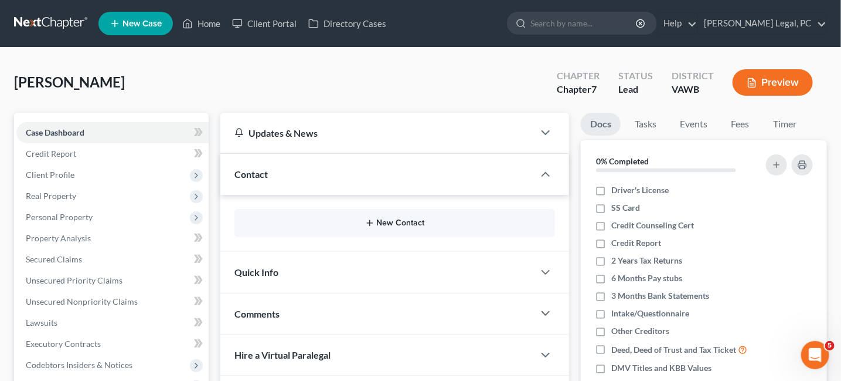
click at [403, 224] on button "New Contact" at bounding box center [395, 222] width 303 height 9
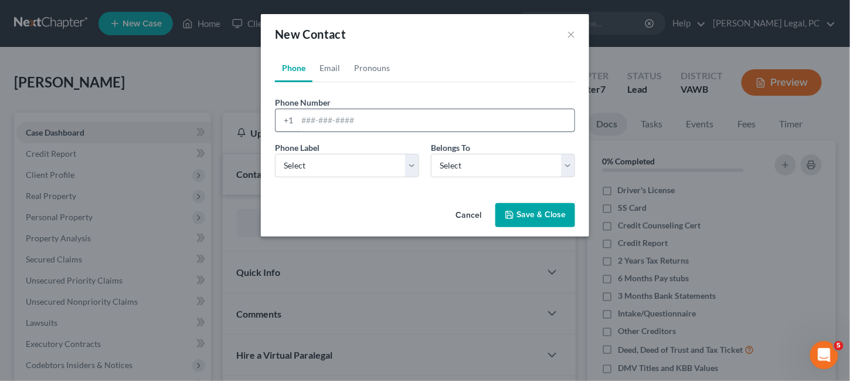
click at [320, 117] on input "tel" at bounding box center [435, 120] width 277 height 22
click at [320, 117] on input "2767339034" at bounding box center [435, 120] width 277 height 22
click at [314, 121] on input "2767339034" at bounding box center [435, 120] width 277 height 22
click at [334, 119] on input "276-7339034" at bounding box center [435, 120] width 277 height 22
type input "276-733-9034"
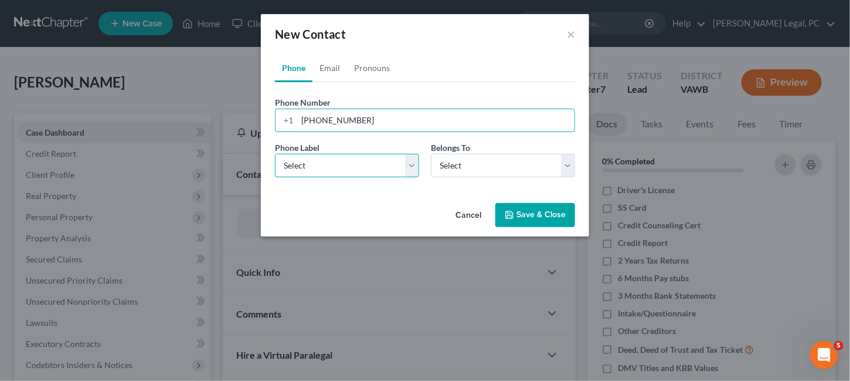
click at [405, 165] on select "Select Mobile Home Work Other" at bounding box center [347, 165] width 144 height 23
select select "0"
click at [275, 154] on select "Select Mobile Home Work Other" at bounding box center [347, 165] width 144 height 23
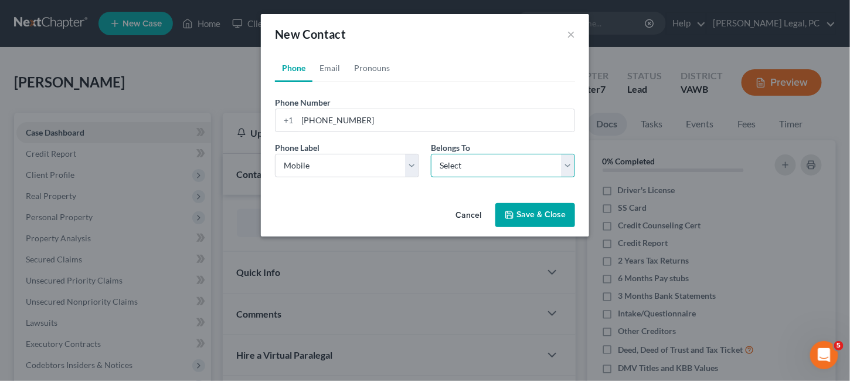
click at [446, 169] on select "Select Client Other" at bounding box center [503, 165] width 144 height 23
select select "0"
click at [431, 154] on select "Select Client Other" at bounding box center [503, 165] width 144 height 23
select select "0"
drag, startPoint x: 335, startPoint y: 65, endPoint x: 332, endPoint y: 75, distance: 10.6
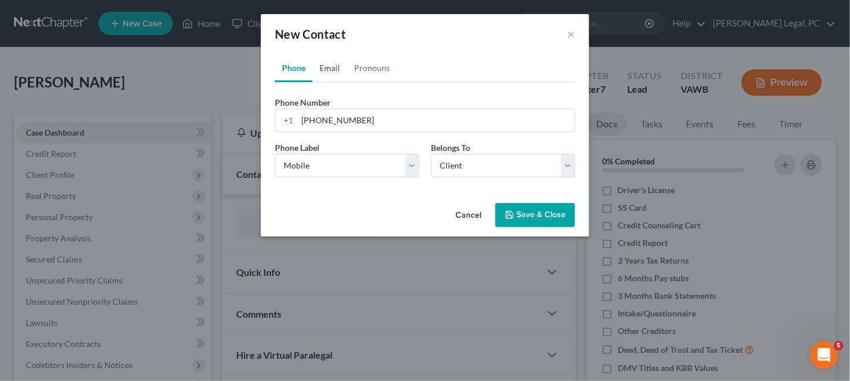
click at [335, 65] on link "Email" at bounding box center [330, 68] width 35 height 28
click at [319, 121] on input "email" at bounding box center [435, 120] width 277 height 22
click at [549, 211] on button "Save & Close" at bounding box center [536, 215] width 80 height 25
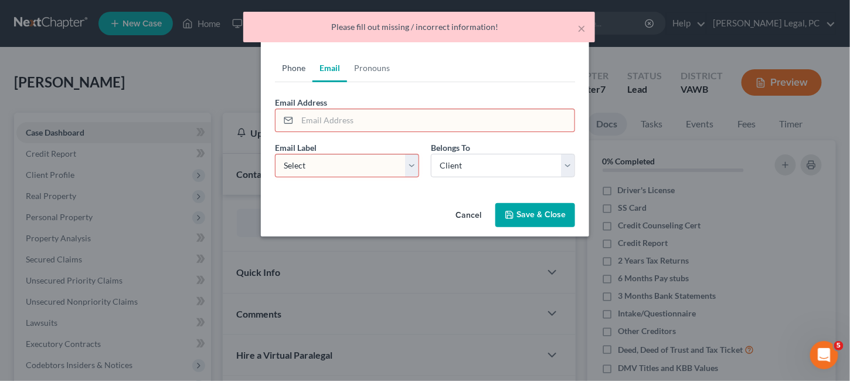
click at [291, 66] on link "Phone" at bounding box center [294, 68] width 38 height 28
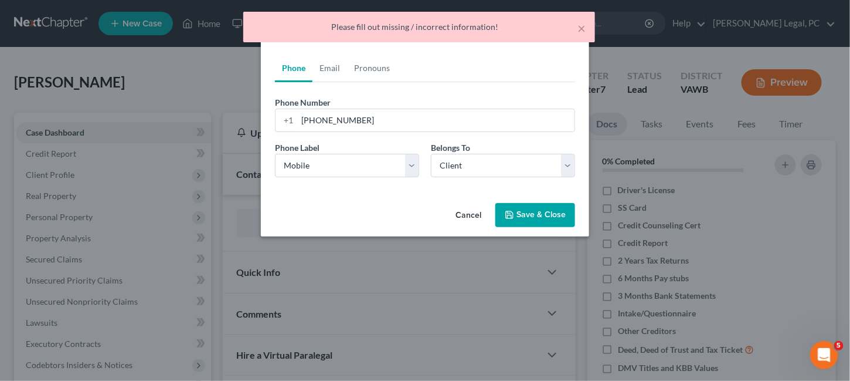
click at [515, 218] on button "Save & Close" at bounding box center [536, 215] width 80 height 25
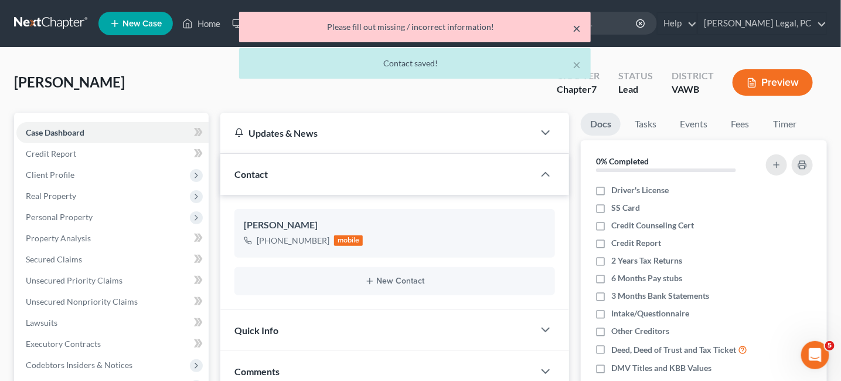
drag, startPoint x: 575, startPoint y: 27, endPoint x: 431, endPoint y: 83, distance: 154.6
click at [575, 27] on button "×" at bounding box center [578, 28] width 8 height 14
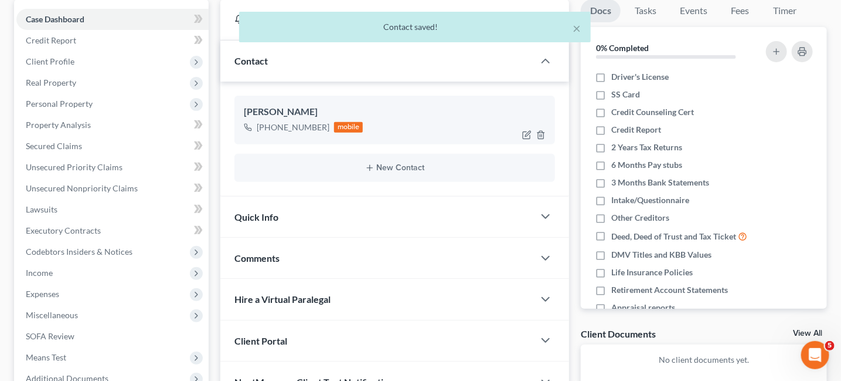
scroll to position [117, 0]
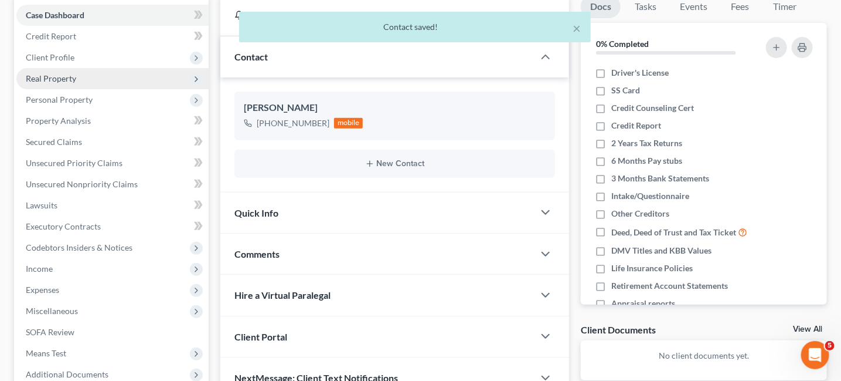
click at [56, 75] on span "Real Property" at bounding box center [51, 78] width 50 height 10
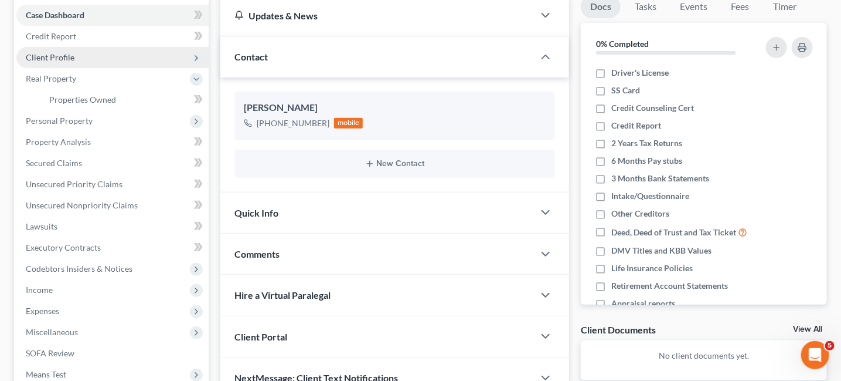
click at [68, 57] on span "Client Profile" at bounding box center [50, 57] width 49 height 10
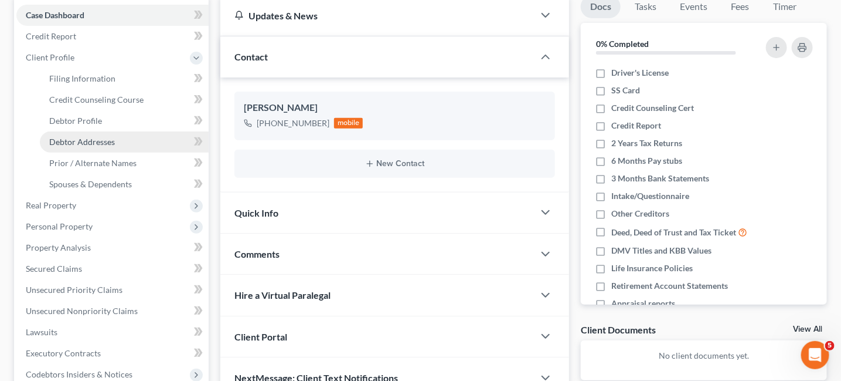
click at [84, 141] on span "Debtor Addresses" at bounding box center [82, 142] width 66 height 10
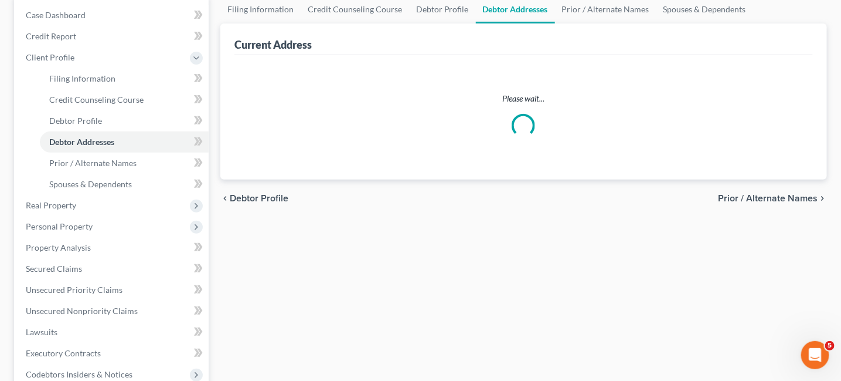
select select "0"
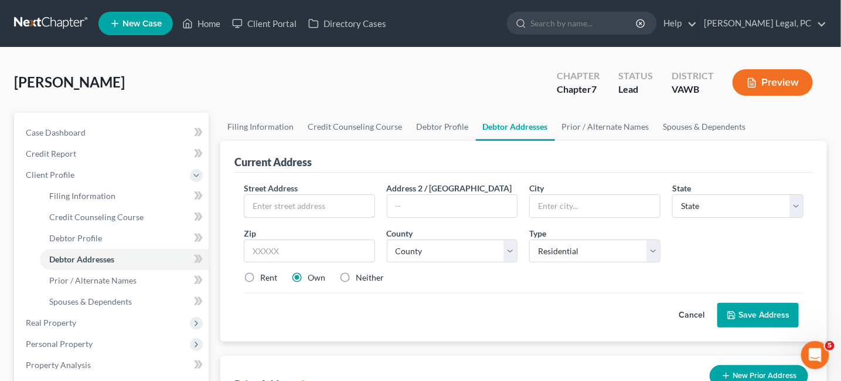
drag, startPoint x: 283, startPoint y: 195, endPoint x: 296, endPoint y: 165, distance: 32.6
click at [283, 185] on div "Street Address *" at bounding box center [309, 200] width 143 height 36
type input "162 Pure County Lane"
click at [568, 196] on input "text" at bounding box center [595, 206] width 130 height 22
type input "Hillsville"
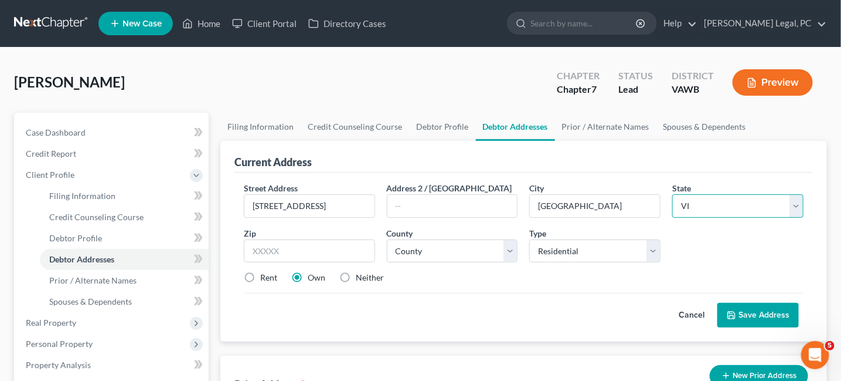
click at [795, 203] on select "State AL AK AR AZ CA CO CT DE DC FL GA GU HI ID IL IN IA KS KY LA ME MD MA MI M…" at bounding box center [738, 205] width 131 height 23
select select "48"
click at [673, 194] on select "State AL AK AR AZ CA CO CT DE DC FL GA GU HI ID IL IN IA KS KY LA ME MD MA MI M…" at bounding box center [738, 205] width 131 height 23
click at [279, 250] on input "text" at bounding box center [309, 250] width 131 height 23
type input "24343"
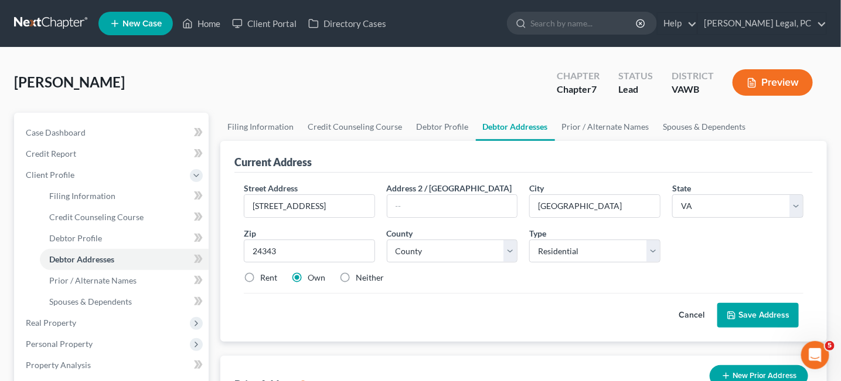
click at [758, 317] on button "Save Address" at bounding box center [759, 315] width 82 height 25
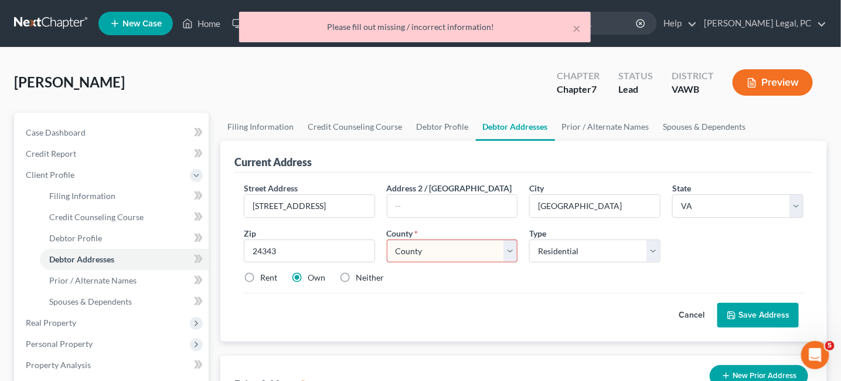
click at [427, 255] on select "County Accomack County Albemarle County Alexandria city Alleghany County Amelia…" at bounding box center [452, 250] width 131 height 23
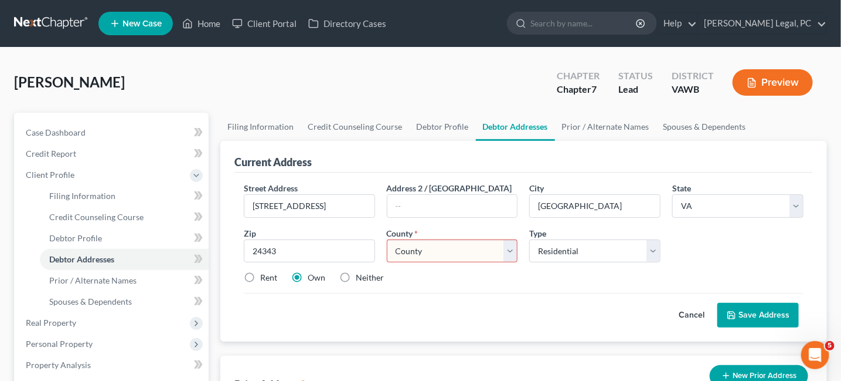
select select "21"
click at [387, 239] on select "County Accomack County Albemarle County Alexandria city Alleghany County Amelia…" at bounding box center [452, 250] width 131 height 23
click at [744, 317] on button "Save Address" at bounding box center [759, 315] width 82 height 25
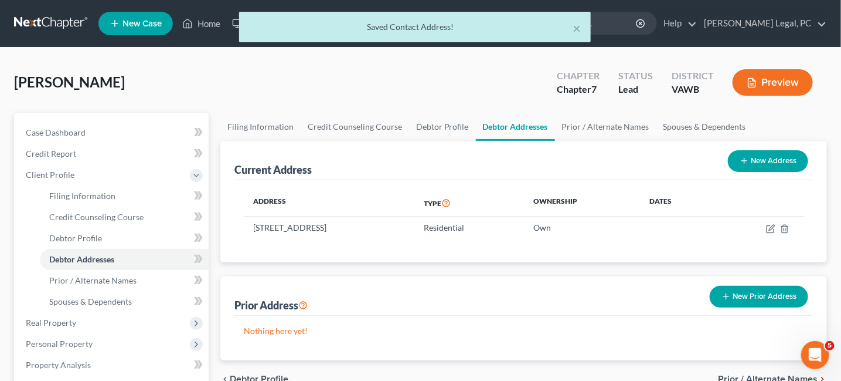
click at [27, 31] on div "× Saved Contact Address!" at bounding box center [414, 30] width 841 height 36
click at [57, 25] on div "× Saved Contact Address!" at bounding box center [414, 30] width 841 height 36
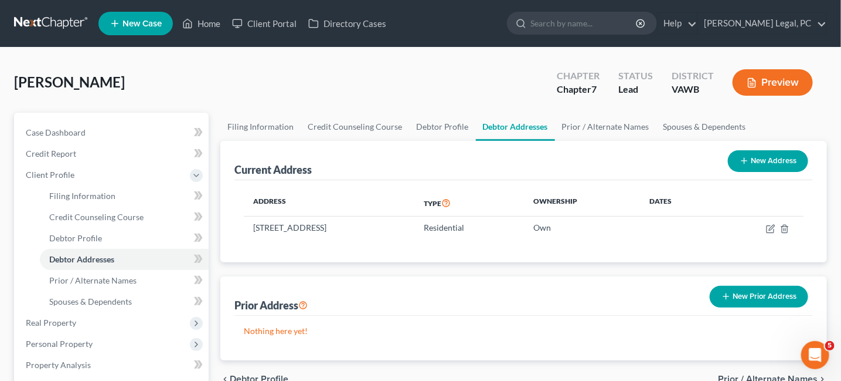
click at [57, 25] on link at bounding box center [51, 23] width 75 height 21
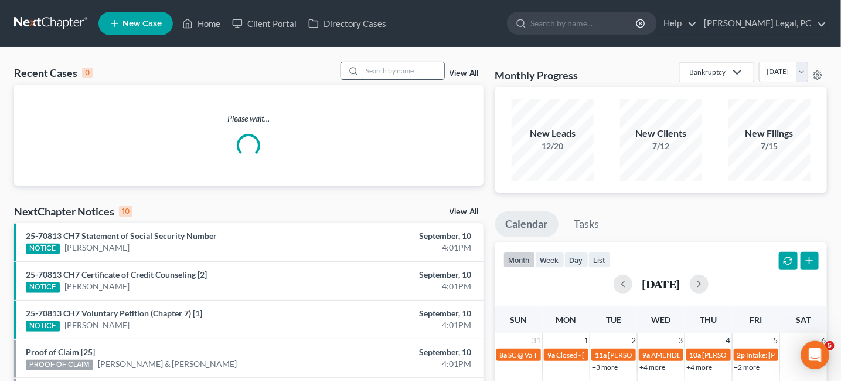
click at [409, 70] on input "search" at bounding box center [403, 70] width 82 height 17
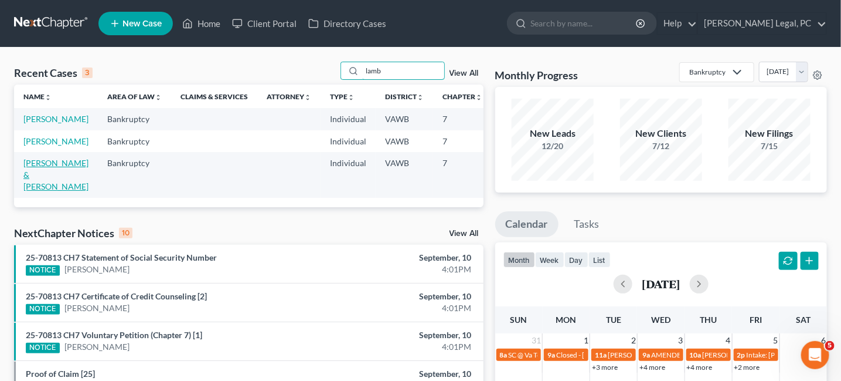
type input "lamb"
drag, startPoint x: 43, startPoint y: 206, endPoint x: 447, endPoint y: 209, distance: 404.6
click at [447, 197] on td "7" at bounding box center [462, 174] width 59 height 45
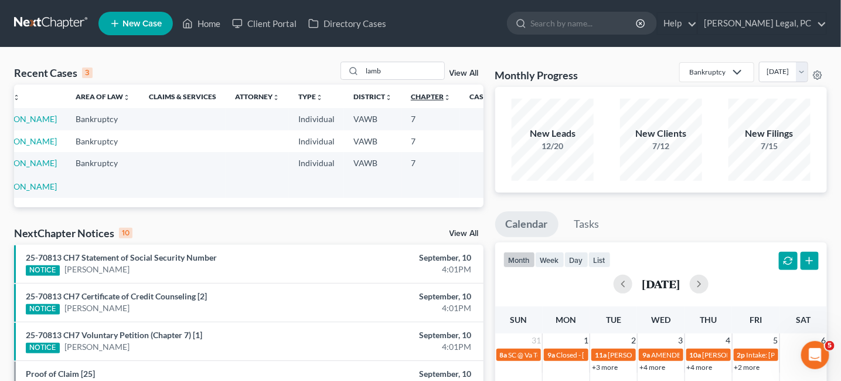
click at [444, 97] on icon "unfold_more" at bounding box center [447, 97] width 7 height 7
click at [445, 100] on icon "expand_less" at bounding box center [448, 97] width 7 height 7
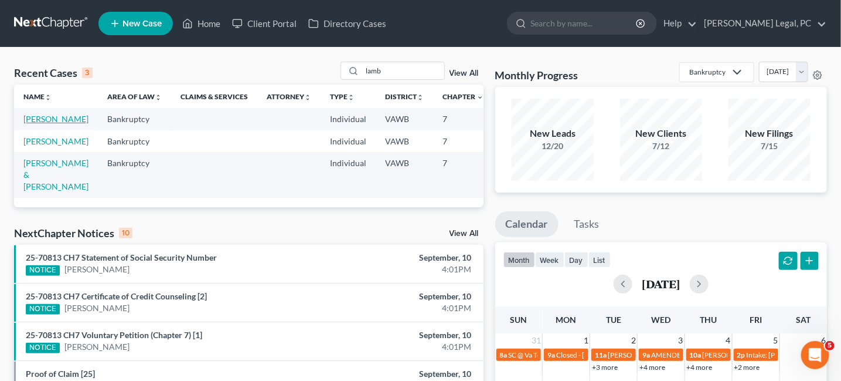
click at [26, 118] on link "[PERSON_NAME]" at bounding box center [55, 119] width 65 height 10
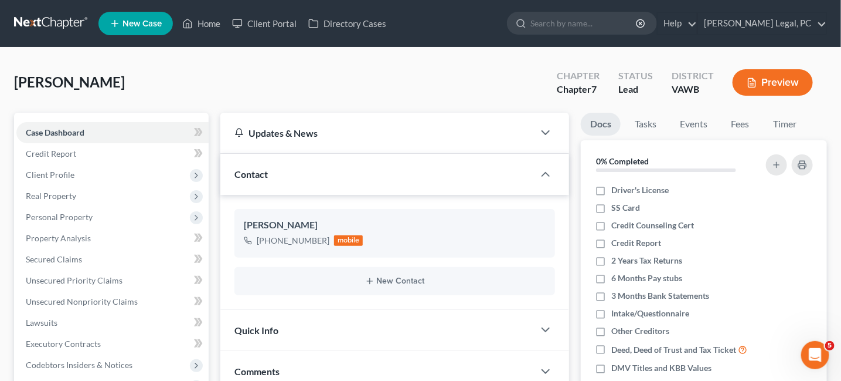
click at [38, 25] on link at bounding box center [51, 23] width 75 height 21
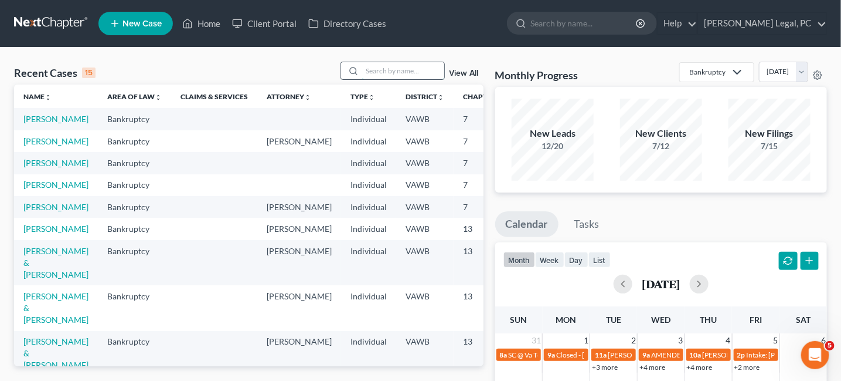
click at [409, 69] on input "search" at bounding box center [403, 70] width 82 height 17
type input "lamb"
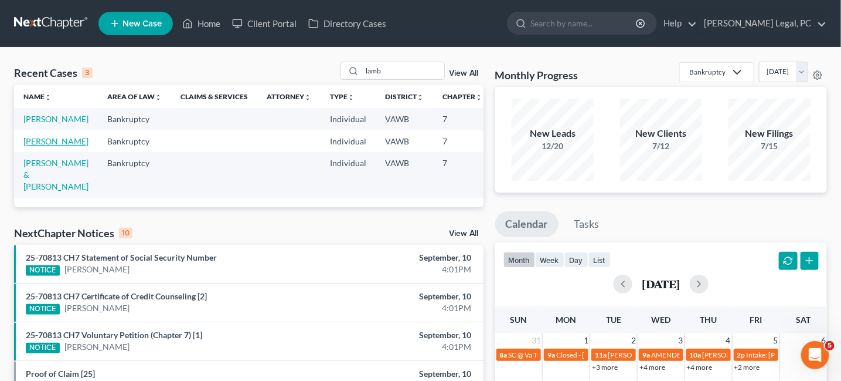
click at [39, 146] on link "[PERSON_NAME]" at bounding box center [55, 141] width 65 height 10
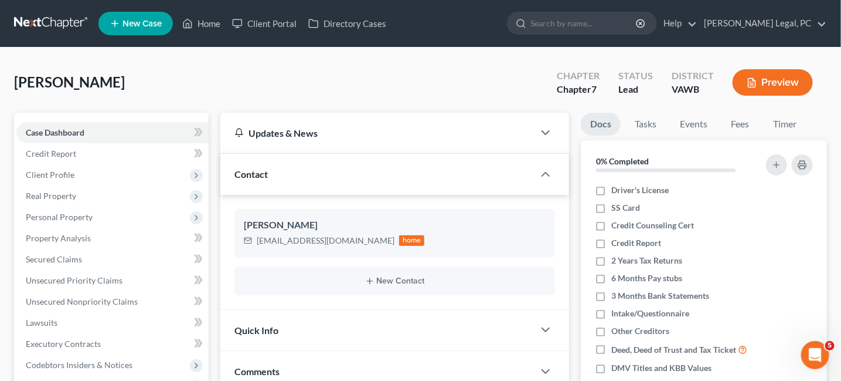
click at [76, 19] on link at bounding box center [51, 23] width 75 height 21
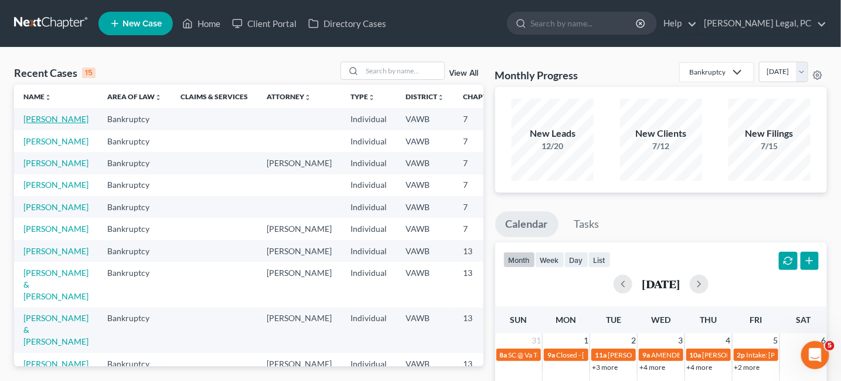
click at [35, 121] on link "[PERSON_NAME]" at bounding box center [55, 119] width 65 height 10
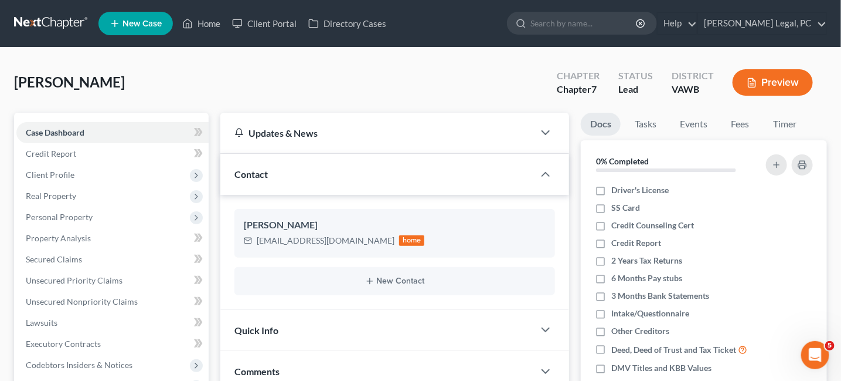
click at [53, 25] on link at bounding box center [51, 23] width 75 height 21
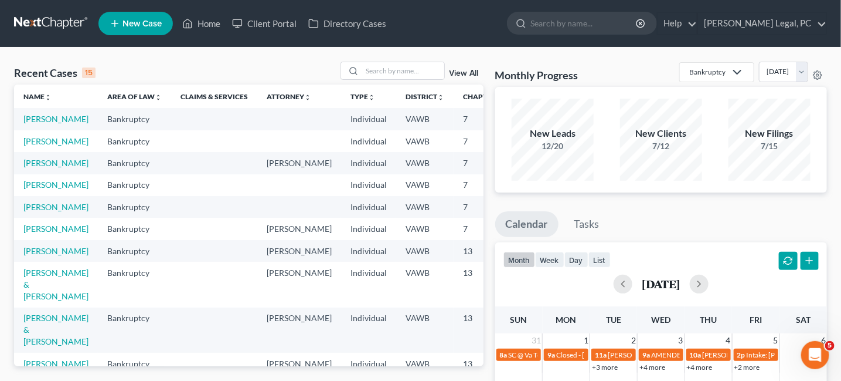
click at [469, 73] on link "View All" at bounding box center [464, 73] width 29 height 8
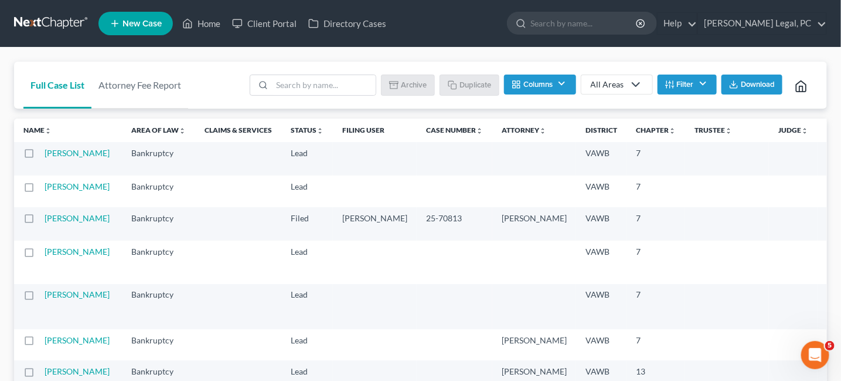
drag, startPoint x: 31, startPoint y: 151, endPoint x: 27, endPoint y: 174, distance: 23.2
click at [40, 156] on label at bounding box center [40, 156] width 0 height 0
click at [45, 152] on input "checkbox" at bounding box center [49, 151] width 8 height 8
checkbox input "true"
click at [40, 189] on label at bounding box center [40, 189] width 0 height 0
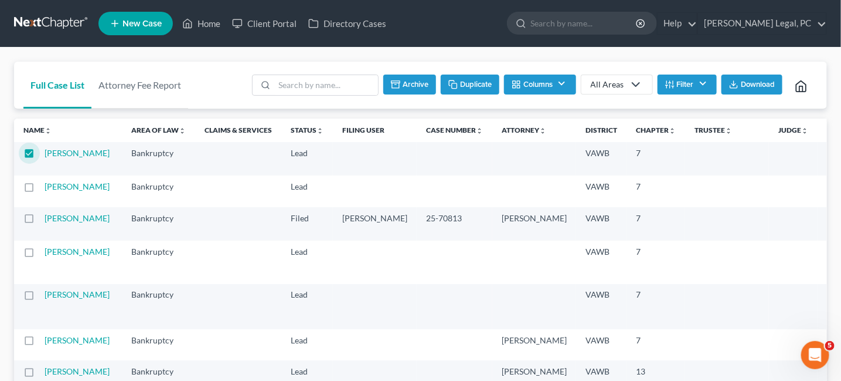
click at [45, 183] on input "checkbox" at bounding box center [49, 185] width 8 height 8
checkbox input "true"
click at [406, 79] on button "Archive" at bounding box center [408, 84] width 53 height 20
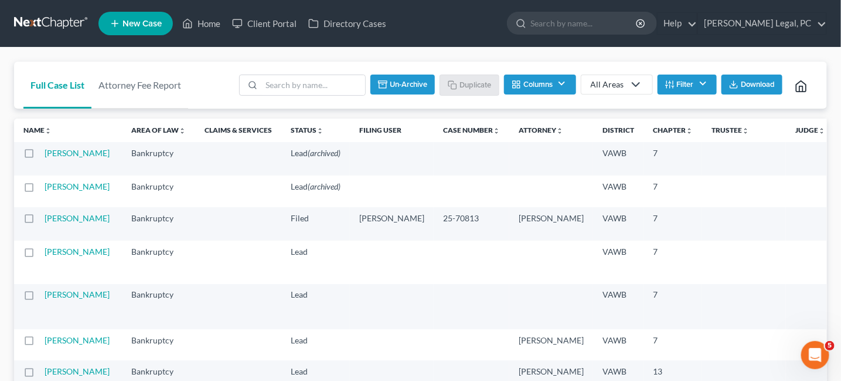
checkbox input "false"
click at [45, 28] on link at bounding box center [51, 23] width 75 height 21
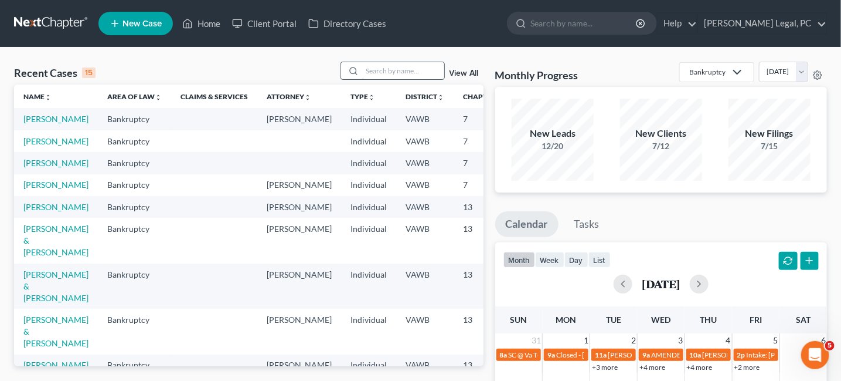
click at [419, 69] on input "search" at bounding box center [403, 70] width 82 height 17
type input "[PERSON_NAME]"
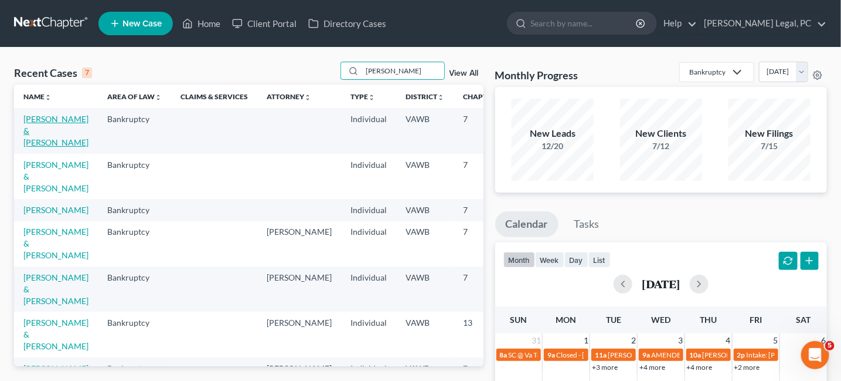
drag, startPoint x: 39, startPoint y: 119, endPoint x: 49, endPoint y: 118, distance: 9.4
click at [39, 118] on link "[PERSON_NAME] & [PERSON_NAME]" at bounding box center [55, 130] width 65 height 33
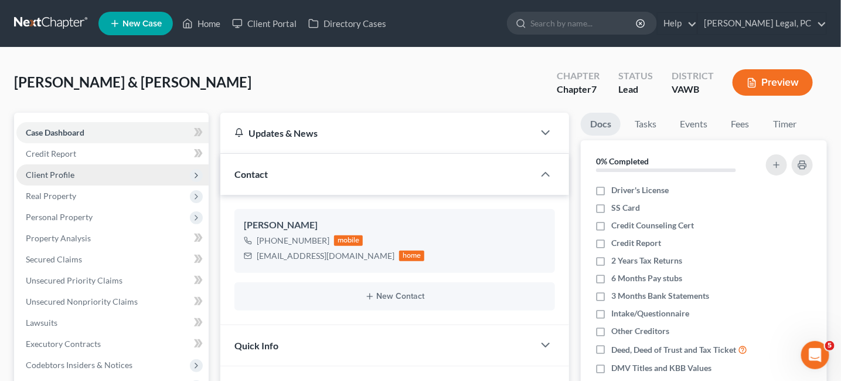
click at [54, 175] on span "Client Profile" at bounding box center [50, 174] width 49 height 10
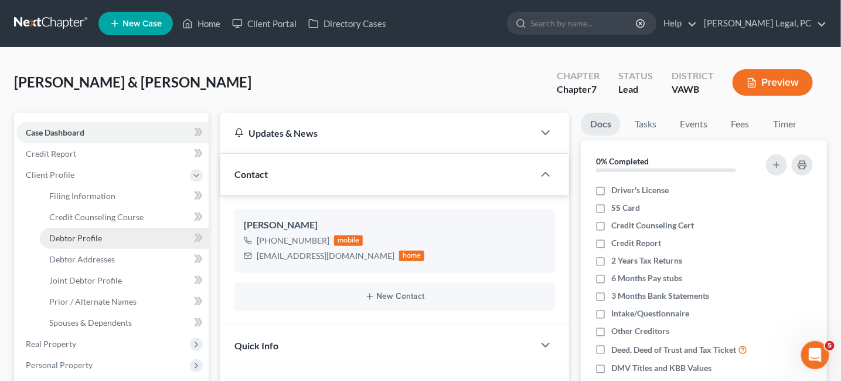
click at [84, 241] on span "Debtor Profile" at bounding box center [75, 238] width 53 height 10
select select "1"
select select "0"
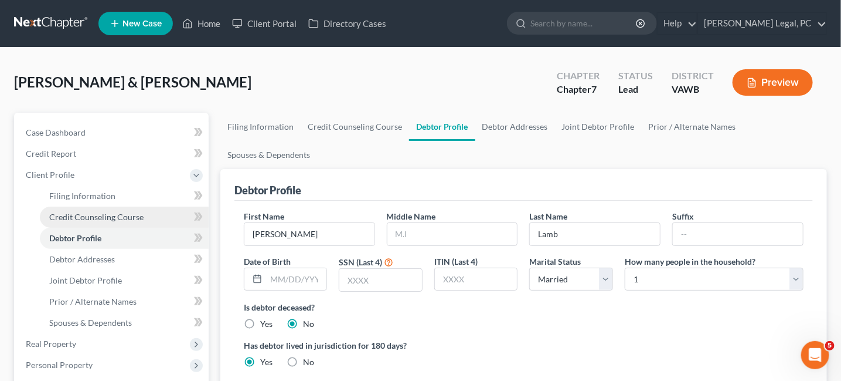
click at [88, 216] on span "Credit Counseling Course" at bounding box center [96, 217] width 94 height 10
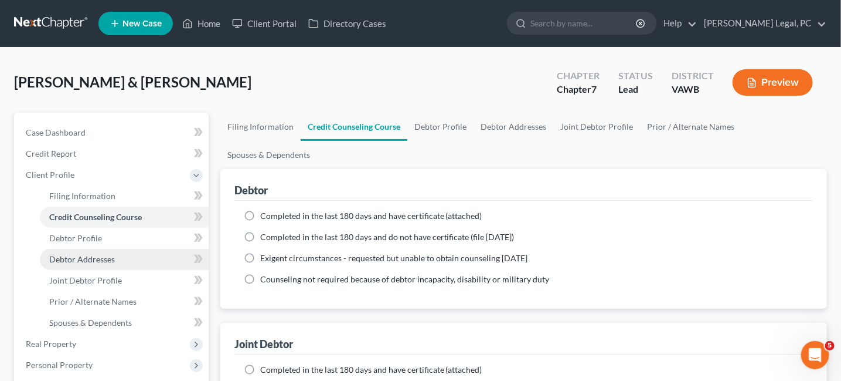
click at [77, 264] on link "Debtor Addresses" at bounding box center [124, 259] width 169 height 21
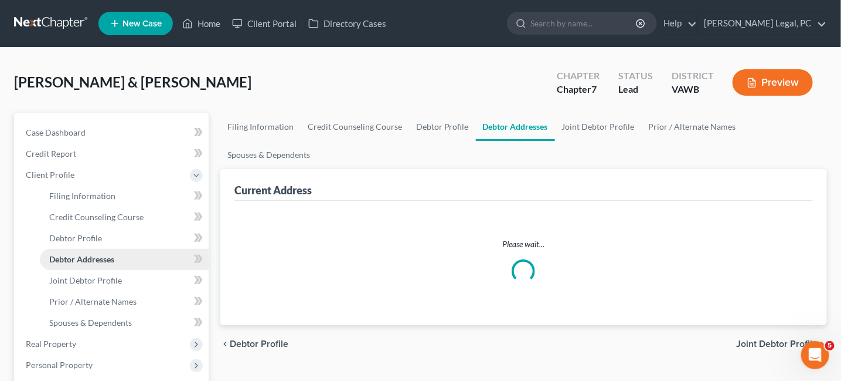
select select "0"
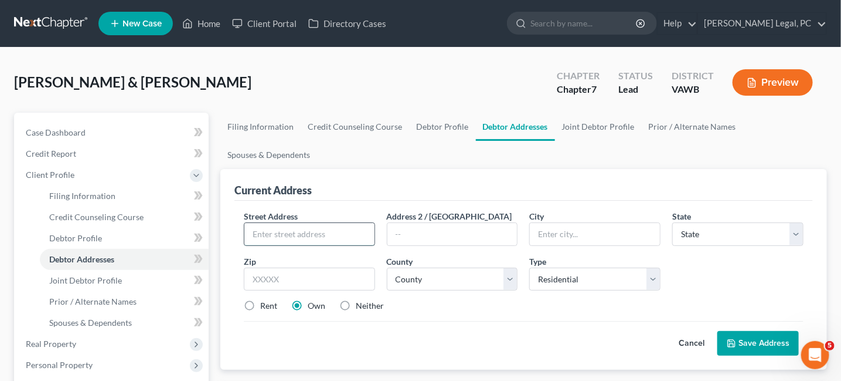
click at [303, 235] on input "text" at bounding box center [310, 234] width 130 height 22
type input "a"
type input "A"
type input "[STREET_ADDRESS]"
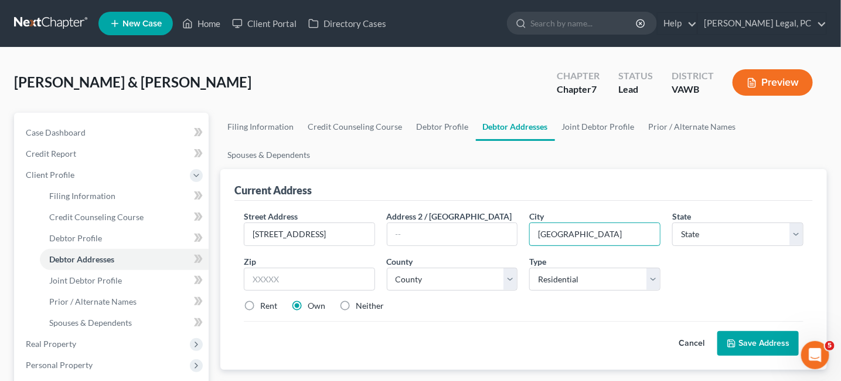
type input "[GEOGRAPHIC_DATA]"
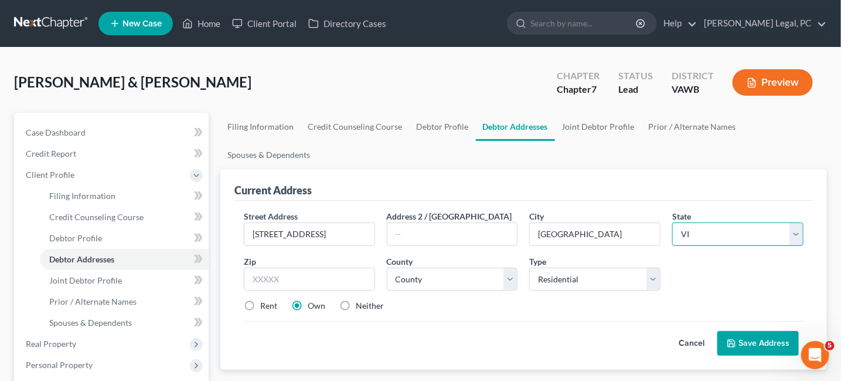
click at [799, 233] on select "State [US_STATE] AK AR AZ CA CO CT DE DC [GEOGRAPHIC_DATA] [GEOGRAPHIC_DATA] GU…" at bounding box center [738, 233] width 131 height 23
select select "48"
click at [673, 222] on select "State [US_STATE] AK AR AZ CA CO CT DE DC [GEOGRAPHIC_DATA] [GEOGRAPHIC_DATA] GU…" at bounding box center [738, 233] width 131 height 23
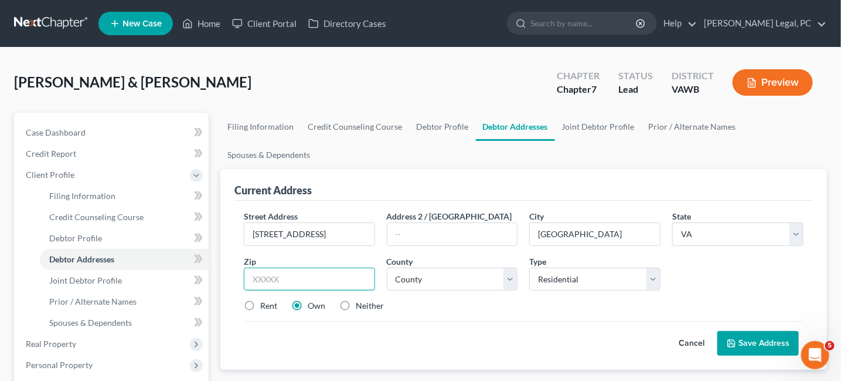
click at [321, 277] on input "text" at bounding box center [309, 278] width 131 height 23
type input "24343"
select select "21"
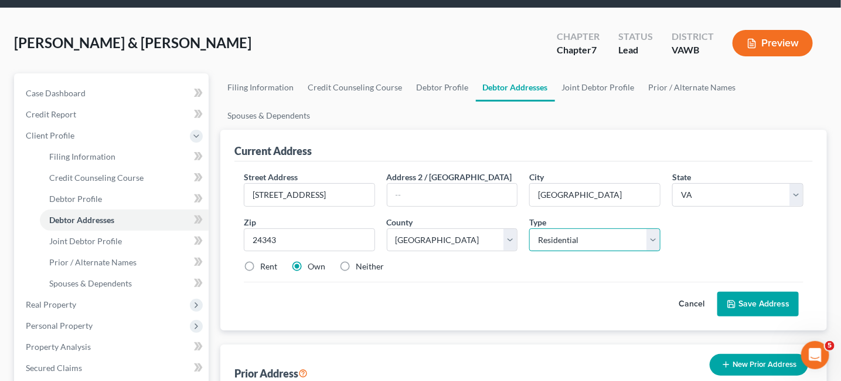
scroll to position [59, 0]
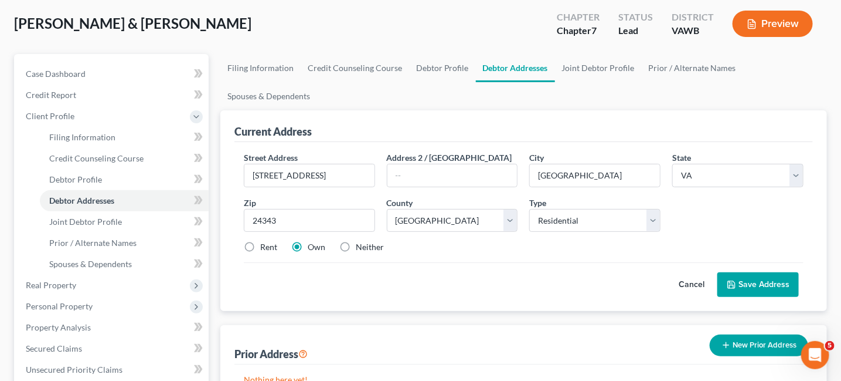
click at [765, 283] on button "Save Address" at bounding box center [759, 284] width 82 height 25
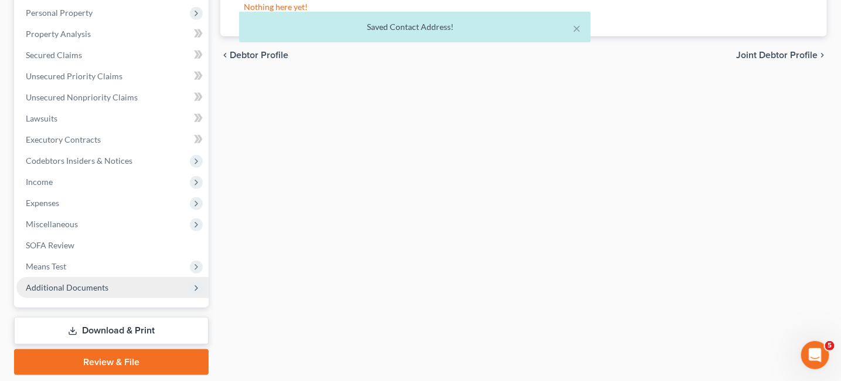
click at [75, 283] on span "Additional Documents" at bounding box center [67, 287] width 83 height 10
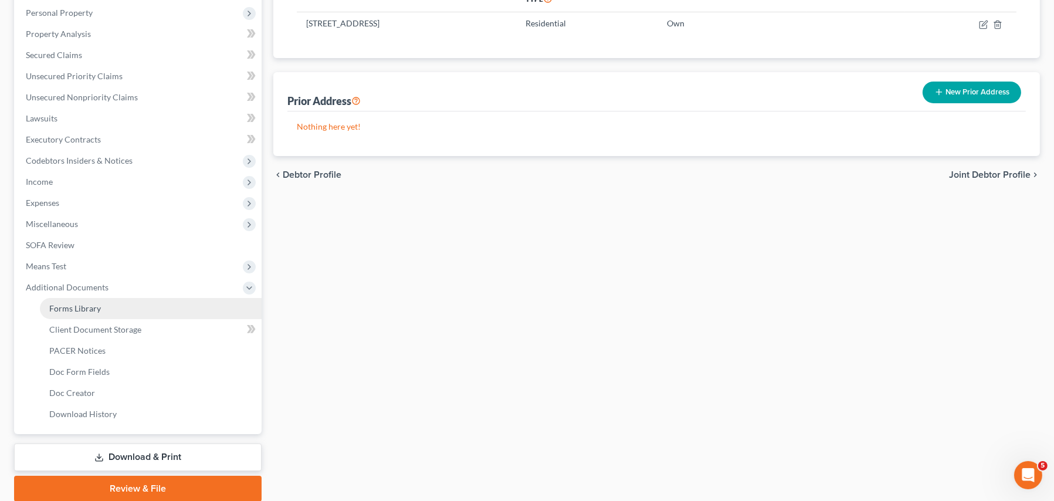
scroll to position [247, 0]
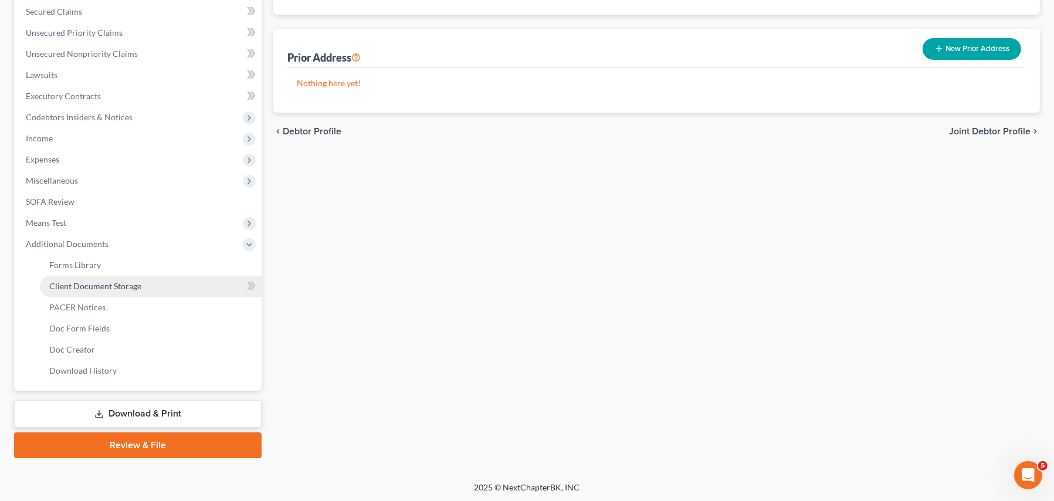
click at [91, 283] on span "Client Document Storage" at bounding box center [95, 286] width 92 height 10
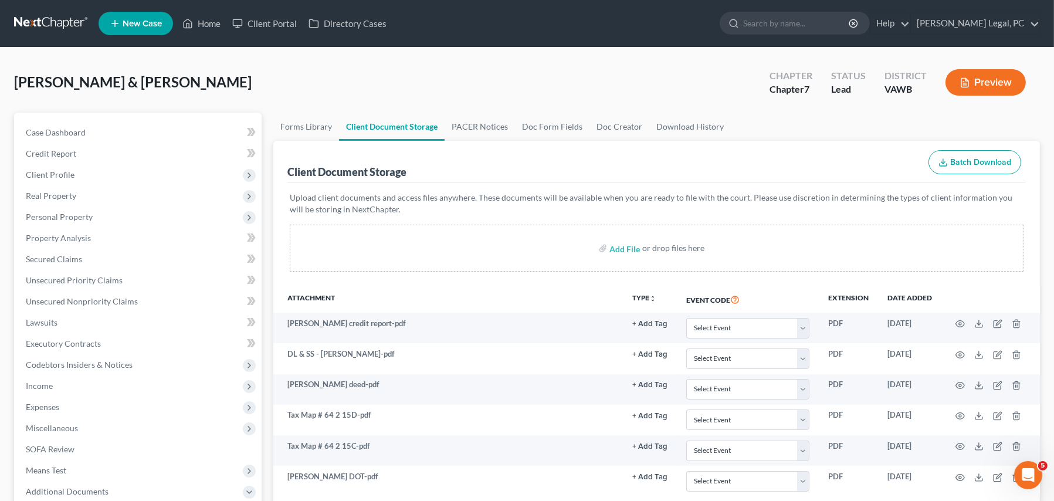
click at [25, 27] on link at bounding box center [51, 23] width 75 height 21
